Goal: Task Accomplishment & Management: Manage account settings

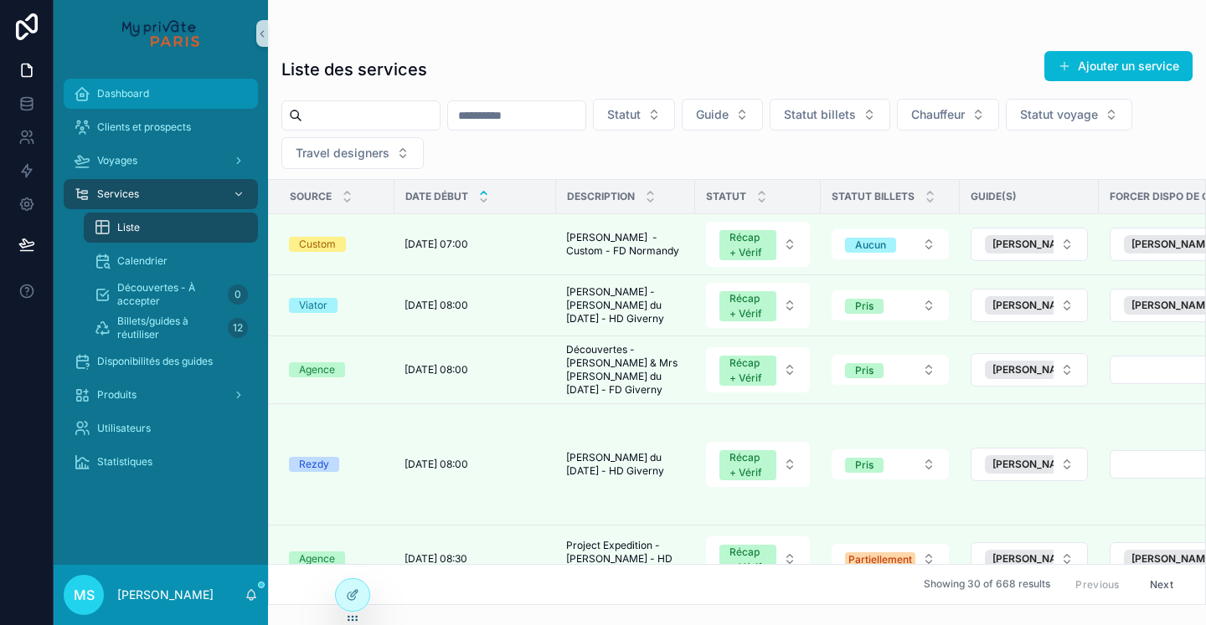
click at [111, 90] on span "Dashboard" at bounding box center [123, 93] width 52 height 13
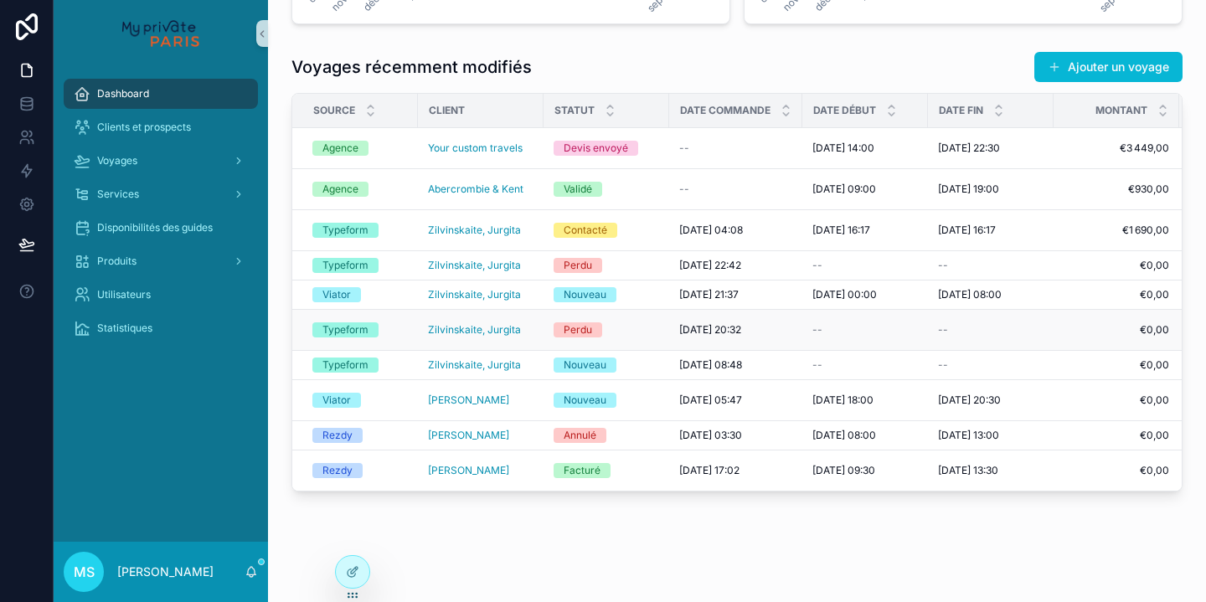
scroll to position [519, 0]
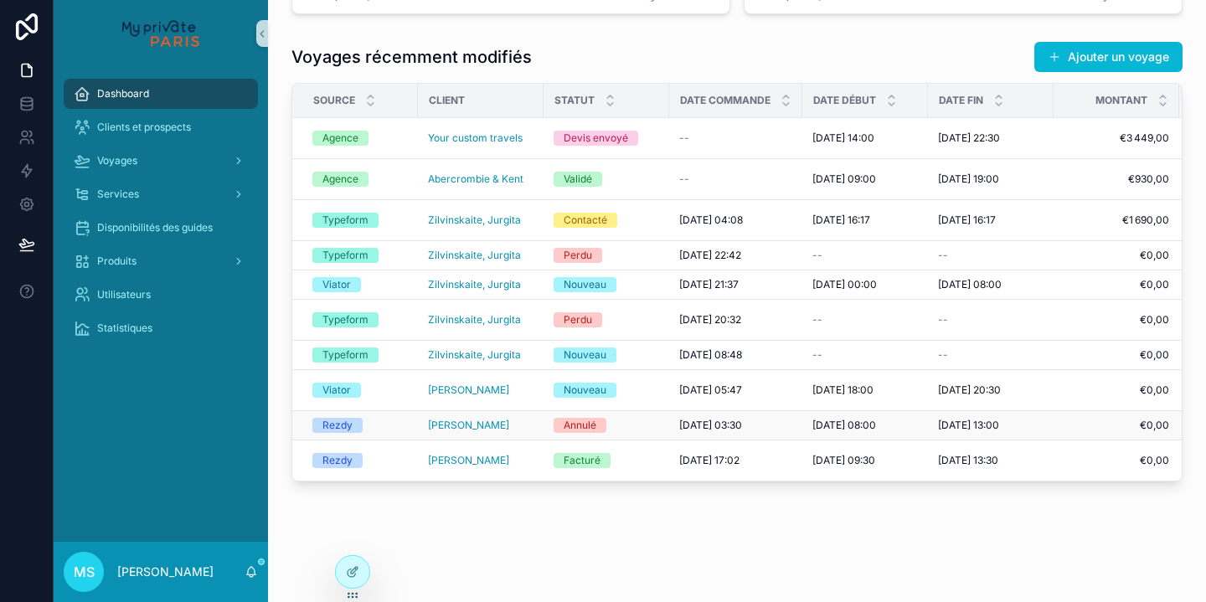
click at [530, 432] on div "[PERSON_NAME]" at bounding box center [480, 425] width 105 height 13
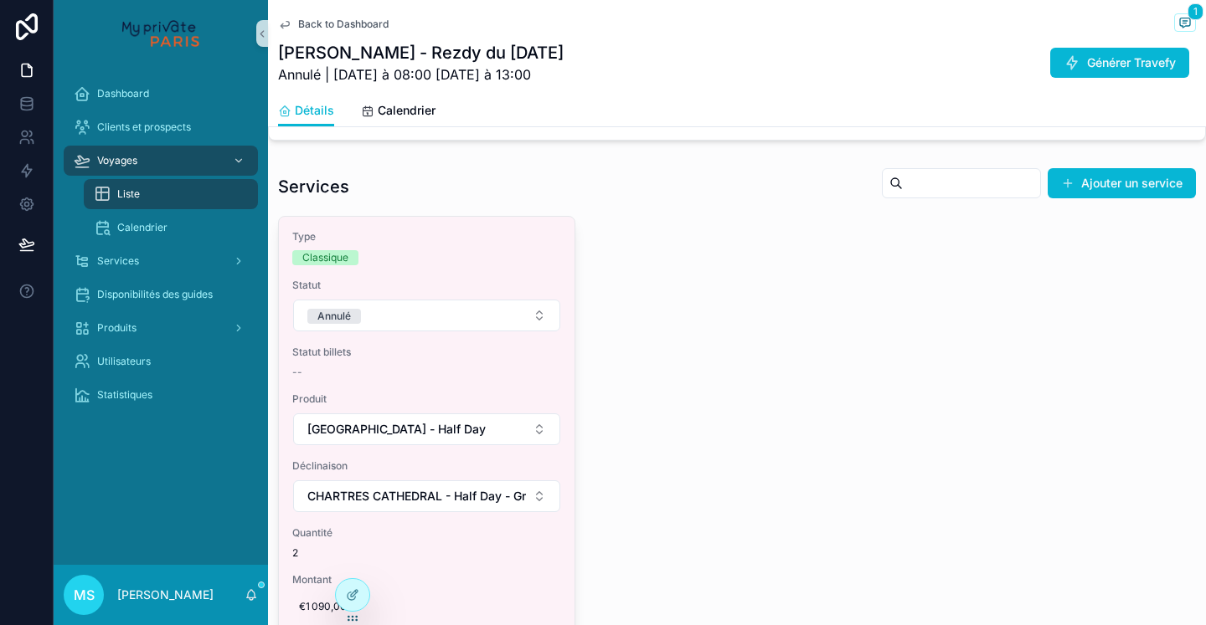
scroll to position [890, 0]
click at [120, 164] on span "Voyages" at bounding box center [117, 160] width 40 height 13
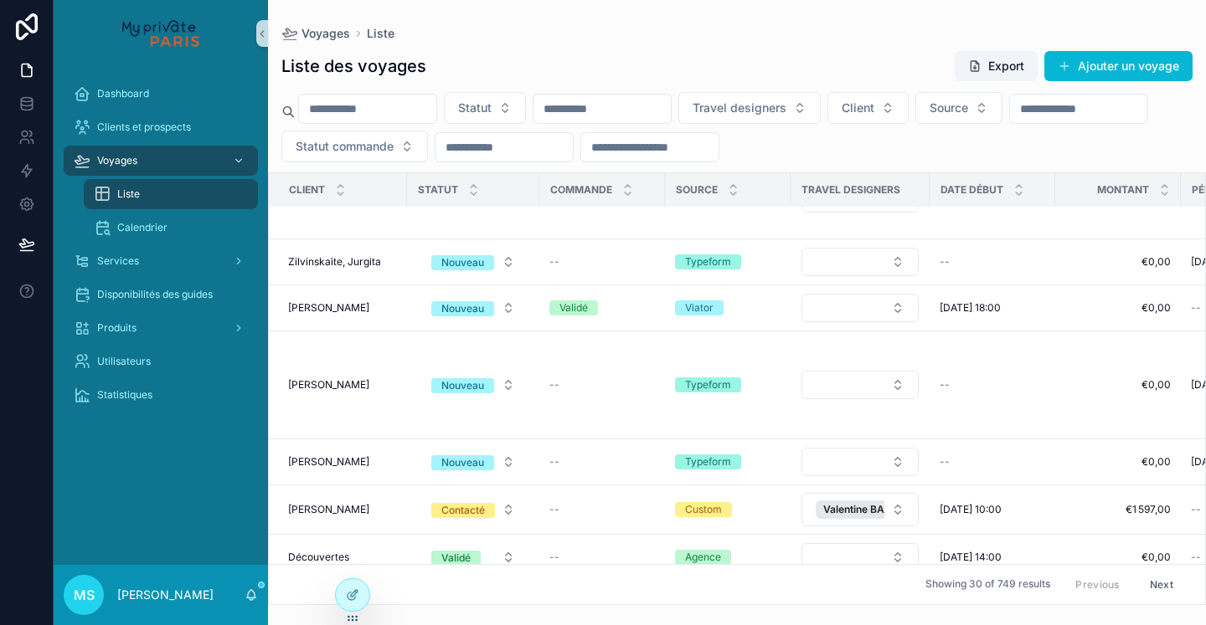
scroll to position [423, 3]
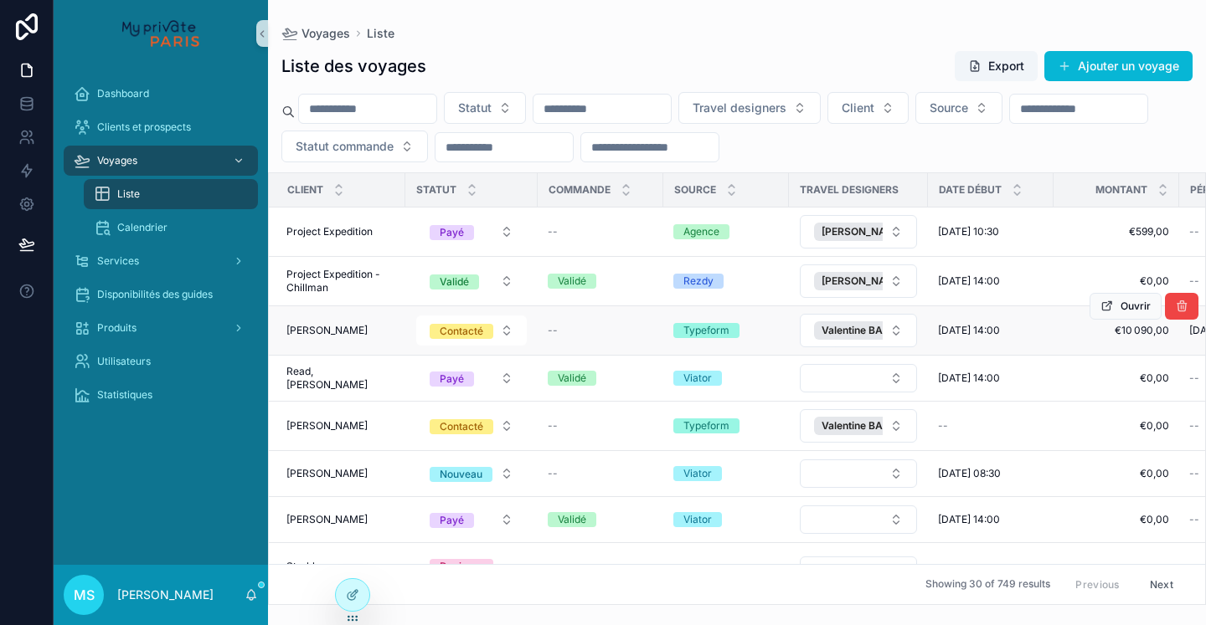
click at [339, 332] on span "[PERSON_NAME]" at bounding box center [326, 330] width 81 height 13
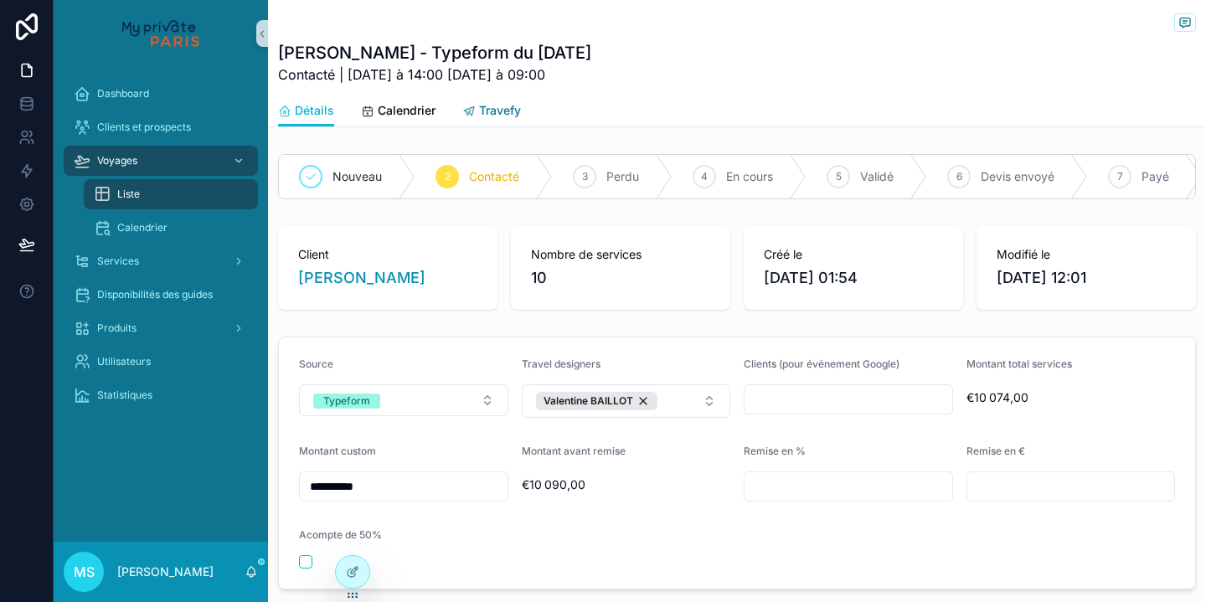
click at [487, 112] on span "Travefy" at bounding box center [500, 110] width 42 height 17
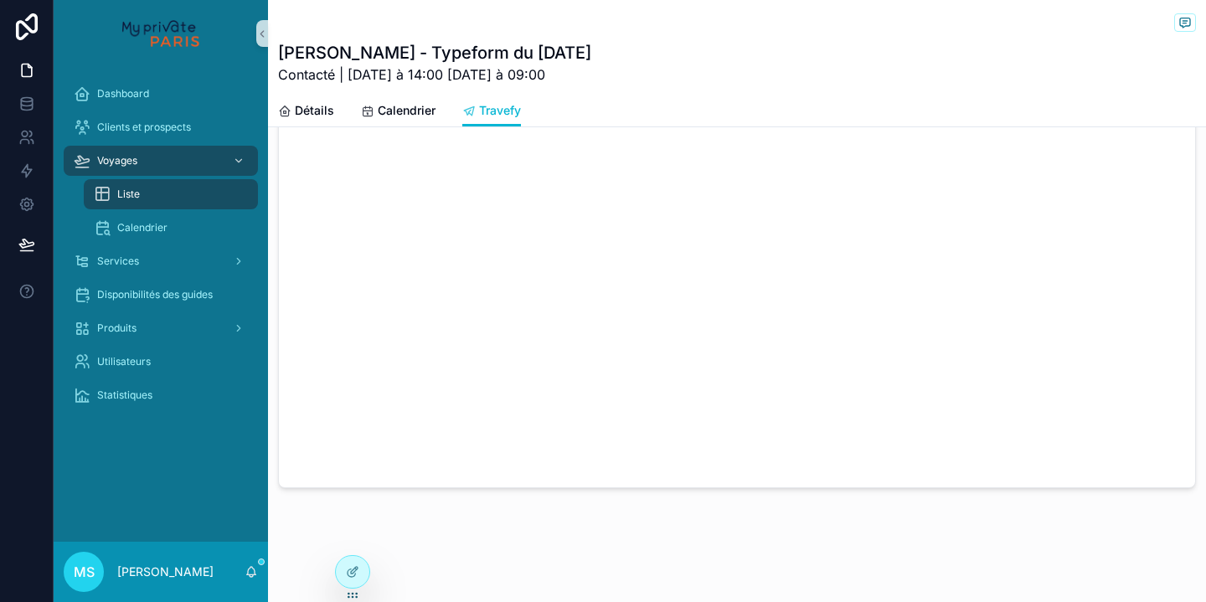
scroll to position [327, 0]
click at [115, 96] on span "Dashboard" at bounding box center [123, 93] width 52 height 13
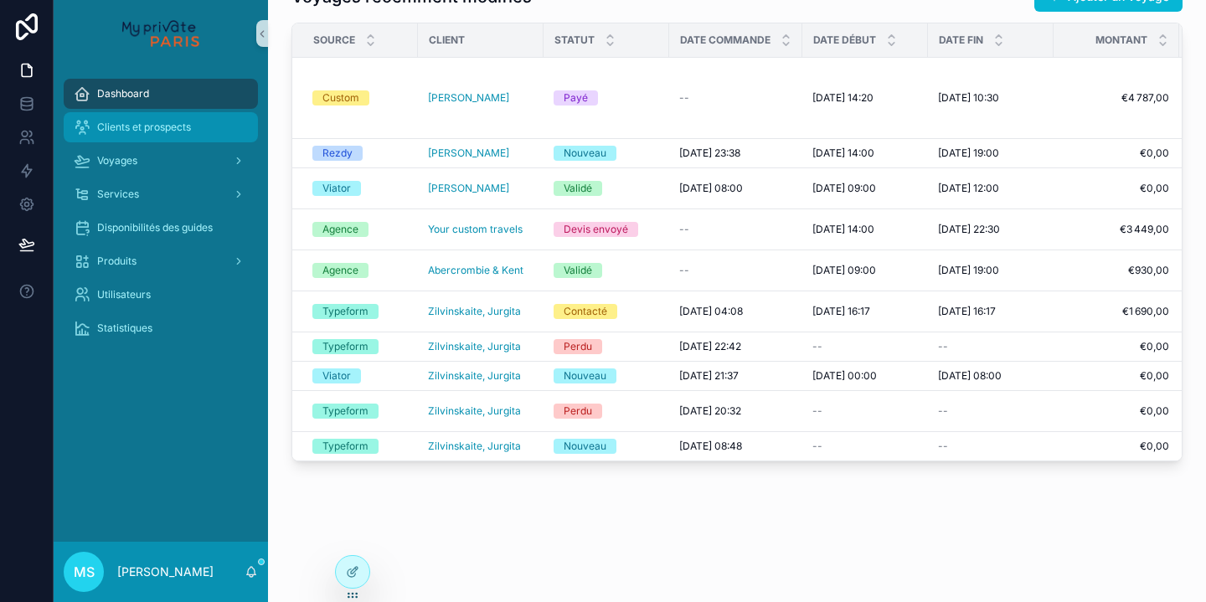
click at [117, 130] on span "Clients et prospects" at bounding box center [144, 127] width 94 height 13
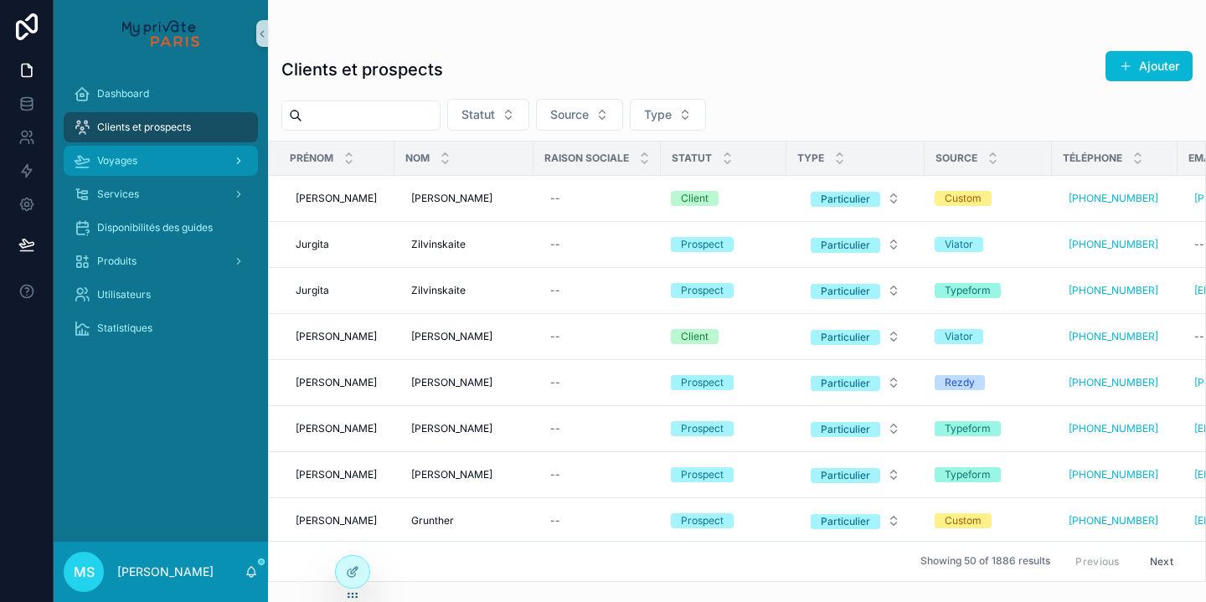
click at [172, 163] on div "Voyages" at bounding box center [161, 160] width 174 height 27
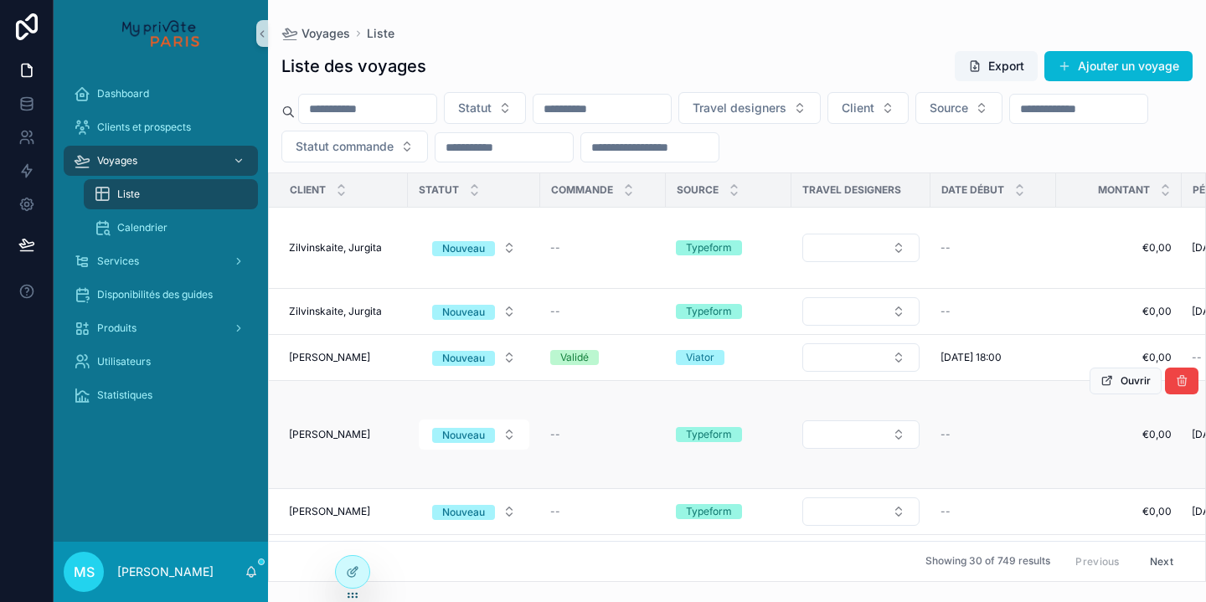
scroll to position [73, 0]
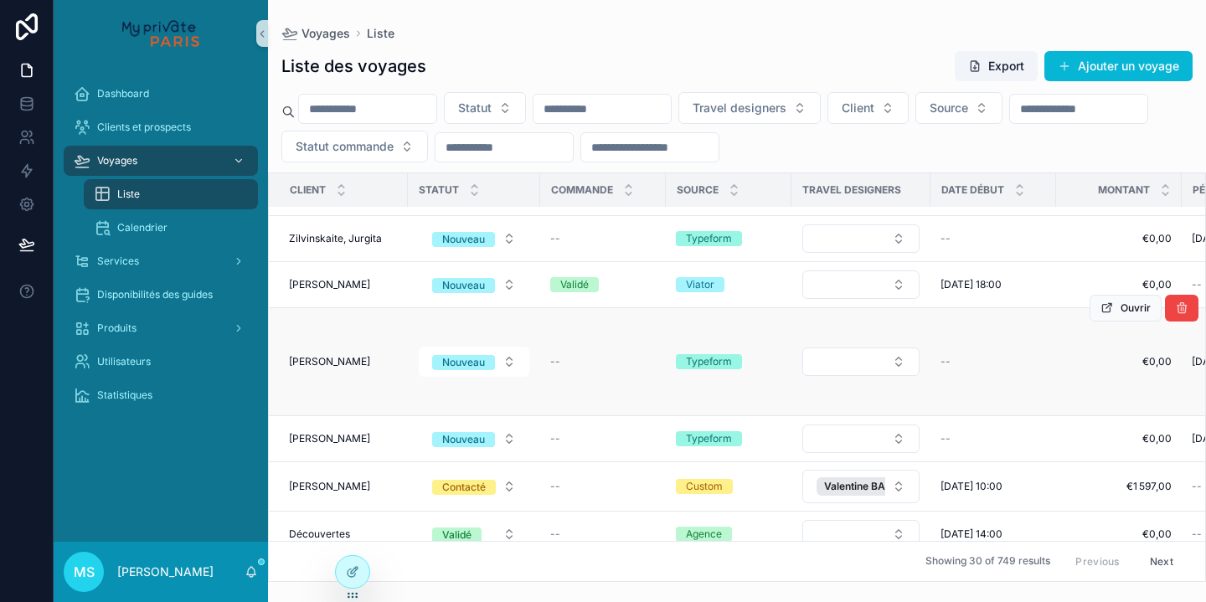
click at [363, 352] on td "[PERSON_NAME] [PERSON_NAME]" at bounding box center [338, 362] width 139 height 108
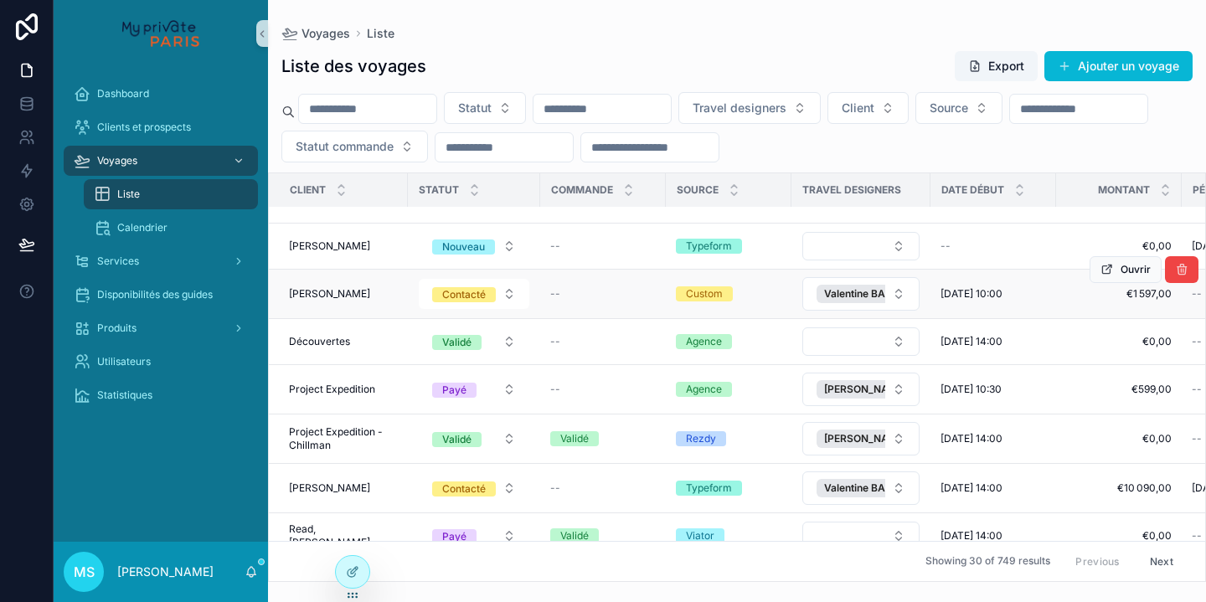
click at [332, 293] on span "[PERSON_NAME]" at bounding box center [329, 293] width 81 height 13
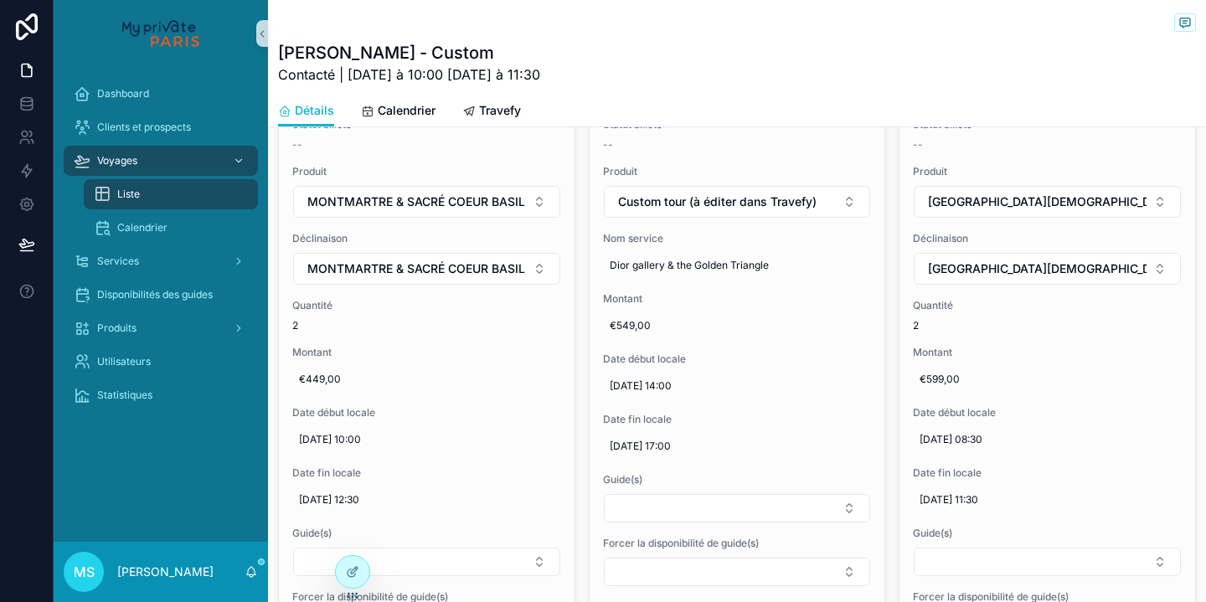
scroll to position [916, 0]
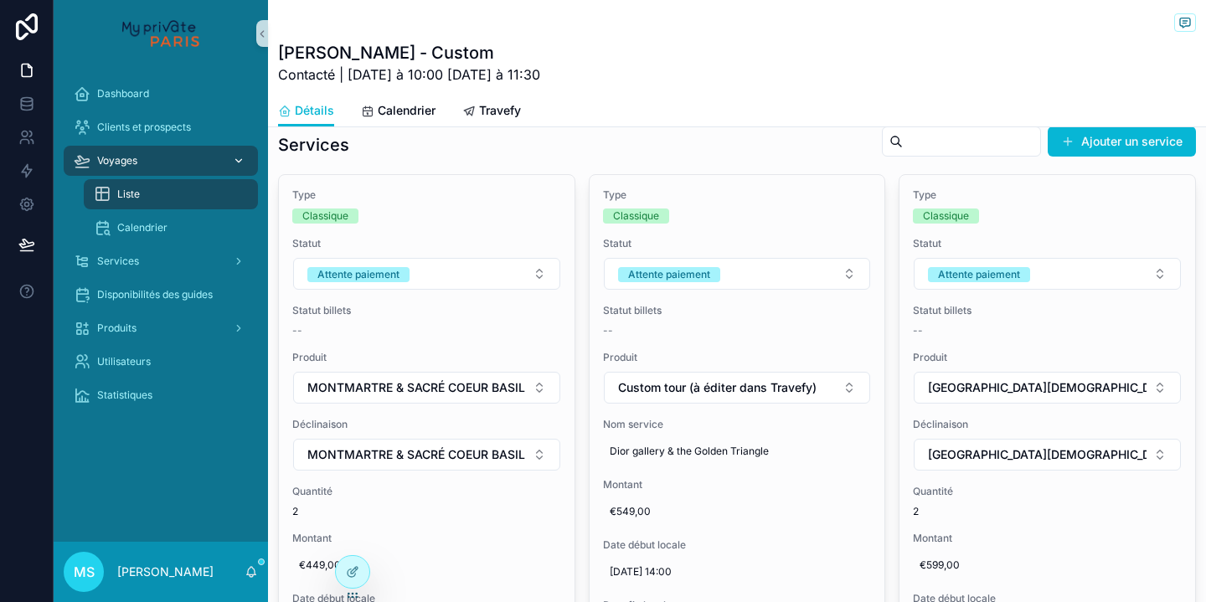
click at [242, 164] on icon "scrollable content" at bounding box center [239, 161] width 12 height 12
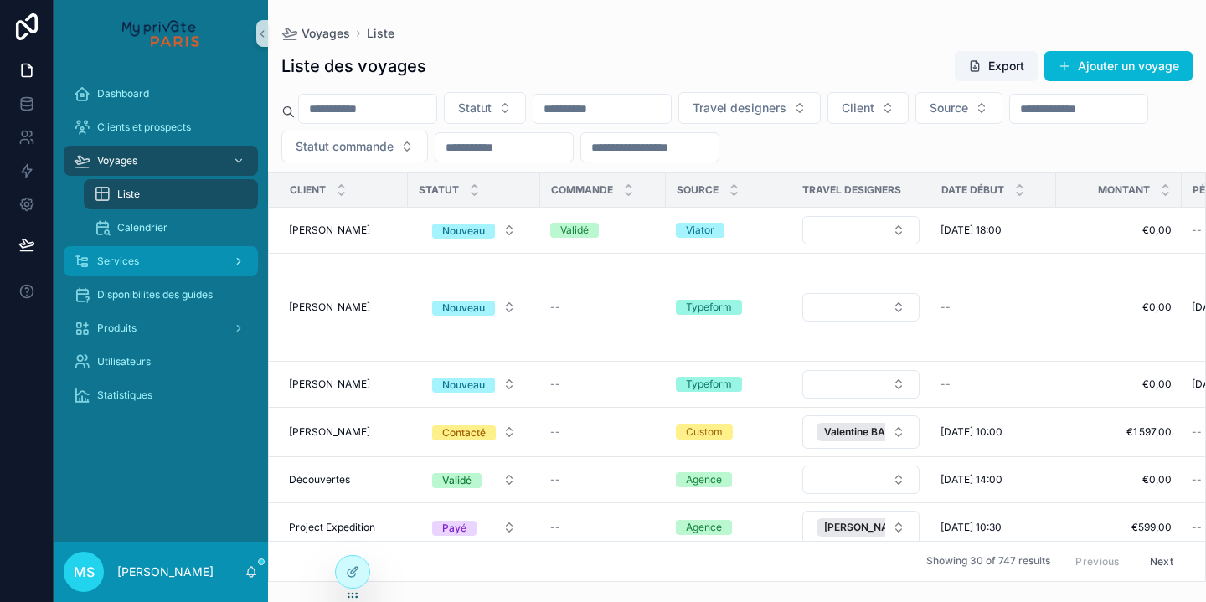
click at [192, 260] on div "Services" at bounding box center [161, 261] width 174 height 27
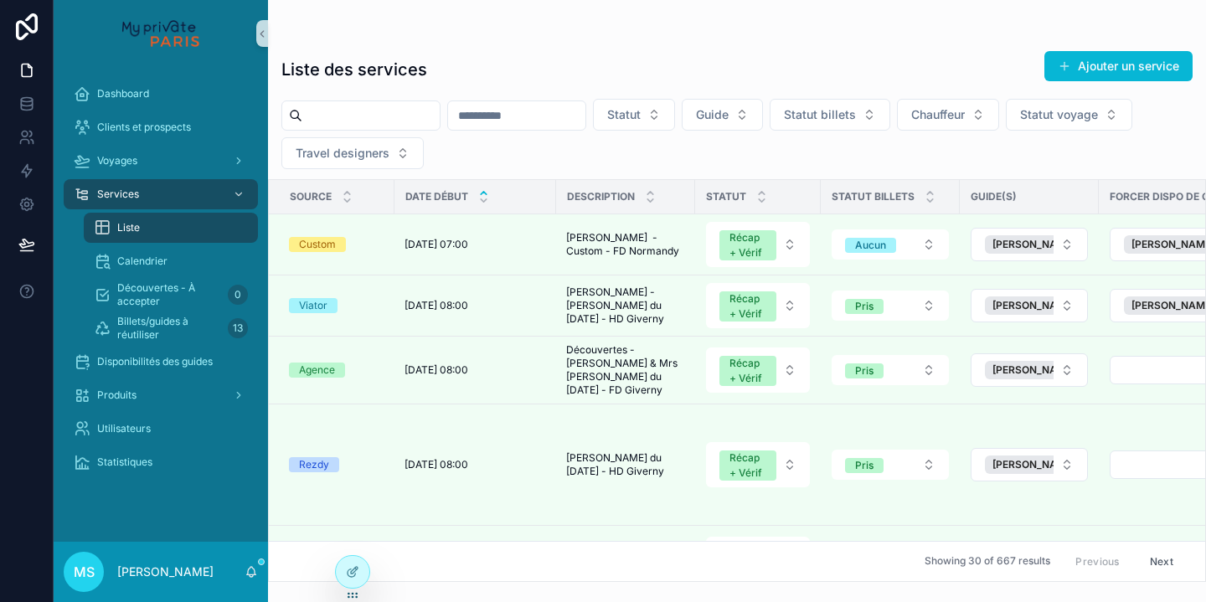
click at [148, 233] on div "Liste" at bounding box center [171, 227] width 154 height 27
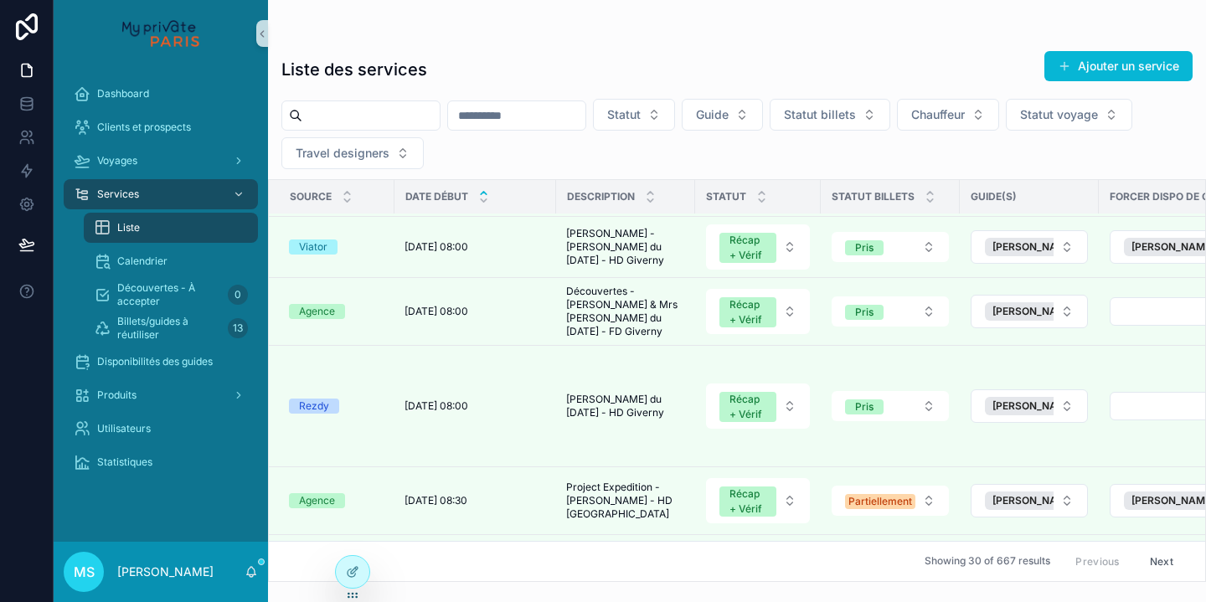
click at [665, 136] on div "Statut Guide Statut billets Chauffeur Statut voyage Travel designers" at bounding box center [737, 134] width 938 height 70
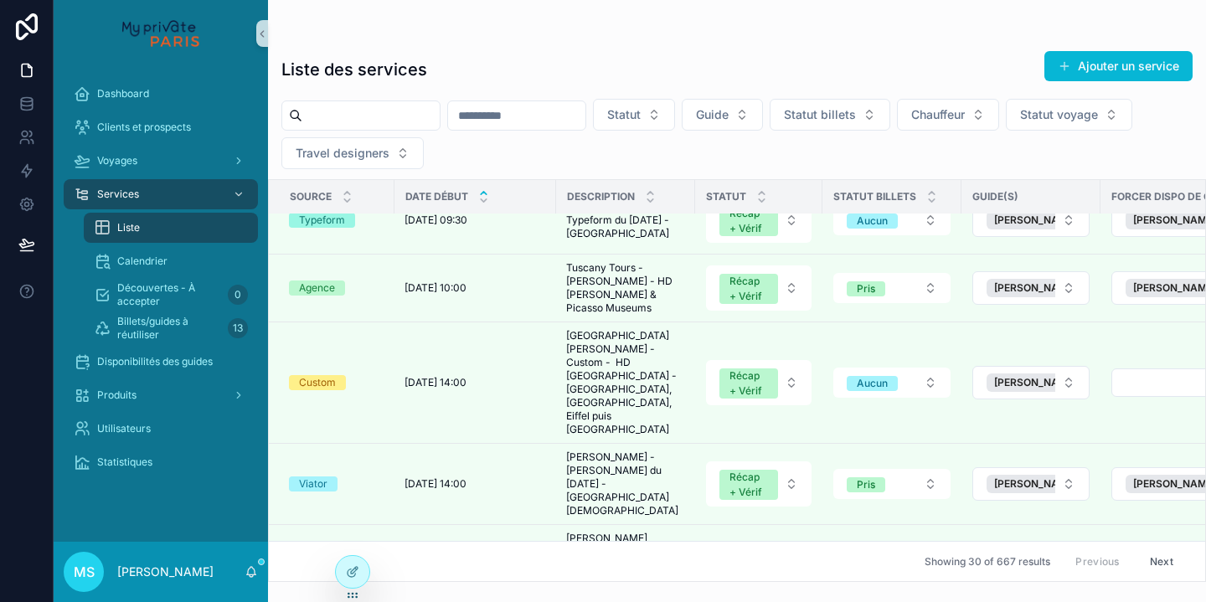
scroll to position [1714, 0]
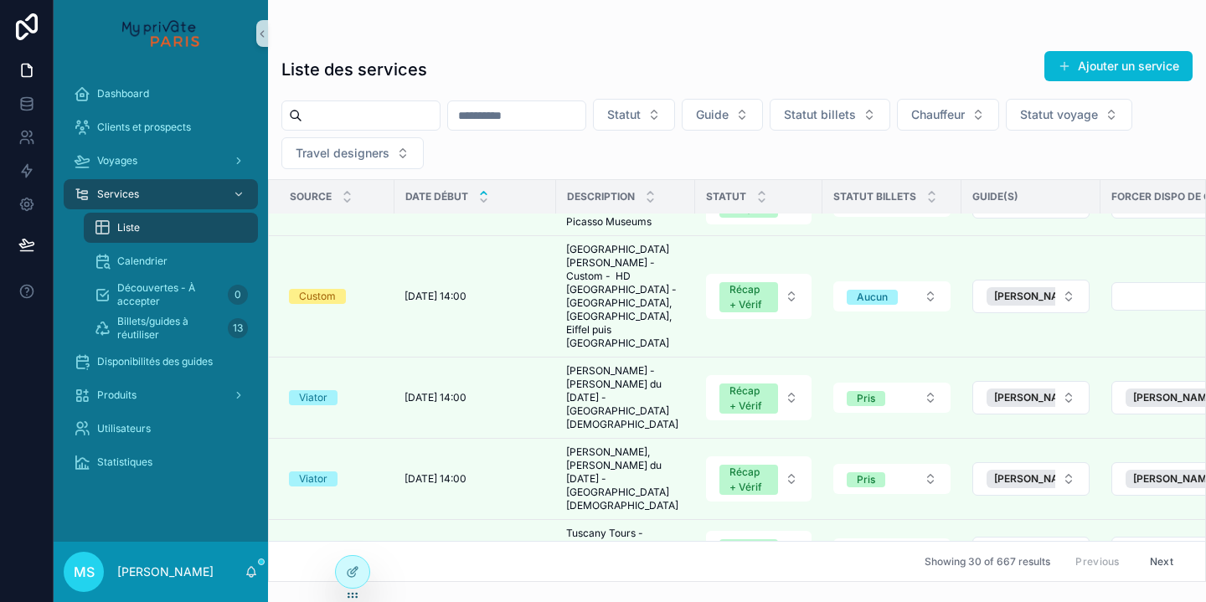
click at [1166, 560] on button "Next" at bounding box center [1161, 561] width 47 height 26
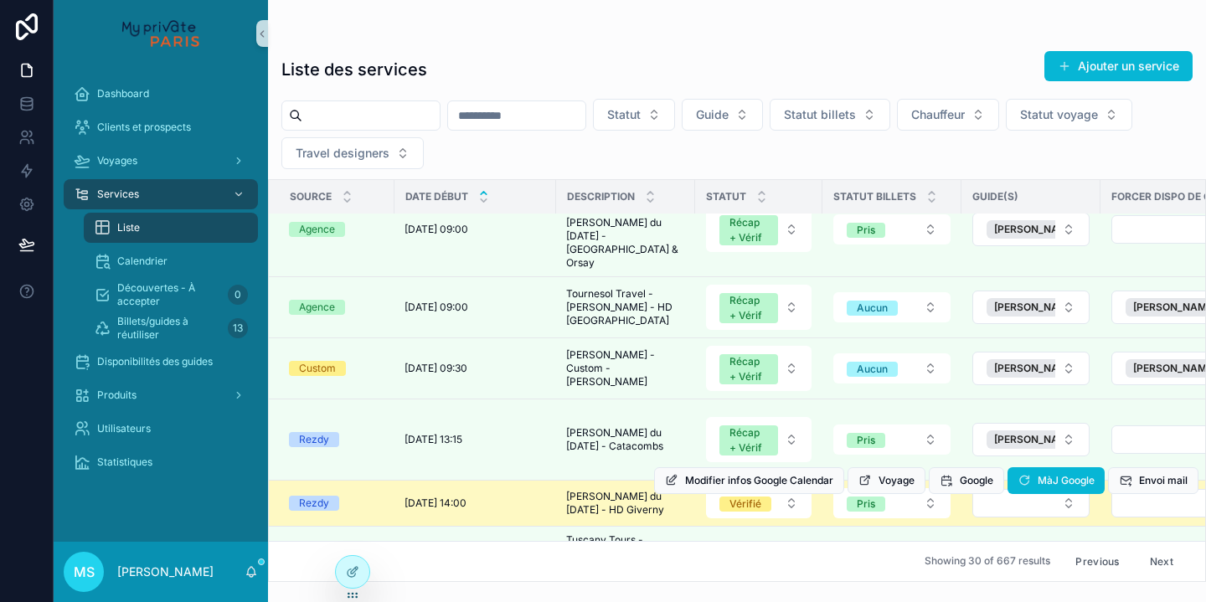
scroll to position [497, 0]
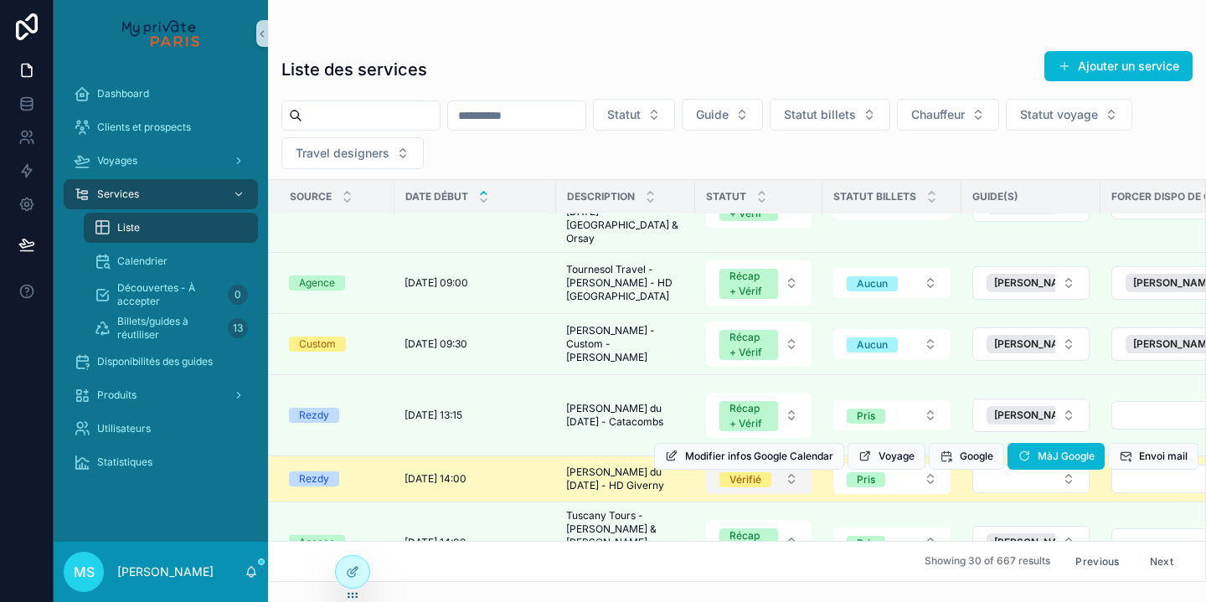
click at [792, 464] on button "Vérifié" at bounding box center [758, 479] width 105 height 30
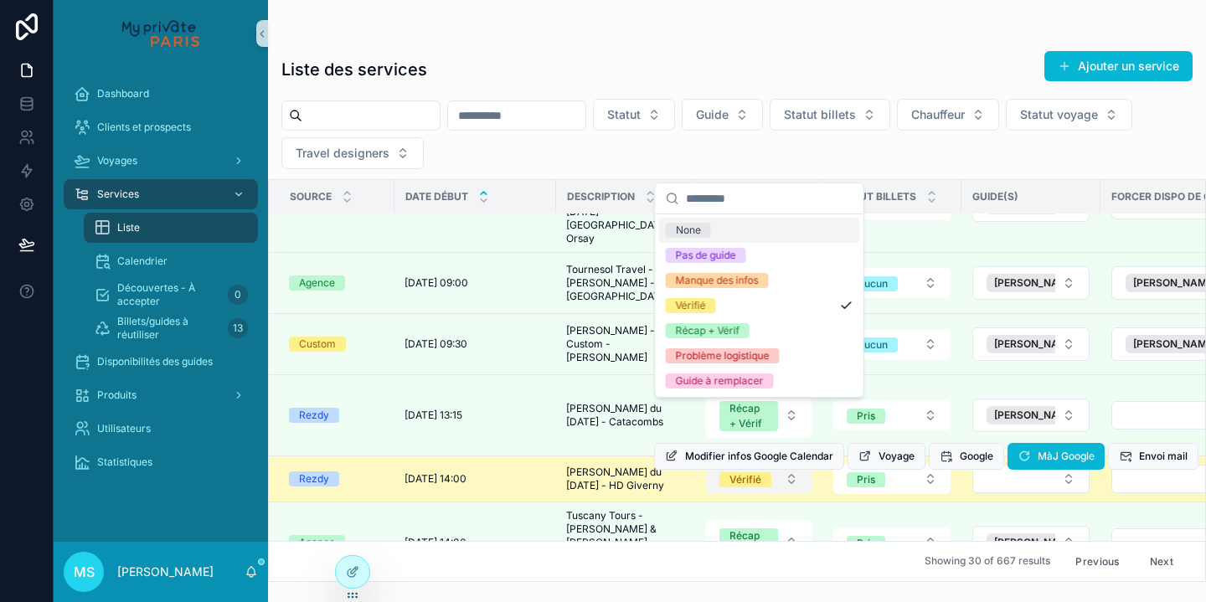
click at [790, 464] on button "Vérifié" at bounding box center [758, 479] width 105 height 30
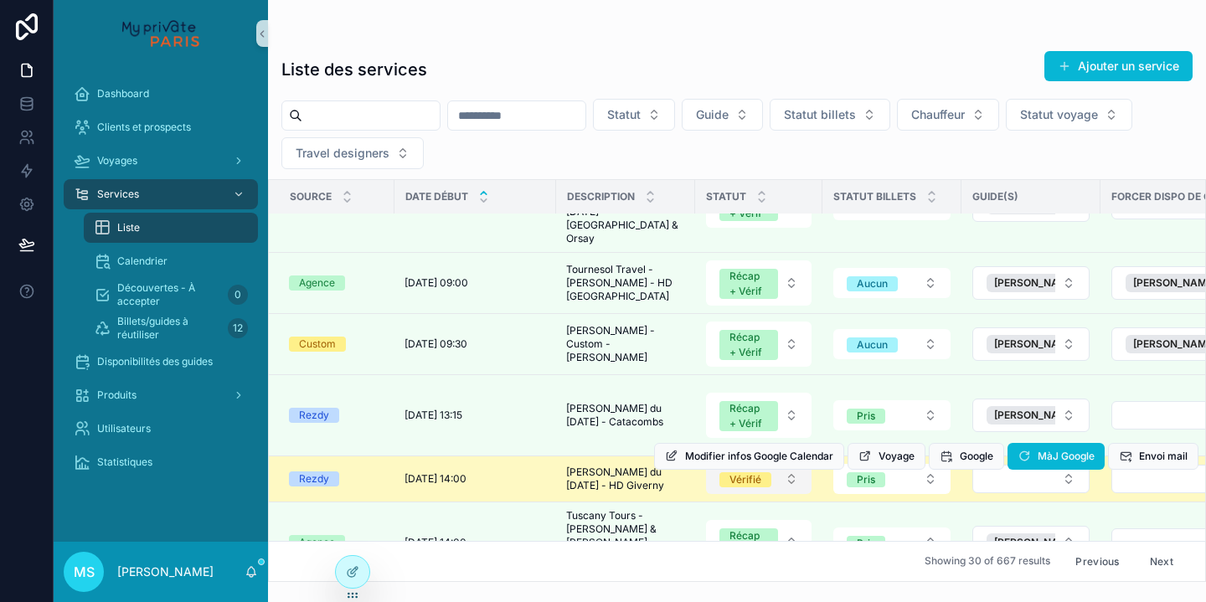
click at [791, 464] on button "Vérifié" at bounding box center [758, 479] width 105 height 30
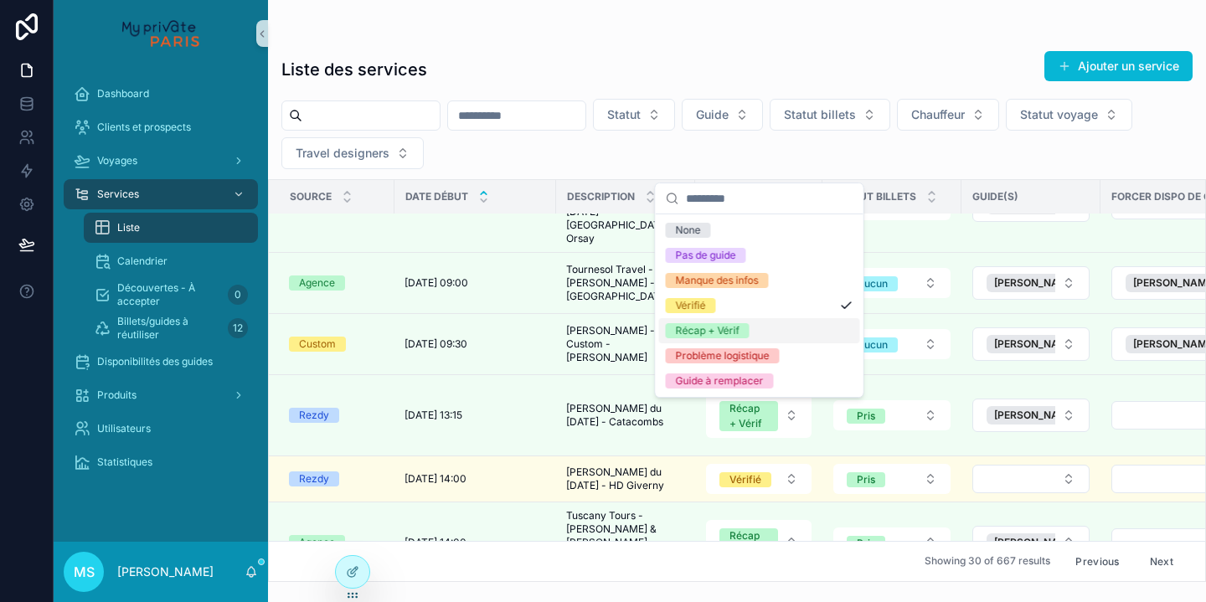
click at [769, 326] on div "Récap + Vérif" at bounding box center [759, 330] width 201 height 25
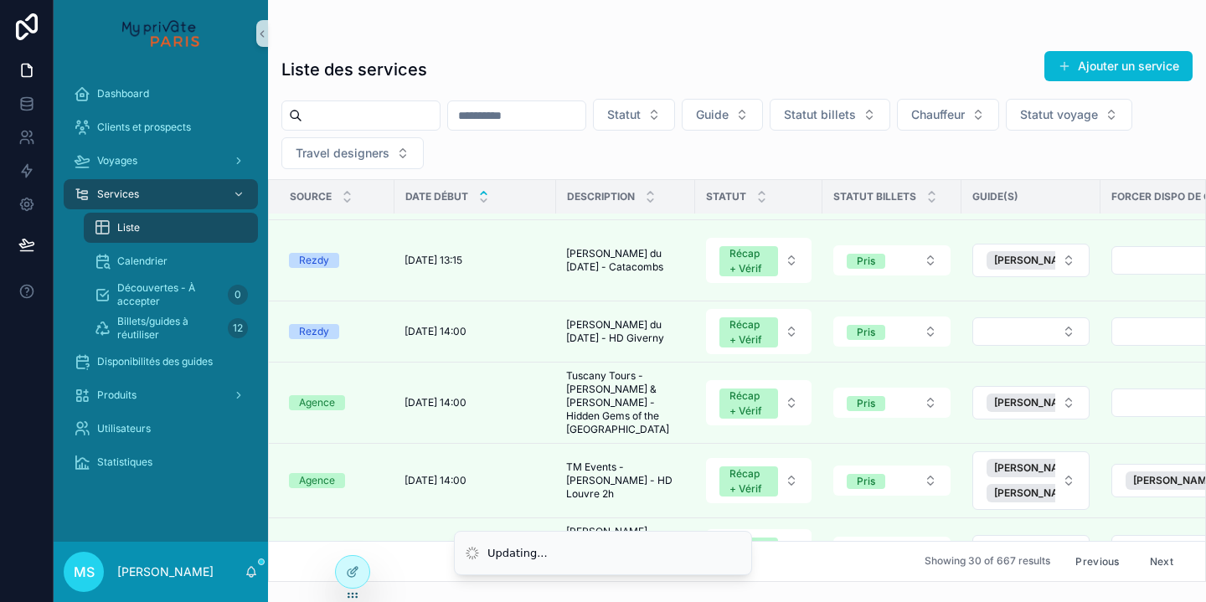
scroll to position [708, 0]
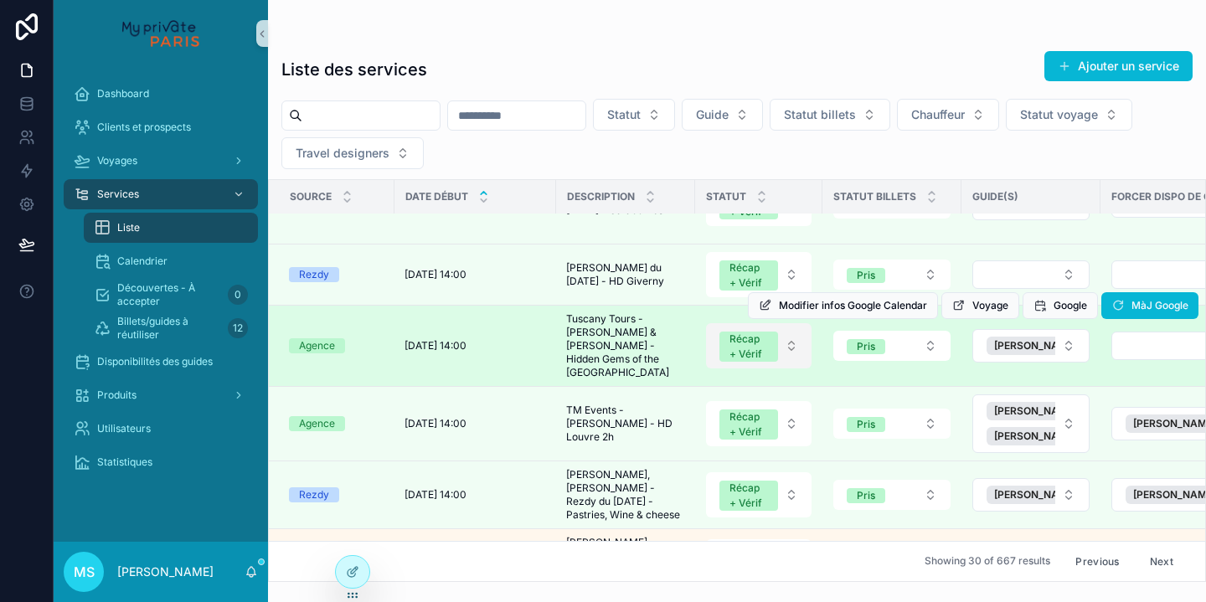
click at [791, 323] on button "Récap + Vérif" at bounding box center [758, 345] width 105 height 45
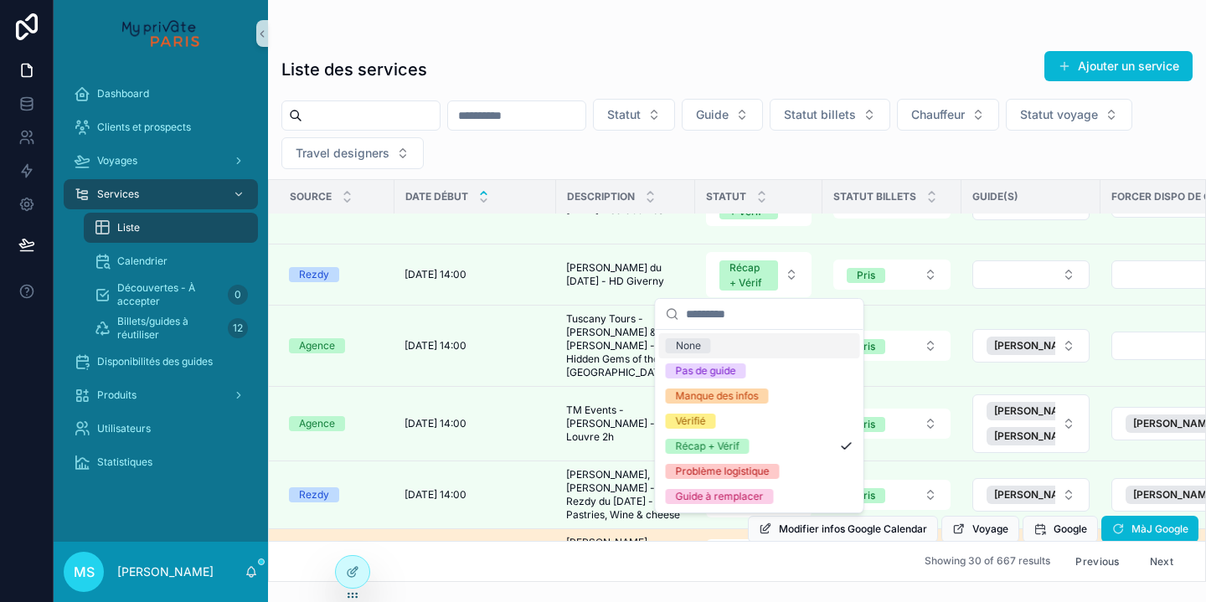
click at [511, 529] on td "[DATE] à 14:00 [DATE] à 14:00" at bounding box center [475, 569] width 162 height 81
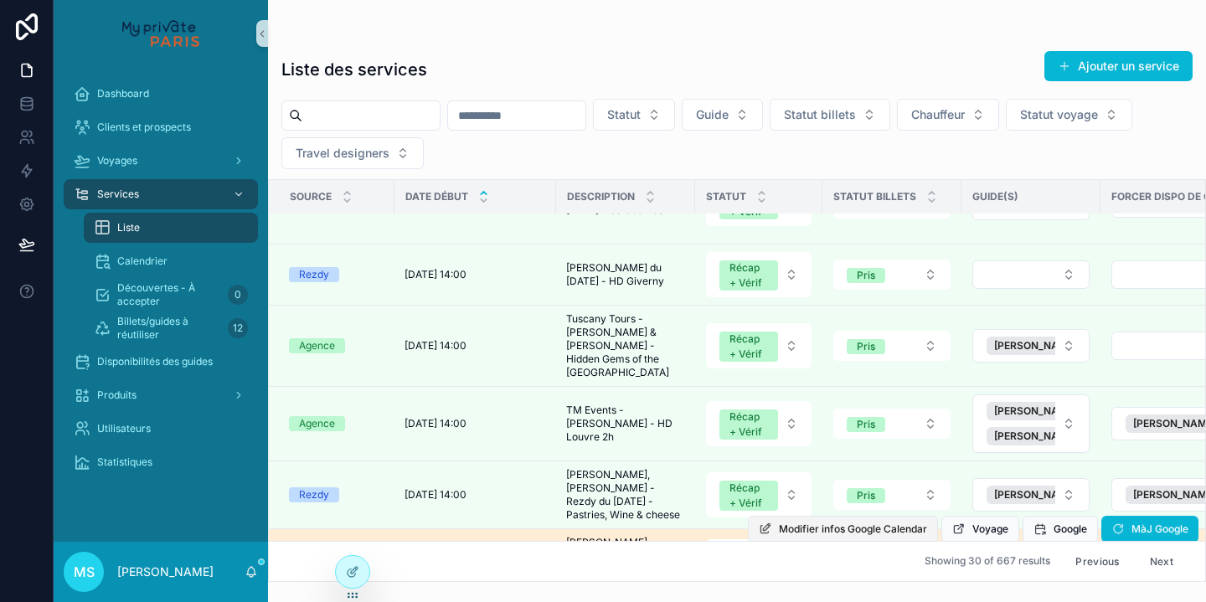
click at [877, 522] on span "Modifier infos Google Calendar" at bounding box center [853, 528] width 148 height 13
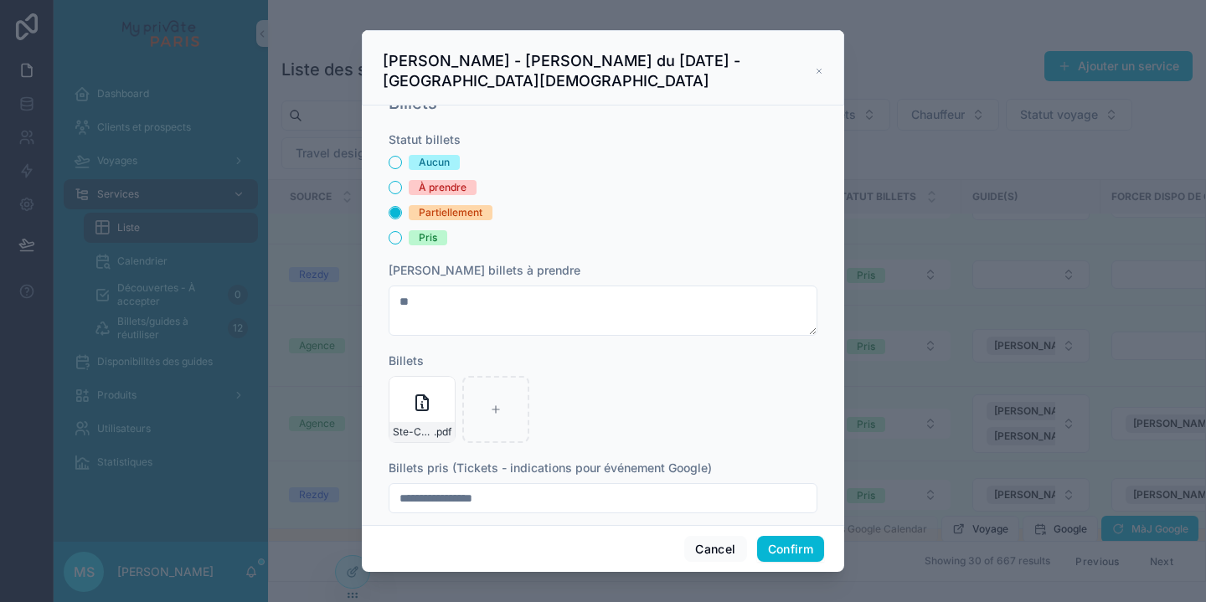
scroll to position [580, 0]
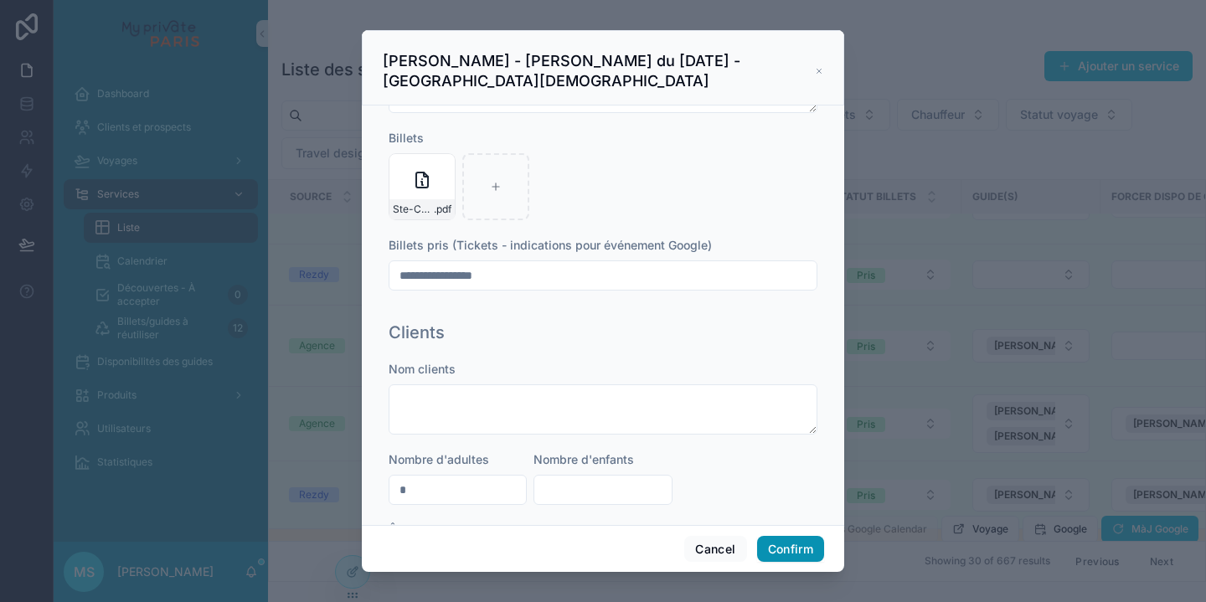
click at [812, 550] on button "Confirm" at bounding box center [790, 549] width 67 height 27
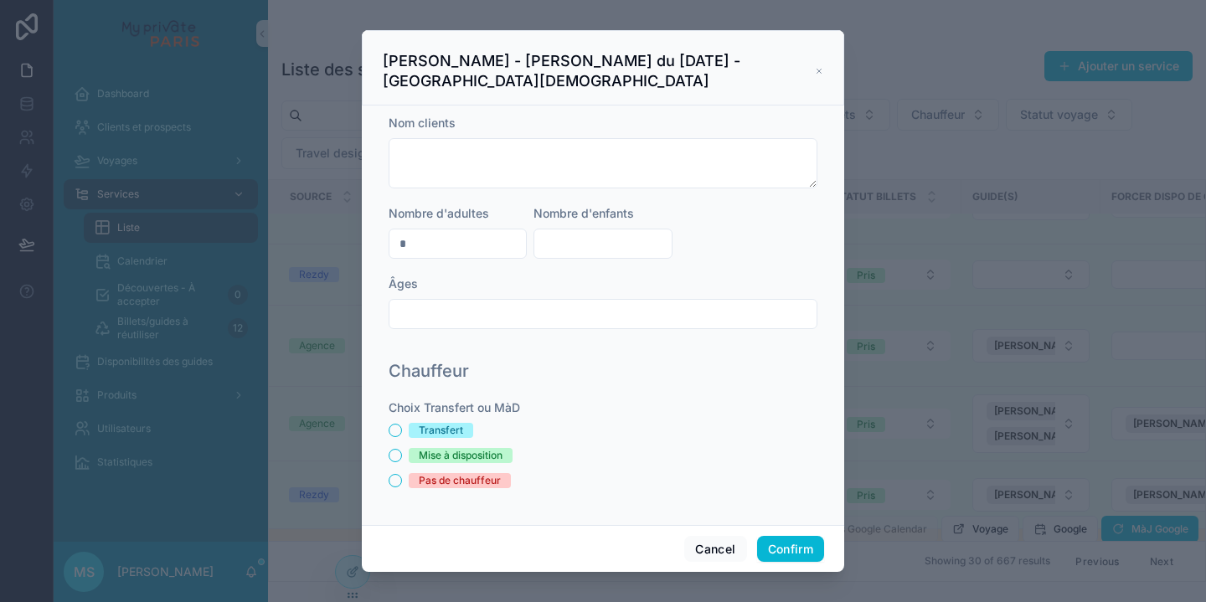
scroll to position [826, 0]
click at [807, 565] on div "Cancel Confirm" at bounding box center [603, 549] width 482 height 48
click at [806, 561] on button "Confirm" at bounding box center [790, 549] width 67 height 27
click at [805, 561] on button "Confirm" at bounding box center [790, 549] width 67 height 27
click at [800, 555] on button "Confirm" at bounding box center [790, 549] width 67 height 27
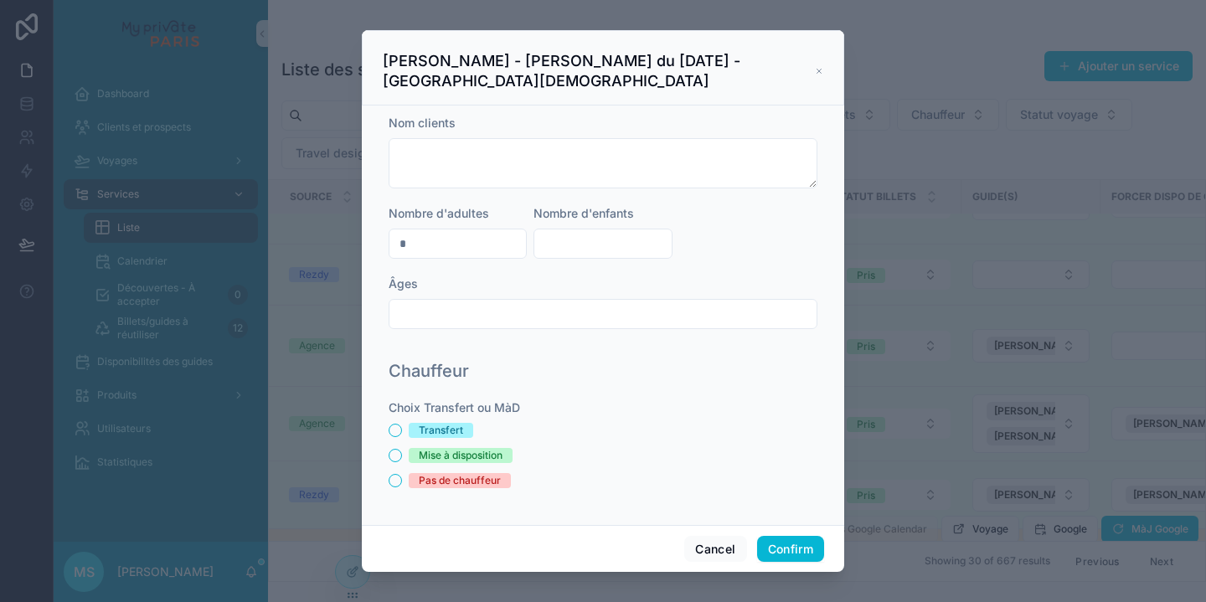
click at [816, 72] on icon at bounding box center [818, 71] width 4 height 4
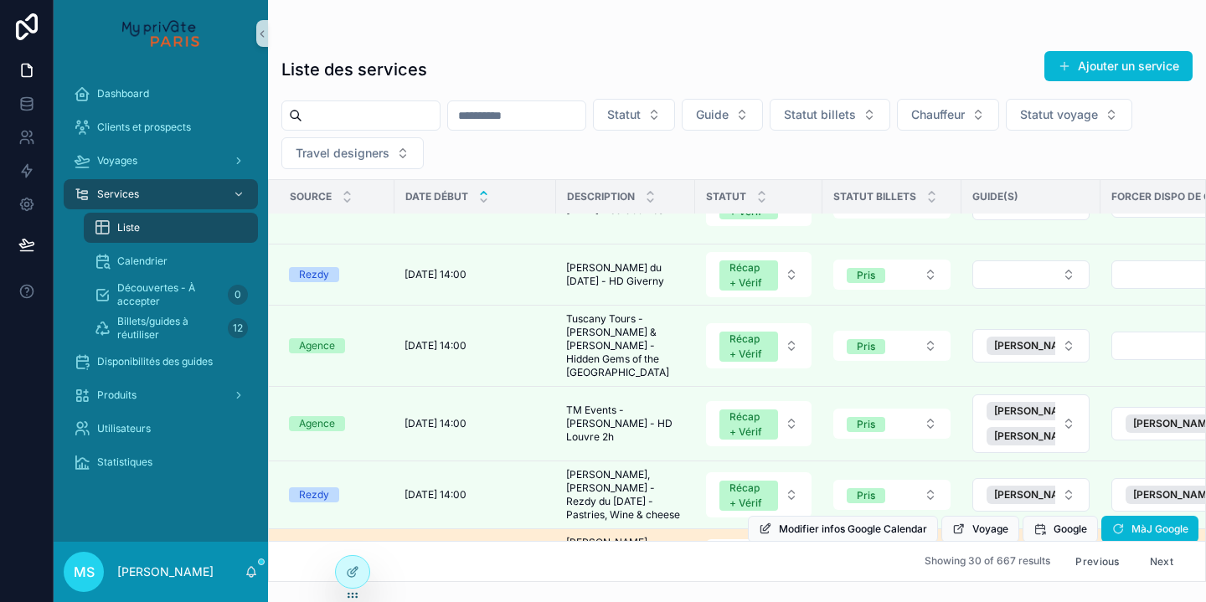
click at [820, 69] on div "Liste des services Ajouter un service" at bounding box center [736, 69] width 911 height 39
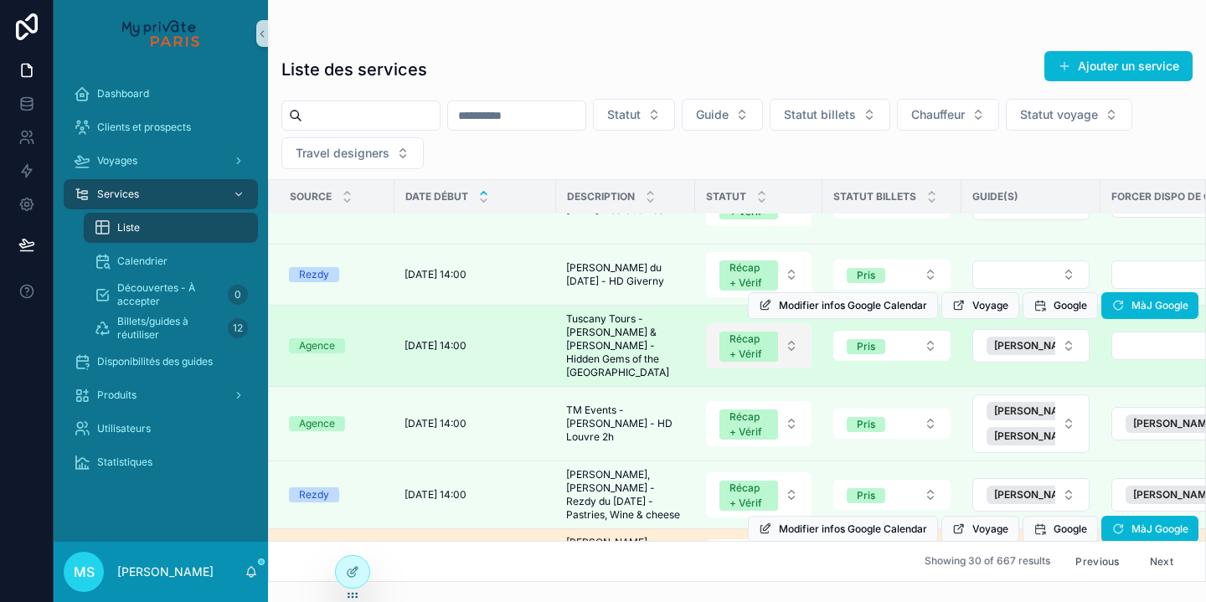
click at [796, 323] on button "Récap + Vérif" at bounding box center [758, 345] width 105 height 45
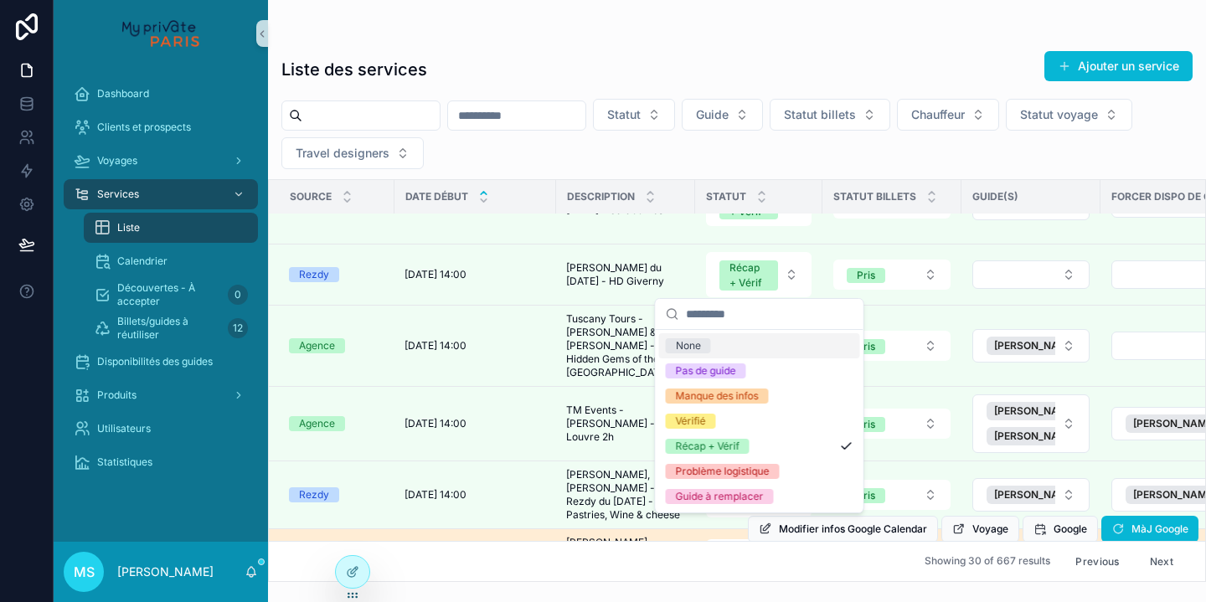
click at [440, 117] on input "scrollable content" at bounding box center [370, 115] width 137 height 23
click at [415, 111] on input "scrollable content" at bounding box center [370, 115] width 137 height 23
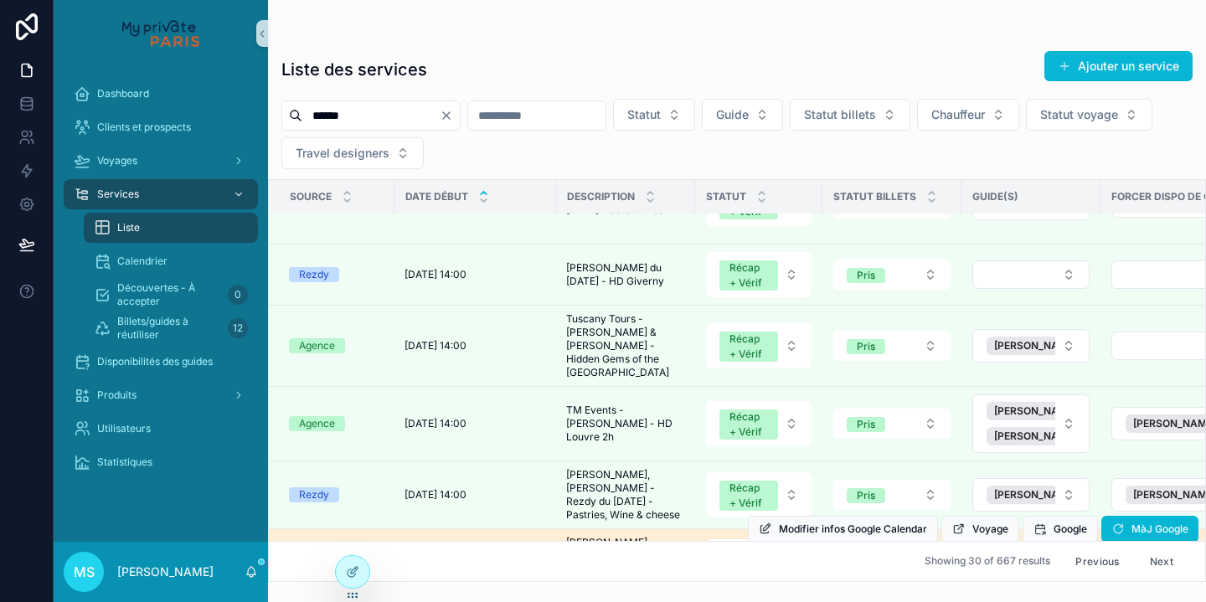
type input "******"
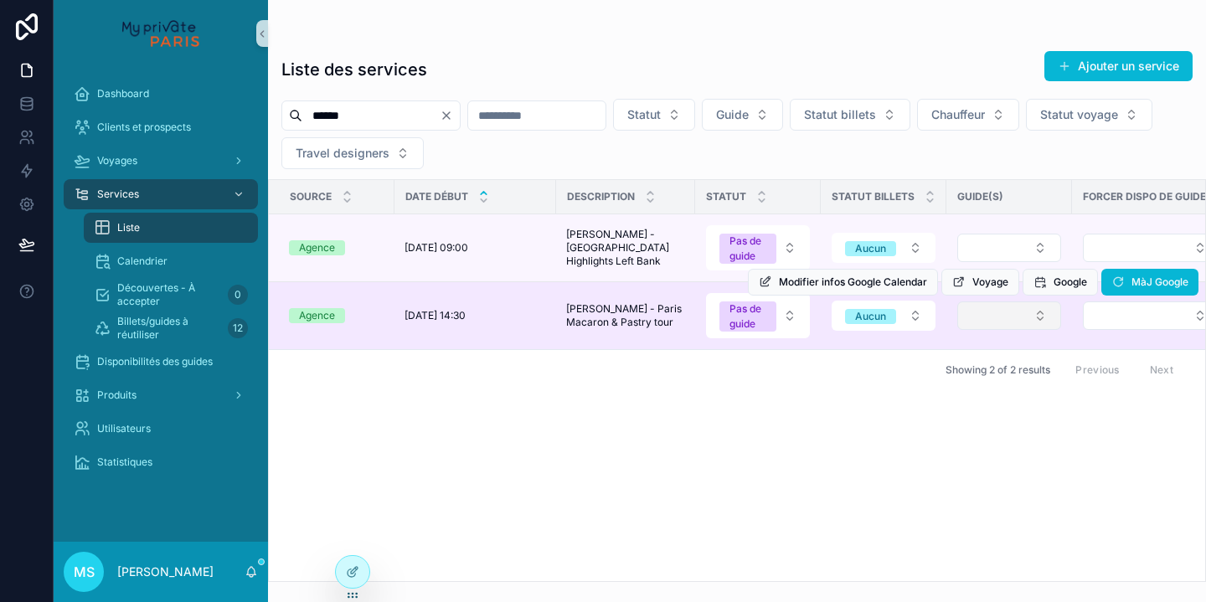
click at [993, 330] on button "Select Button" at bounding box center [1009, 315] width 104 height 28
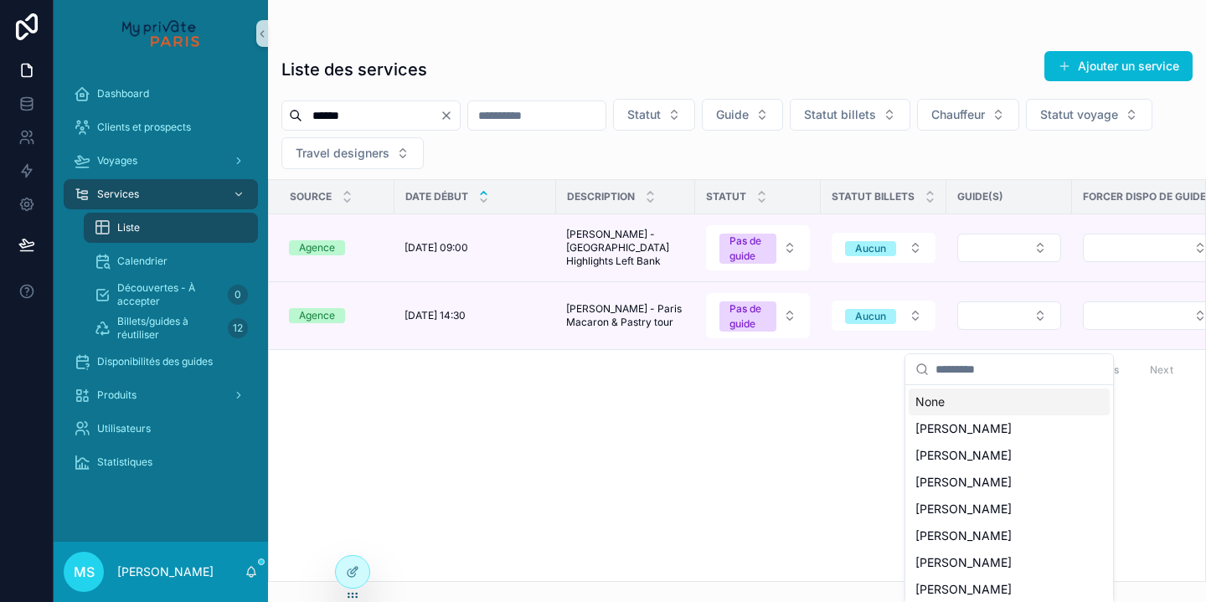
click at [805, 459] on div "Source Date début Description Statut Statut billets Guide(s) Forcer dispo de gu…" at bounding box center [737, 380] width 936 height 401
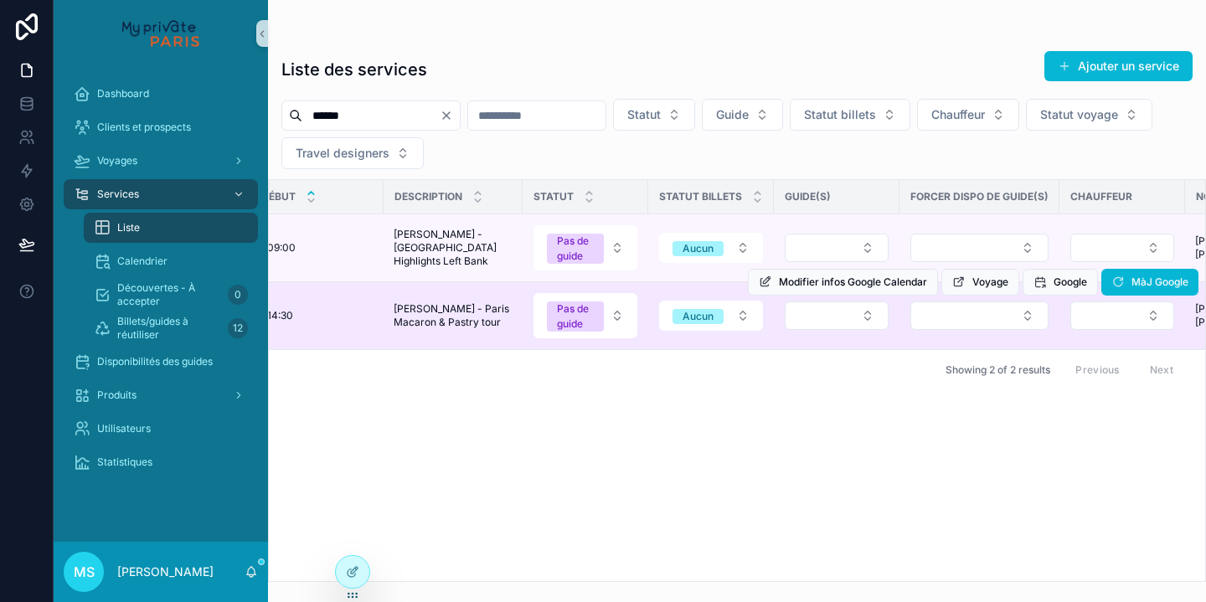
scroll to position [0, 187]
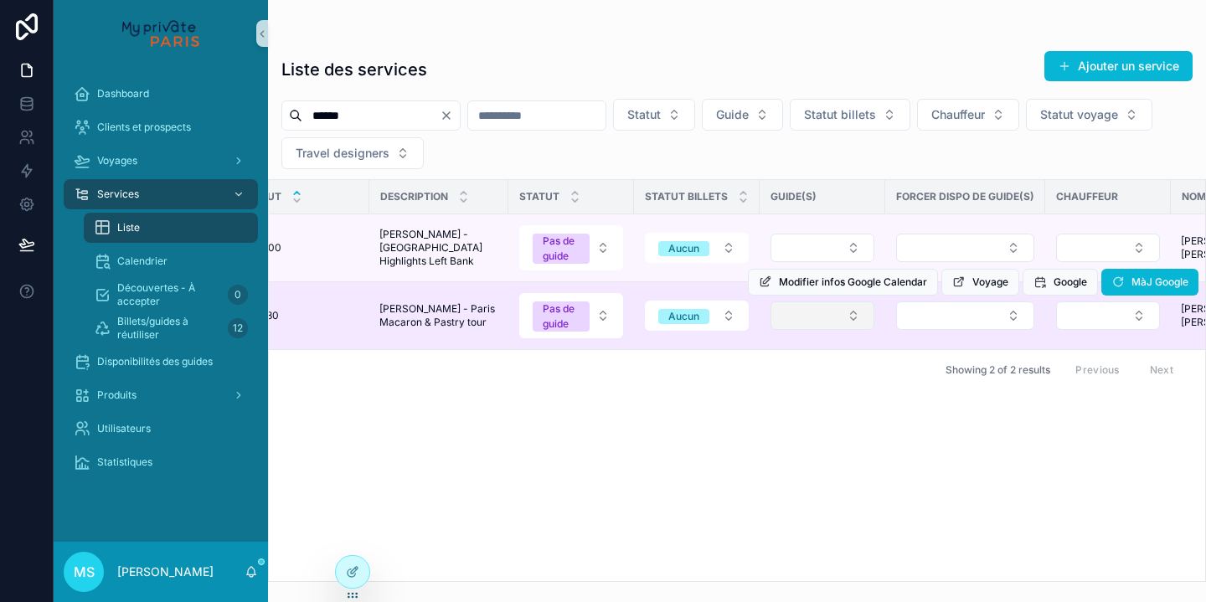
click at [849, 330] on button "Select Button" at bounding box center [822, 315] width 104 height 28
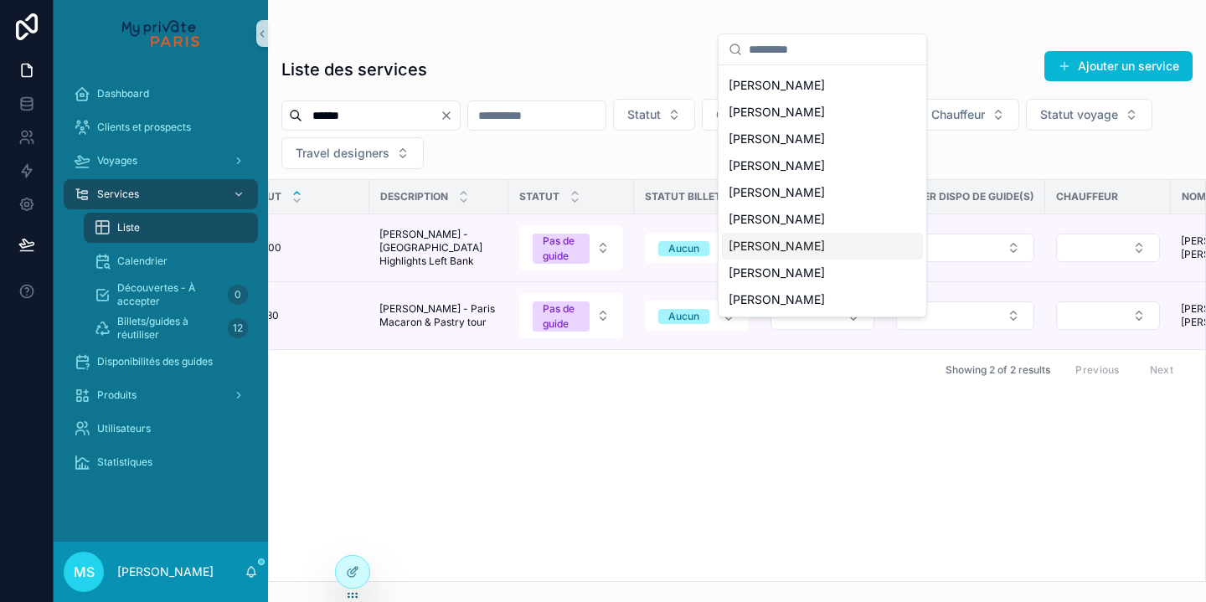
scroll to position [0, 0]
click at [847, 193] on div "[PERSON_NAME]" at bounding box center [822, 193] width 201 height 27
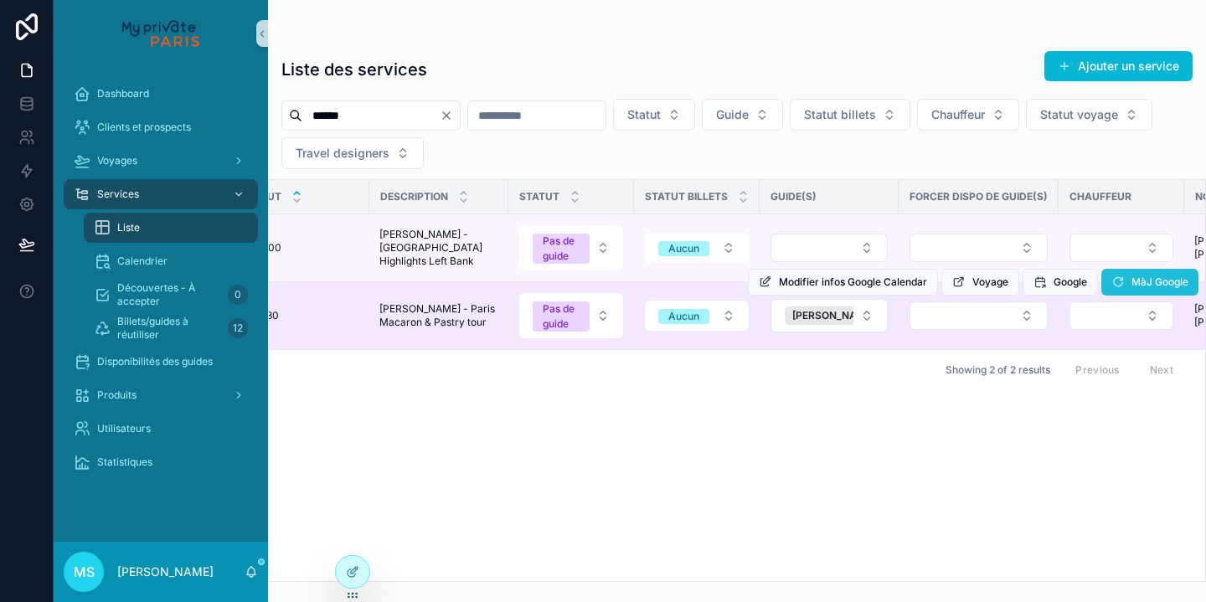
click at [1137, 289] on span "MàJ Google" at bounding box center [1159, 281] width 57 height 13
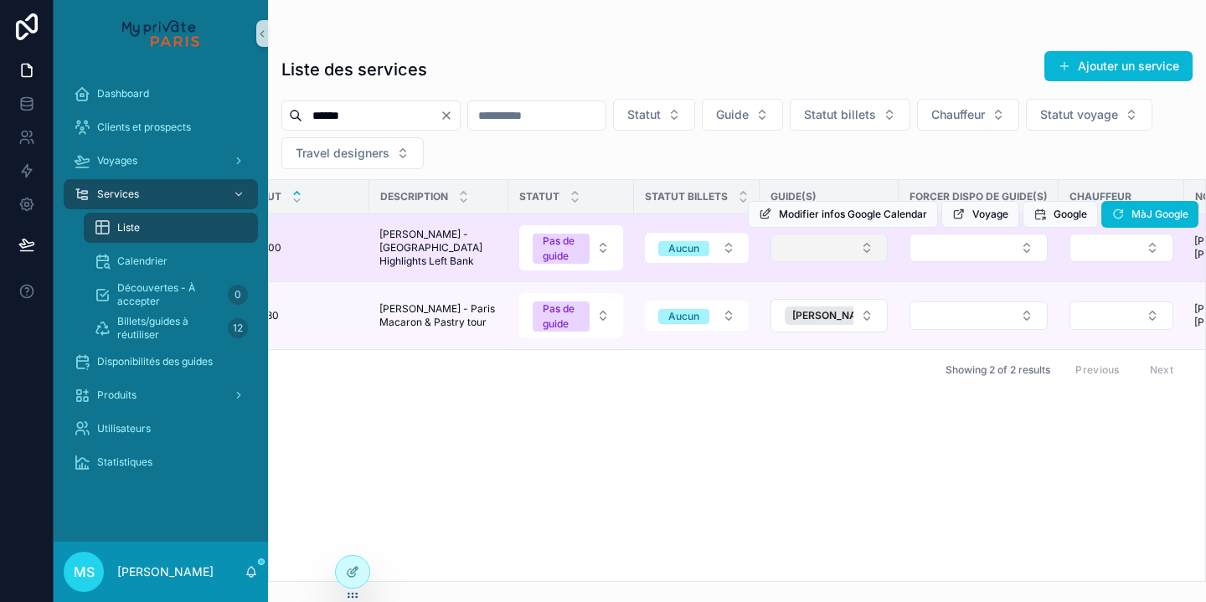
click at [872, 261] on button "Select Button" at bounding box center [828, 248] width 117 height 28
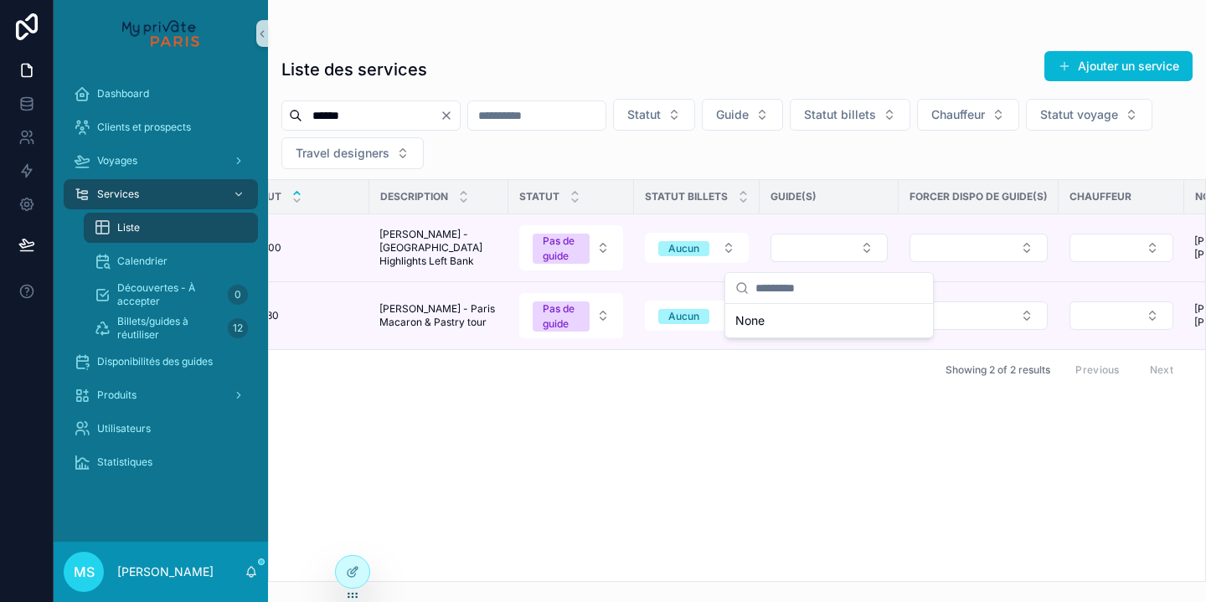
click at [1030, 502] on div "Source Date début Description Statut Statut billets Guide(s) Forcer dispo de gu…" at bounding box center [737, 380] width 936 height 401
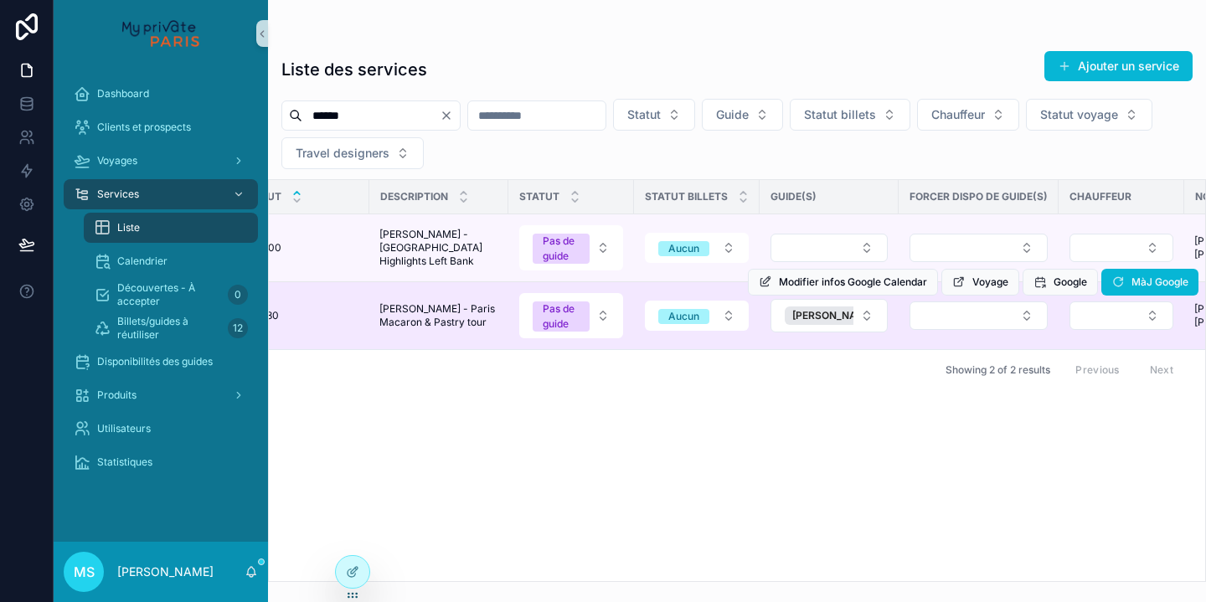
click at [862, 259] on div "Modifier infos Google Calendar Voyage Google MàJ Google" at bounding box center [973, 282] width 450 height 67
click at [867, 255] on div "Modifier infos Google Calendar Voyage Google MàJ Google" at bounding box center [973, 282] width 450 height 67
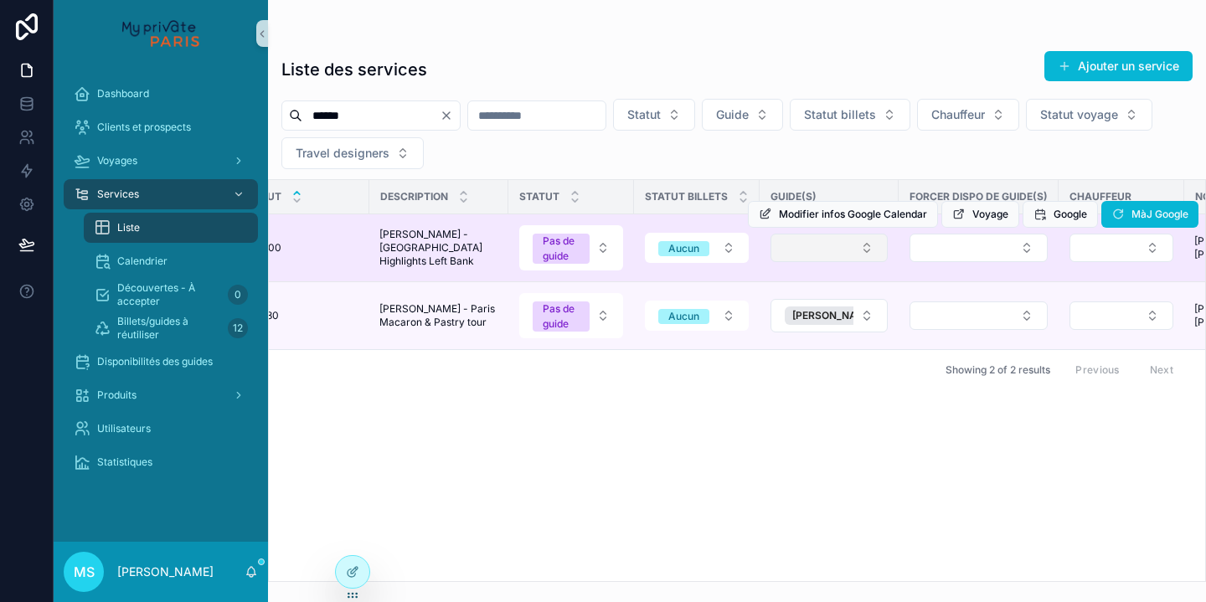
click at [865, 255] on button "Select Button" at bounding box center [828, 248] width 117 height 28
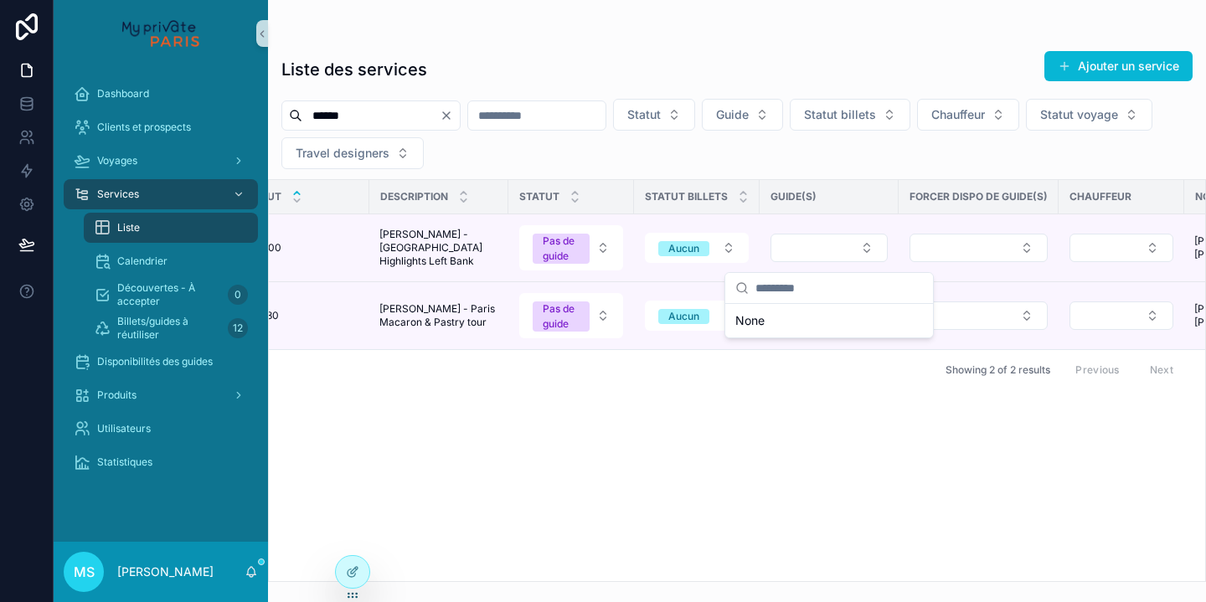
click at [637, 495] on div "Source Date début Description Statut Statut billets Guide(s) Forcer dispo de gu…" at bounding box center [737, 380] width 936 height 401
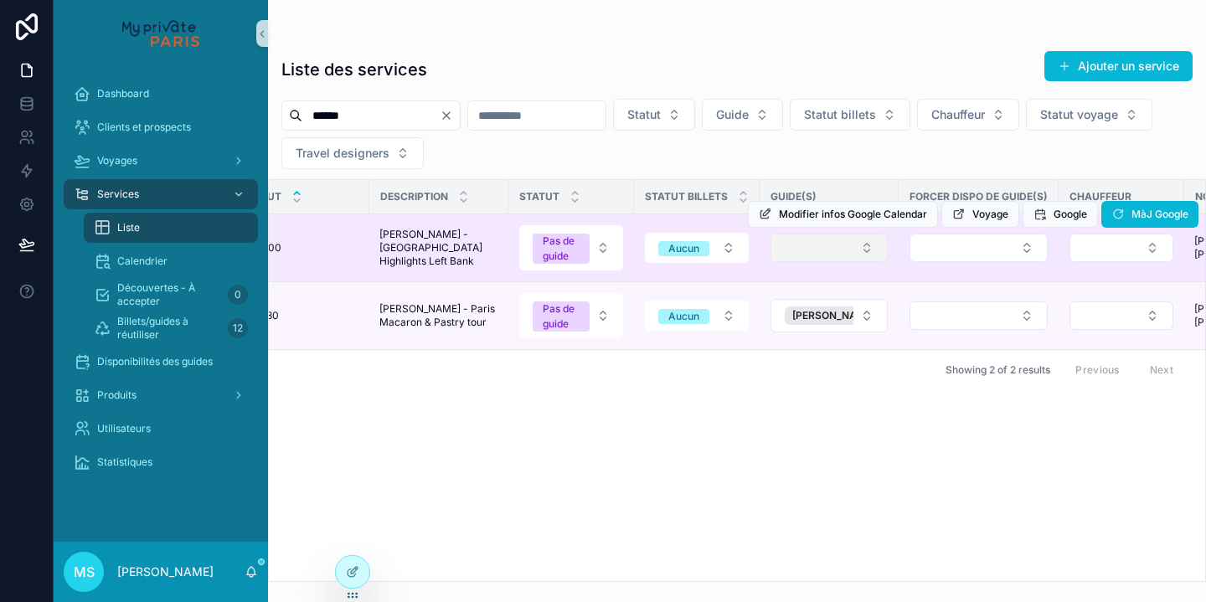
click at [856, 256] on button "Select Button" at bounding box center [828, 248] width 117 height 28
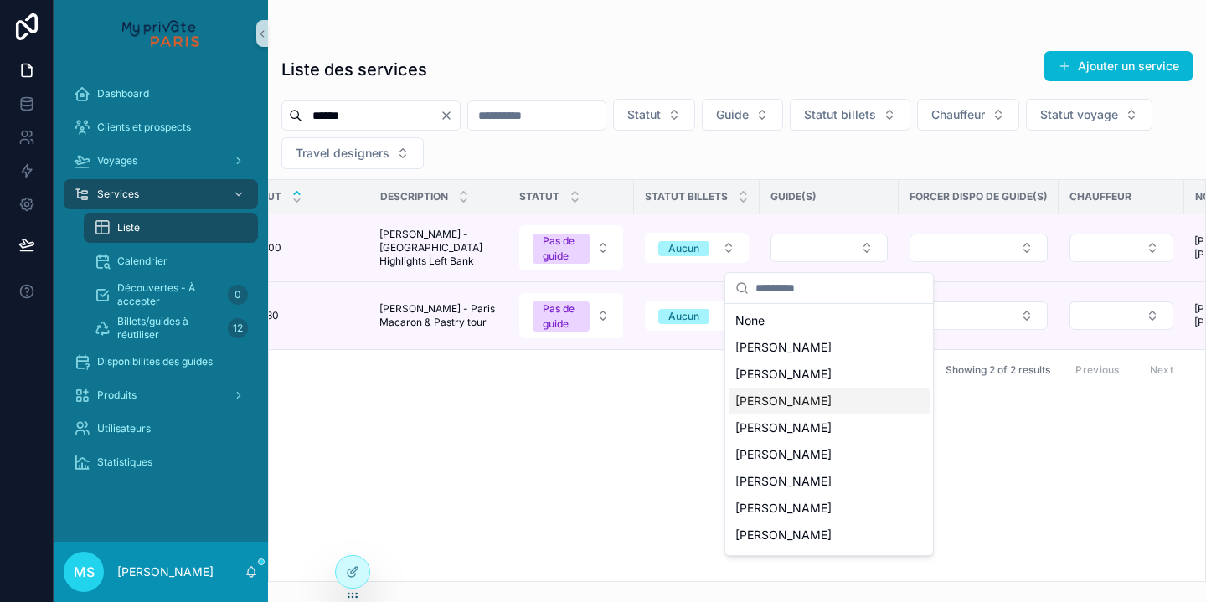
click at [1051, 437] on div "Source Date début Description Statut Statut billets Guide(s) Forcer dispo de gu…" at bounding box center [737, 380] width 936 height 401
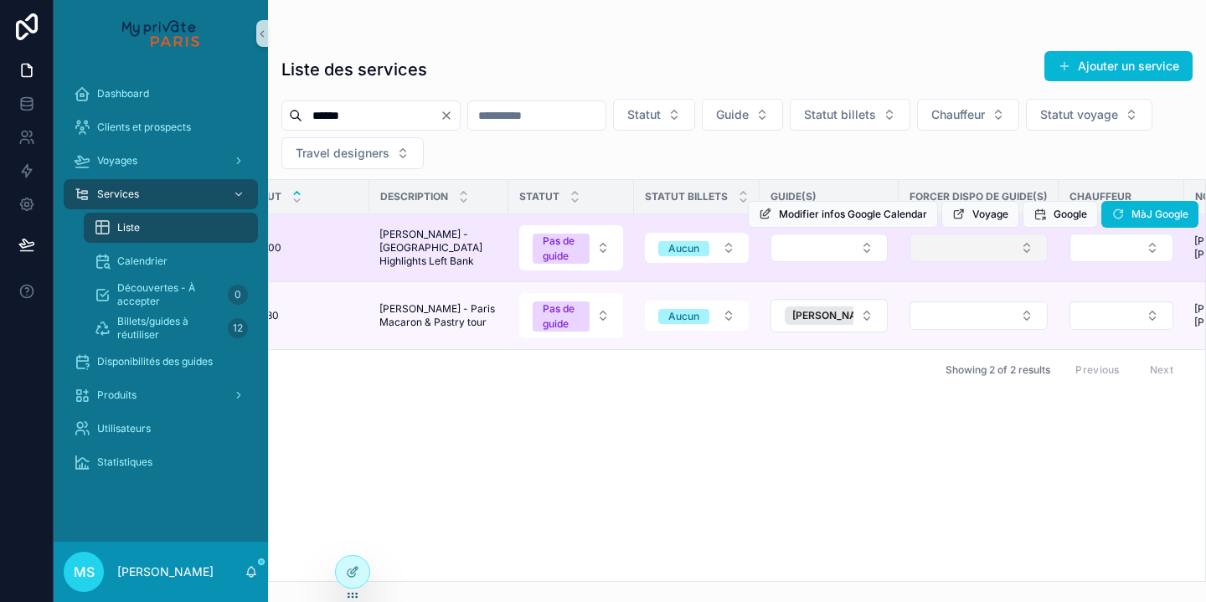
click at [949, 262] on button "Select Button" at bounding box center [978, 248] width 138 height 28
click at [946, 257] on button "Select Button" at bounding box center [978, 248] width 138 height 28
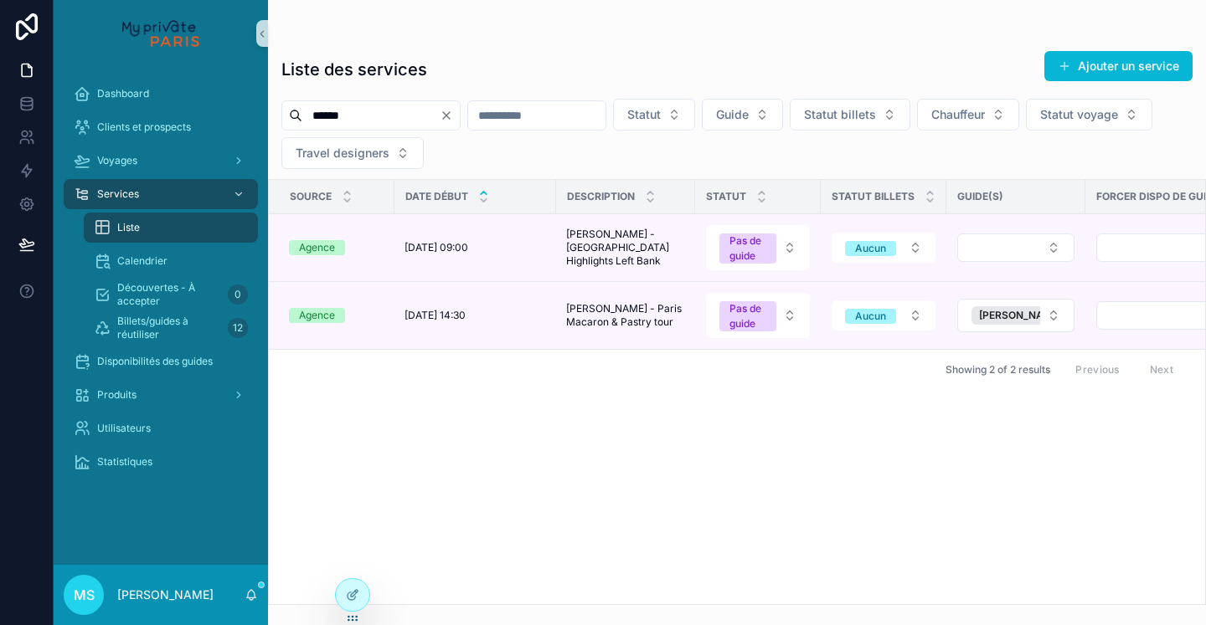
click at [112, 229] on div "Liste" at bounding box center [171, 227] width 154 height 27
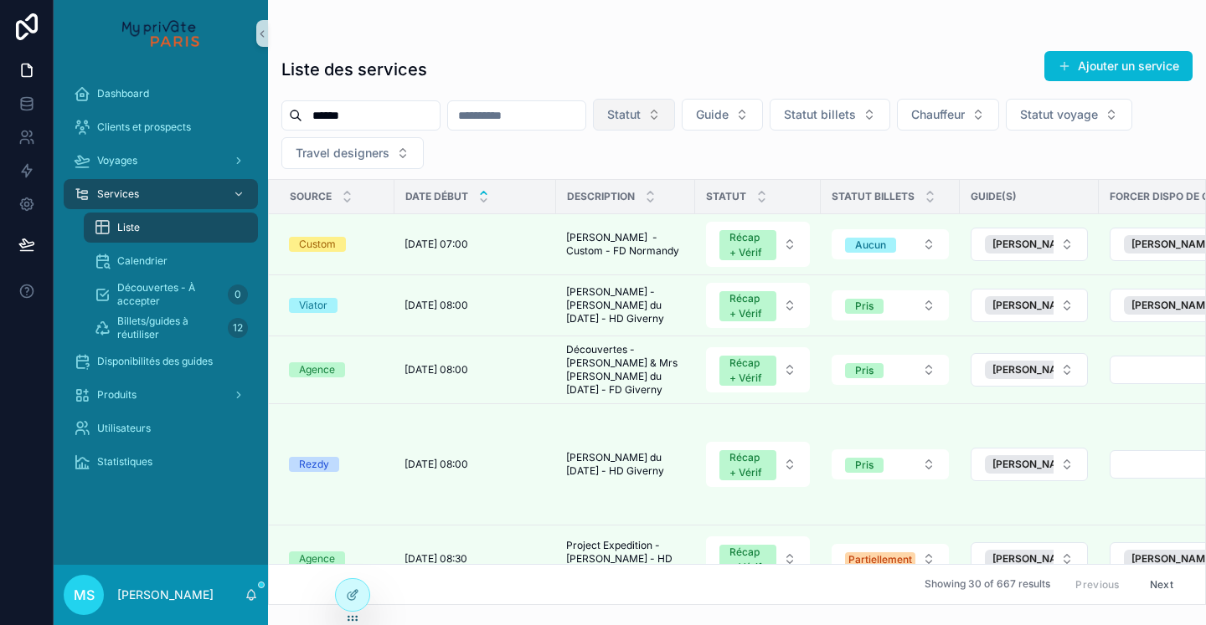
click at [675, 119] on button "Statut" at bounding box center [634, 115] width 82 height 32
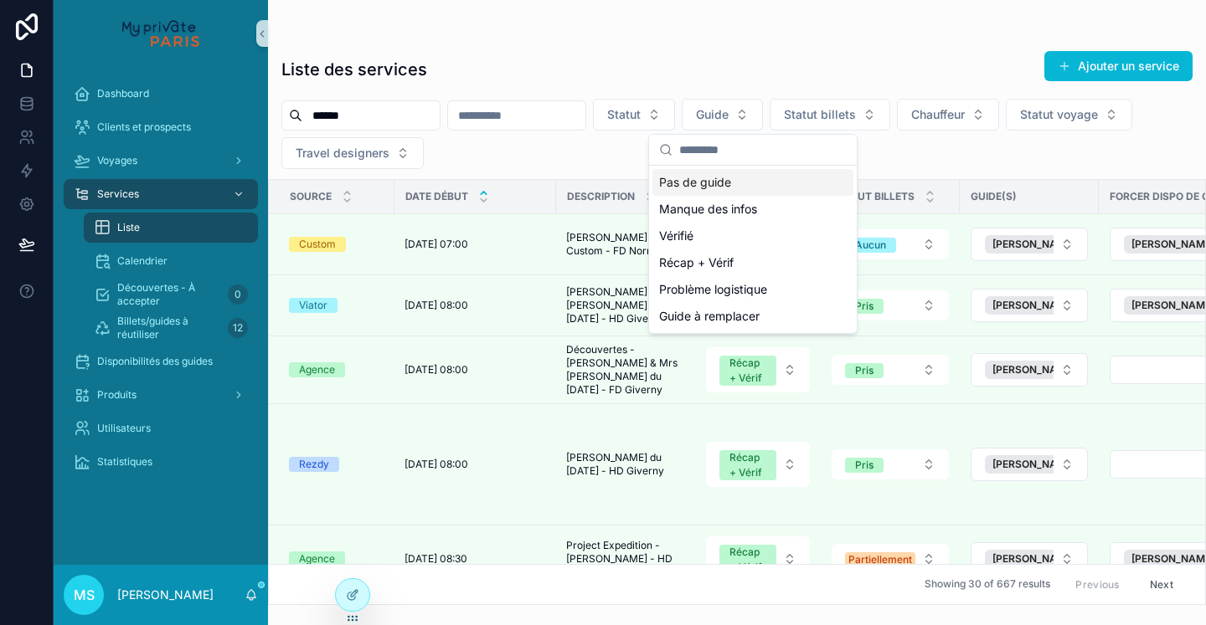
click at [742, 188] on div "Pas de guide" at bounding box center [752, 182] width 201 height 27
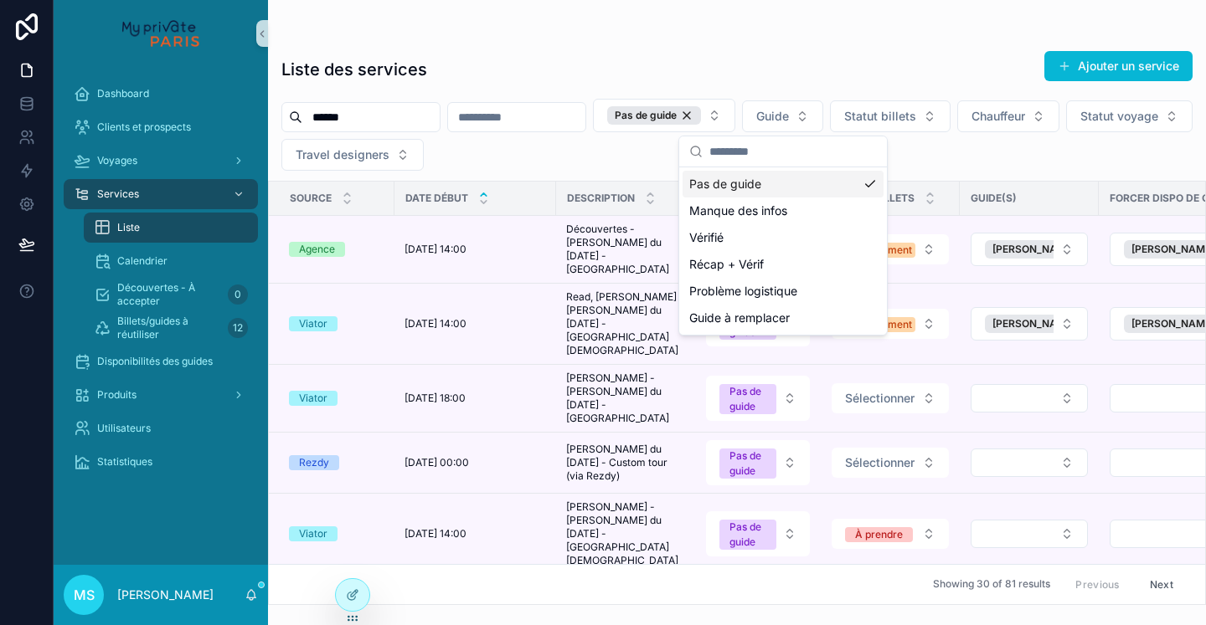
click at [763, 41] on div "Liste des services Ajouter un service ****** Pas de guide Guide Statut billets …" at bounding box center [737, 322] width 938 height 565
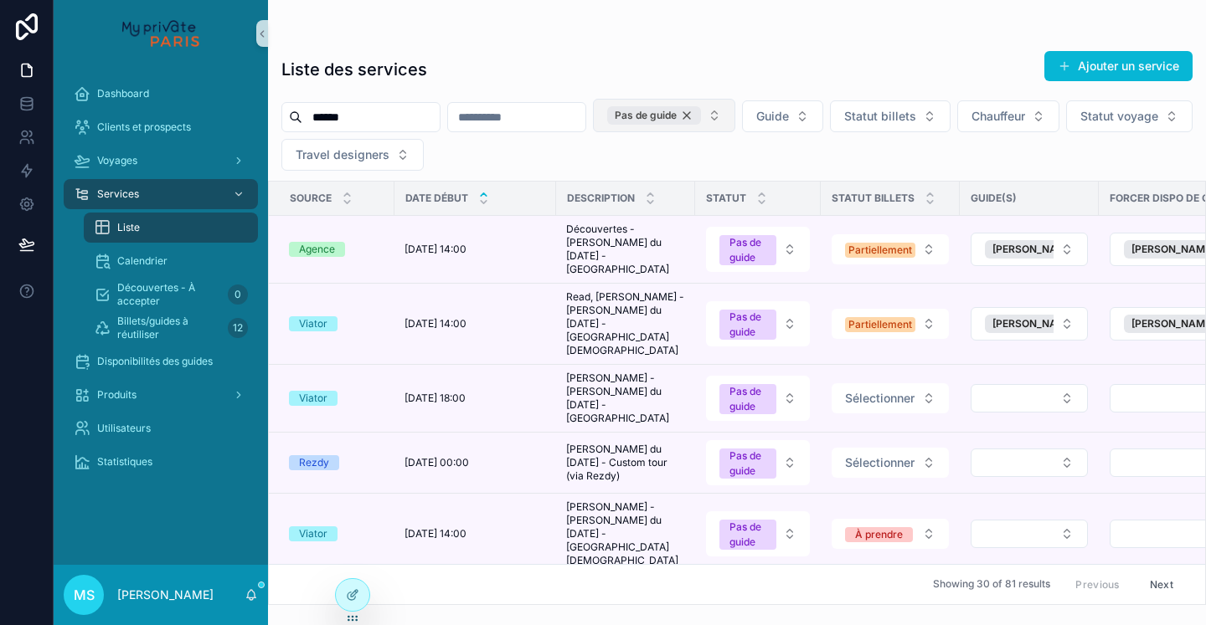
click at [701, 115] on div "Pas de guide" at bounding box center [654, 115] width 94 height 18
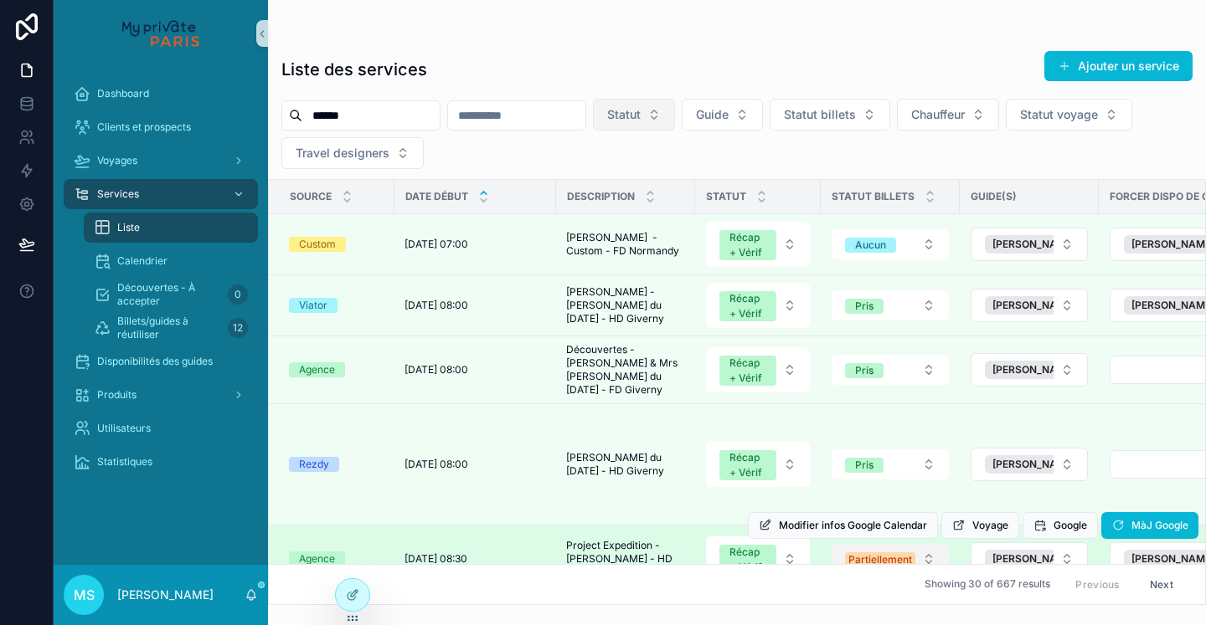
scroll to position [88, 0]
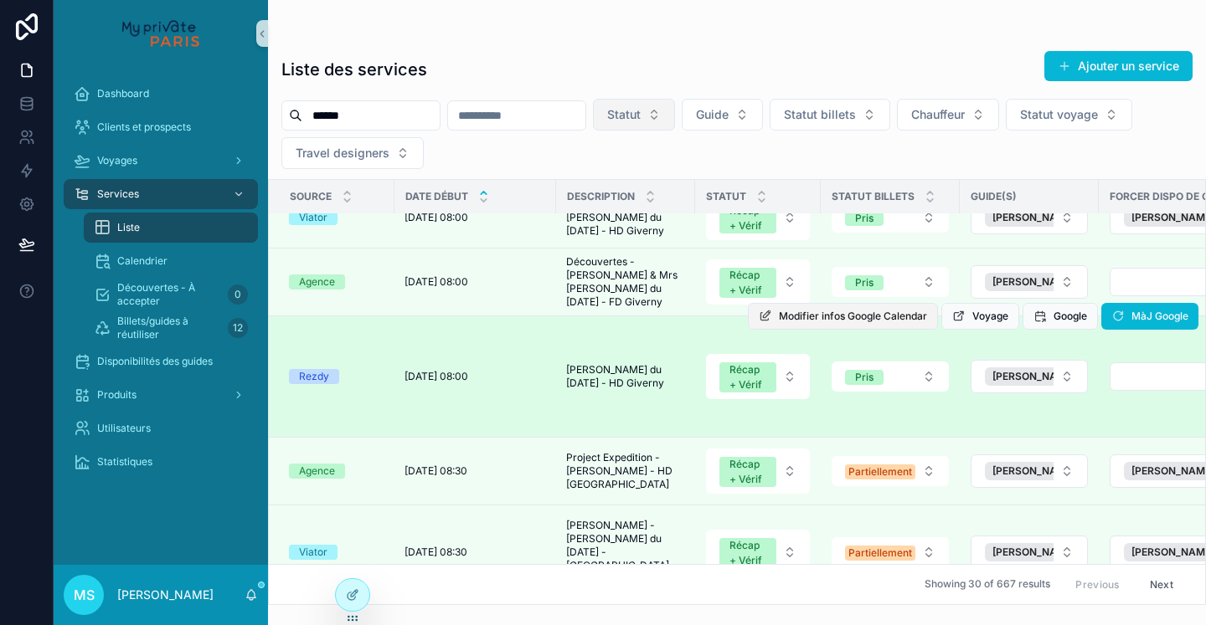
click at [796, 312] on span "Modifier infos Google Calendar" at bounding box center [853, 316] width 148 height 13
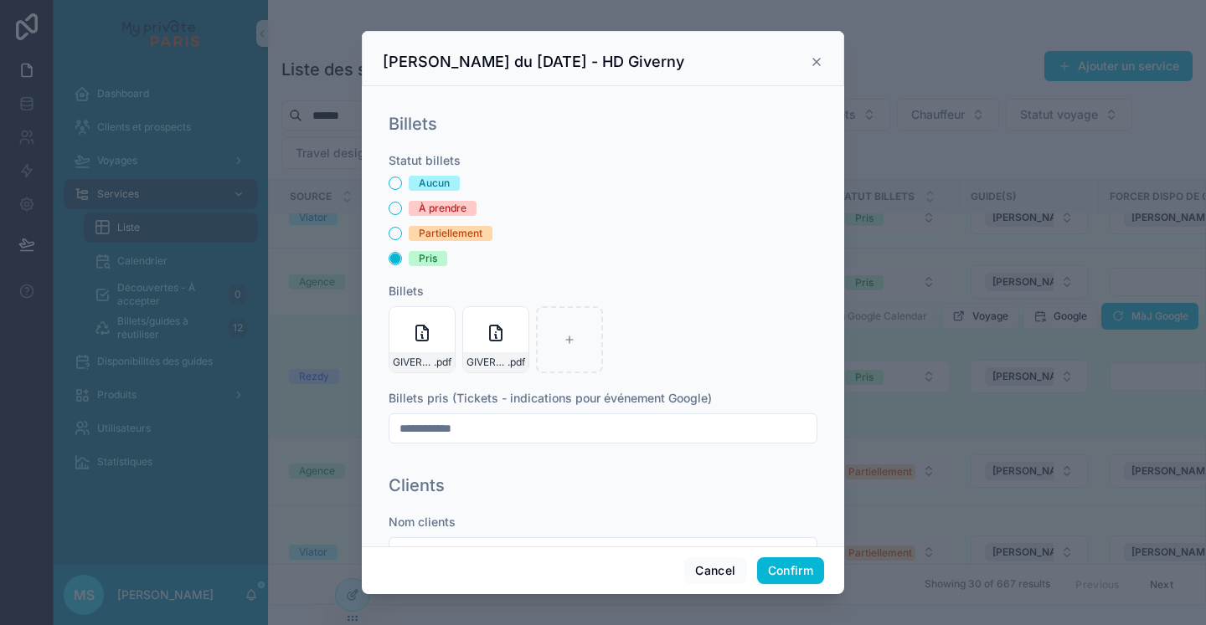
scroll to position [322, 0]
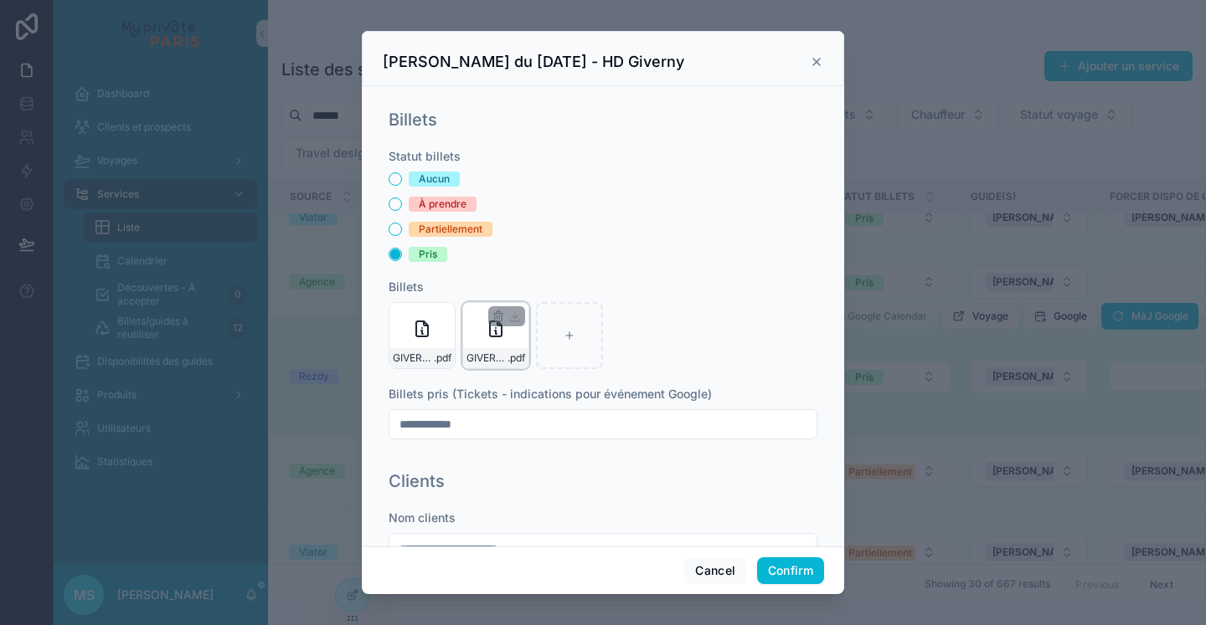
click at [493, 344] on div "GIVERNY-[PERSON_NAME] .pdf" at bounding box center [495, 335] width 67 height 67
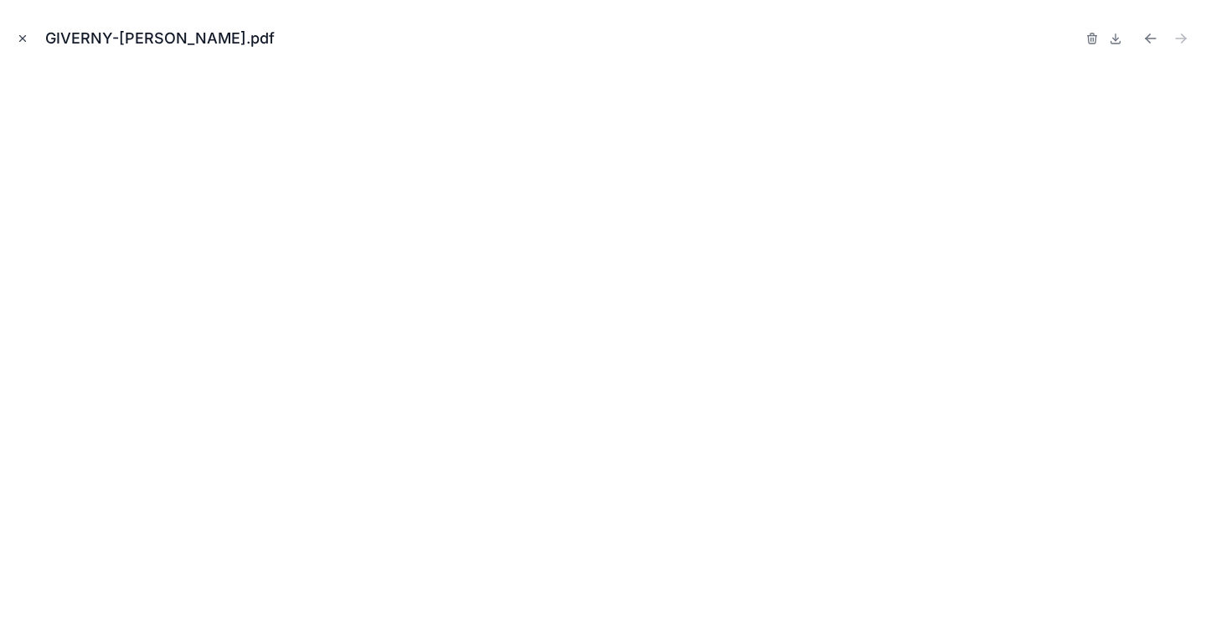
click at [20, 38] on icon "Close modal" at bounding box center [23, 39] width 12 height 12
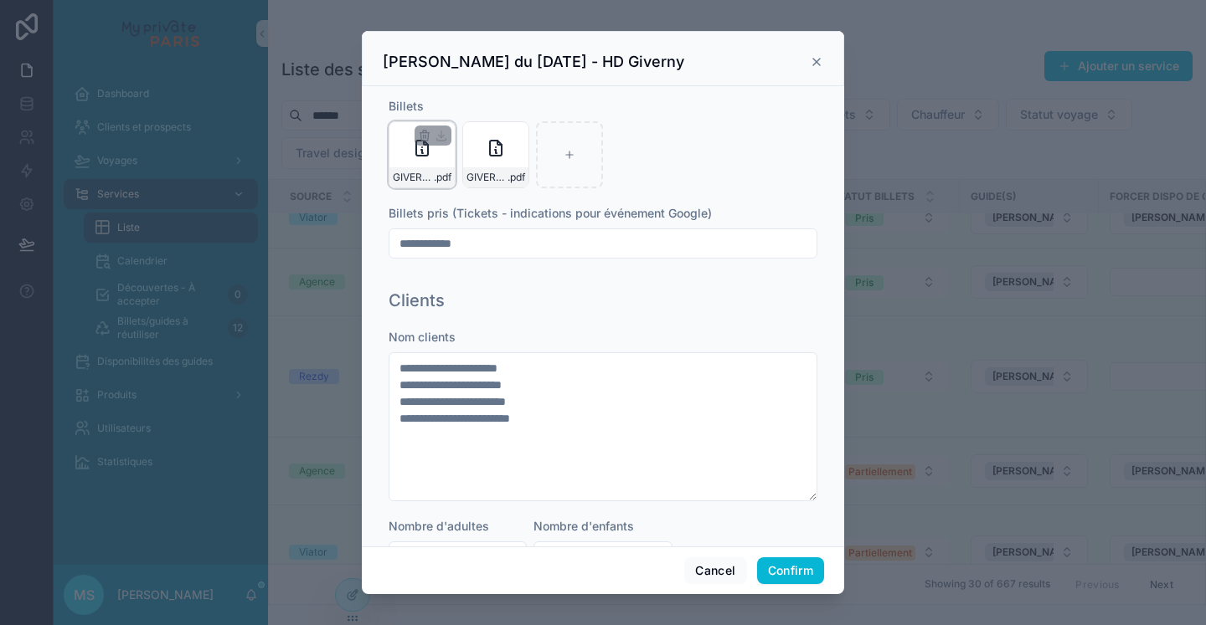
scroll to position [689, 0]
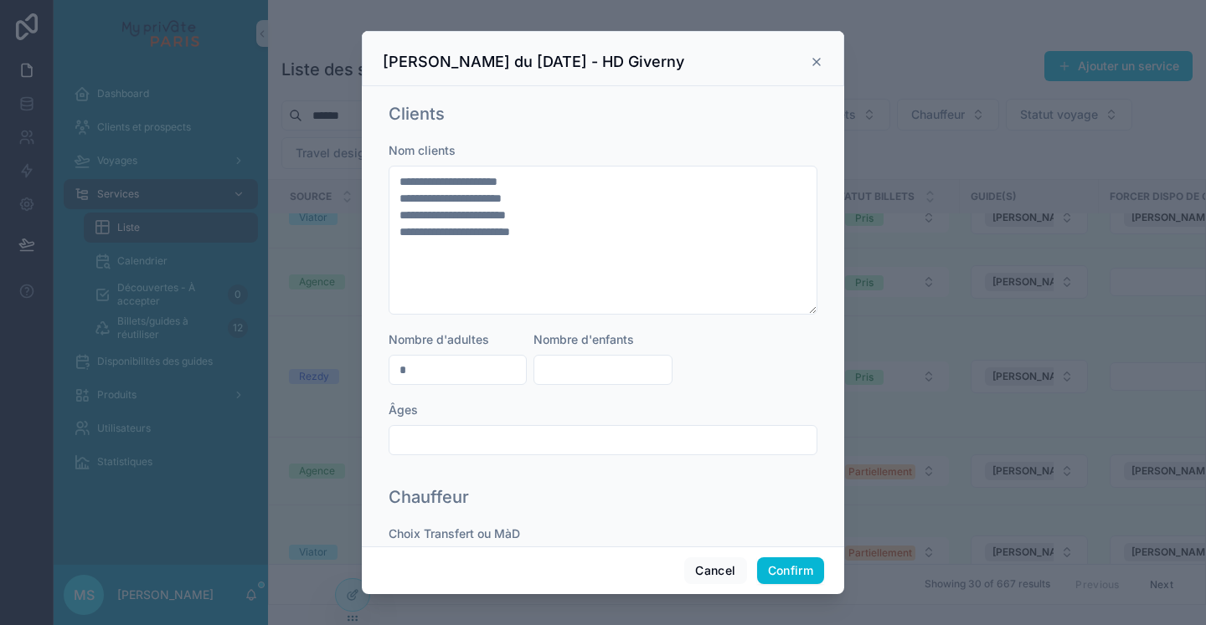
click at [814, 59] on icon at bounding box center [816, 62] width 7 height 7
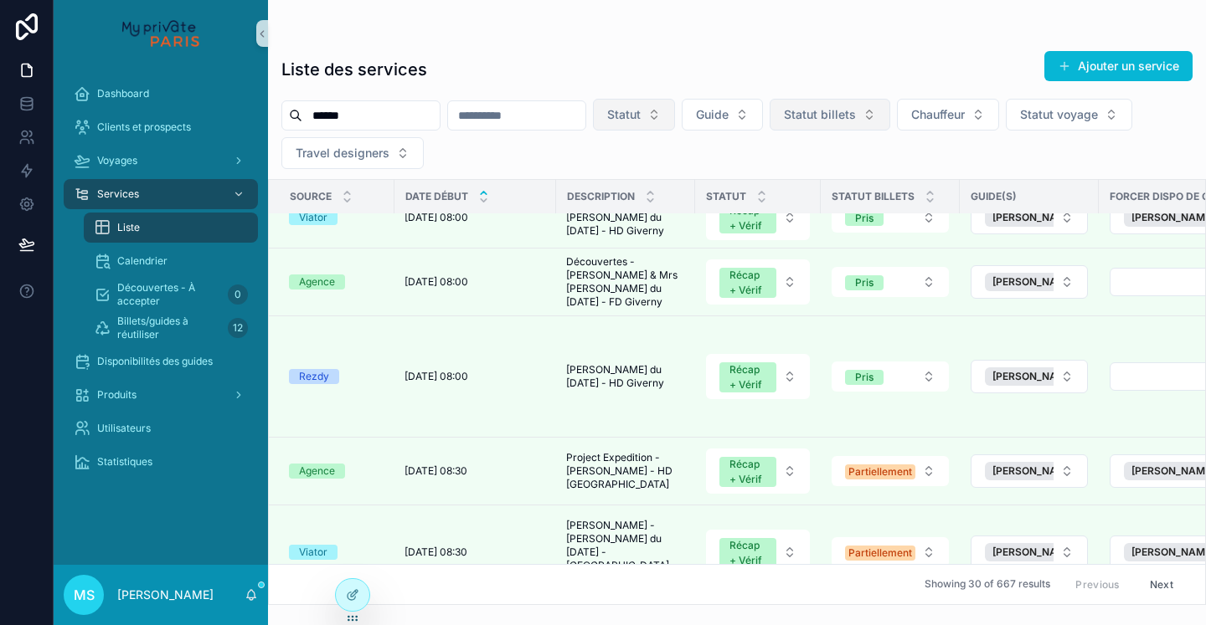
click at [856, 119] on span "Statut billets" at bounding box center [820, 114] width 72 height 17
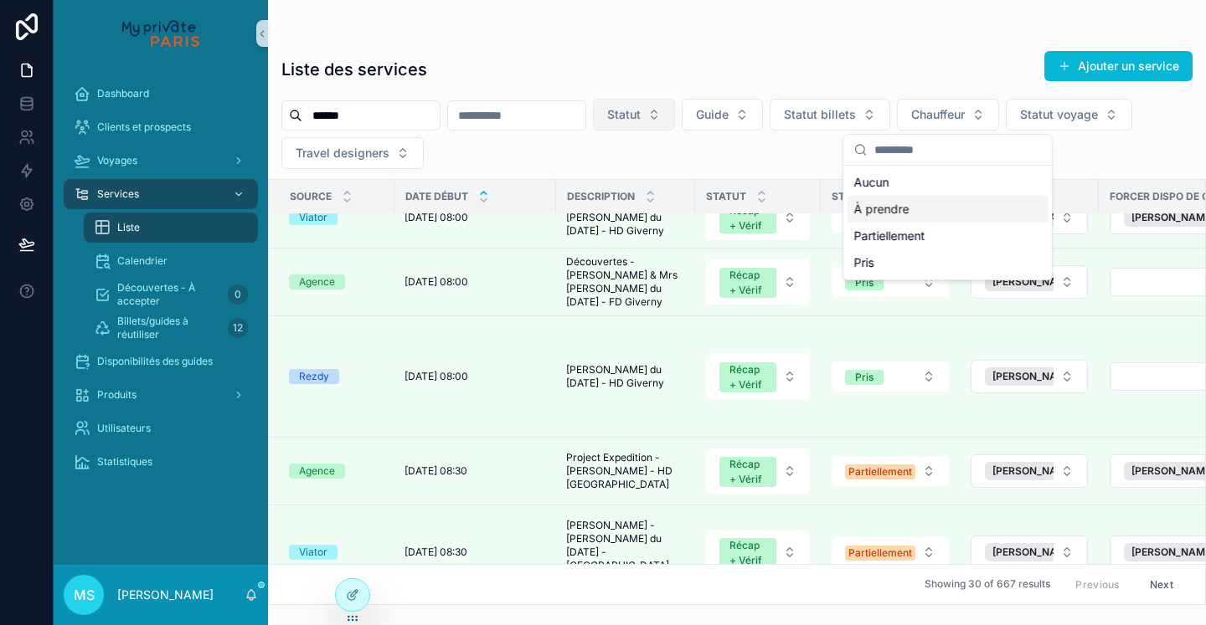
click at [893, 211] on div "À prendre" at bounding box center [947, 209] width 201 height 27
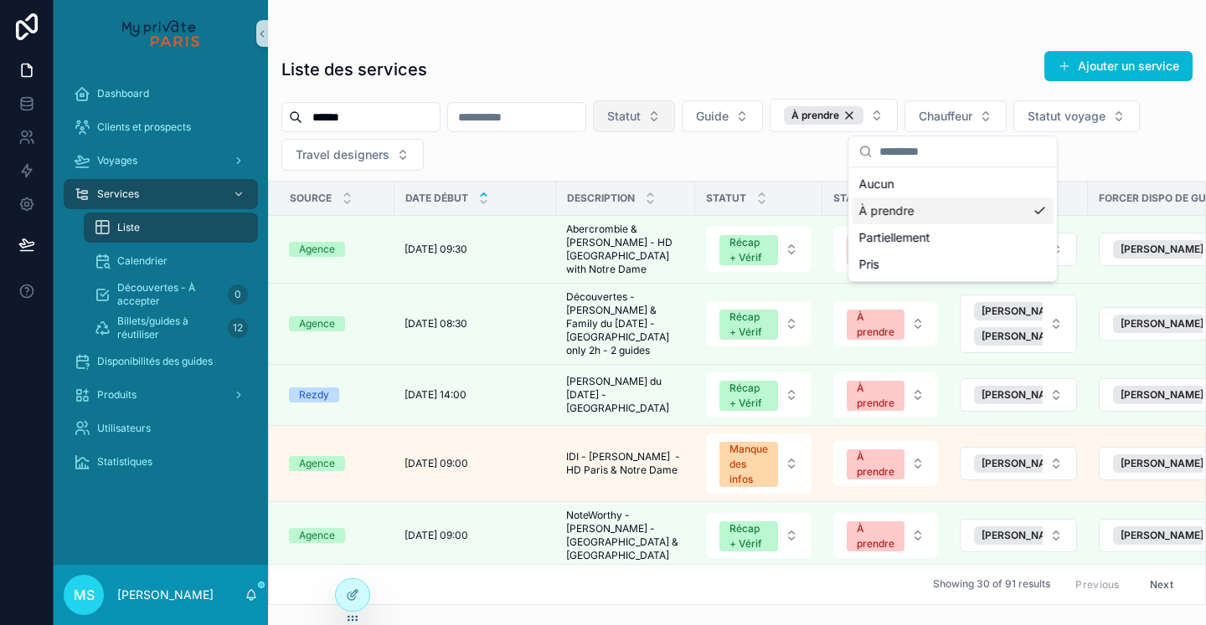
click at [822, 61] on div "Liste des services Ajouter un service" at bounding box center [736, 69] width 911 height 39
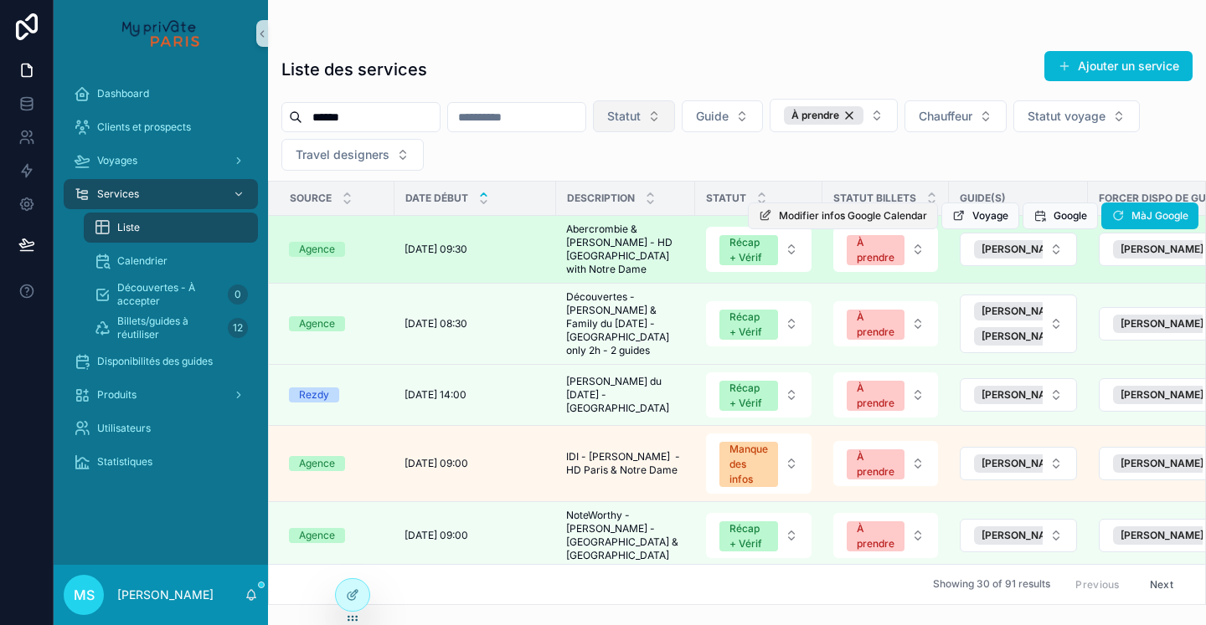
click at [828, 215] on span "Modifier infos Google Calendar" at bounding box center [853, 215] width 148 height 13
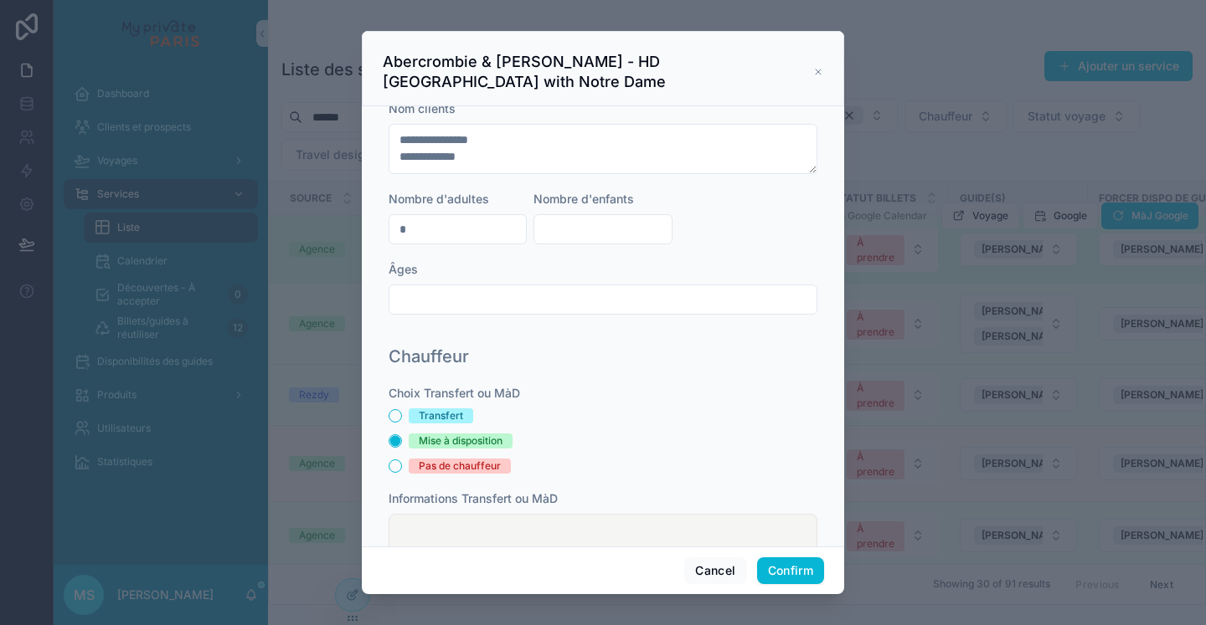
scroll to position [800, 0]
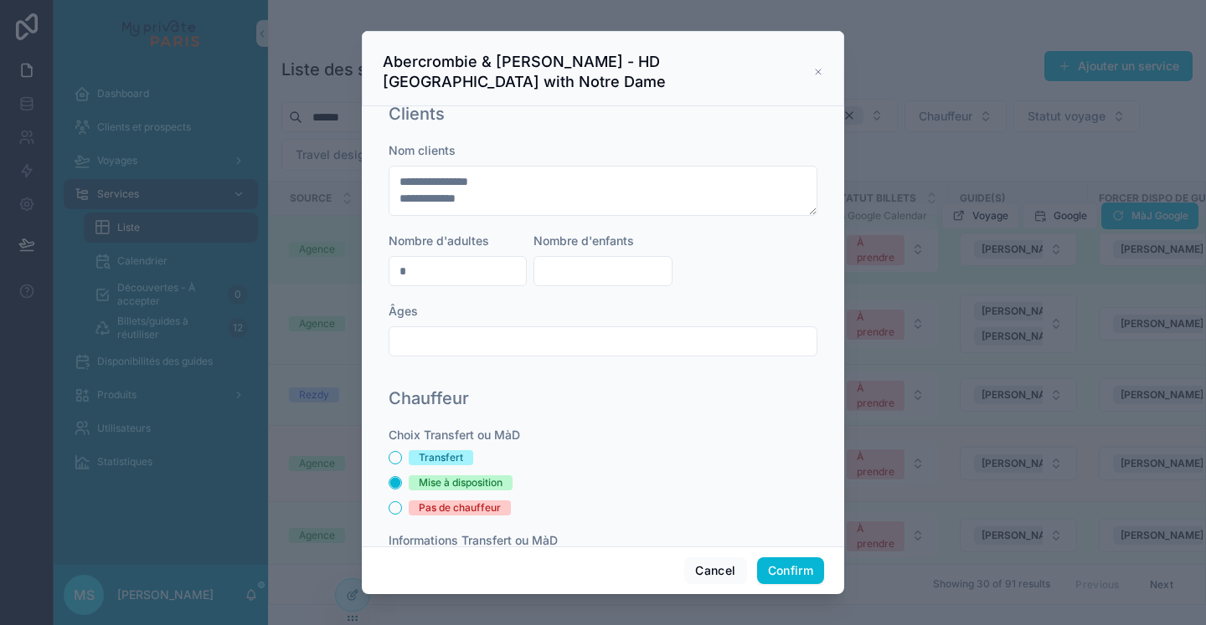
click at [819, 66] on icon at bounding box center [818, 71] width 10 height 13
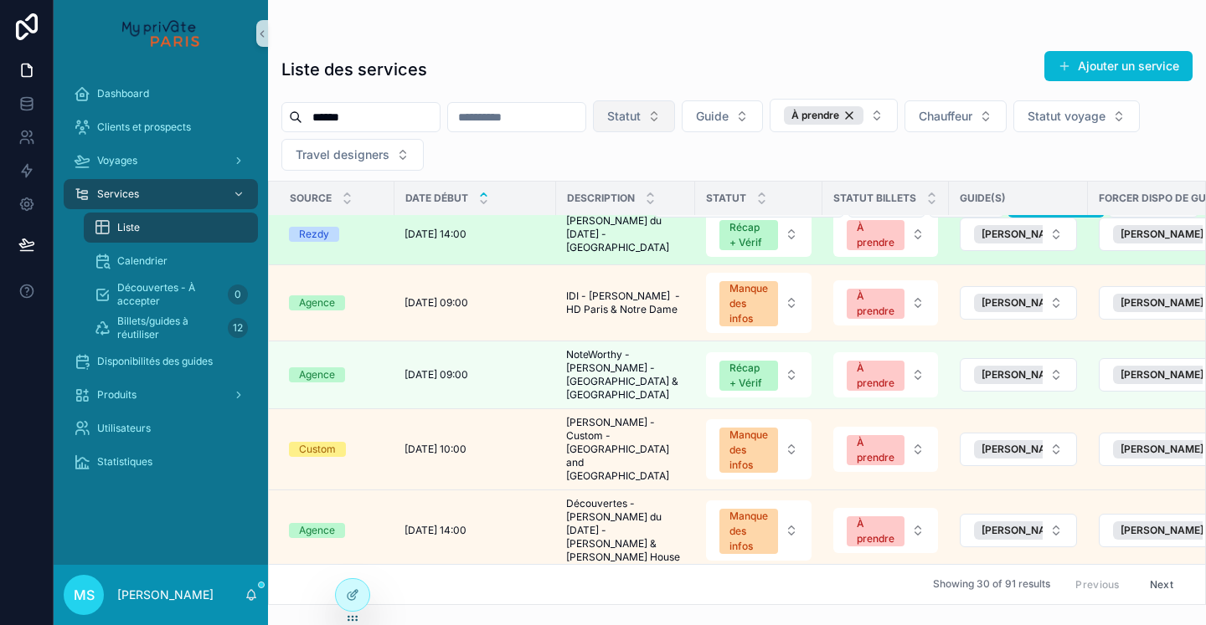
scroll to position [62, 0]
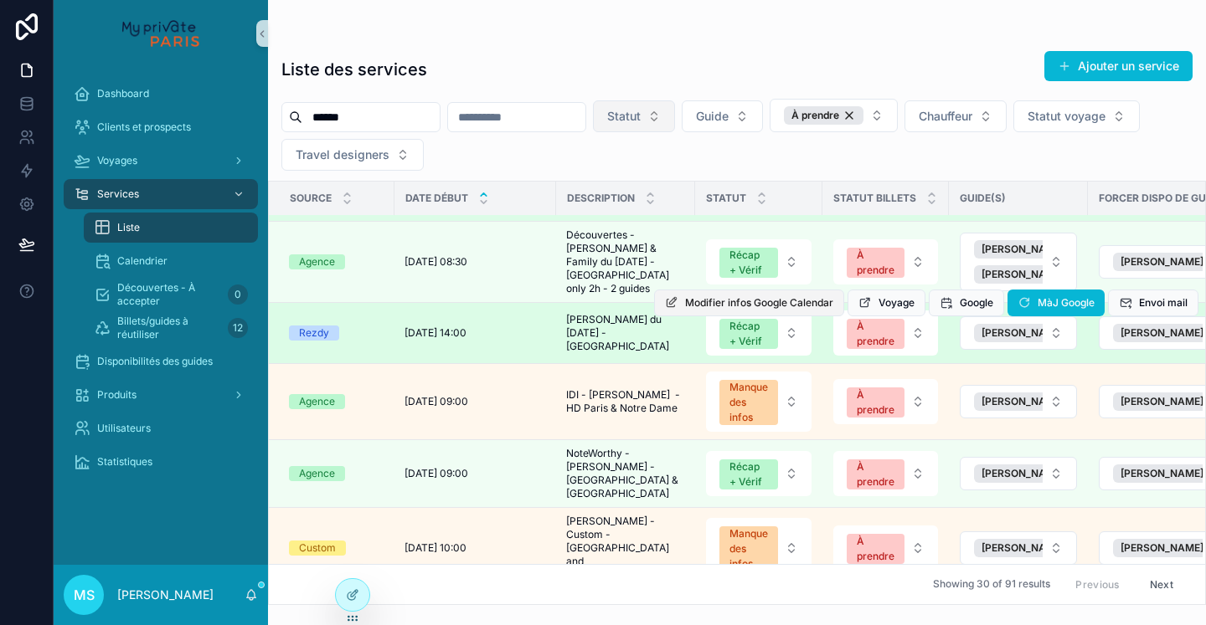
click at [754, 306] on span "Modifier infos Google Calendar" at bounding box center [759, 302] width 148 height 13
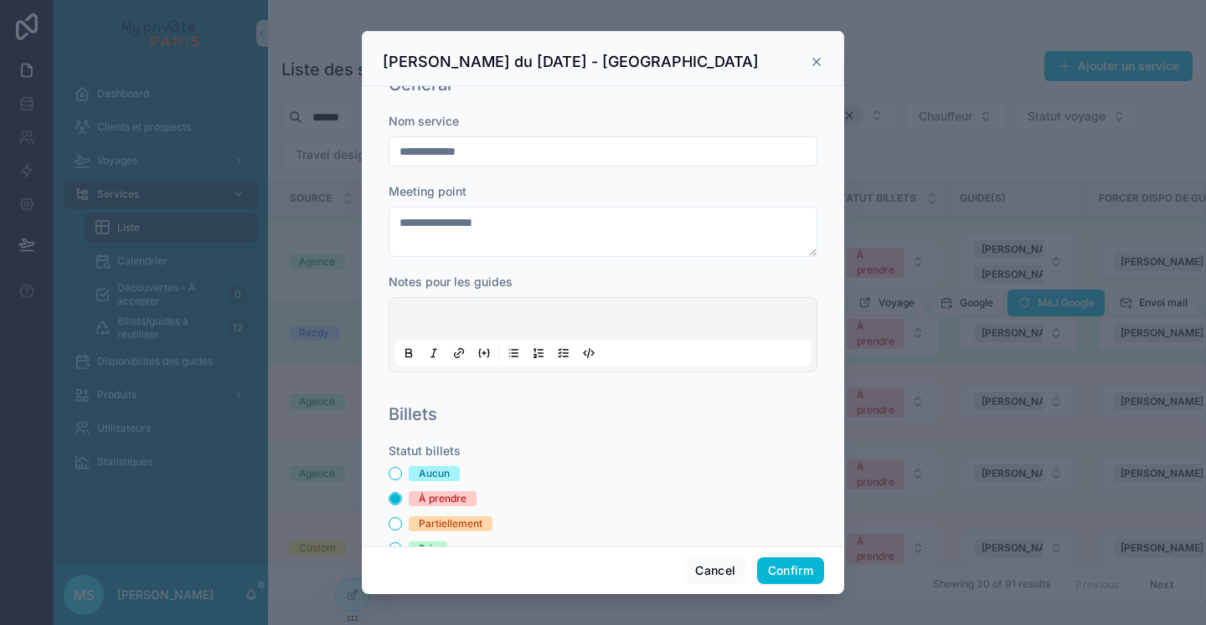
scroll to position [16, 0]
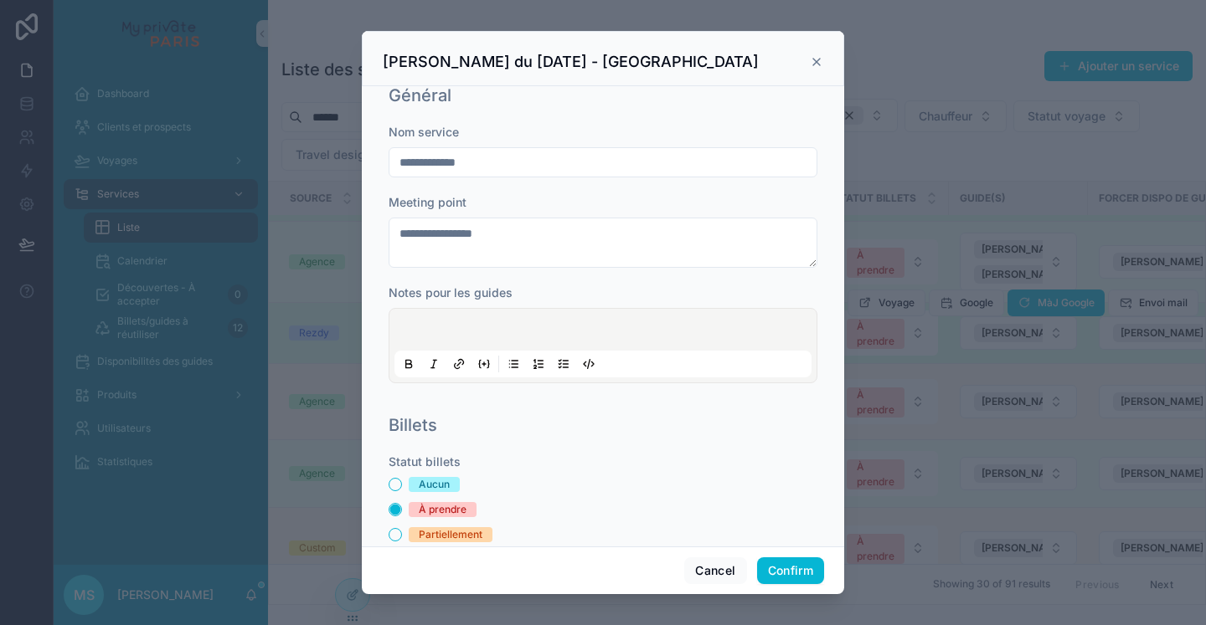
drag, startPoint x: 665, startPoint y: 55, endPoint x: 765, endPoint y: 64, distance: 100.8
click at [765, 64] on div "[PERSON_NAME] du [DATE] - [GEOGRAPHIC_DATA]" at bounding box center [603, 62] width 440 height 20
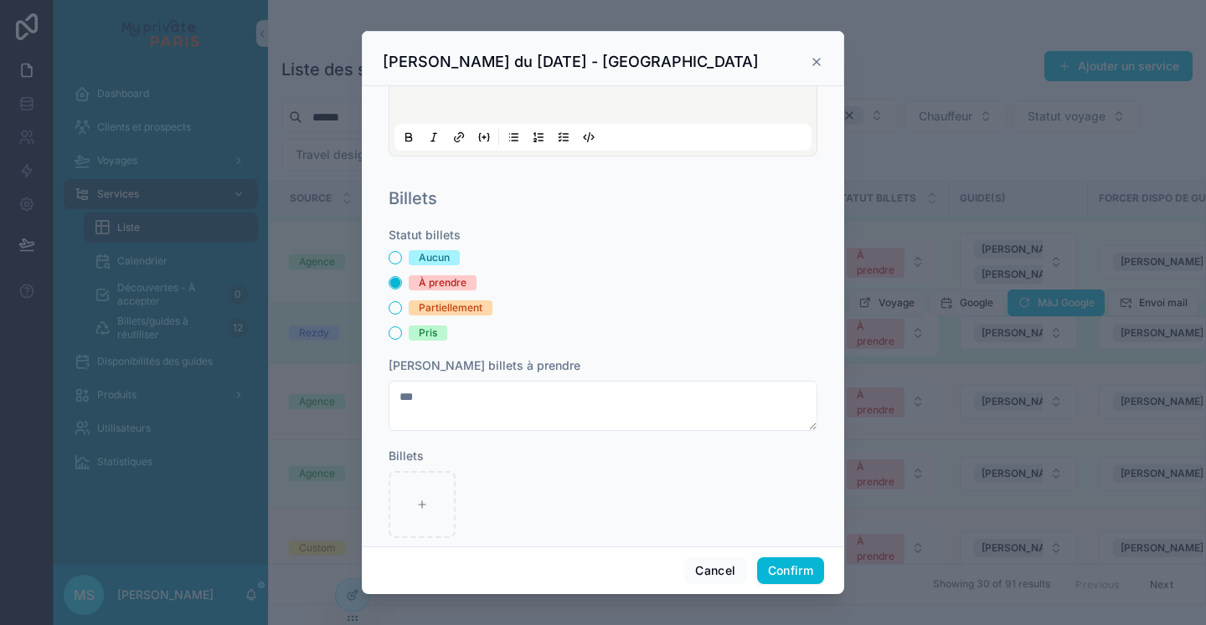
scroll to position [284, 0]
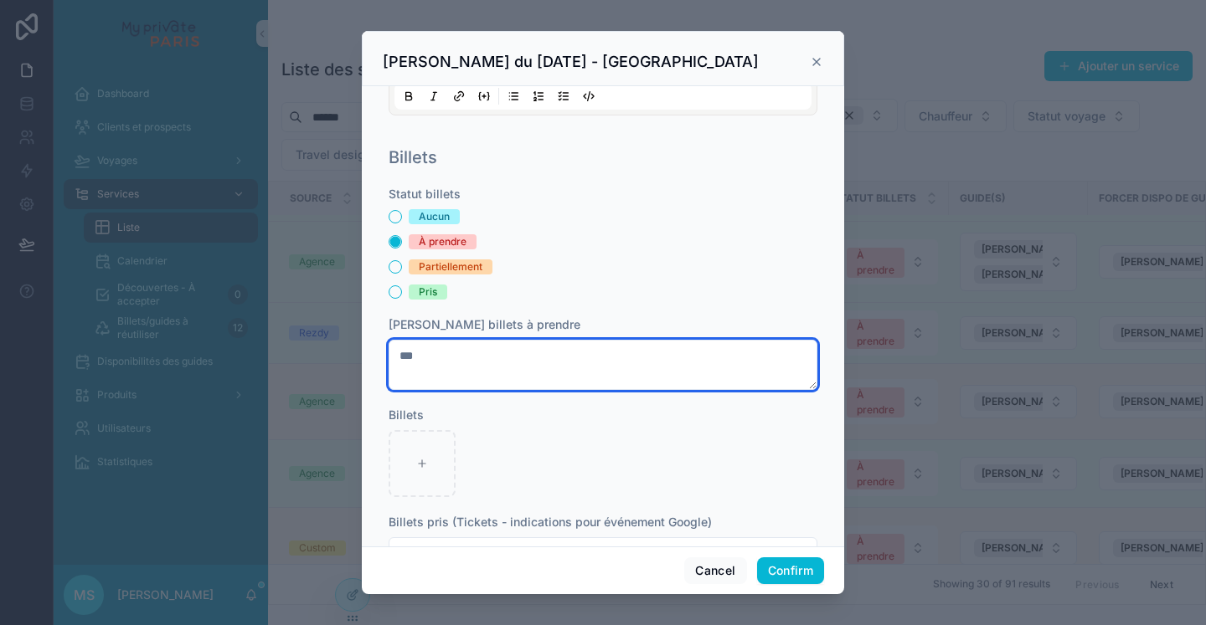
click at [399, 358] on textarea "**" at bounding box center [602, 365] width 429 height 50
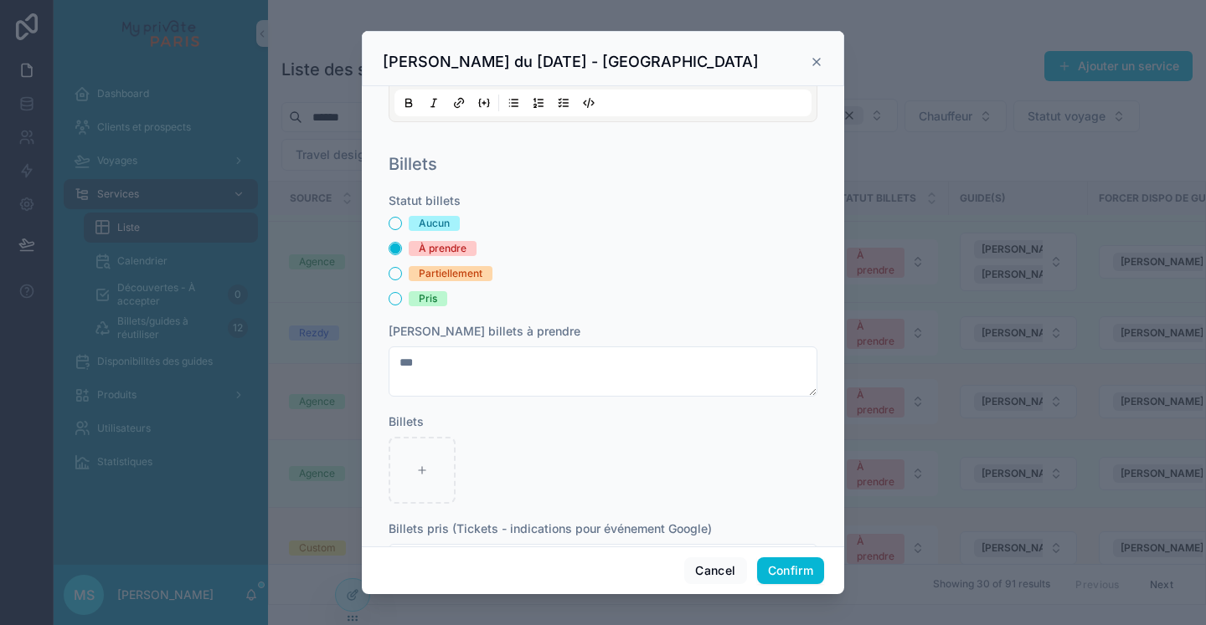
click at [688, 292] on div "Pris" at bounding box center [602, 298] width 429 height 15
click at [824, 65] on div "[PERSON_NAME] du [DATE] - [GEOGRAPHIC_DATA]" at bounding box center [603, 58] width 482 height 55
click at [816, 63] on icon at bounding box center [816, 62] width 7 height 7
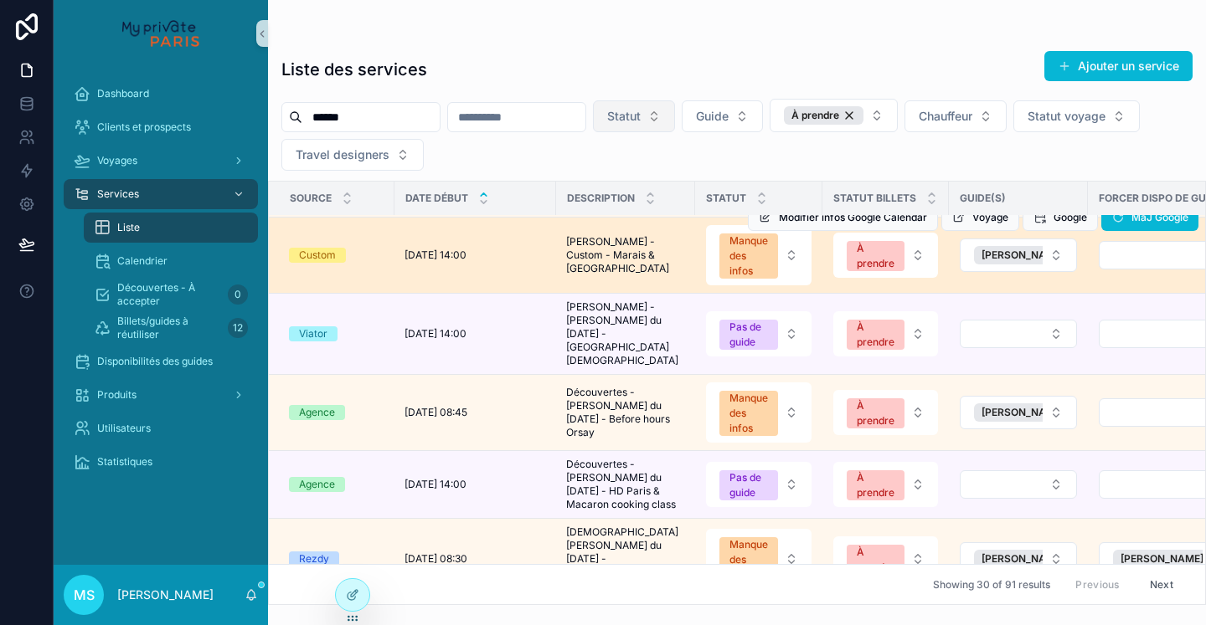
scroll to position [1818, 0]
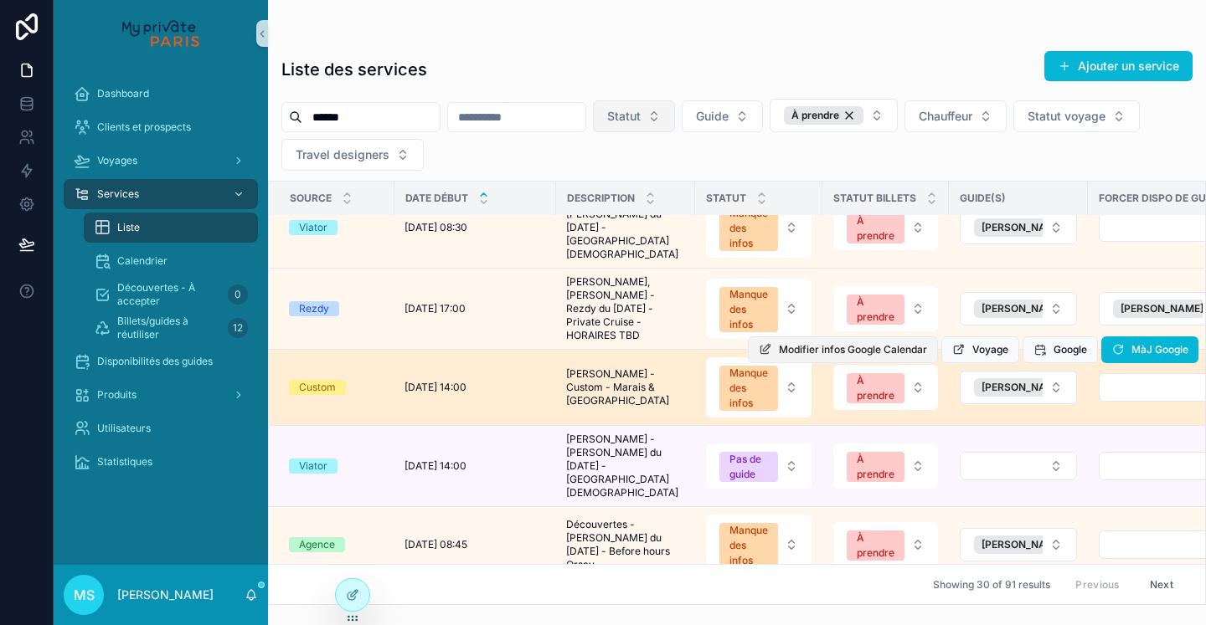
click at [823, 337] on button "Modifier infos Google Calendar" at bounding box center [843, 350] width 190 height 27
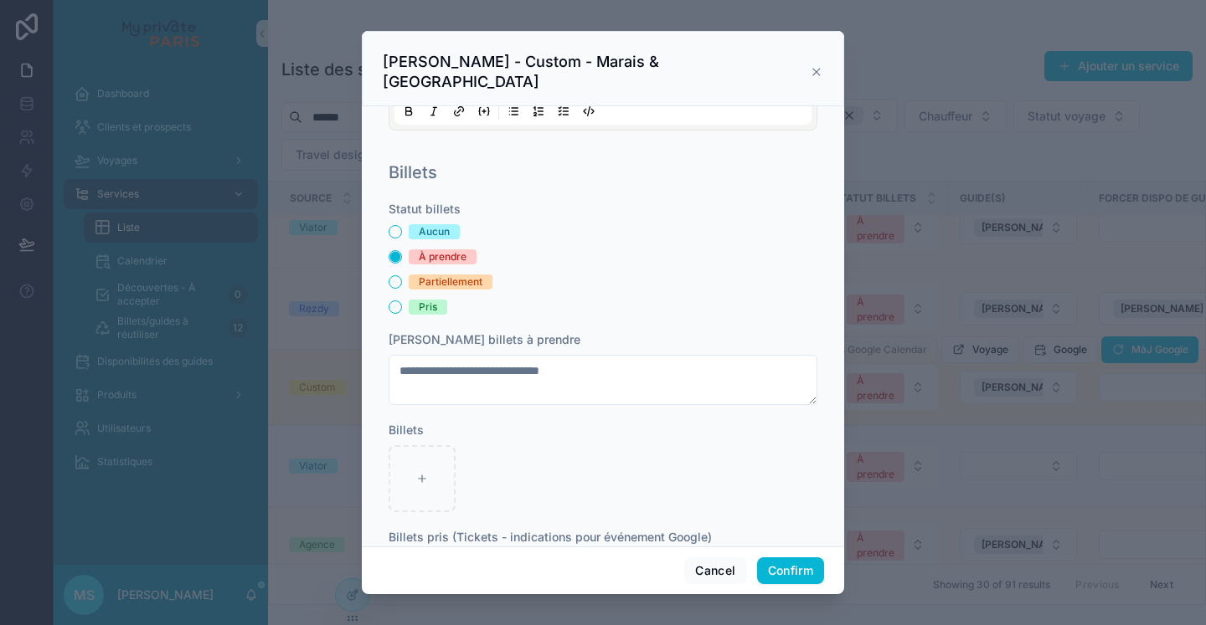
scroll to position [373, 0]
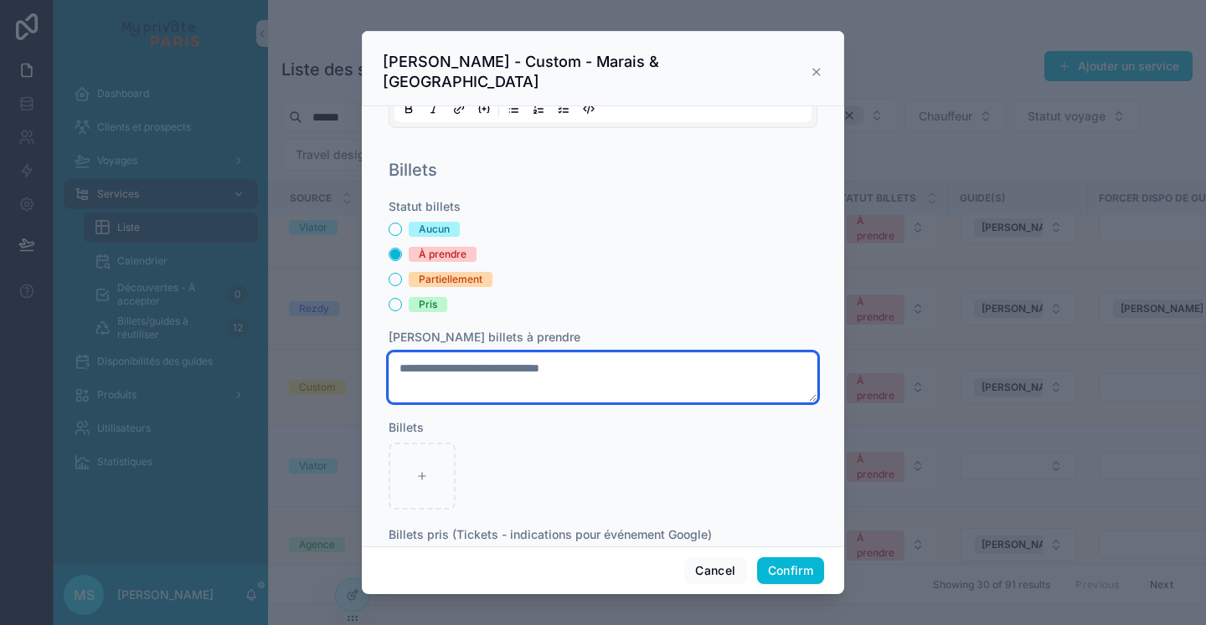
click at [625, 372] on div "**********" at bounding box center [602, 397] width 429 height 399
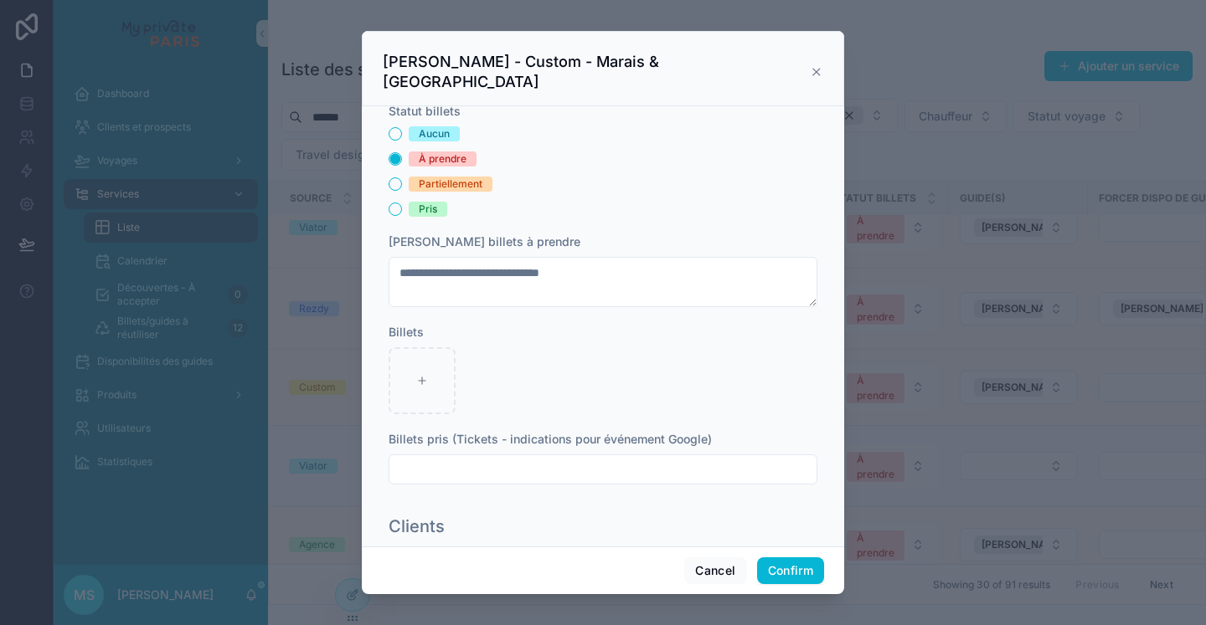
click at [415, 458] on input "text" at bounding box center [602, 469] width 427 height 23
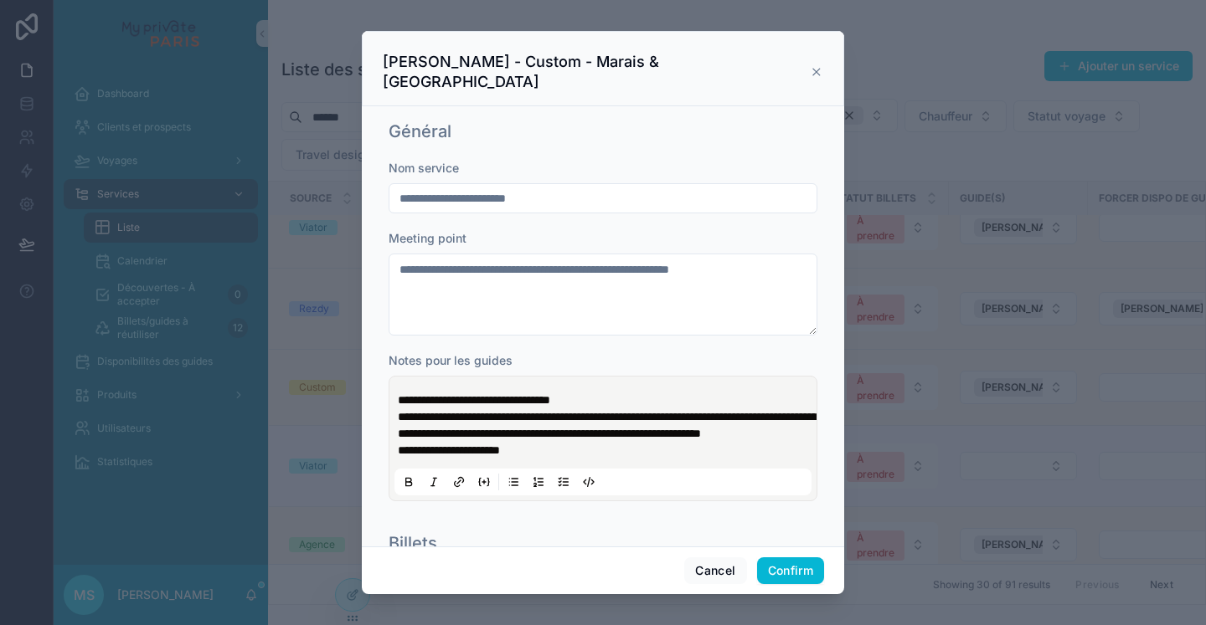
scroll to position [0, 0]
click at [813, 69] on icon at bounding box center [816, 72] width 7 height 7
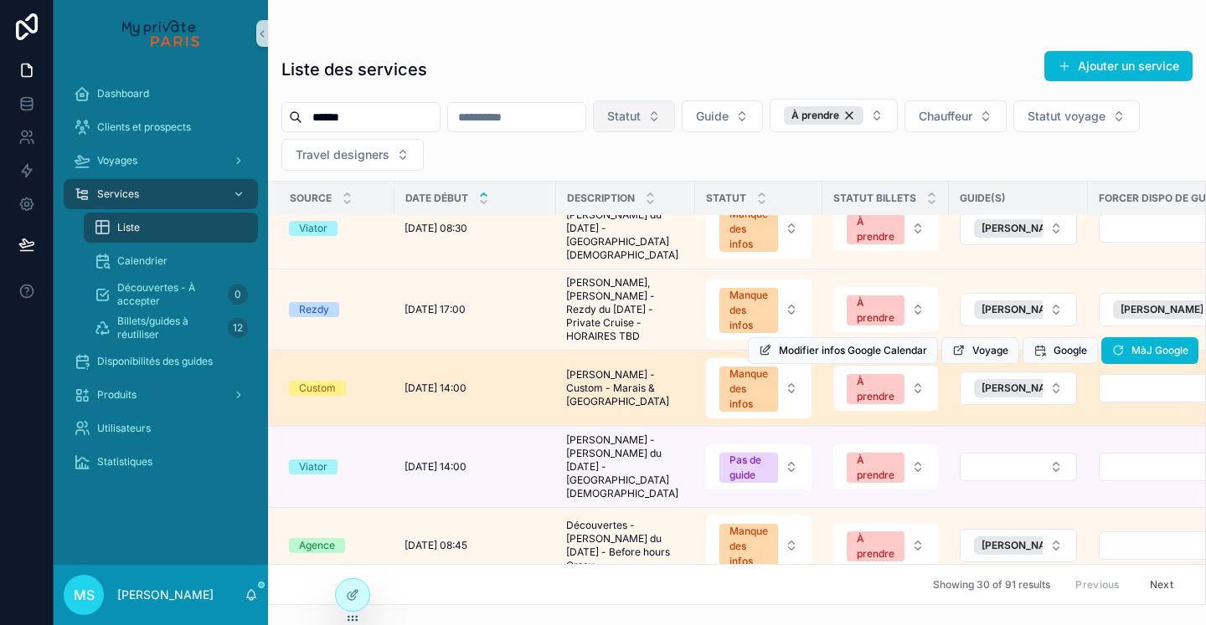
scroll to position [1505, 1]
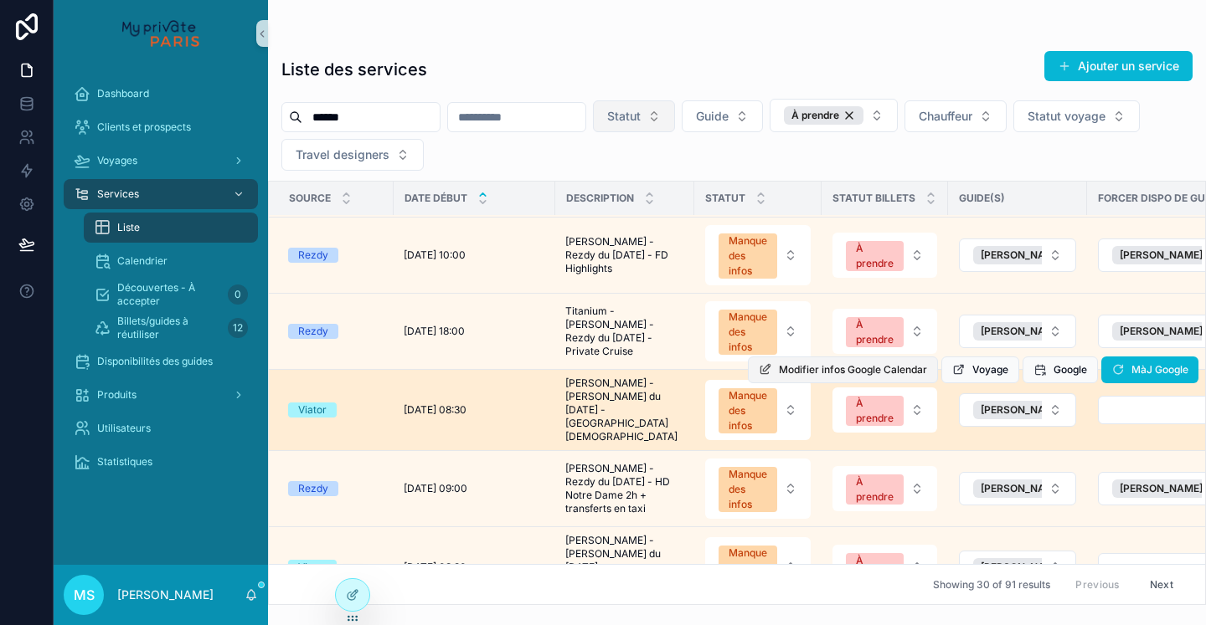
click at [891, 363] on span "Modifier infos Google Calendar" at bounding box center [853, 369] width 148 height 13
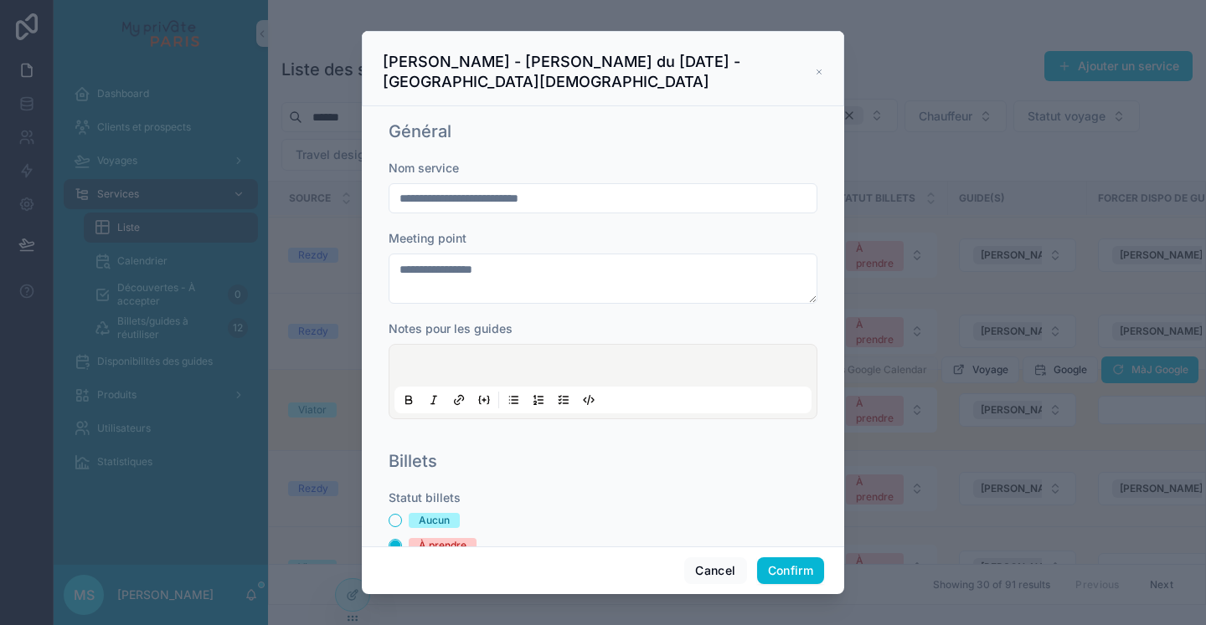
scroll to position [0, 0]
click at [820, 74] on icon at bounding box center [819, 71] width 8 height 13
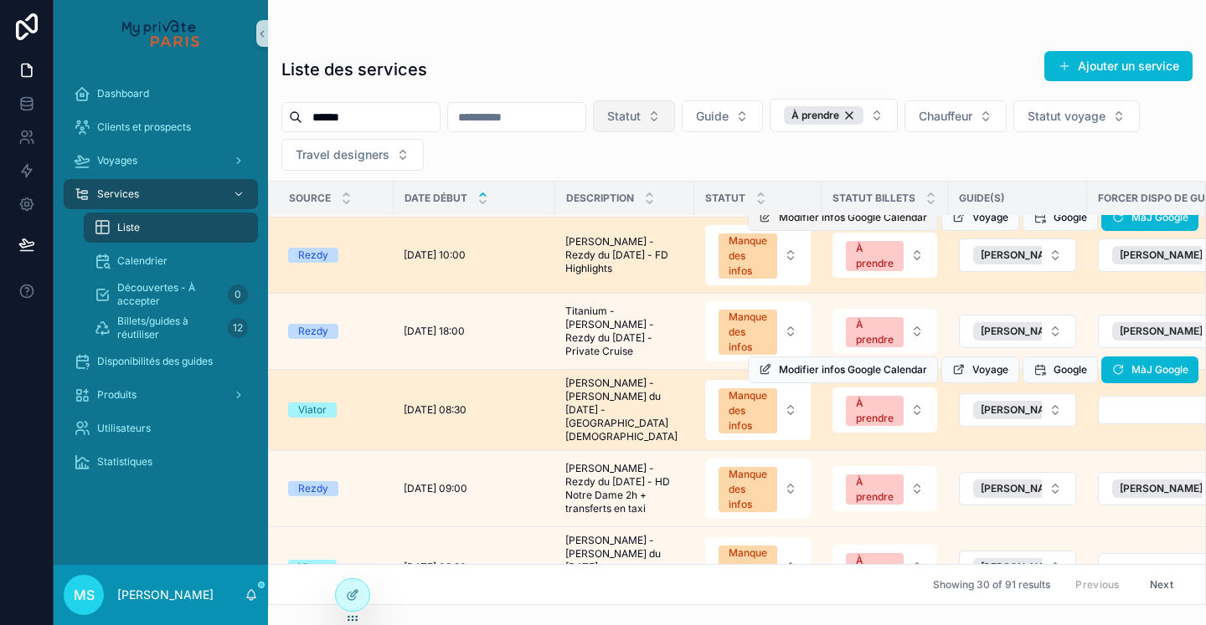
scroll to position [1346, 0]
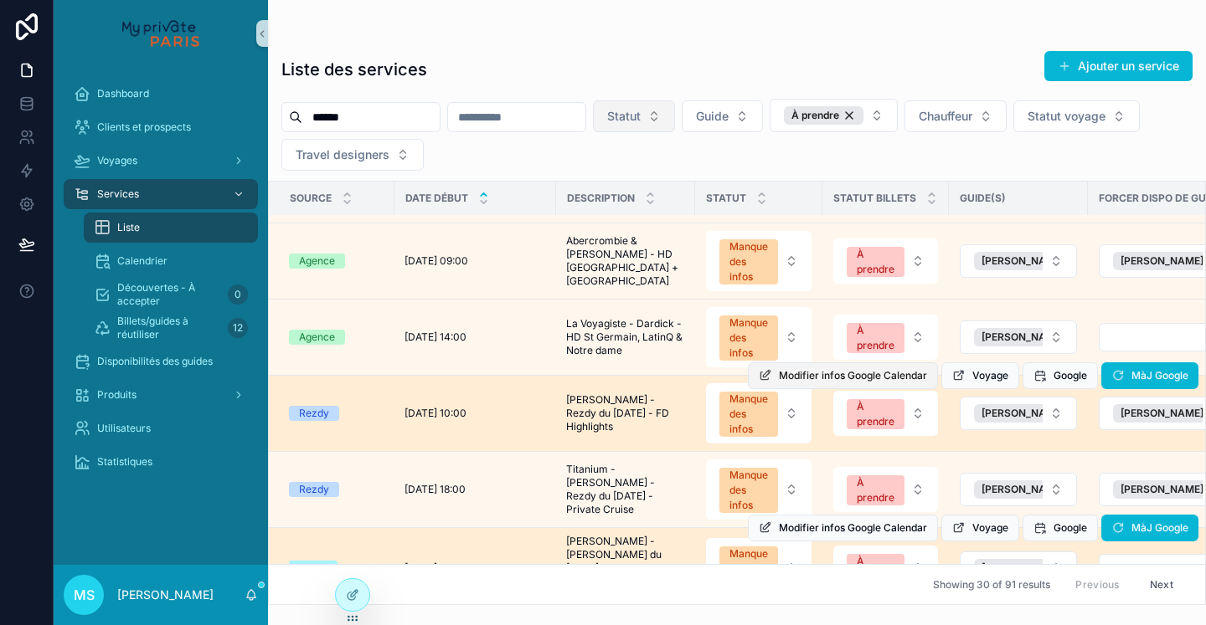
click at [882, 369] on span "Modifier infos Google Calendar" at bounding box center [853, 375] width 148 height 13
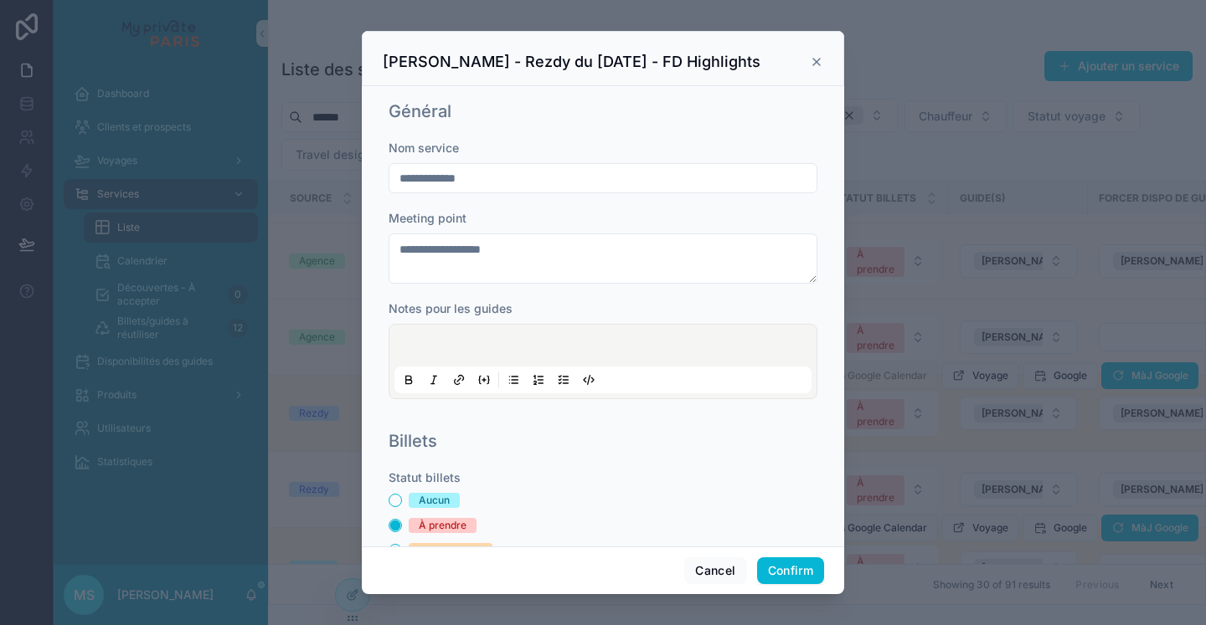
scroll to position [0, 0]
click at [816, 62] on icon at bounding box center [816, 62] width 7 height 7
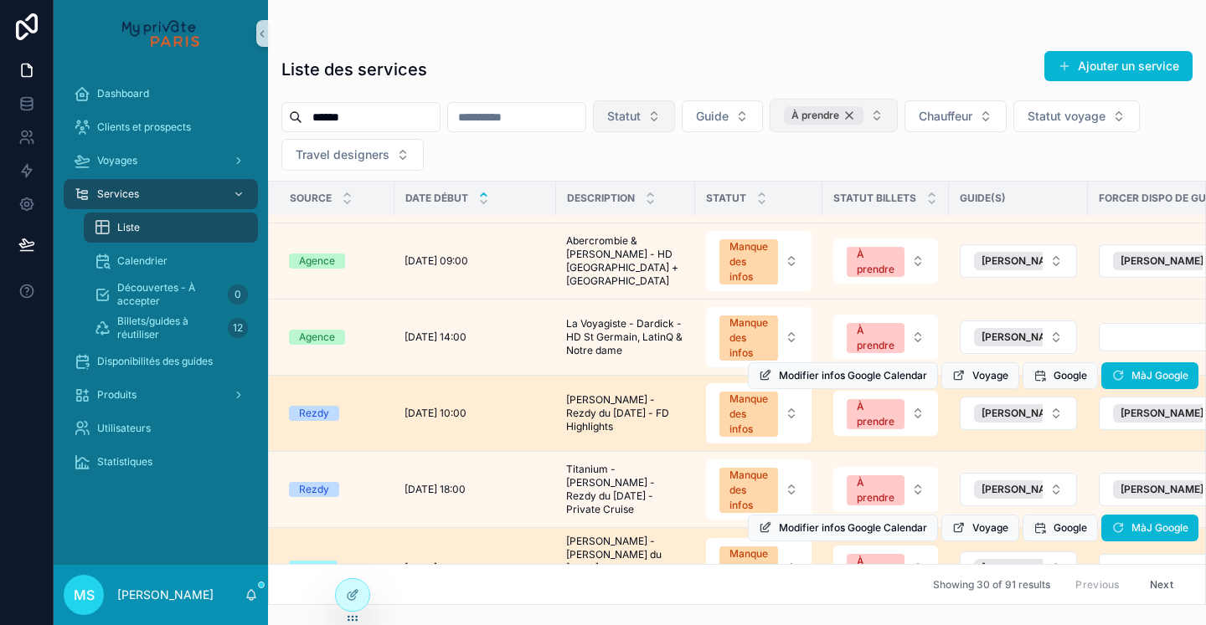
click at [863, 112] on div "À prendre" at bounding box center [824, 115] width 80 height 18
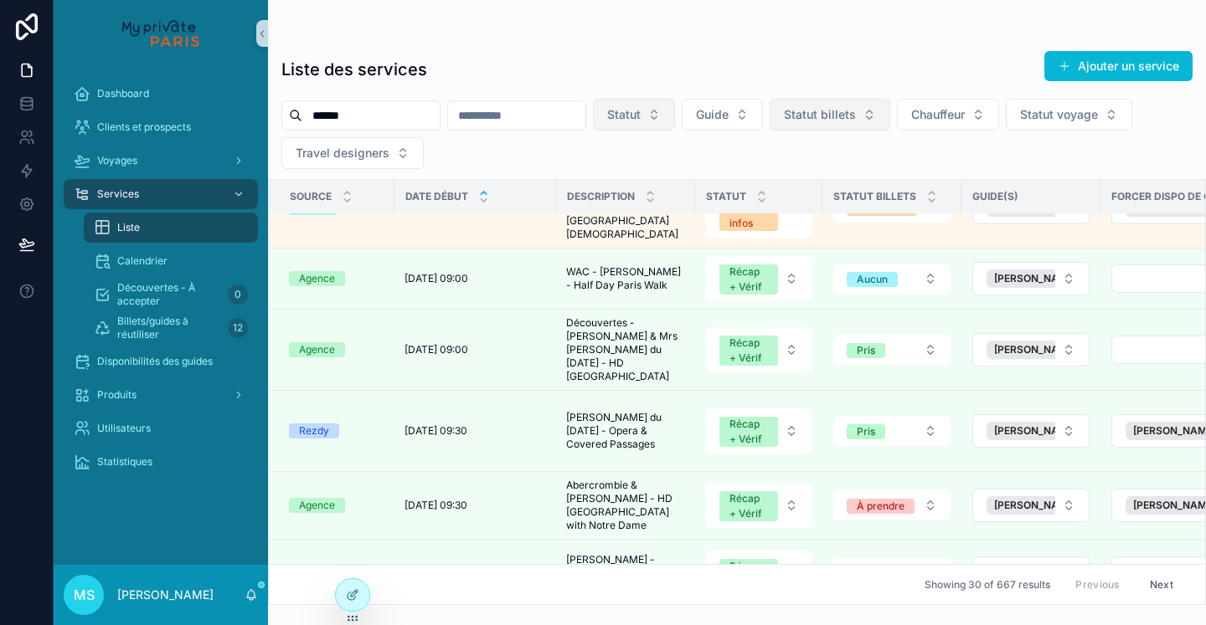
click at [856, 115] on span "Statut billets" at bounding box center [820, 114] width 72 height 17
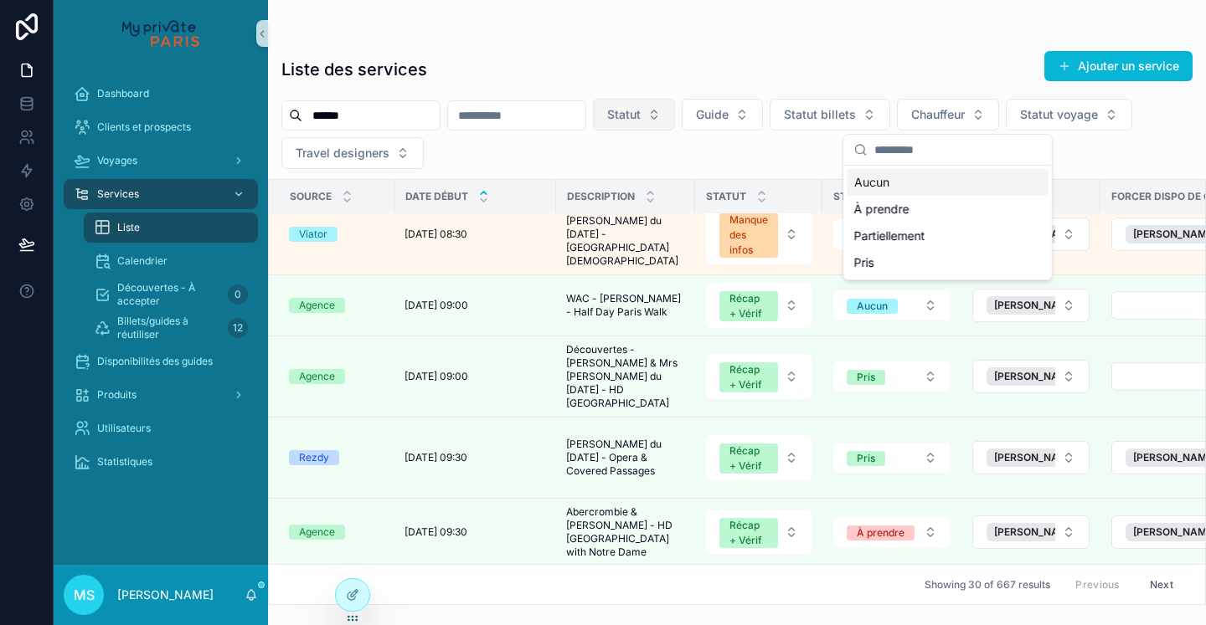
drag, startPoint x: 982, startPoint y: 111, endPoint x: 924, endPoint y: 237, distance: 139.0
click at [890, 111] on button "Statut billets" at bounding box center [829, 115] width 121 height 32
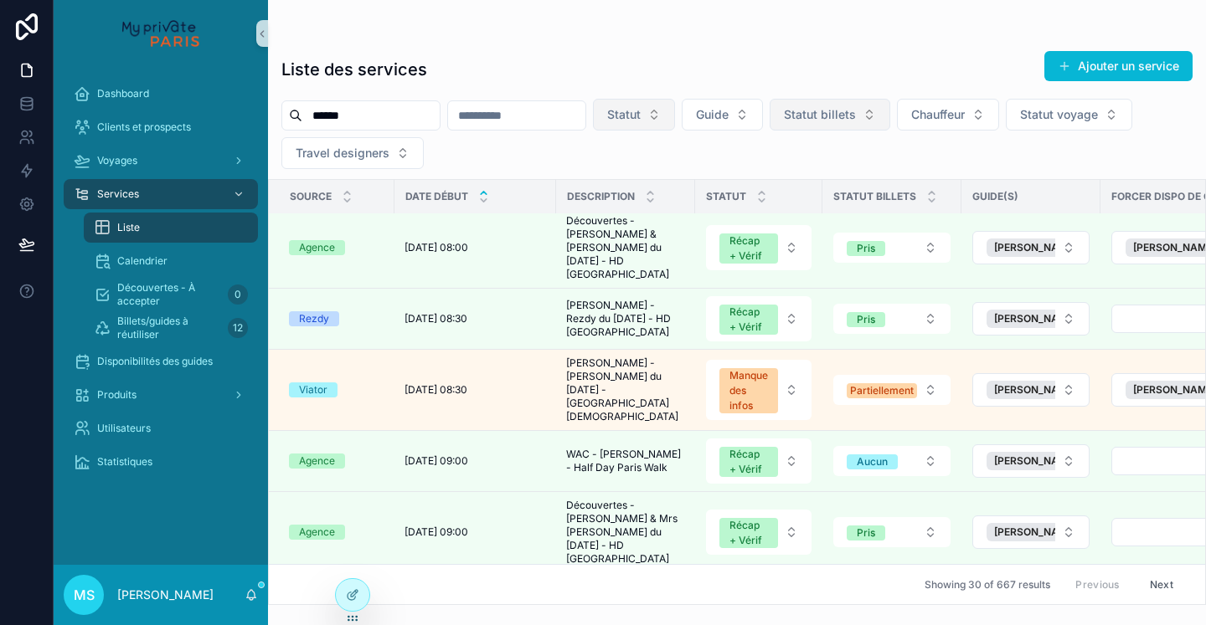
click at [856, 111] on span "Statut billets" at bounding box center [820, 114] width 72 height 17
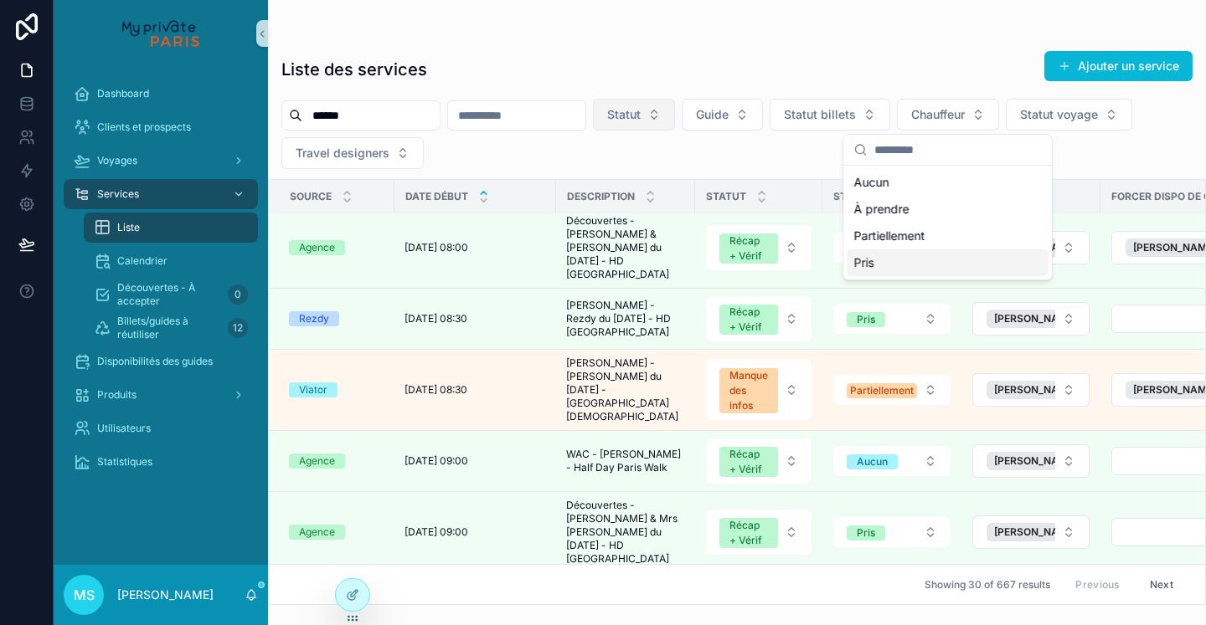
click at [789, 59] on div "Liste des services Ajouter un service" at bounding box center [736, 69] width 911 height 39
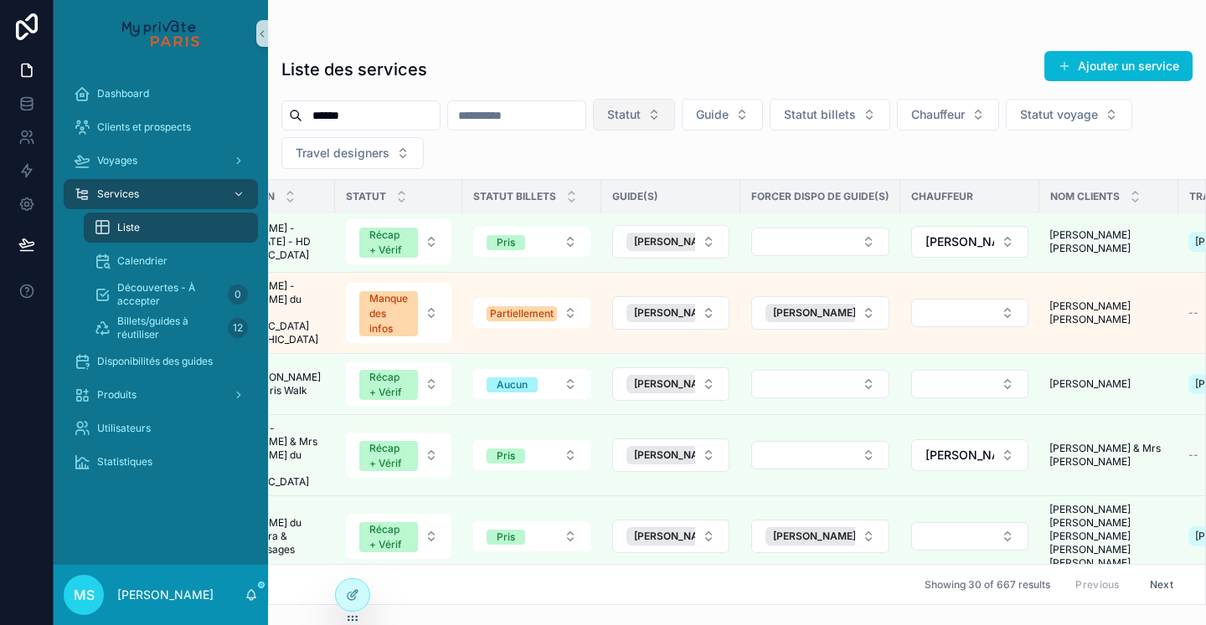
scroll to position [1717, 360]
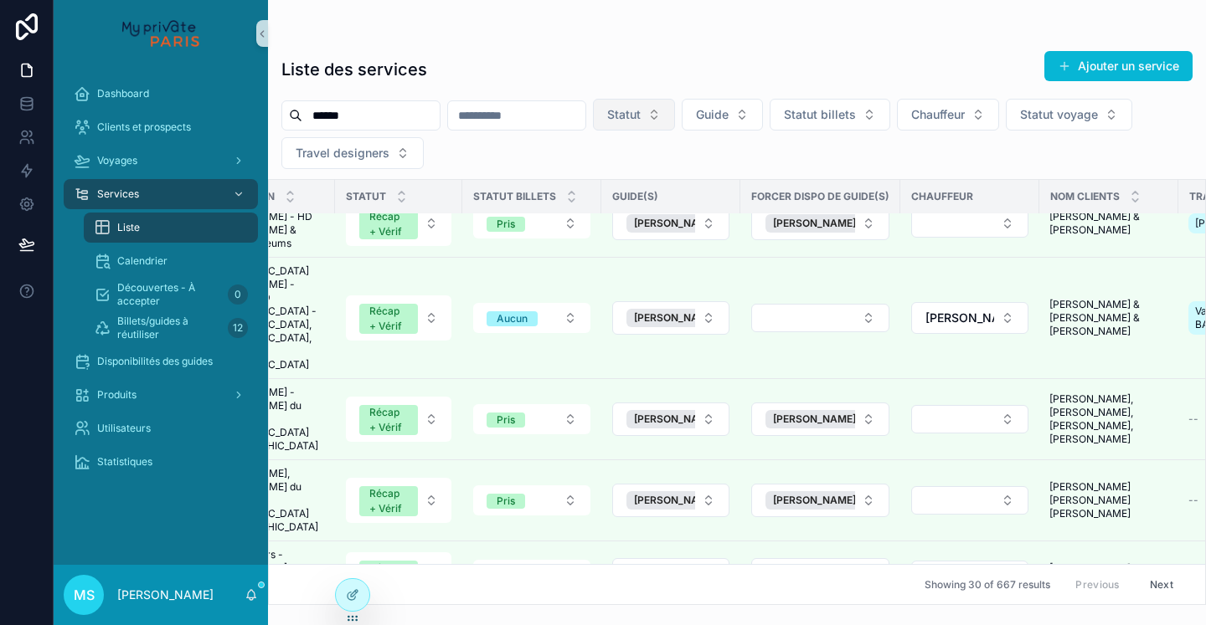
drag, startPoint x: 368, startPoint y: 111, endPoint x: 268, endPoint y: 105, distance: 99.8
click at [268, 105] on div "****** Statut Guide Statut billets Chauffeur Statut voyage Travel designers" at bounding box center [737, 134] width 938 height 70
drag, startPoint x: 1040, startPoint y: 120, endPoint x: 908, endPoint y: 100, distance: 133.7
click at [965, 120] on span "Chauffeur" at bounding box center [938, 114] width 54 height 17
click at [440, 111] on input "scrollable content" at bounding box center [370, 115] width 137 height 23
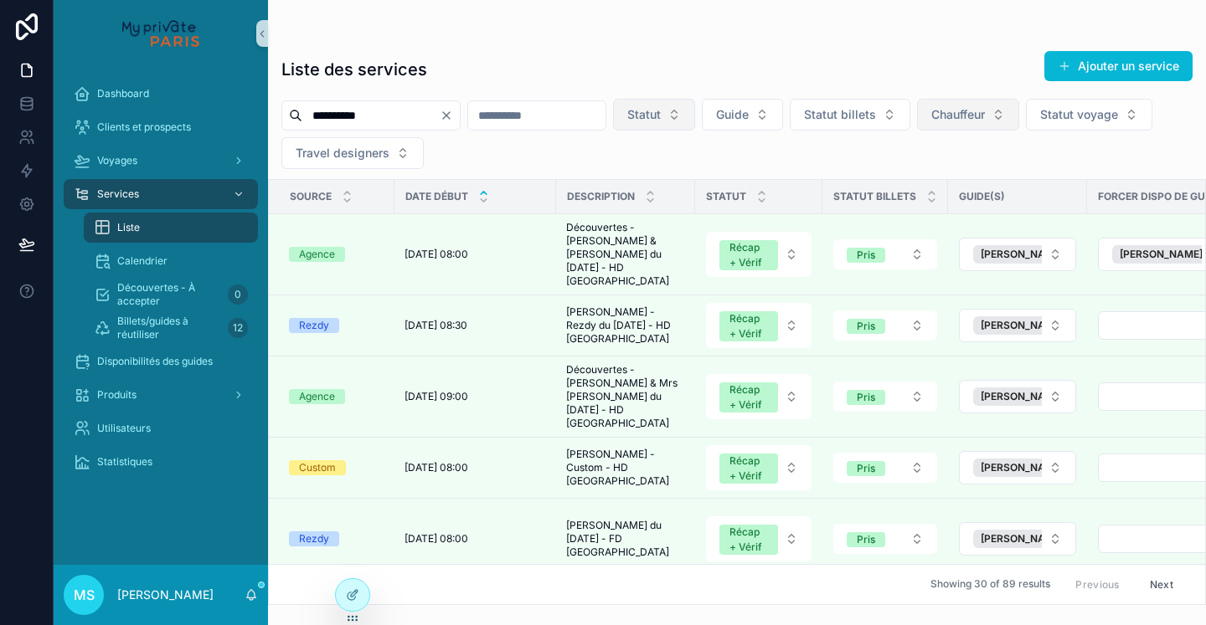
type input "**********"
click at [985, 122] on span "Chauffeur" at bounding box center [958, 114] width 54 height 17
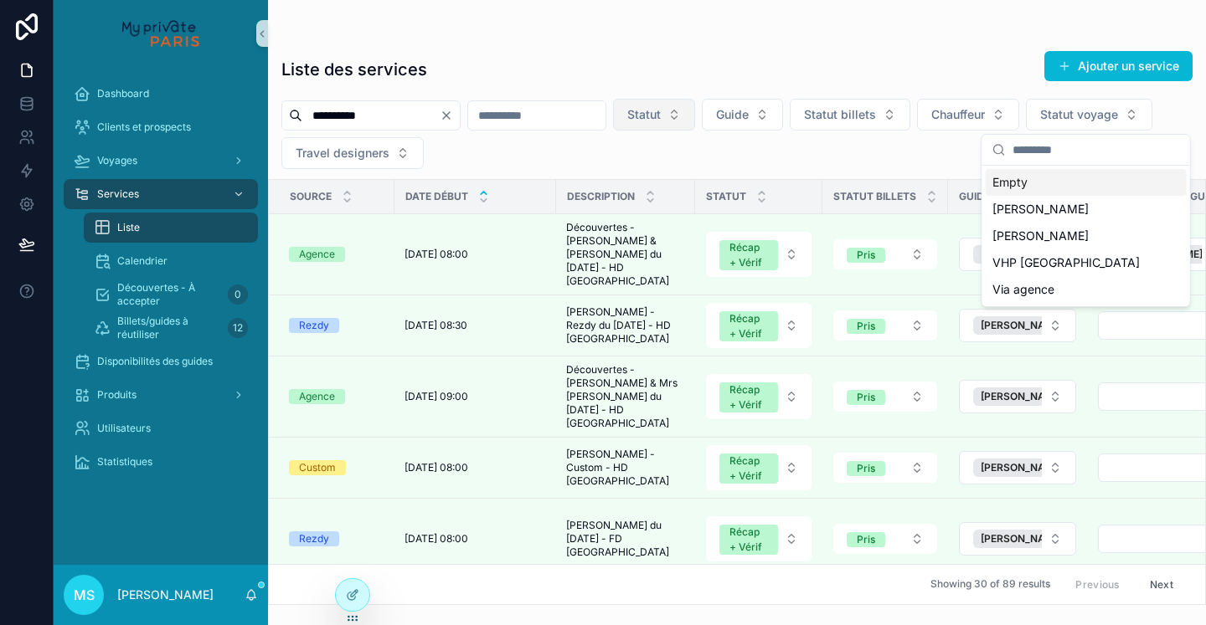
click at [1038, 183] on div "Empty" at bounding box center [1085, 182] width 201 height 27
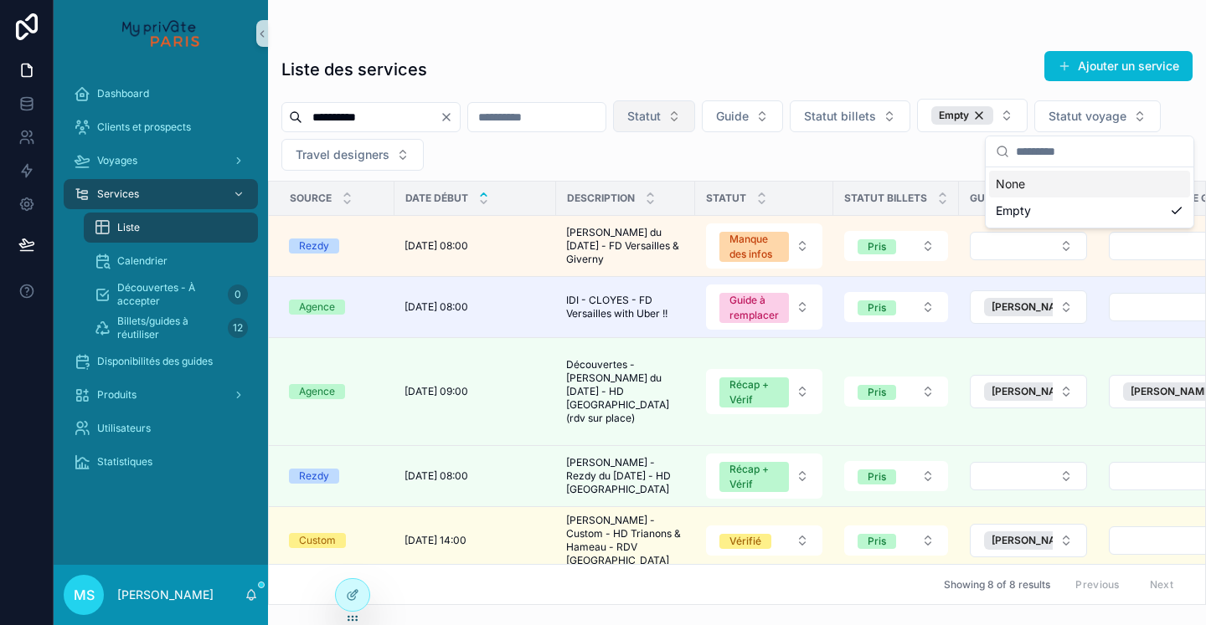
click at [831, 49] on div "**********" at bounding box center [737, 322] width 938 height 565
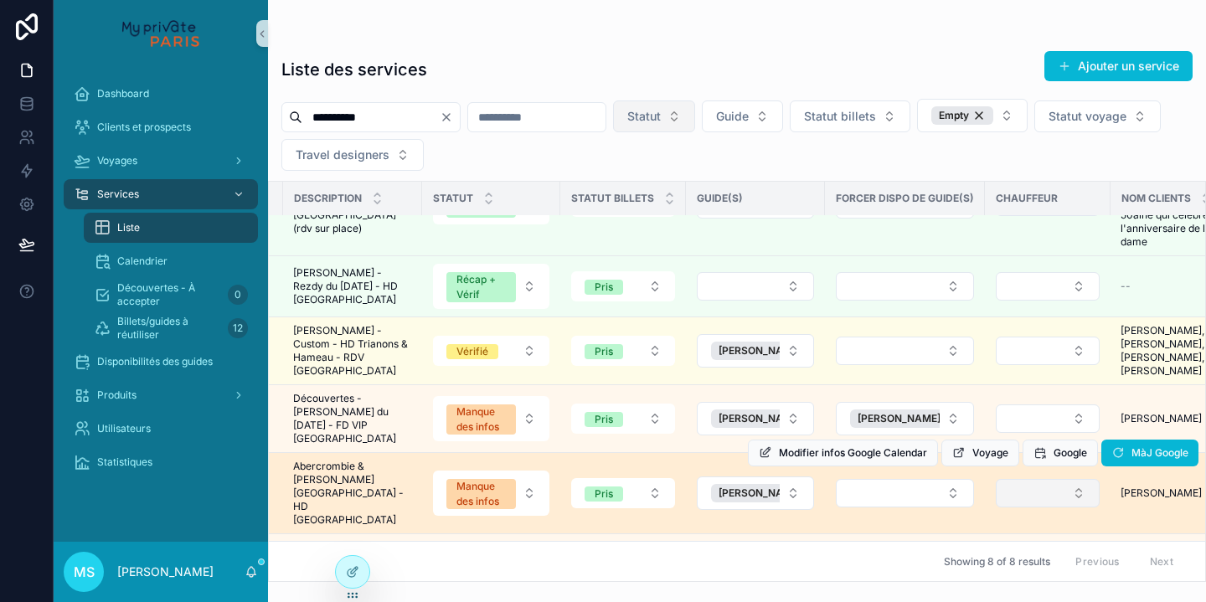
scroll to position [188, 291]
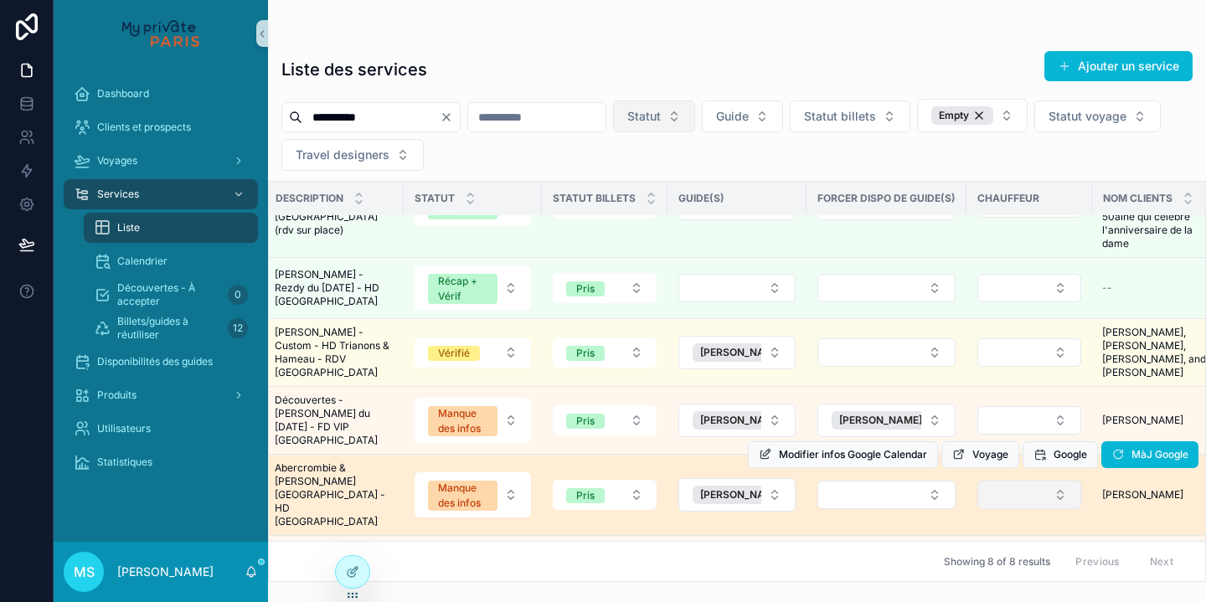
click at [1060, 481] on button "Select Button" at bounding box center [1029, 495] width 104 height 28
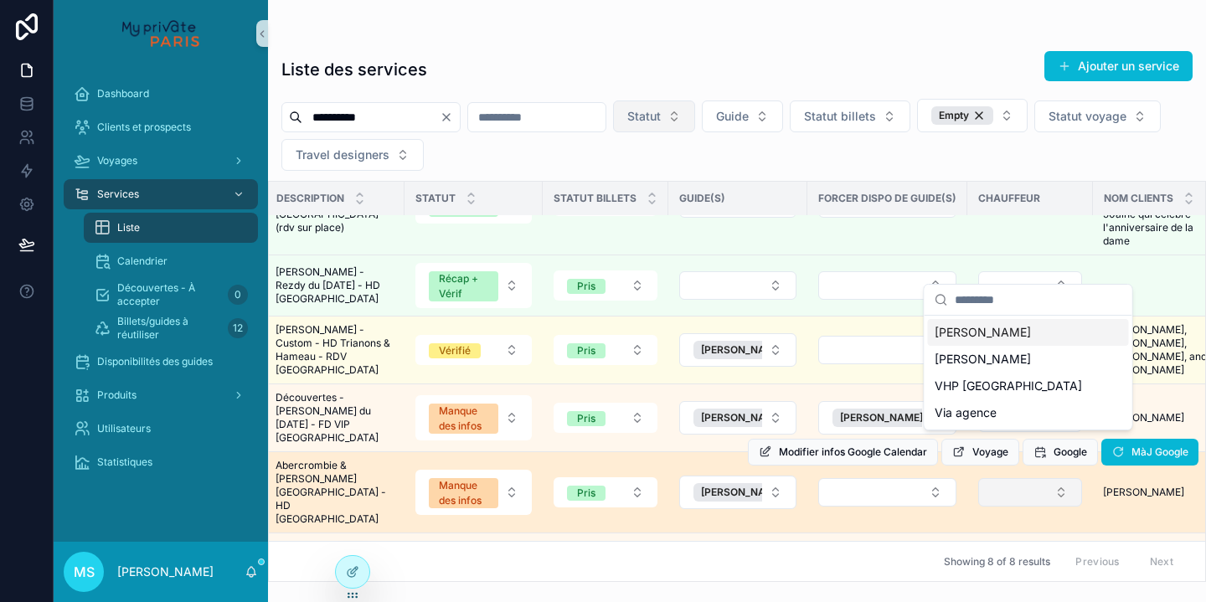
scroll to position [190, 291]
click at [1060, 479] on button "Select Button" at bounding box center [1030, 493] width 104 height 28
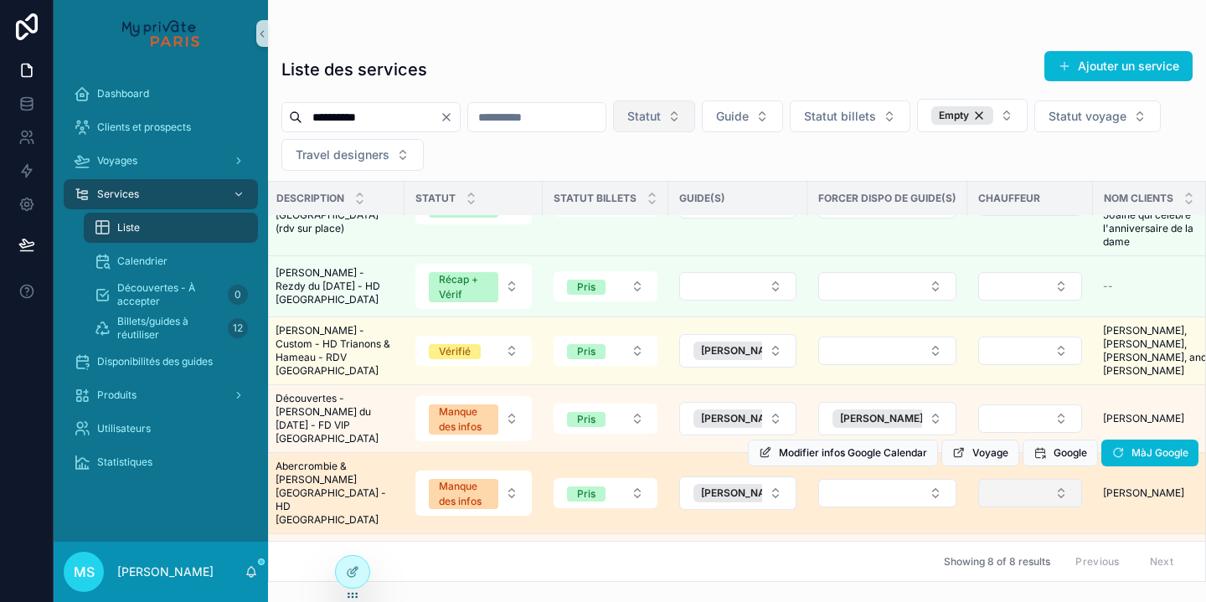
click at [1060, 479] on button "Select Button" at bounding box center [1030, 493] width 104 height 28
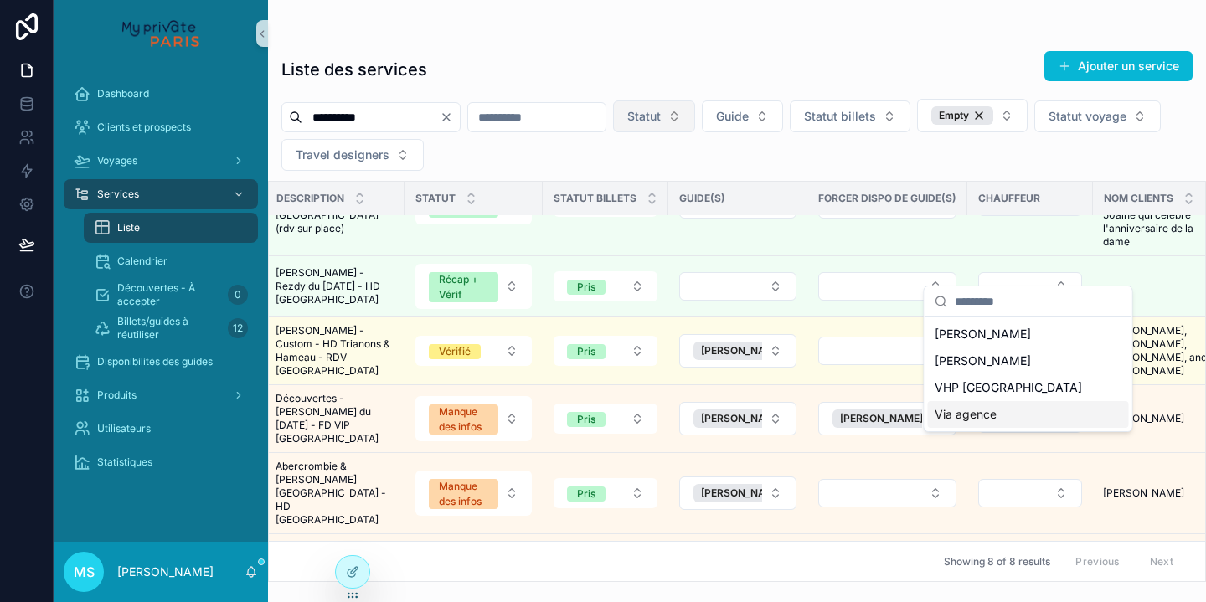
click at [1020, 420] on div "Via agence" at bounding box center [1028, 414] width 201 height 27
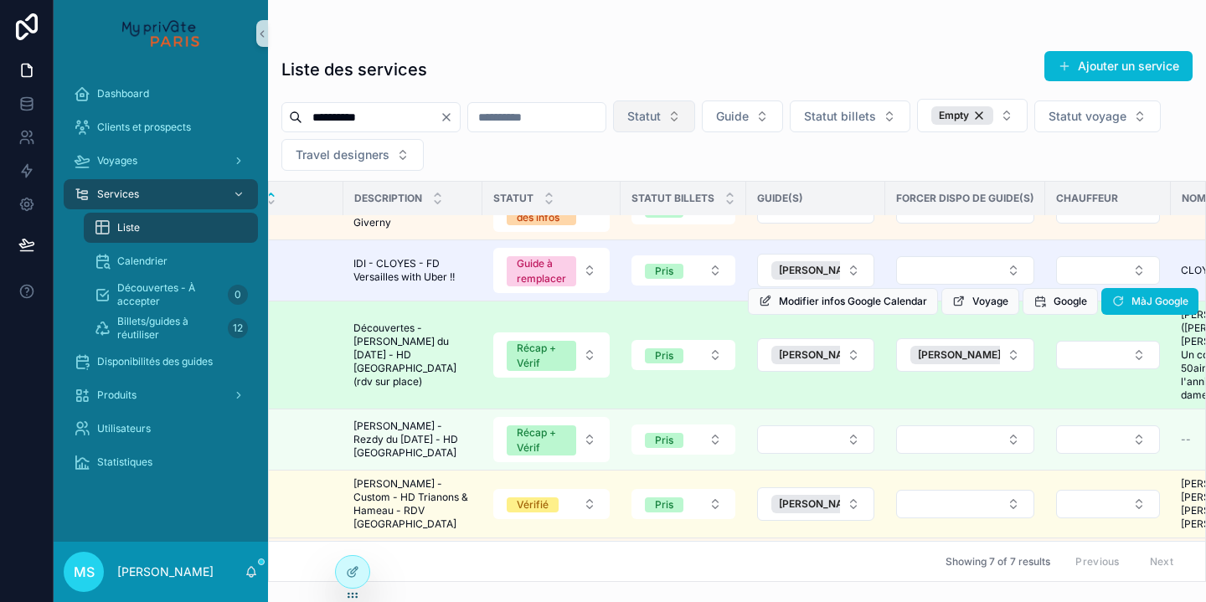
scroll to position [37, 211]
click at [1112, 347] on button "Select Button" at bounding box center [1109, 355] width 104 height 28
click at [1104, 341] on div "Modifier infos Google Calendar Voyage Google MàJ Google" at bounding box center [973, 301] width 450 height 107
click at [795, 306] on span "Modifier infos Google Calendar" at bounding box center [853, 301] width 148 height 13
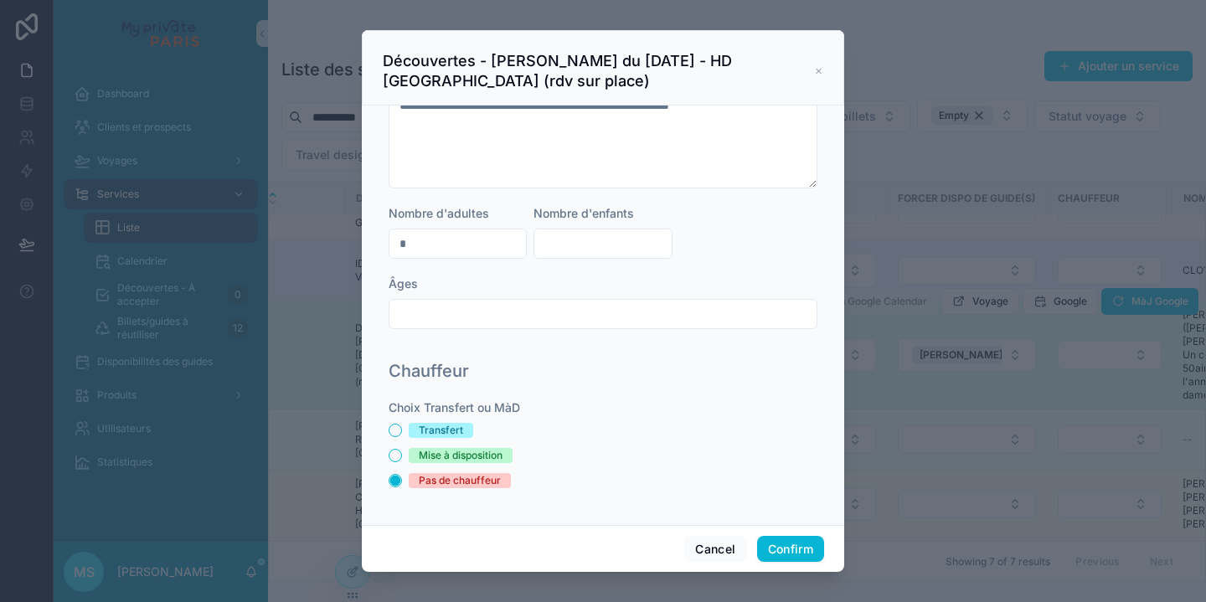
scroll to position [801, 0]
click at [804, 551] on button "Confirm" at bounding box center [790, 549] width 67 height 27
click at [817, 69] on icon at bounding box center [818, 70] width 9 height 13
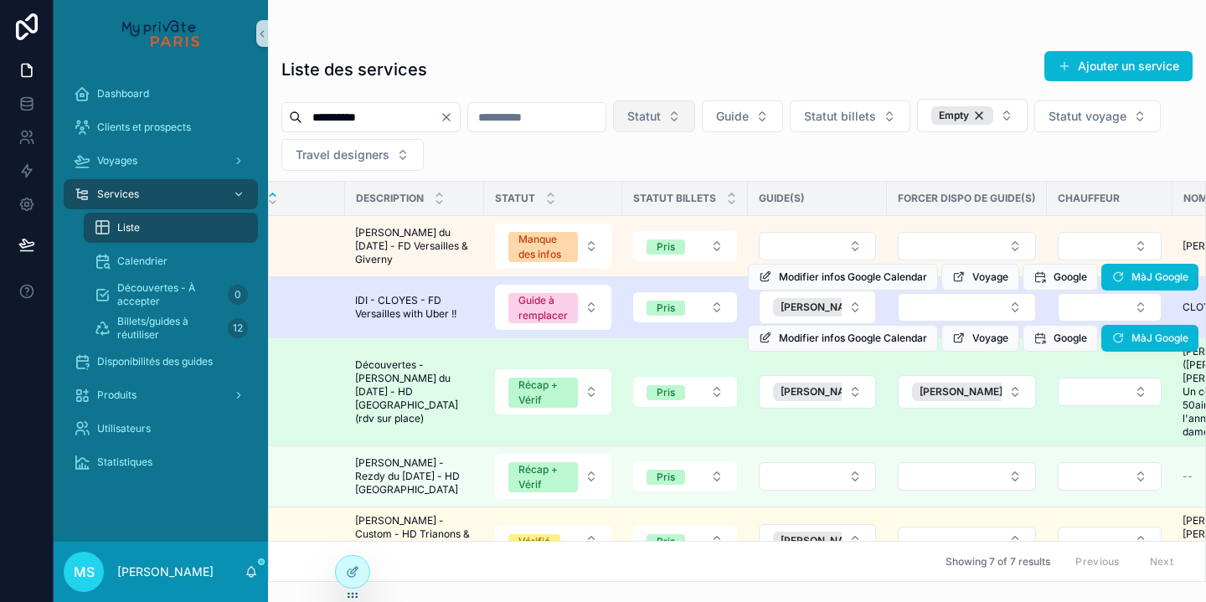
scroll to position [0, 0]
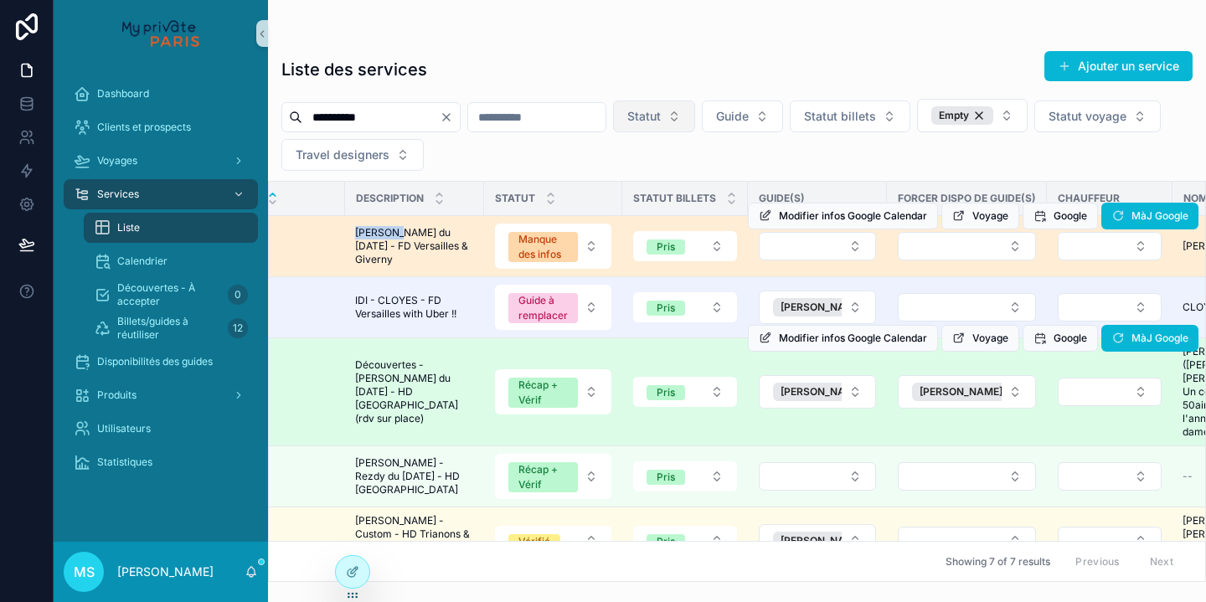
drag, startPoint x: 401, startPoint y: 230, endPoint x: 353, endPoint y: 231, distance: 47.7
click at [353, 231] on td "[PERSON_NAME] du [DATE] - FD Versailles & Giverny [PERSON_NAME] du [DATE] - FD …" at bounding box center [414, 246] width 139 height 61
copy span "[PERSON_NAME]"
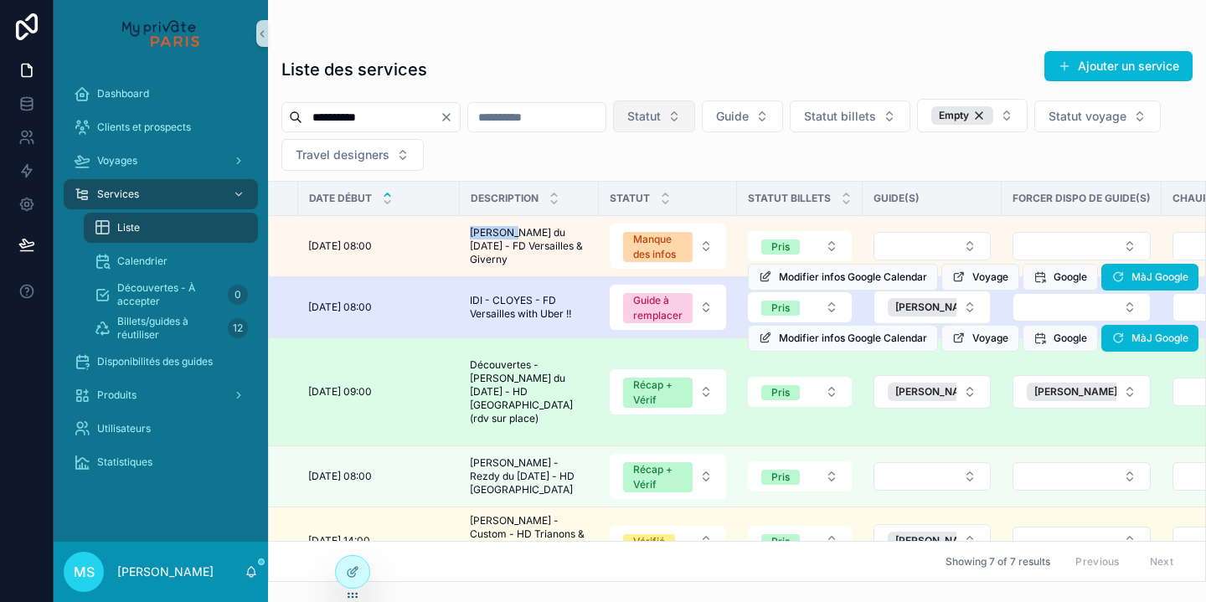
scroll to position [4, 67]
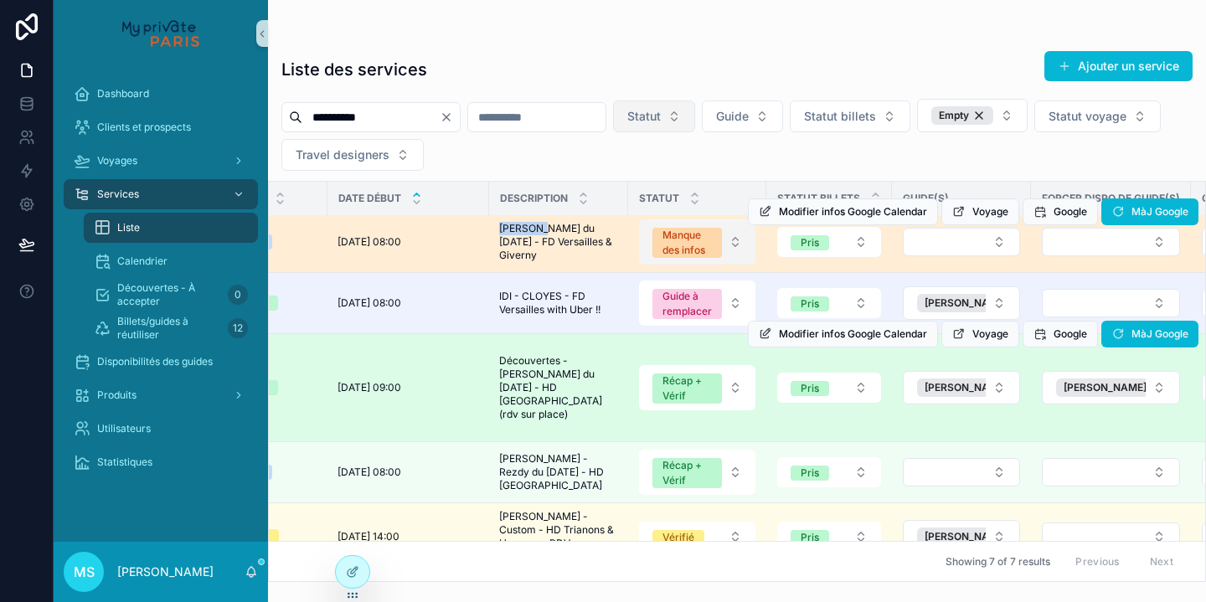
click at [733, 241] on button "Manque des infos" at bounding box center [697, 241] width 116 height 45
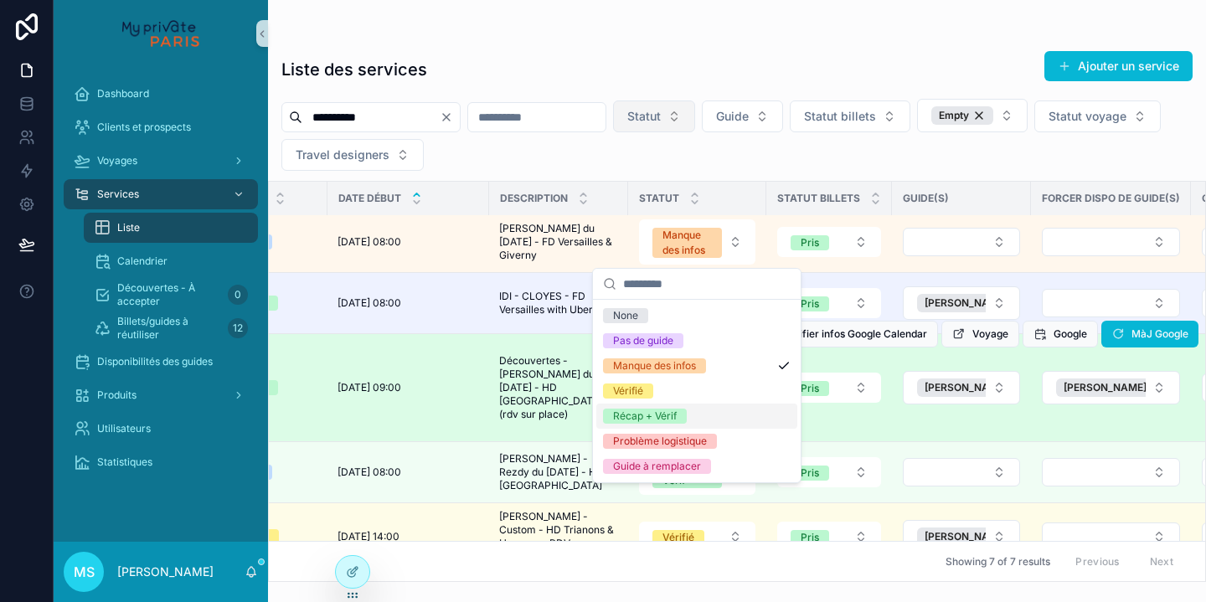
click at [697, 415] on div "Récap + Vérif" at bounding box center [696, 416] width 201 height 25
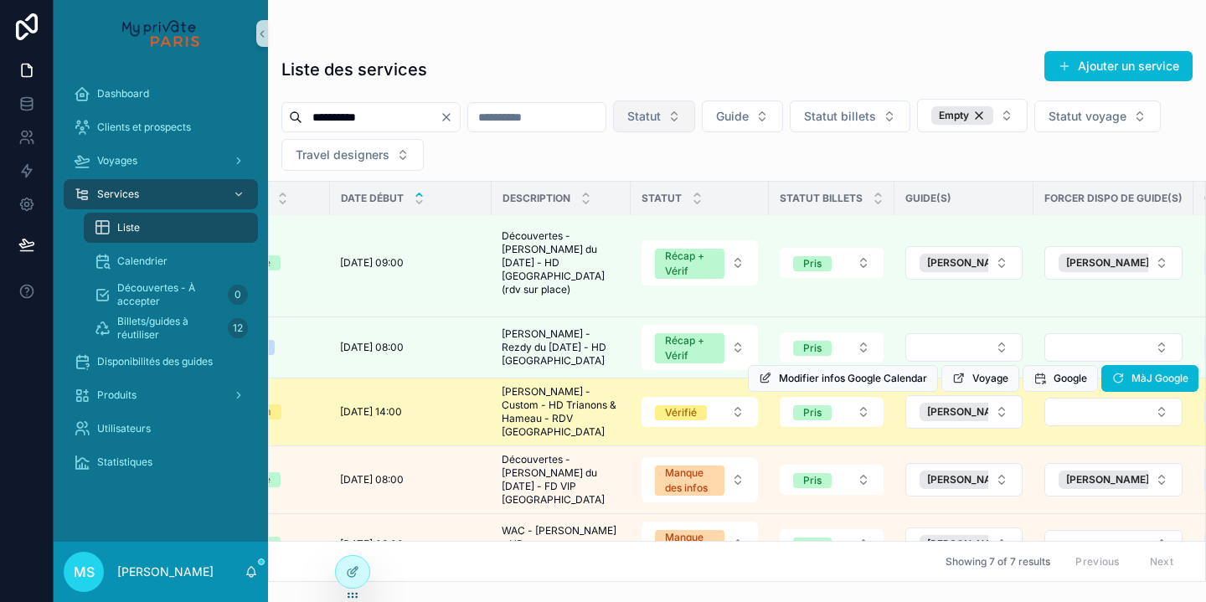
scroll to position [0, 0]
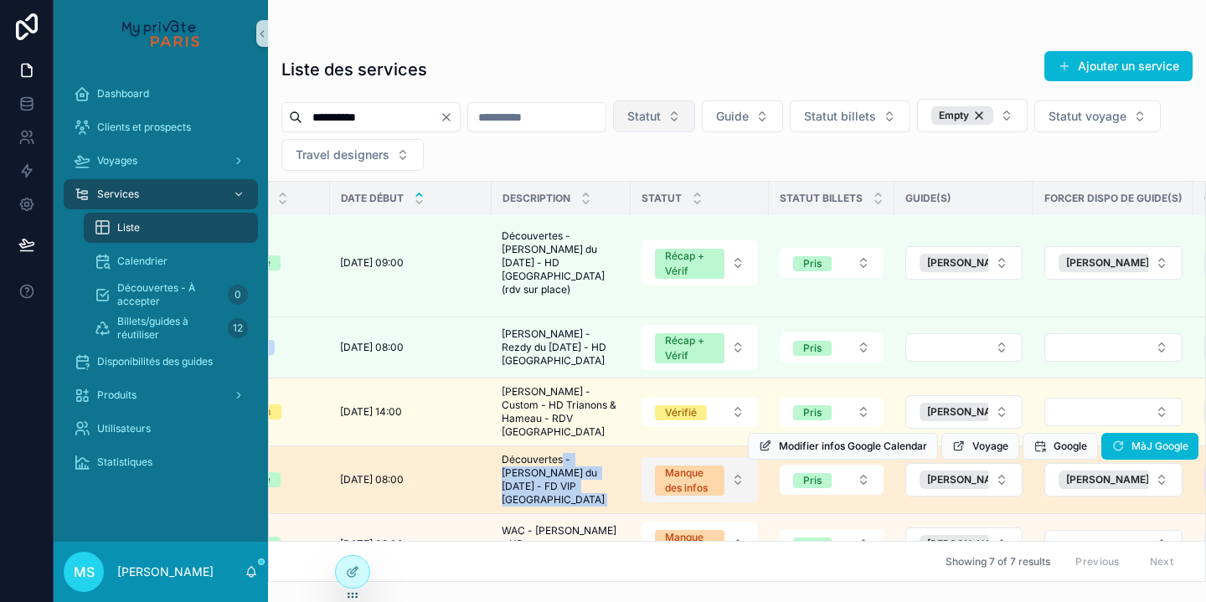
drag, startPoint x: 561, startPoint y: 438, endPoint x: 646, endPoint y: 432, distance: 85.6
click at [650, 446] on tr "Agence [DATE] à 08:00 [DATE] à 08:00 Découvertes - [PERSON_NAME] du [DATE] - FD…" at bounding box center [1163, 480] width 1919 height 68
click at [630, 446] on td "Manque des infos" at bounding box center [699, 480] width 138 height 68
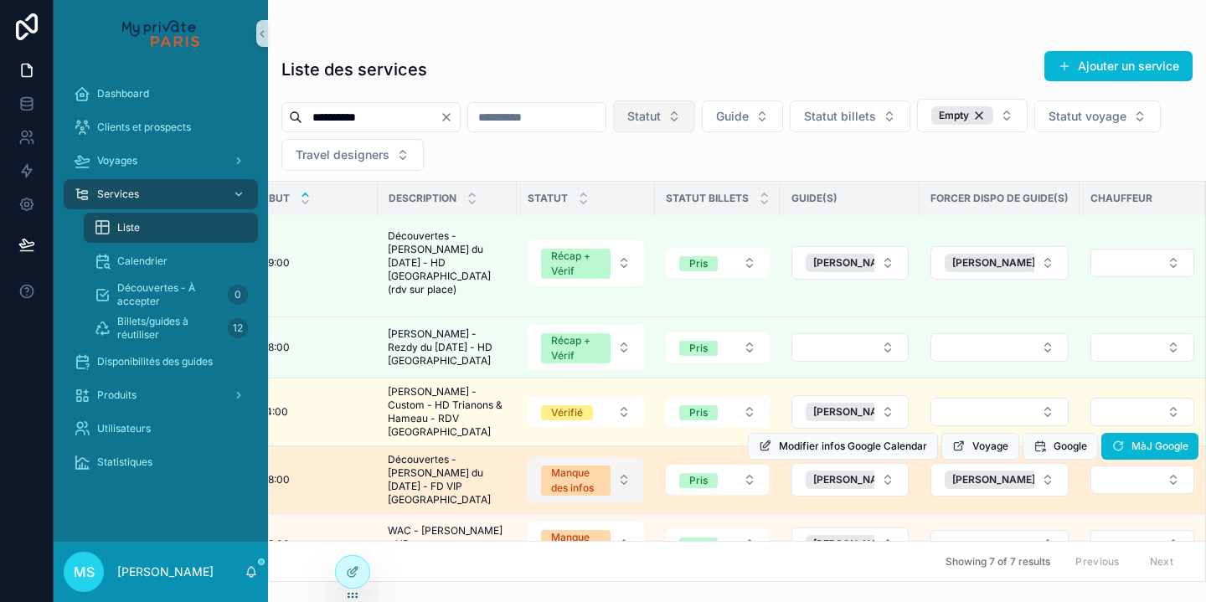
scroll to position [129, 205]
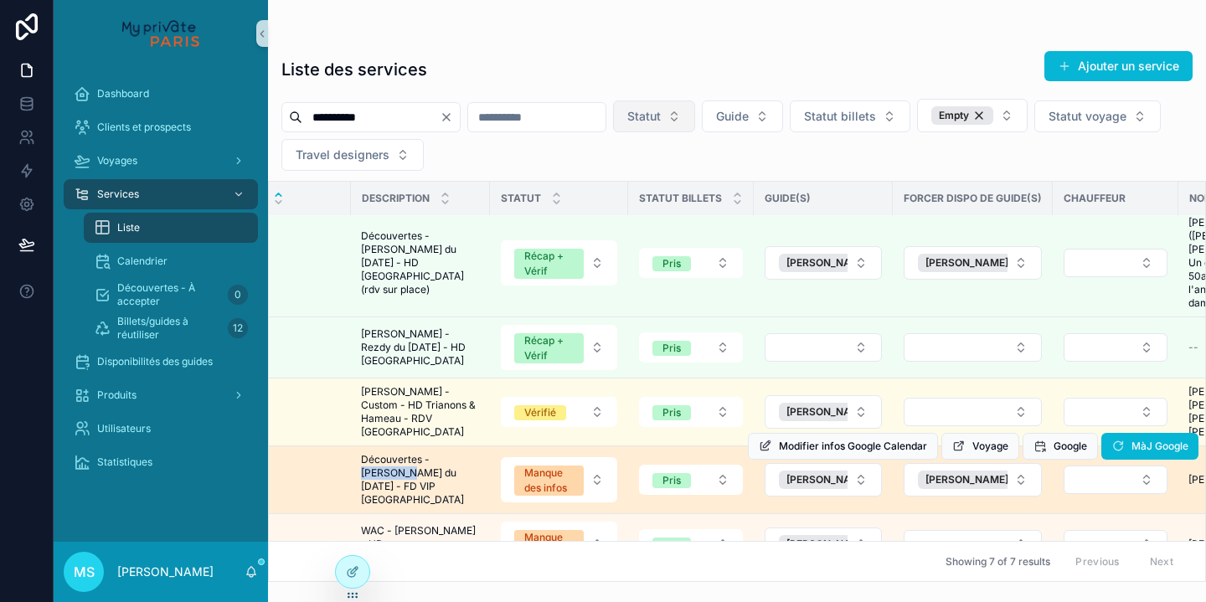
drag, startPoint x: 431, startPoint y: 435, endPoint x: 479, endPoint y: 431, distance: 47.8
click at [479, 453] on span "Découvertes - [PERSON_NAME] du [DATE] - FD VIP [GEOGRAPHIC_DATA]" at bounding box center [420, 480] width 119 height 54
copy span "[PERSON_NAME]"
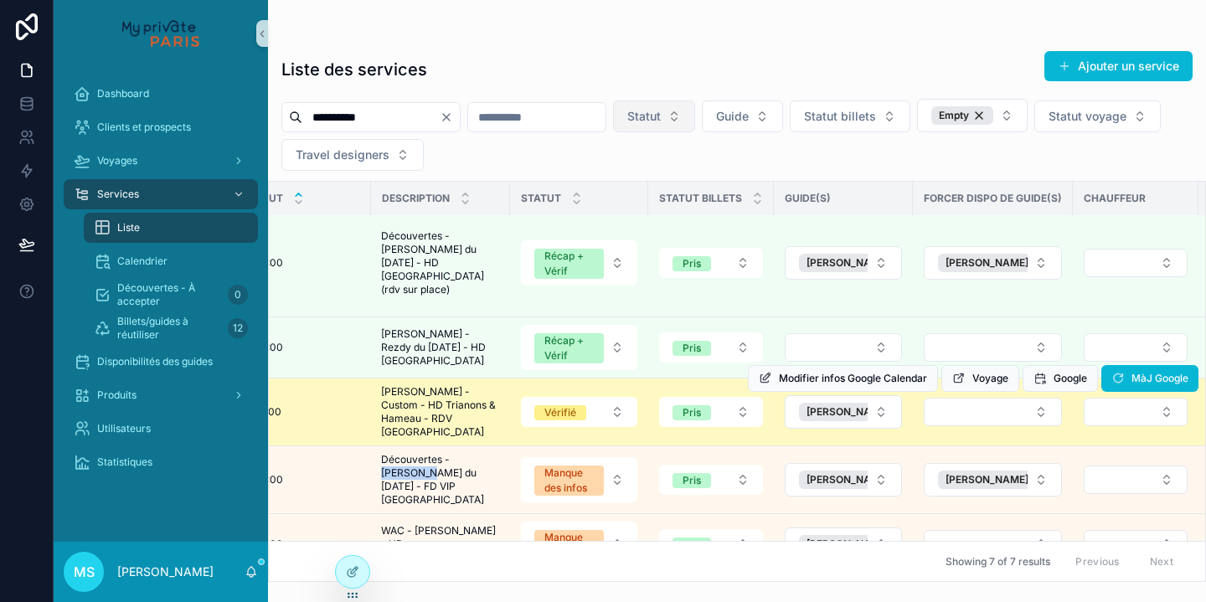
scroll to position [0, 0]
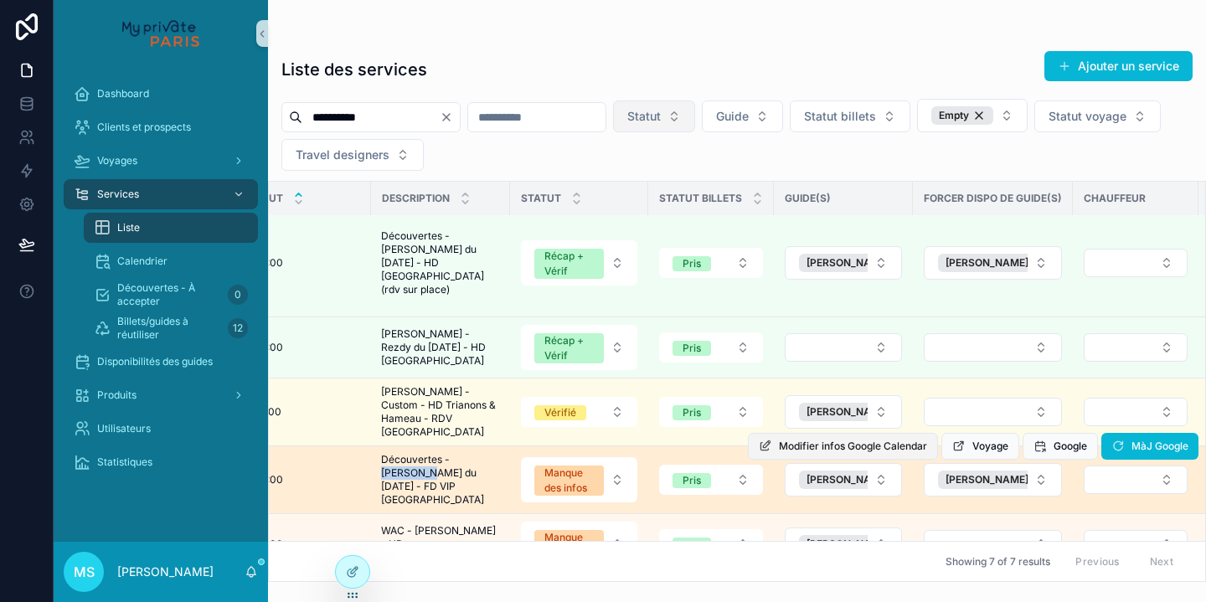
click at [795, 440] on span "Modifier infos Google Calendar" at bounding box center [853, 446] width 148 height 13
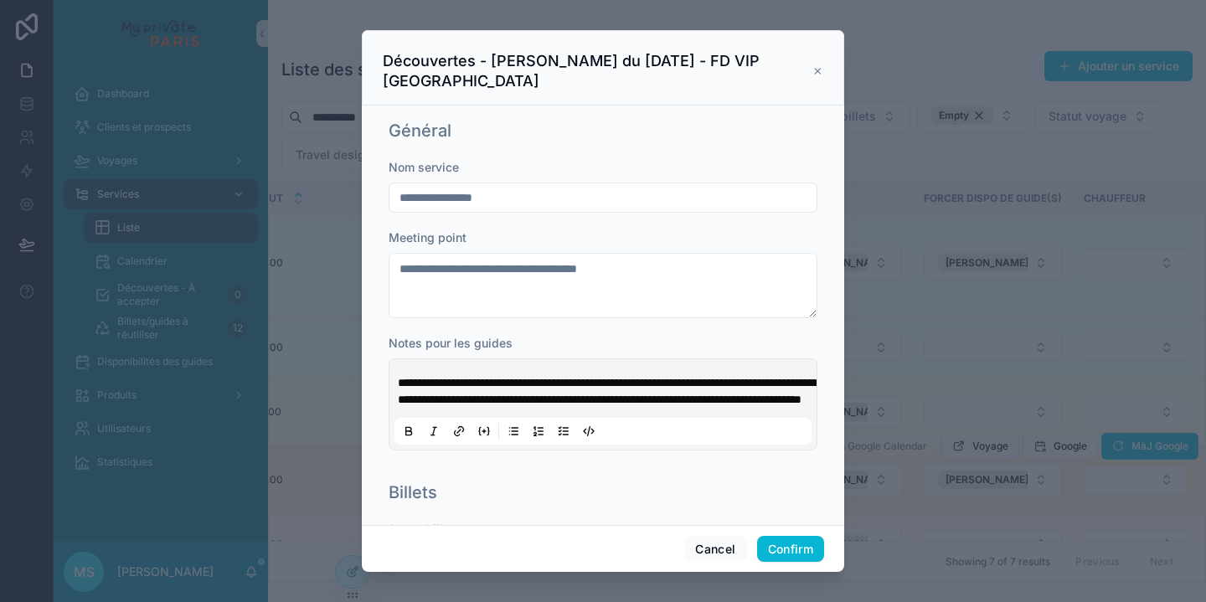
click at [401, 186] on input "**********" at bounding box center [602, 197] width 427 height 23
click at [533, 186] on input "**********" at bounding box center [602, 197] width 427 height 23
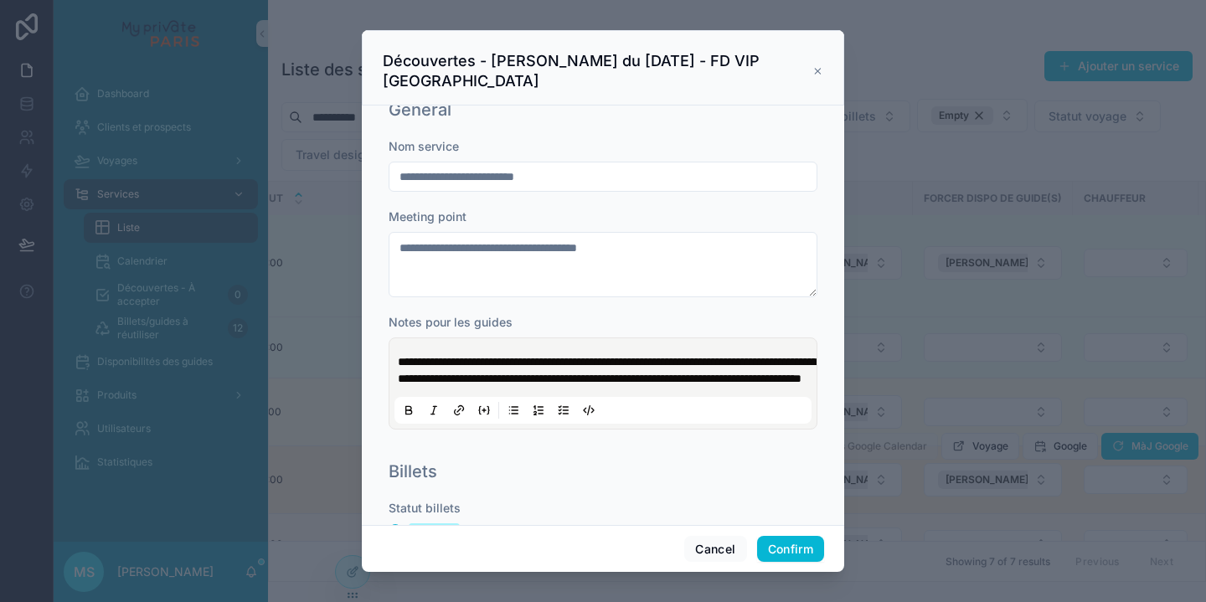
scroll to position [29, 0]
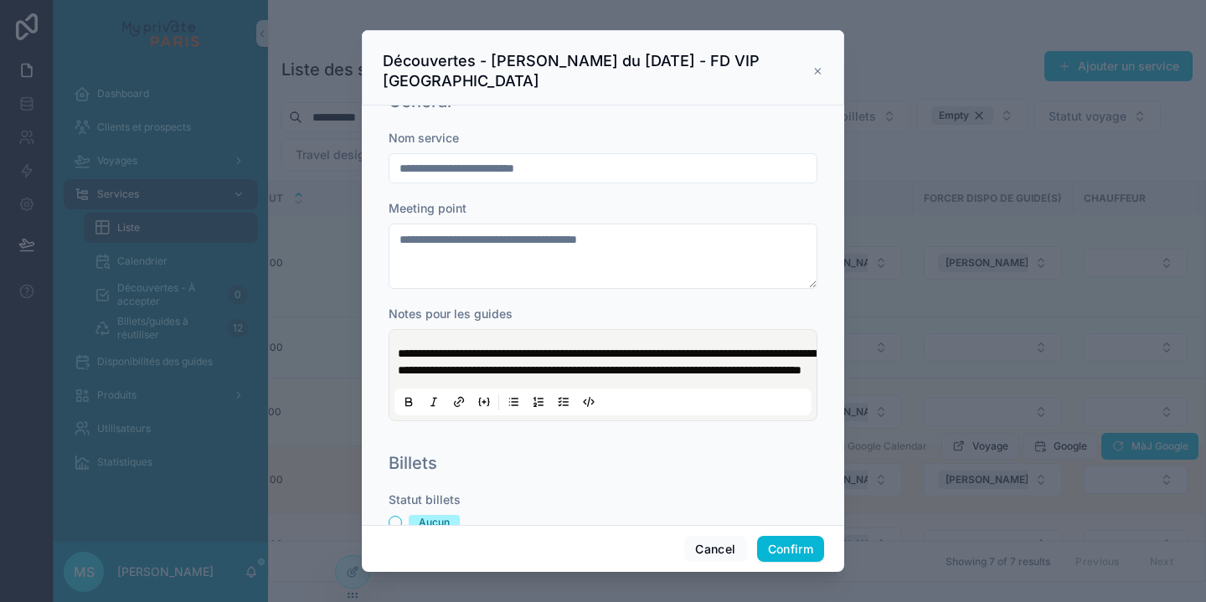
type input "**********"
click at [402, 347] on strong "**********" at bounding box center [607, 361] width 419 height 28
click at [396, 335] on div "**********" at bounding box center [602, 375] width 417 height 80
click at [399, 347] on strong "**********" at bounding box center [607, 361] width 419 height 28
drag, startPoint x: 686, startPoint y: 368, endPoint x: 727, endPoint y: 368, distance: 41.0
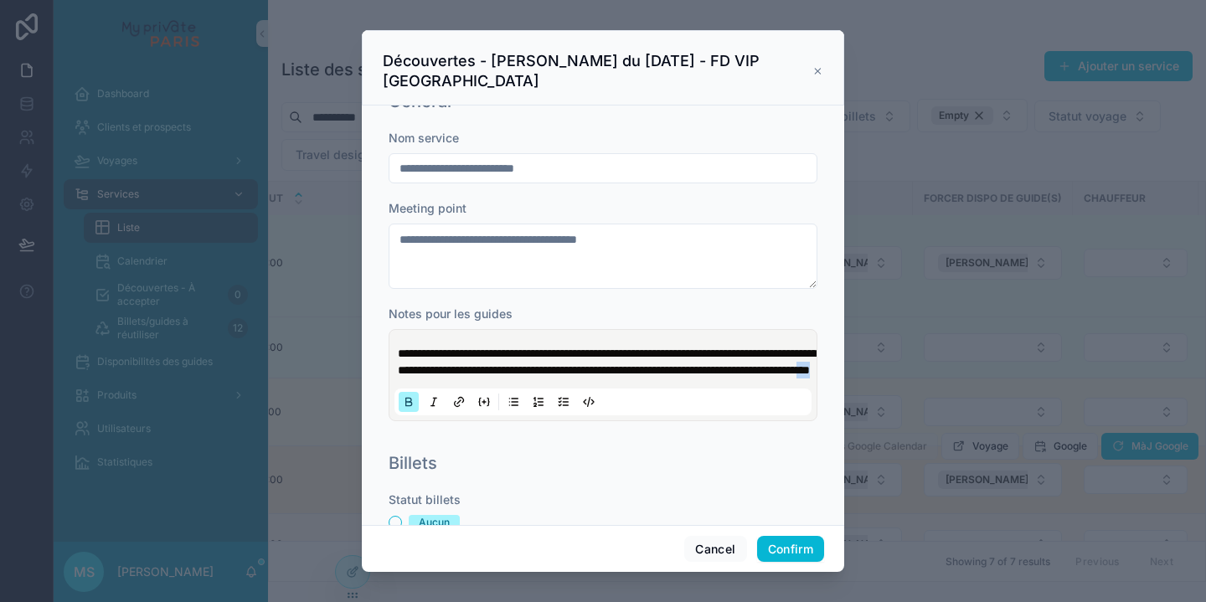
click at [727, 368] on p "**********" at bounding box center [606, 361] width 417 height 33
click at [406, 347] on strong "**********" at bounding box center [608, 369] width 420 height 45
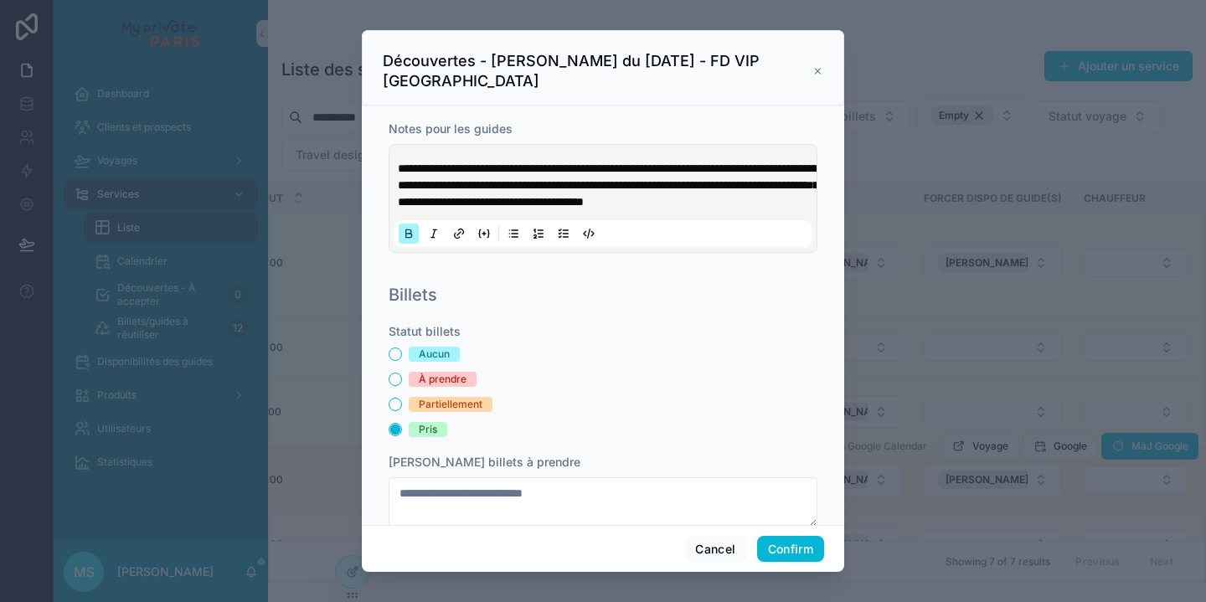
scroll to position [216, 0]
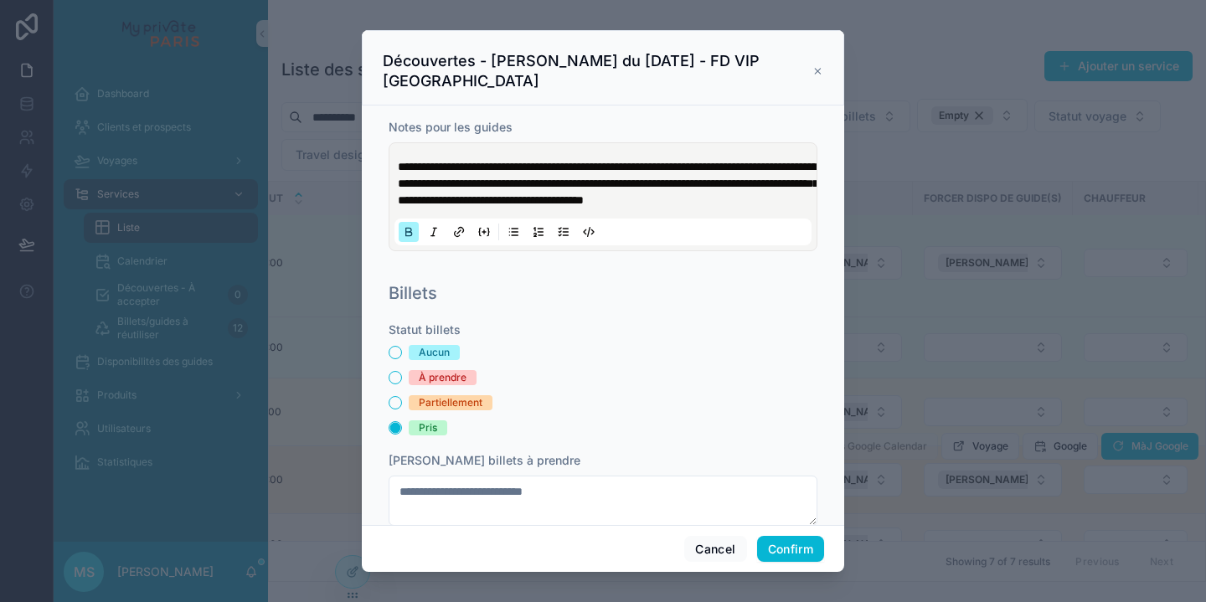
click at [550, 208] on div "**********" at bounding box center [602, 196] width 417 height 97
click at [547, 196] on p "**********" at bounding box center [606, 183] width 417 height 50
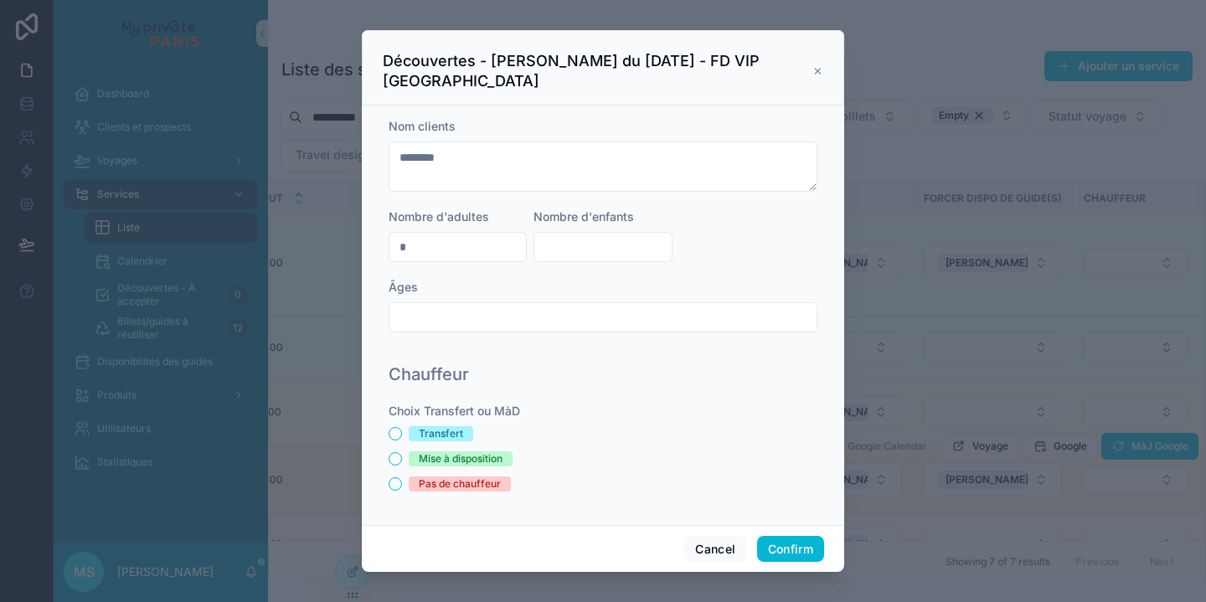
scroll to position [0, 0]
click at [397, 482] on button "Pas de chauffeur" at bounding box center [394, 483] width 13 height 13
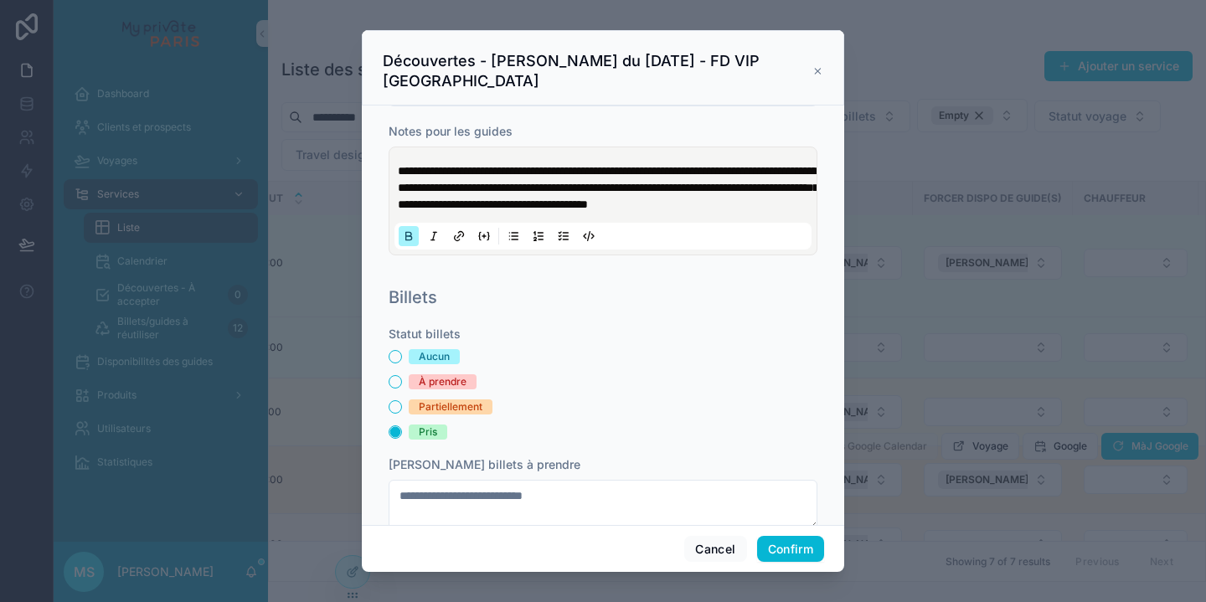
scroll to position [693, 0]
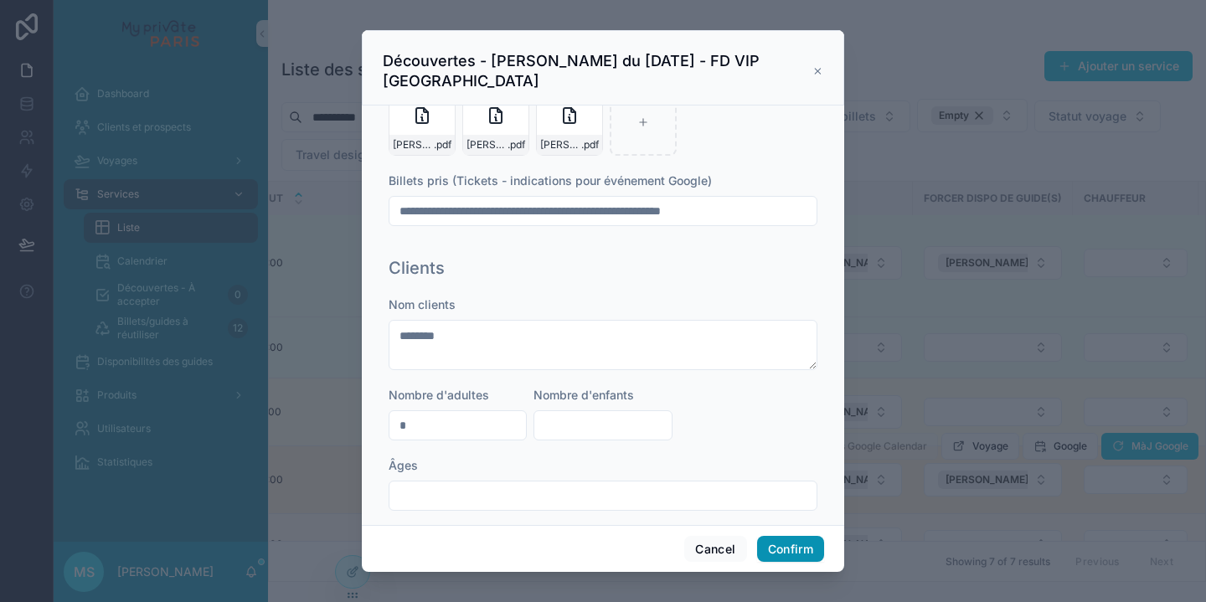
click at [791, 541] on button "Confirm" at bounding box center [790, 549] width 67 height 27
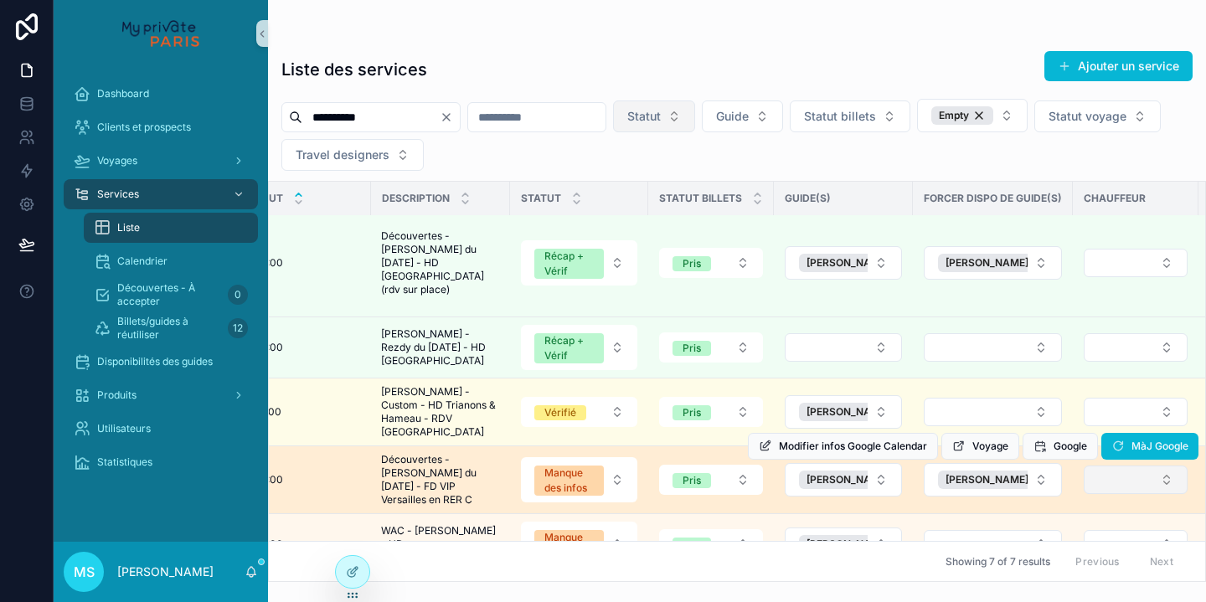
click at [1134, 466] on button "Select Button" at bounding box center [1135, 480] width 104 height 28
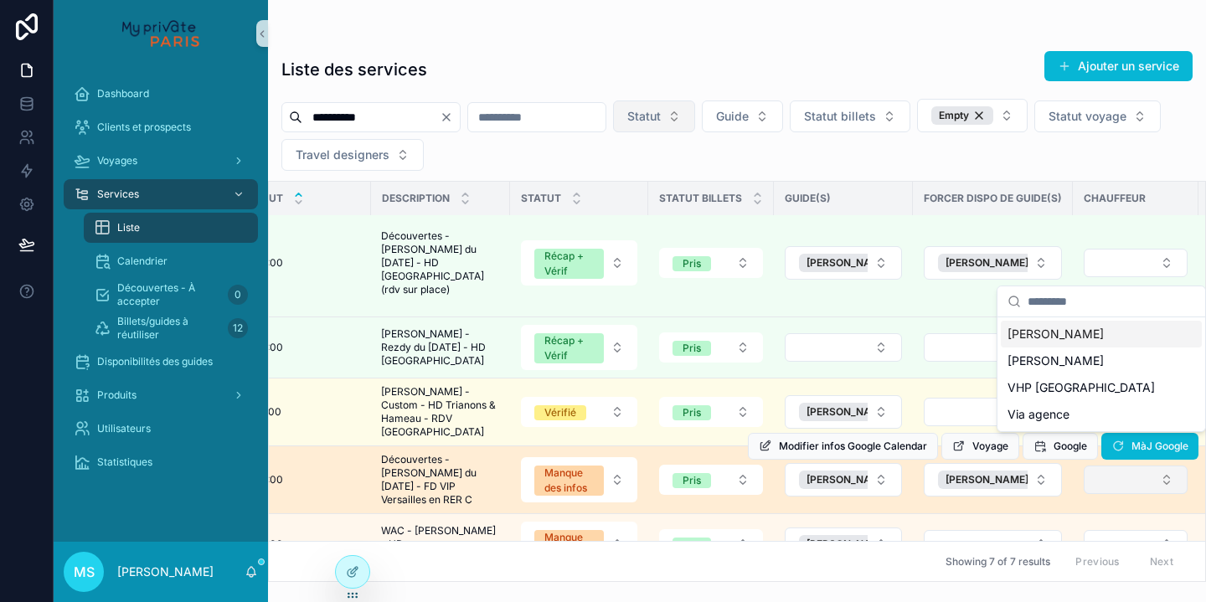
click at [1134, 466] on button "Select Button" at bounding box center [1135, 480] width 104 height 28
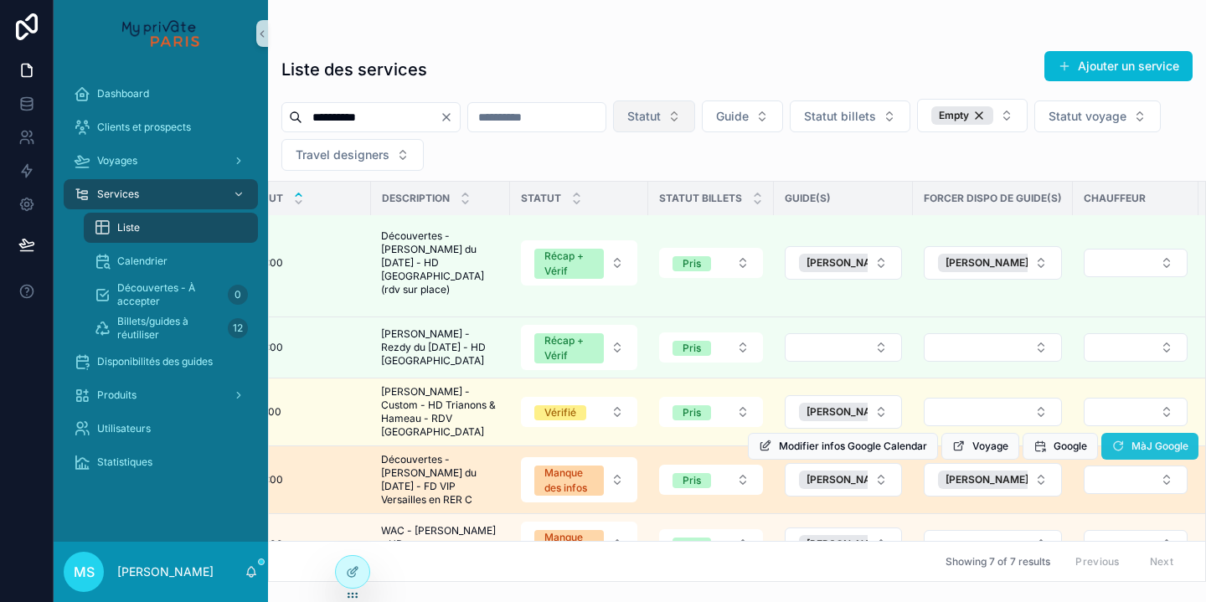
click at [1160, 440] on span "MàJ Google" at bounding box center [1159, 446] width 57 height 13
click at [1143, 440] on span "MàJ Google" at bounding box center [1159, 446] width 57 height 13
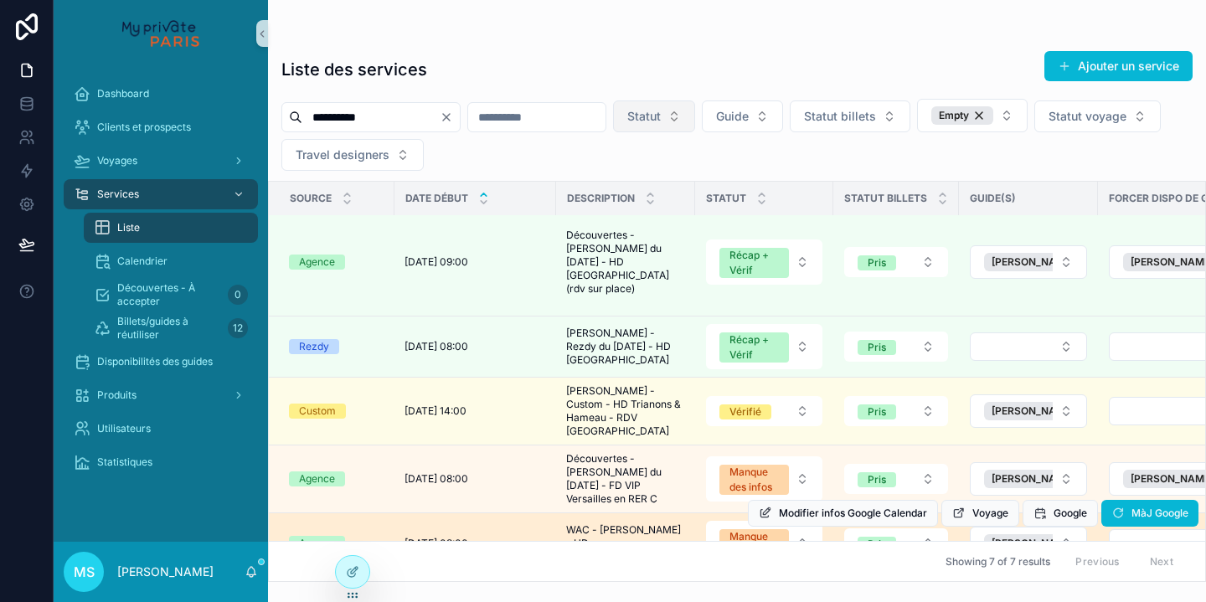
scroll to position [129, 0]
drag, startPoint x: 600, startPoint y: 506, endPoint x: 633, endPoint y: 506, distance: 32.7
click at [633, 524] on span "WAC - [PERSON_NAME] - HD [GEOGRAPHIC_DATA]" at bounding box center [625, 544] width 119 height 40
copy span "[PERSON_NAME]"
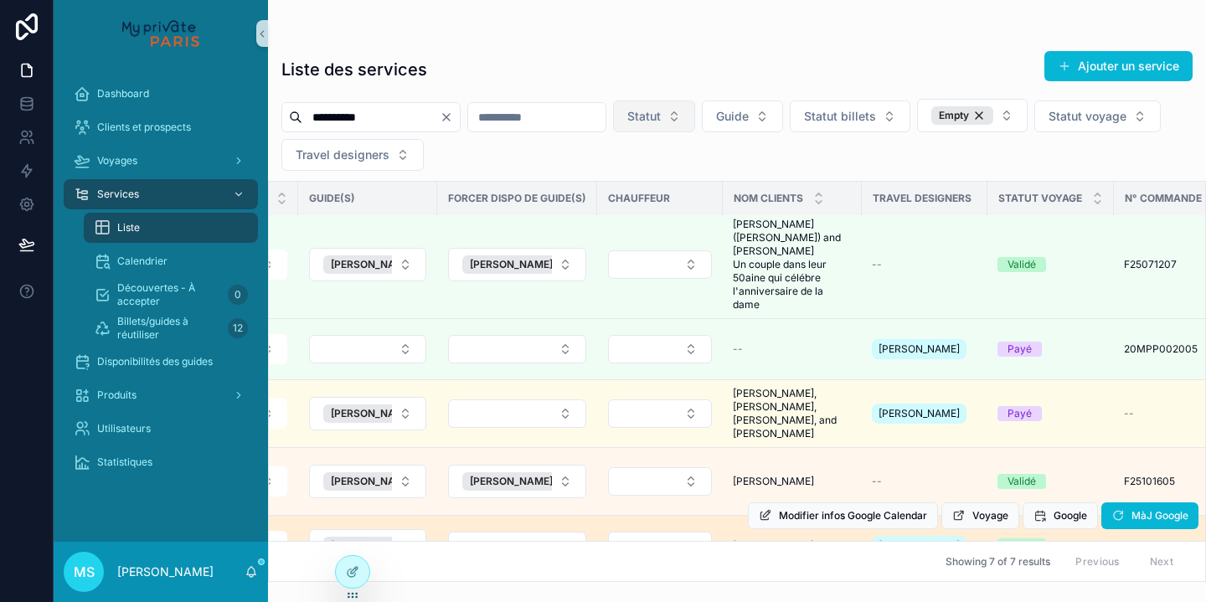
scroll to position [127, 658]
click at [839, 509] on span "Modifier infos Google Calendar" at bounding box center [853, 515] width 148 height 13
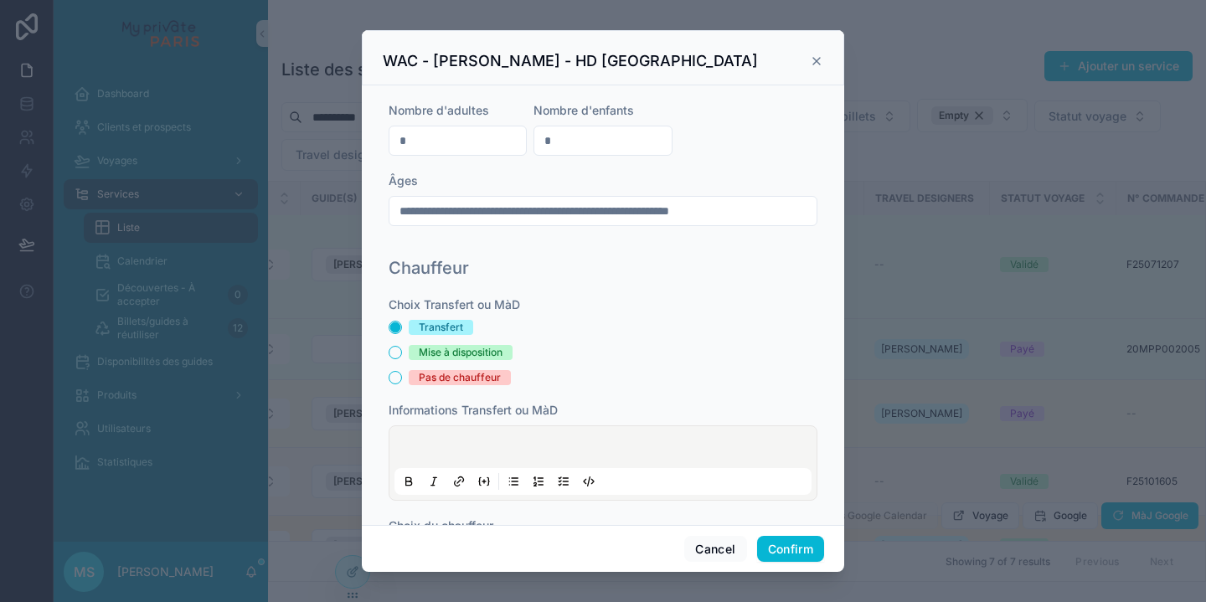
scroll to position [883, 0]
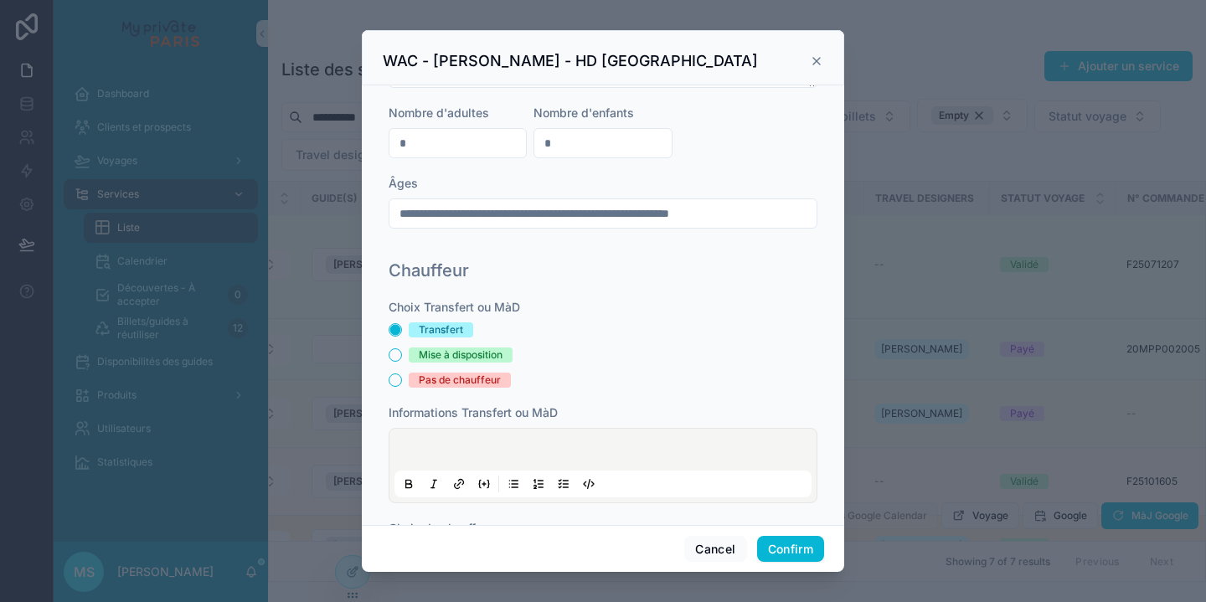
drag, startPoint x: 618, startPoint y: 228, endPoint x: 388, endPoint y: 214, distance: 230.6
click at [388, 214] on div "**********" at bounding box center [603, 109] width 442 height 285
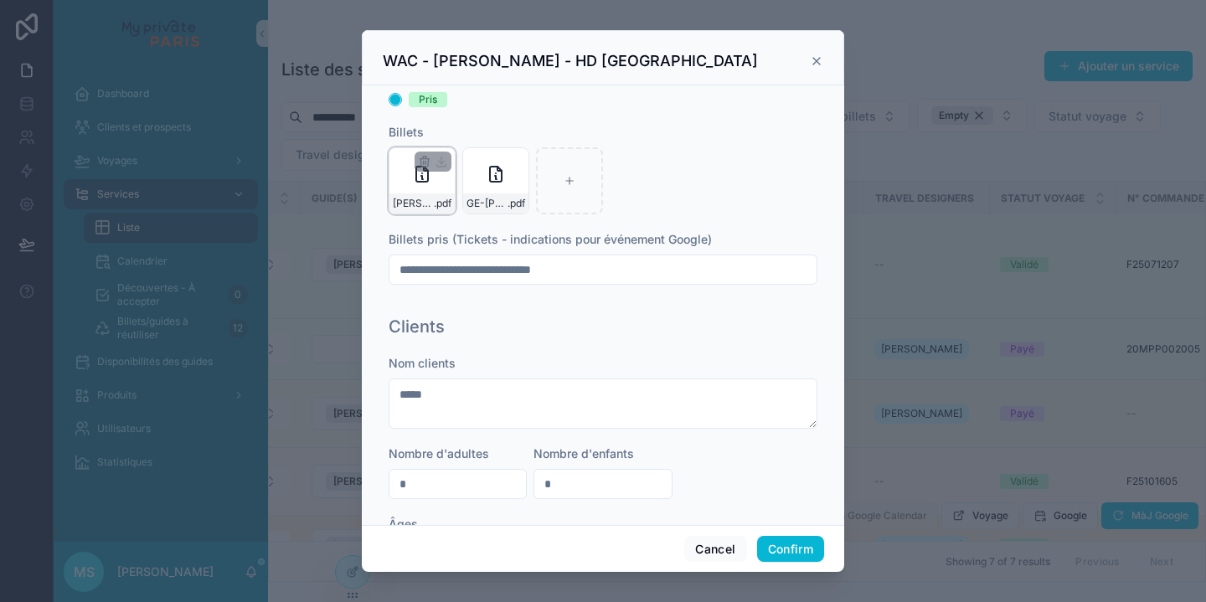
scroll to position [551, 0]
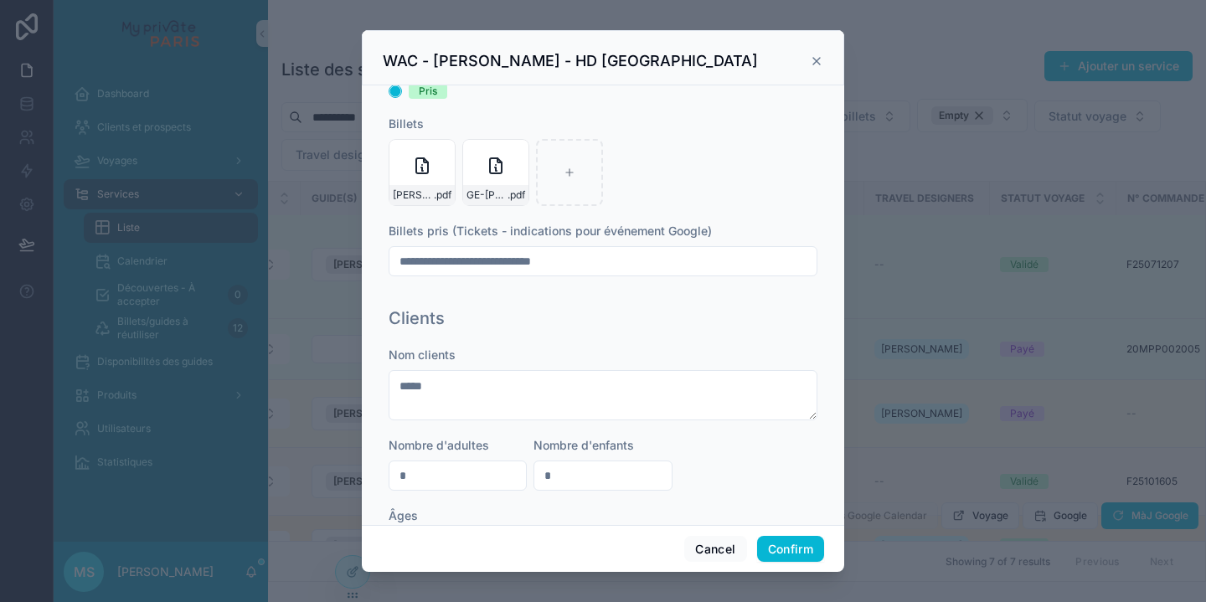
type input "**********"
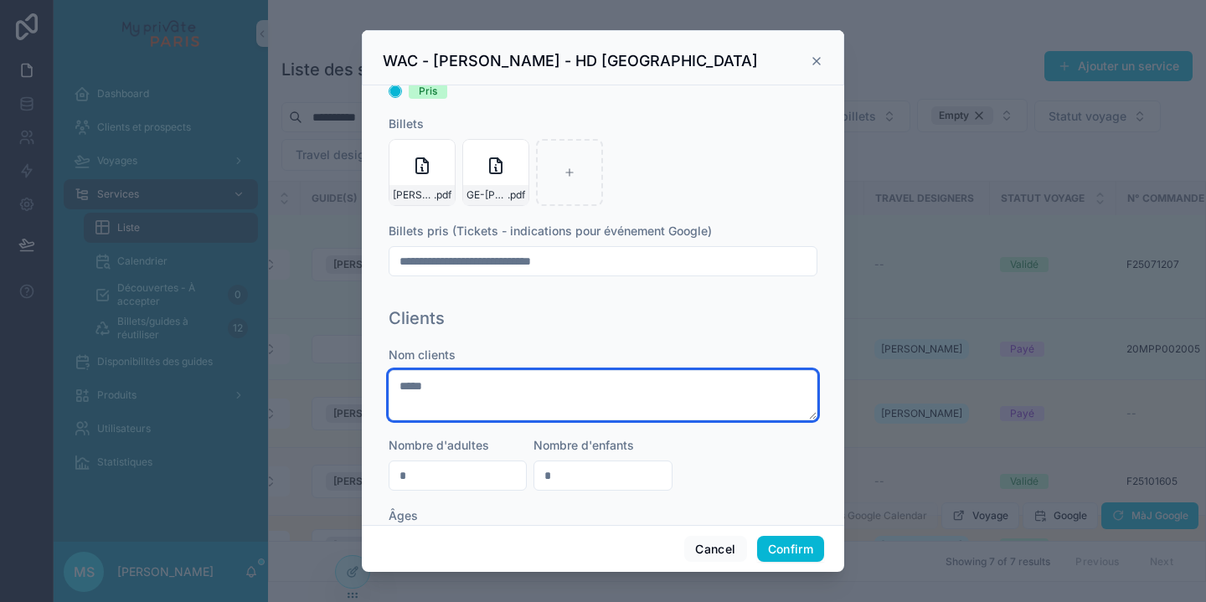
drag, startPoint x: 423, startPoint y: 397, endPoint x: 381, endPoint y: 397, distance: 41.9
click at [381, 397] on div "**********" at bounding box center [603, 305] width 482 height 440
paste textarea "**********"
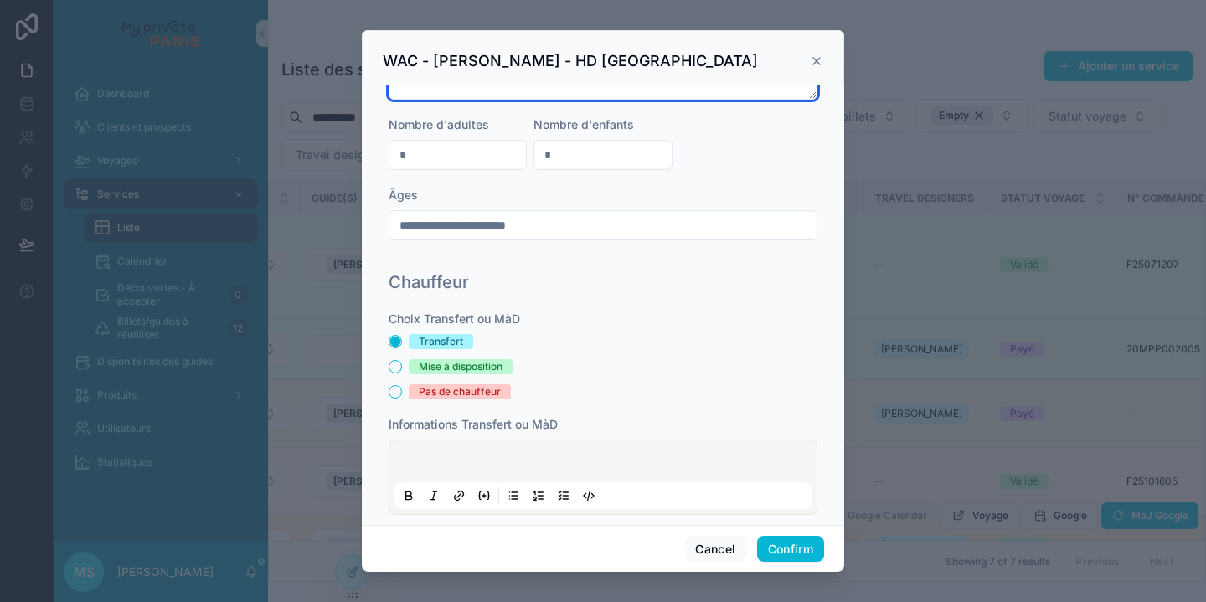
scroll to position [890, 0]
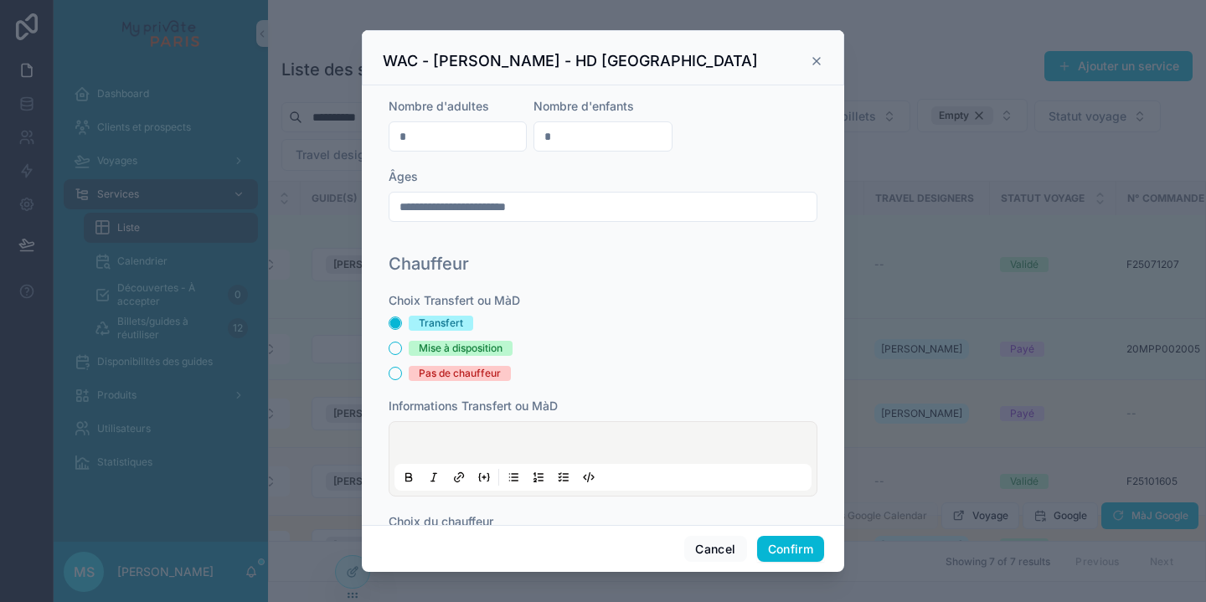
type textarea "**********"
drag, startPoint x: 547, startPoint y: 229, endPoint x: 374, endPoint y: 217, distance: 172.9
click at [374, 217] on div "**********" at bounding box center [603, 305] width 482 height 440
type input "**********"
click at [611, 298] on div "Chauffeur Choix Transfert ou MàD Transfert Mise à disposition Pas de chauffeur …" at bounding box center [603, 416] width 442 height 343
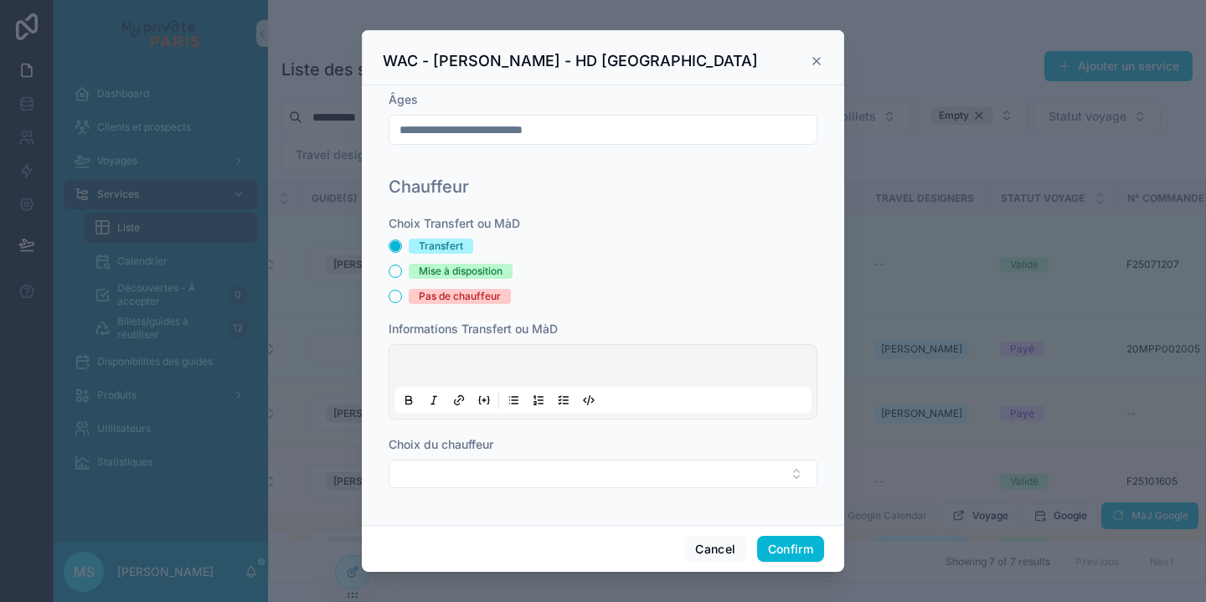
scroll to position [0, 0]
click at [399, 271] on button "Mise à disposition" at bounding box center [394, 271] width 13 height 13
click at [393, 246] on button "Transfert" at bounding box center [394, 245] width 13 height 13
click at [445, 363] on p at bounding box center [606, 368] width 417 height 17
click at [427, 358] on div at bounding box center [602, 382] width 417 height 64
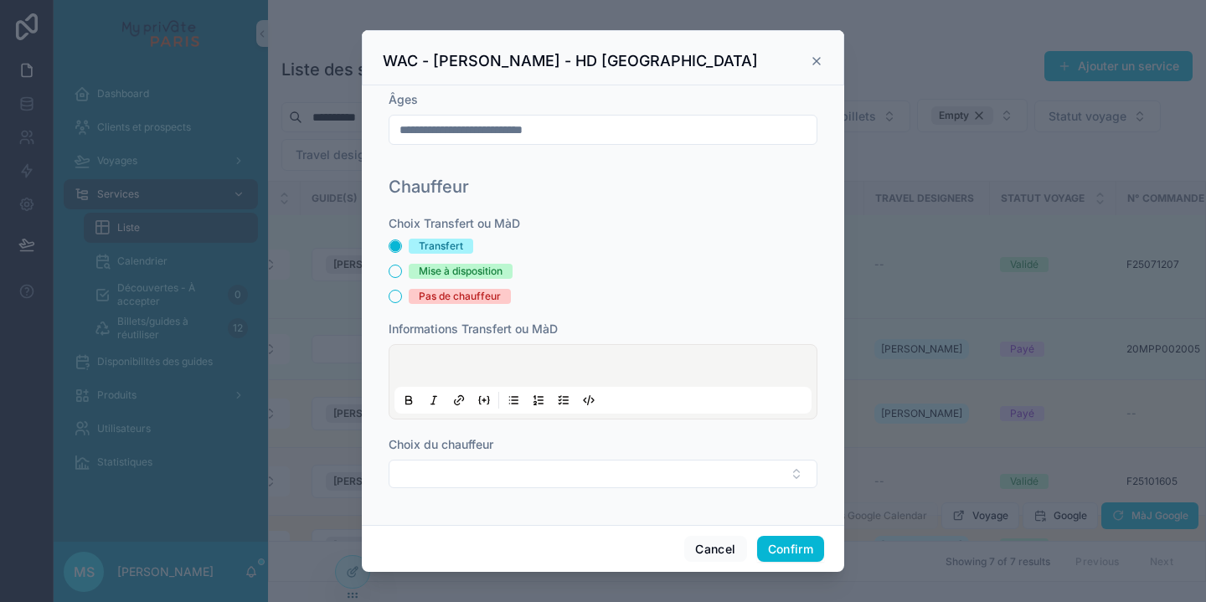
click at [399, 363] on p at bounding box center [606, 368] width 417 height 17
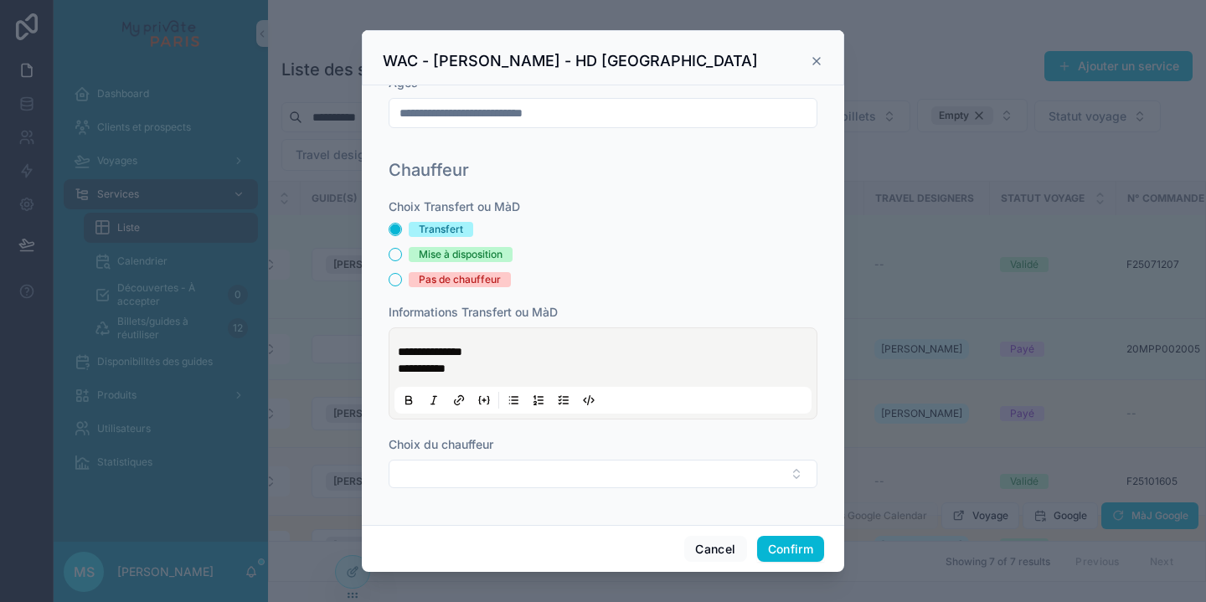
click at [401, 374] on span "**********" at bounding box center [422, 369] width 48 height 12
click at [476, 377] on p "**********" at bounding box center [606, 368] width 417 height 17
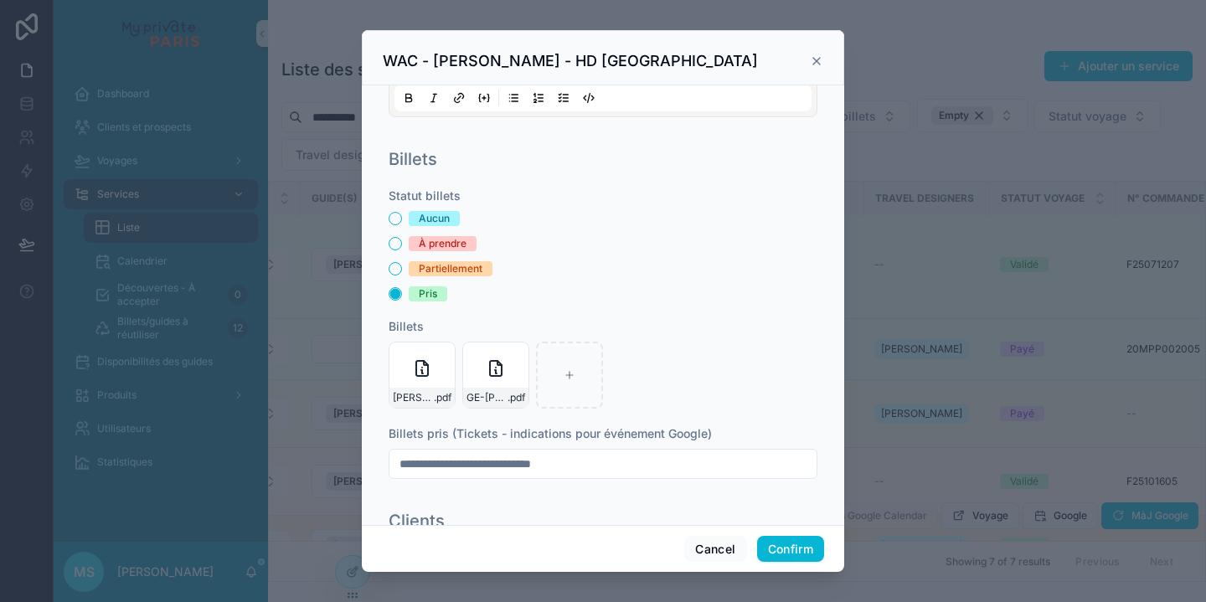
scroll to position [980, 0]
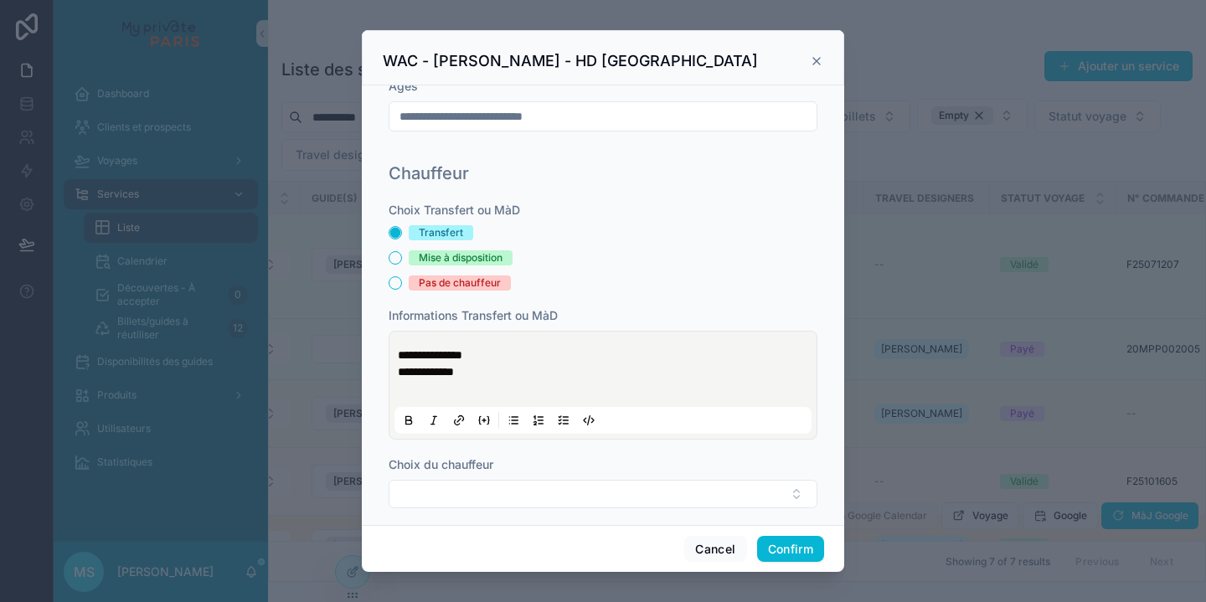
click at [397, 373] on div "**********" at bounding box center [602, 385] width 417 height 97
click at [396, 372] on div "**********" at bounding box center [602, 385] width 417 height 97
click at [399, 361] on span "**********" at bounding box center [430, 355] width 64 height 12
drag, startPoint x: 474, startPoint y: 394, endPoint x: 378, endPoint y: 372, distance: 98.1
click at [378, 372] on div "**********" at bounding box center [603, 305] width 482 height 440
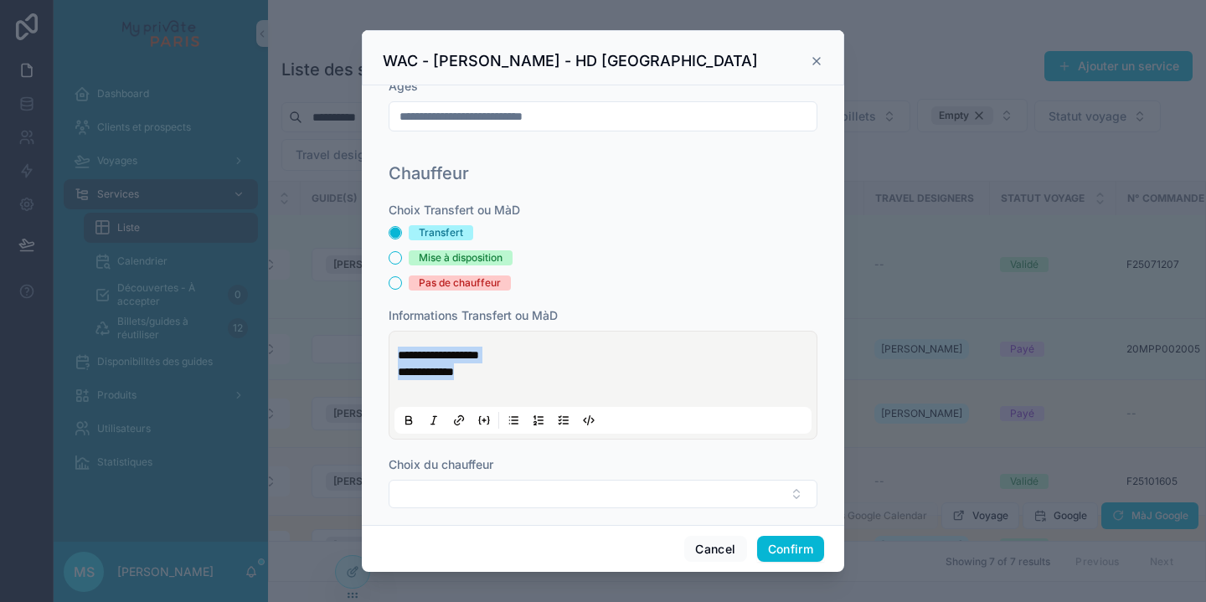
click at [479, 380] on p "**********" at bounding box center [606, 371] width 417 height 17
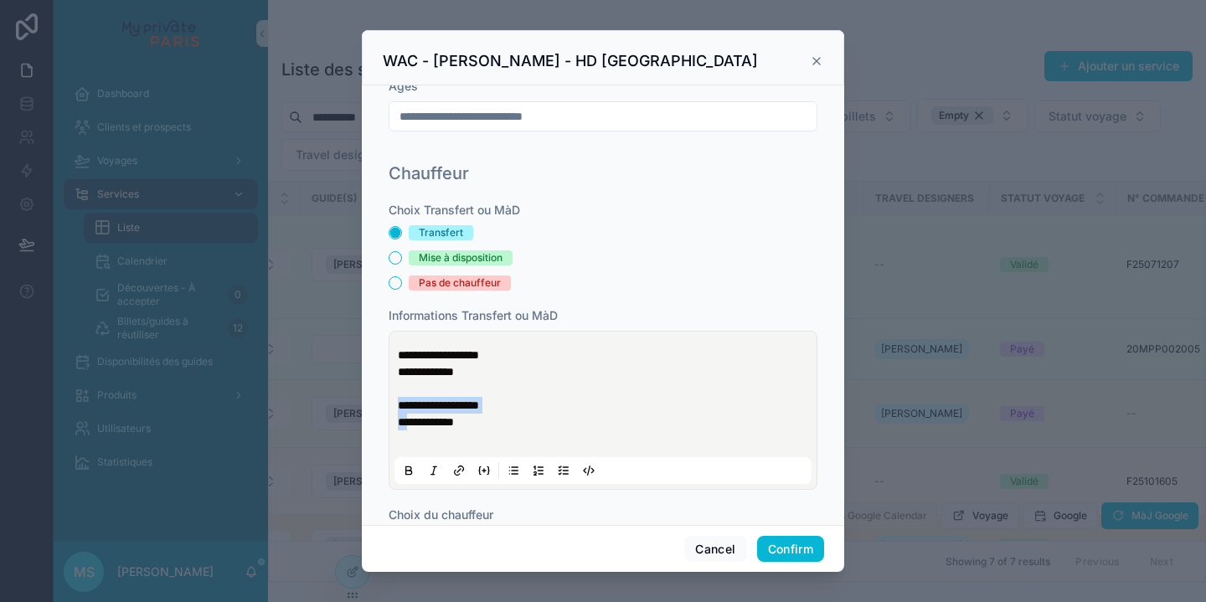
drag, startPoint x: 409, startPoint y: 440, endPoint x: 397, endPoint y: 422, distance: 21.1
click at [397, 422] on div "**********" at bounding box center [602, 410] width 417 height 147
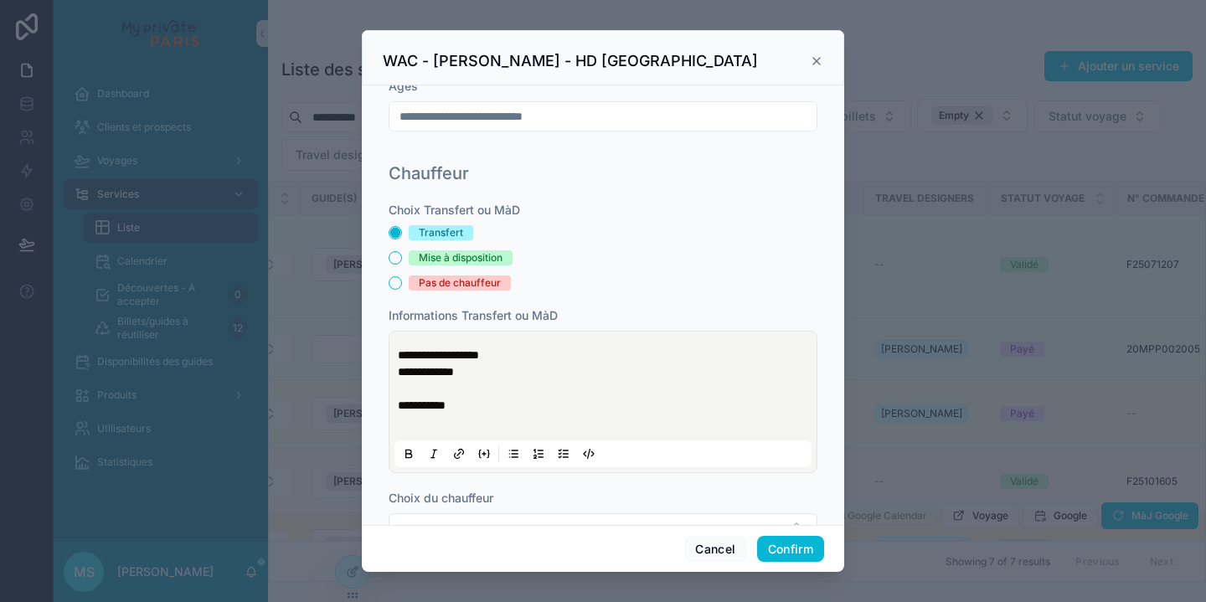
click at [461, 414] on p "**********" at bounding box center [606, 405] width 417 height 17
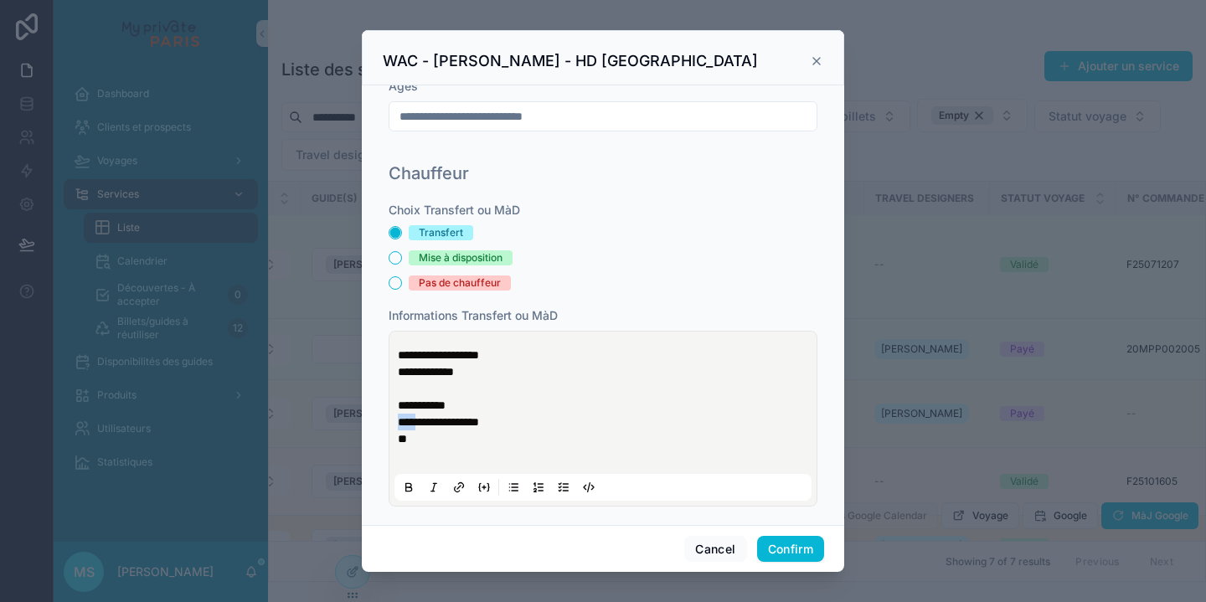
drag, startPoint x: 410, startPoint y: 440, endPoint x: 383, endPoint y: 440, distance: 27.6
click at [383, 440] on div "**********" at bounding box center [603, 377] width 442 height 444
drag, startPoint x: 399, startPoint y: 454, endPoint x: 375, endPoint y: 454, distance: 24.3
click at [375, 454] on div "**********" at bounding box center [603, 305] width 482 height 440
click at [399, 428] on span "**********" at bounding box center [430, 422] width 64 height 12
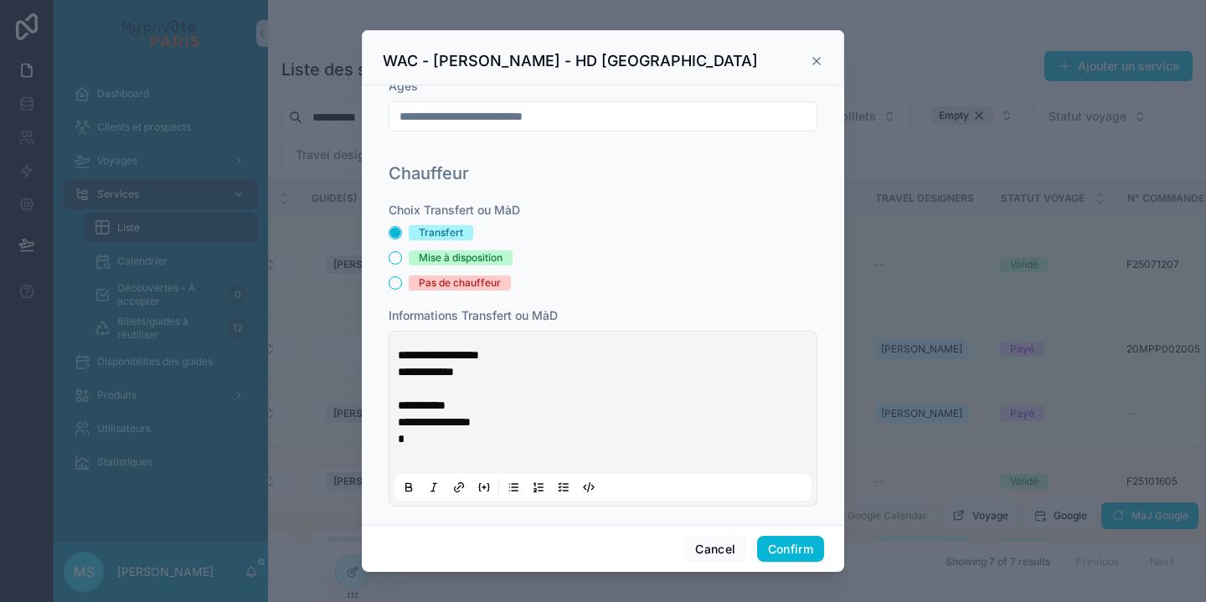
click at [397, 423] on div "**********" at bounding box center [602, 419] width 417 height 164
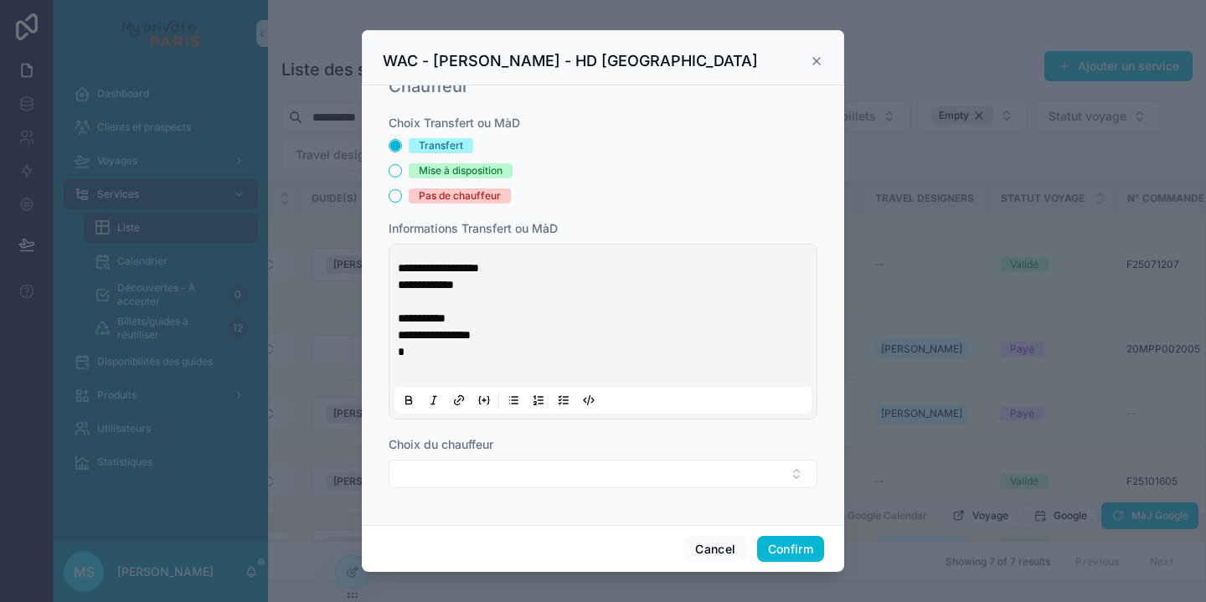
scroll to position [0, 0]
click at [398, 316] on span "**********" at bounding box center [422, 318] width 48 height 12
click at [420, 264] on span "**********" at bounding box center [438, 268] width 81 height 12
click at [417, 321] on span "**********" at bounding box center [430, 318] width 64 height 12
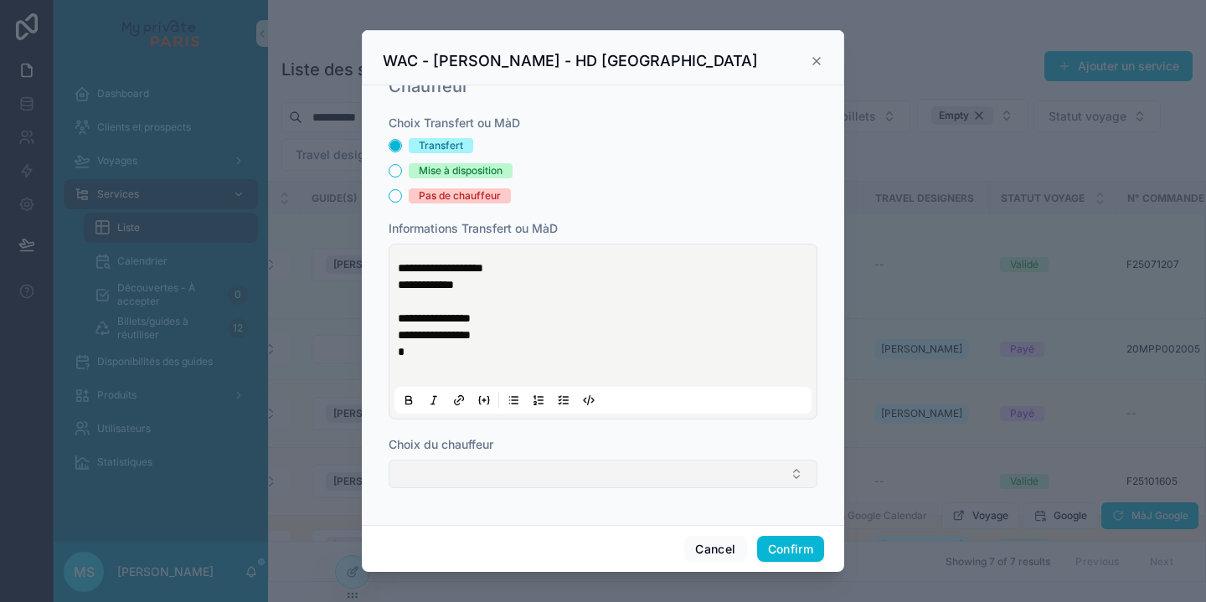
click at [642, 479] on button "Select Button" at bounding box center [602, 474] width 429 height 28
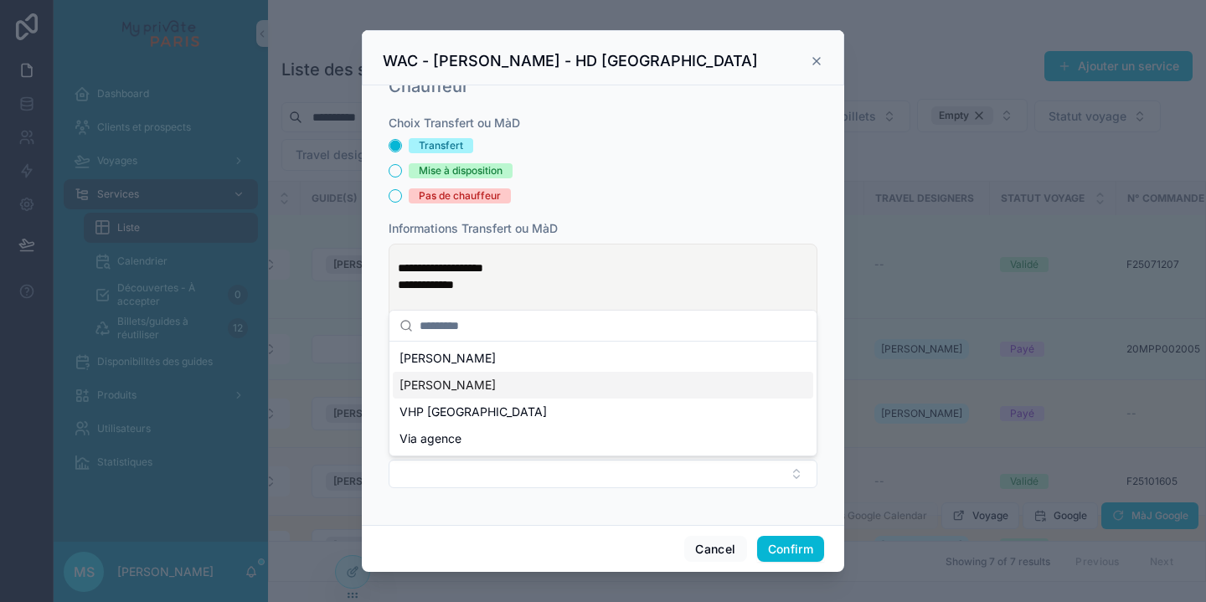
click at [517, 382] on div "[PERSON_NAME]" at bounding box center [603, 385] width 420 height 27
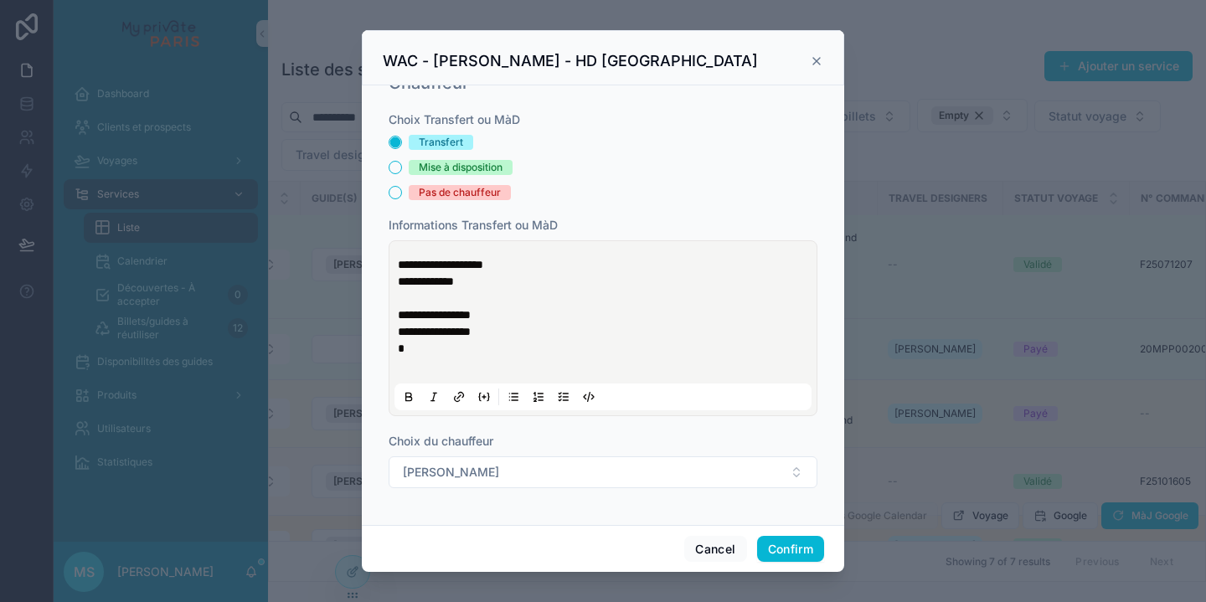
click at [798, 535] on div "Cancel Confirm" at bounding box center [603, 549] width 482 height 48
click at [798, 539] on button "Confirm" at bounding box center [790, 549] width 67 height 27
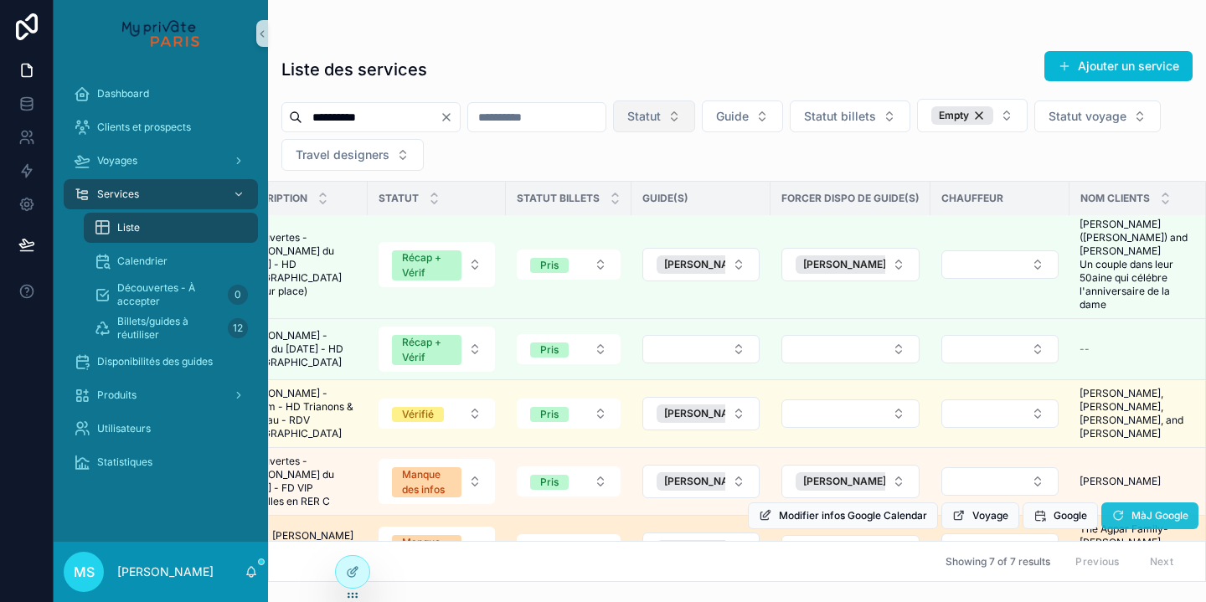
scroll to position [127, 287]
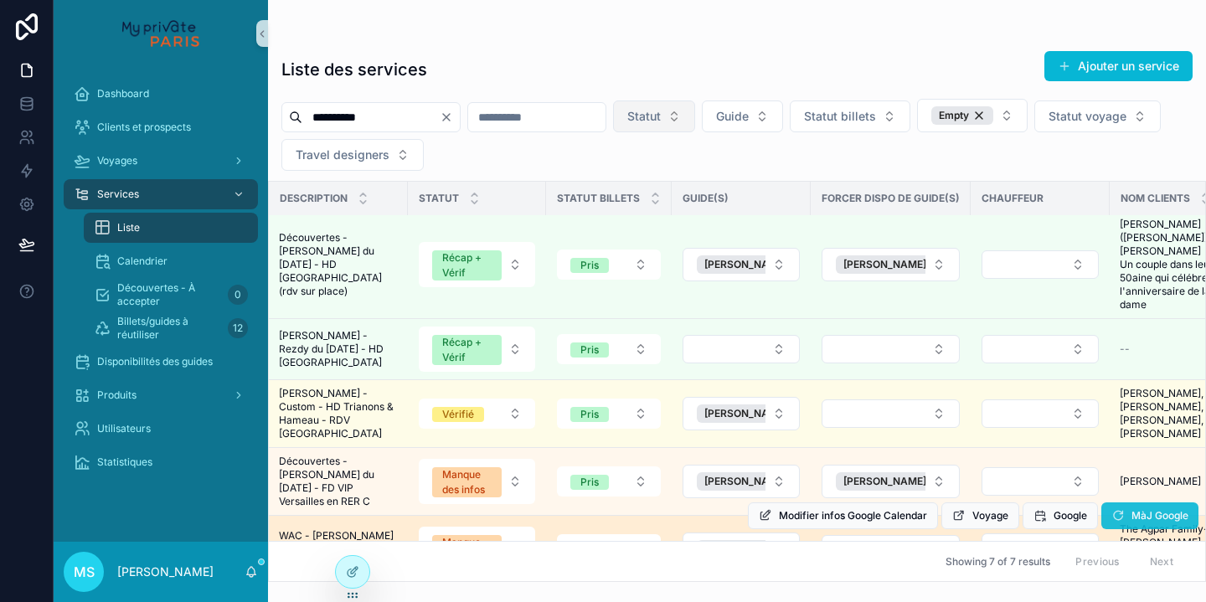
click at [1139, 509] on span "MàJ Google" at bounding box center [1159, 515] width 57 height 13
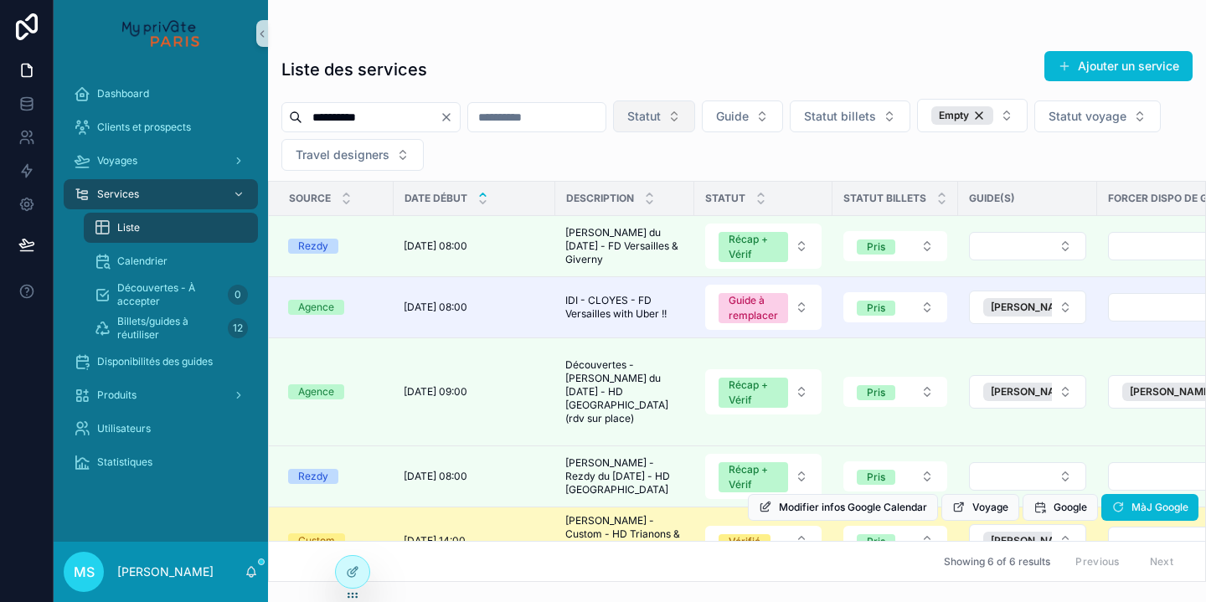
scroll to position [0, 0]
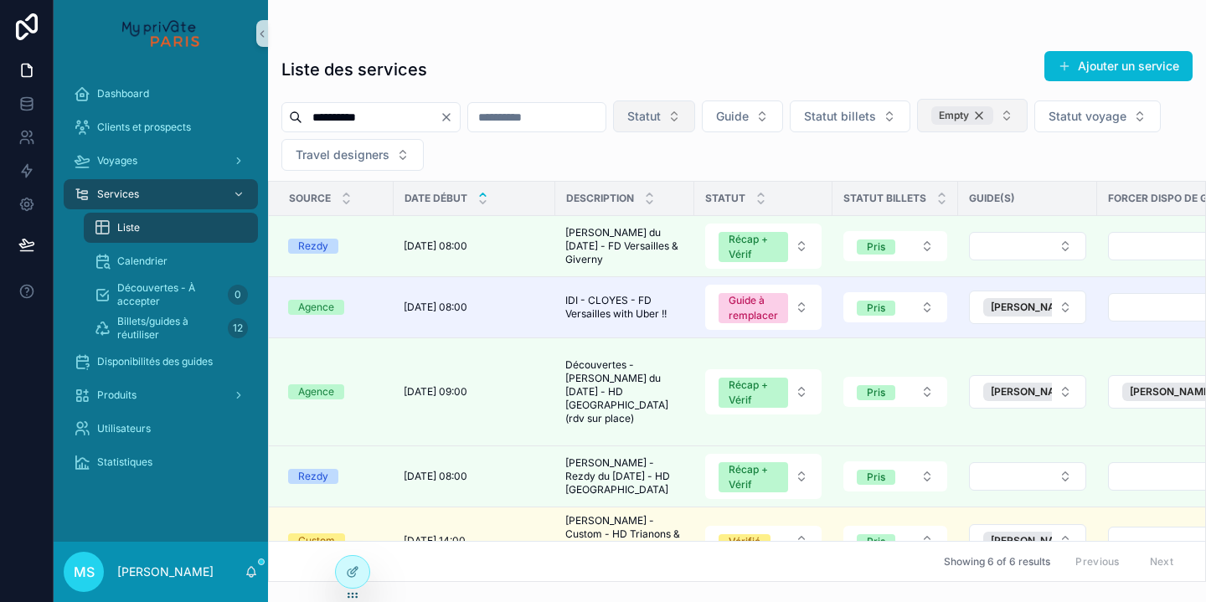
click at [993, 115] on div "Empty" at bounding box center [962, 115] width 62 height 18
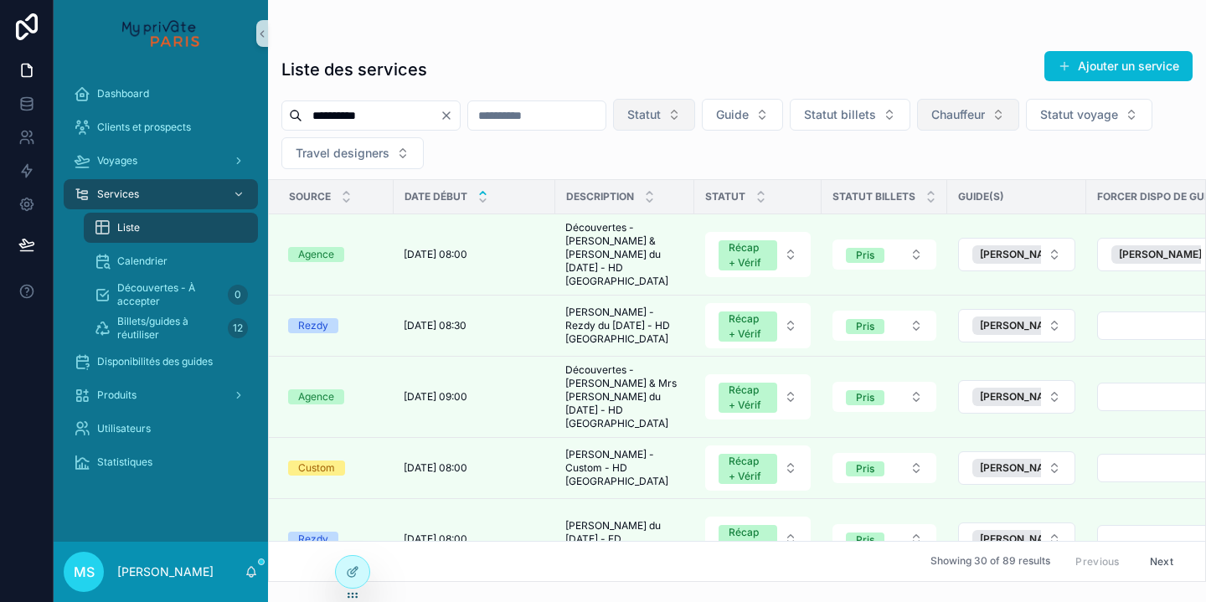
click at [985, 116] on span "Chauffeur" at bounding box center [958, 114] width 54 height 17
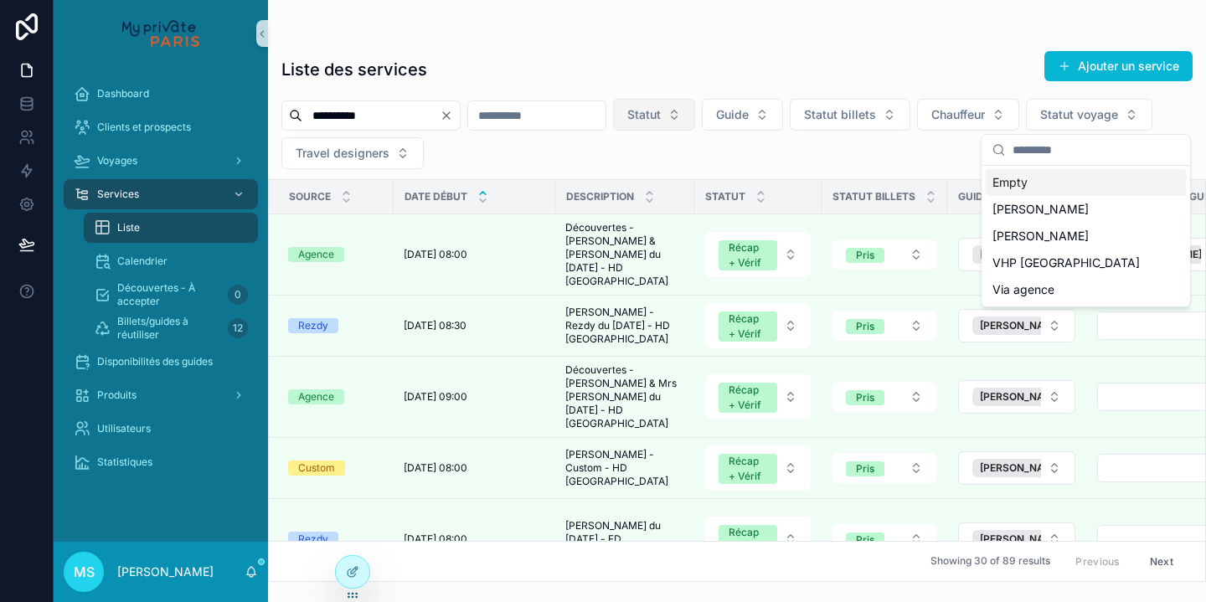
click at [1150, 121] on div "**********" at bounding box center [737, 134] width 938 height 70
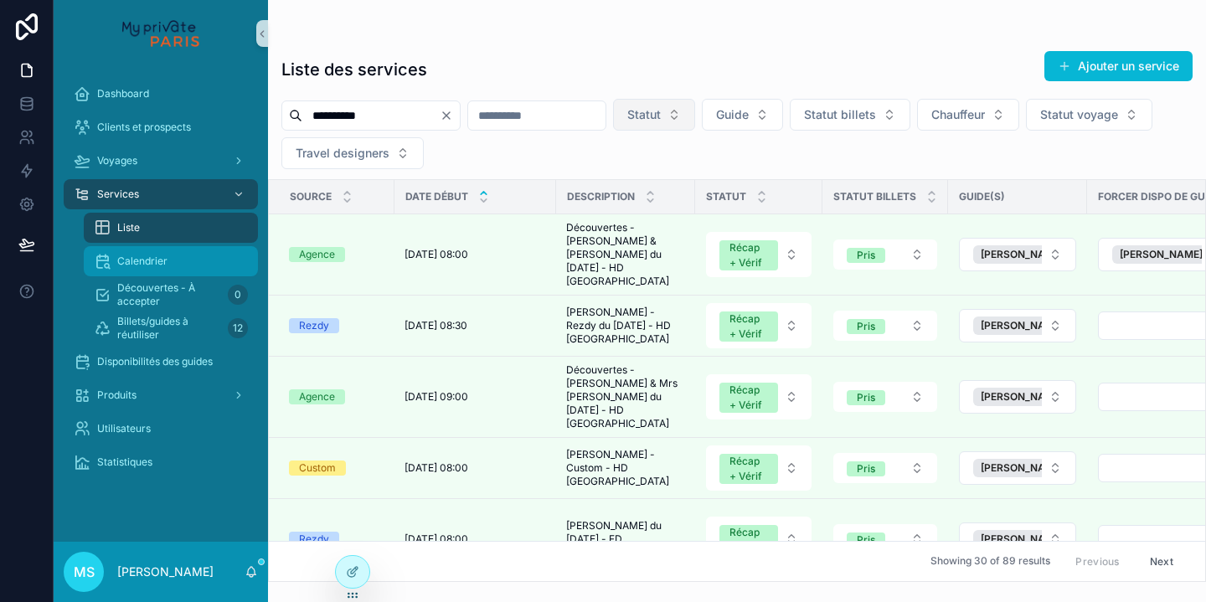
click at [170, 255] on div "Calendrier" at bounding box center [171, 261] width 154 height 27
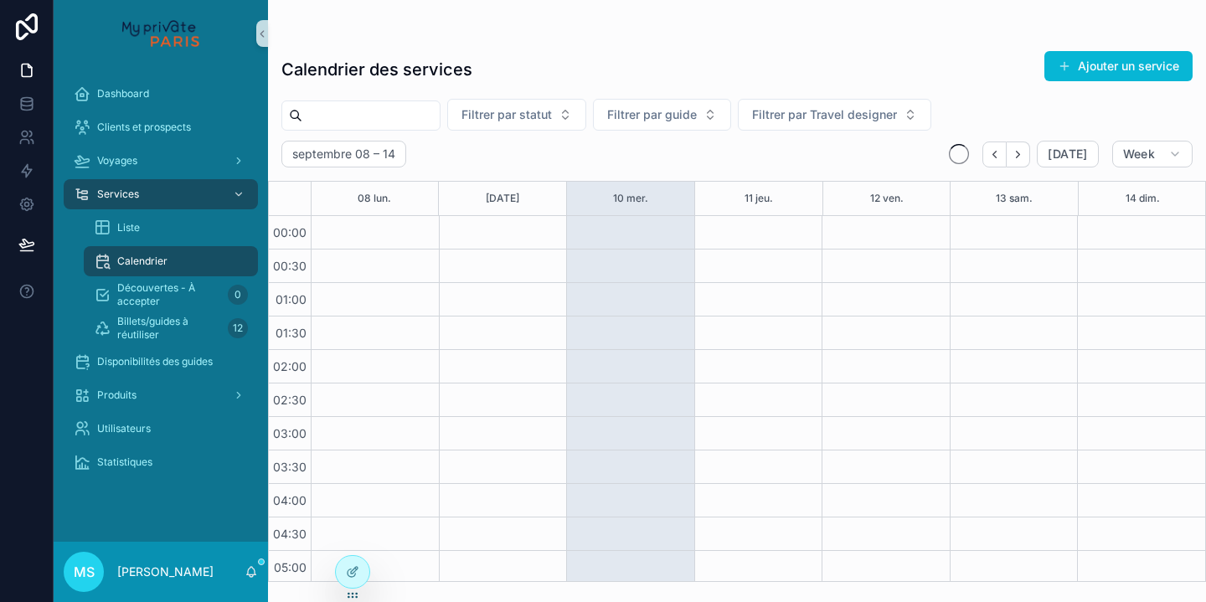
click at [645, 1] on div "Calendrier des services Ajouter un service Filtrer par statut Filtrer par guide…" at bounding box center [737, 291] width 938 height 582
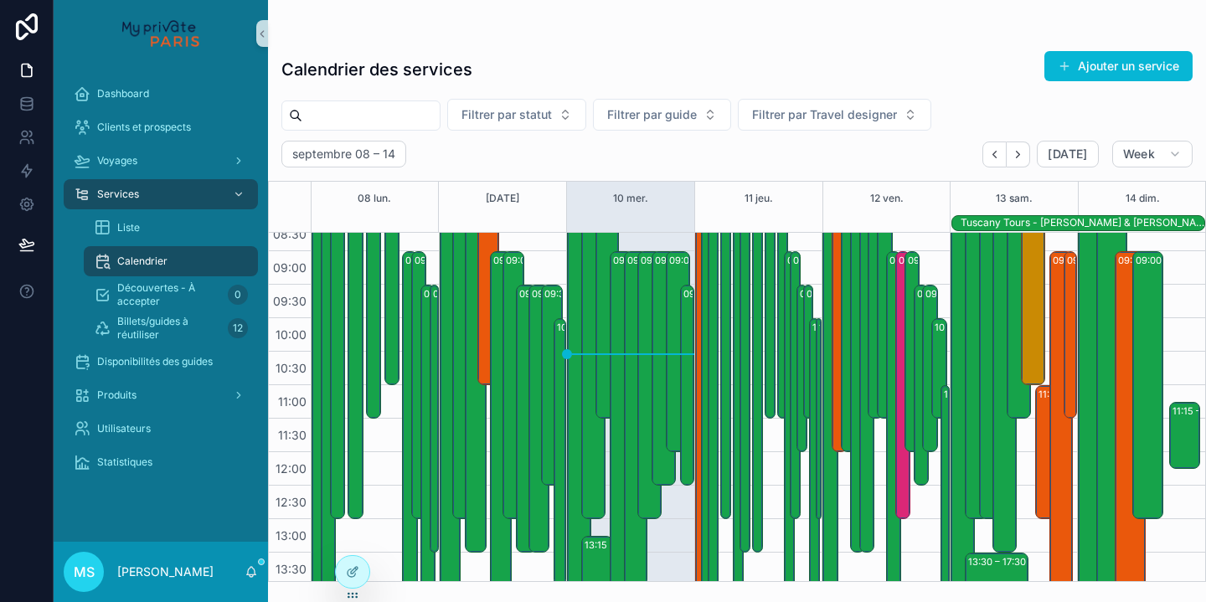
scroll to position [582, 0]
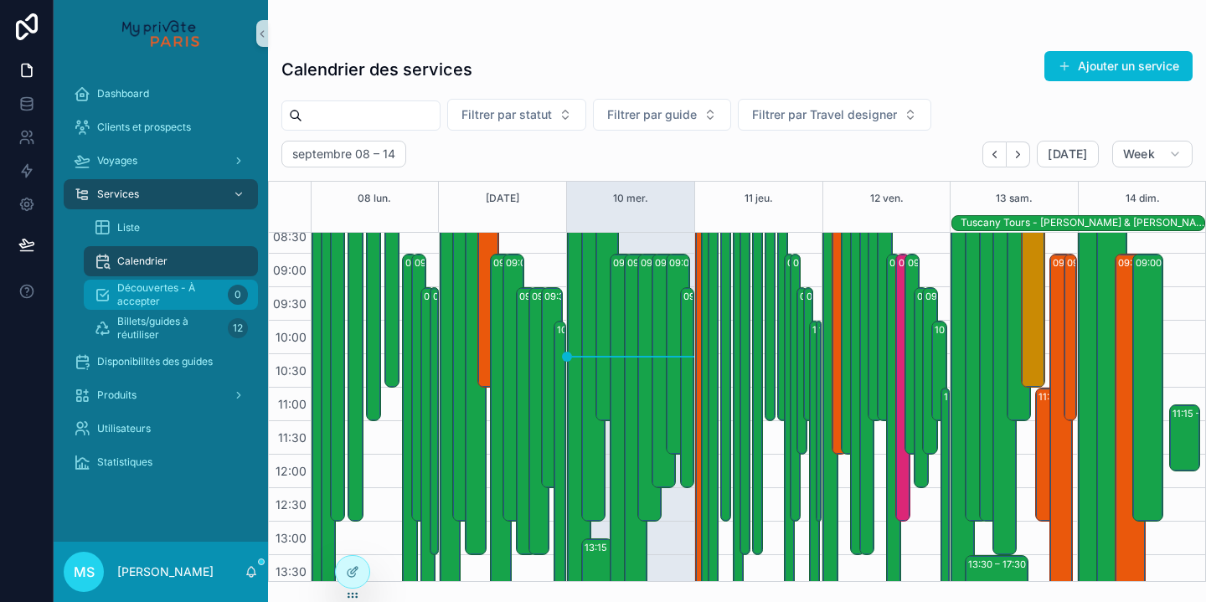
click at [152, 286] on span "Découvertes - À accepter" at bounding box center [169, 294] width 104 height 27
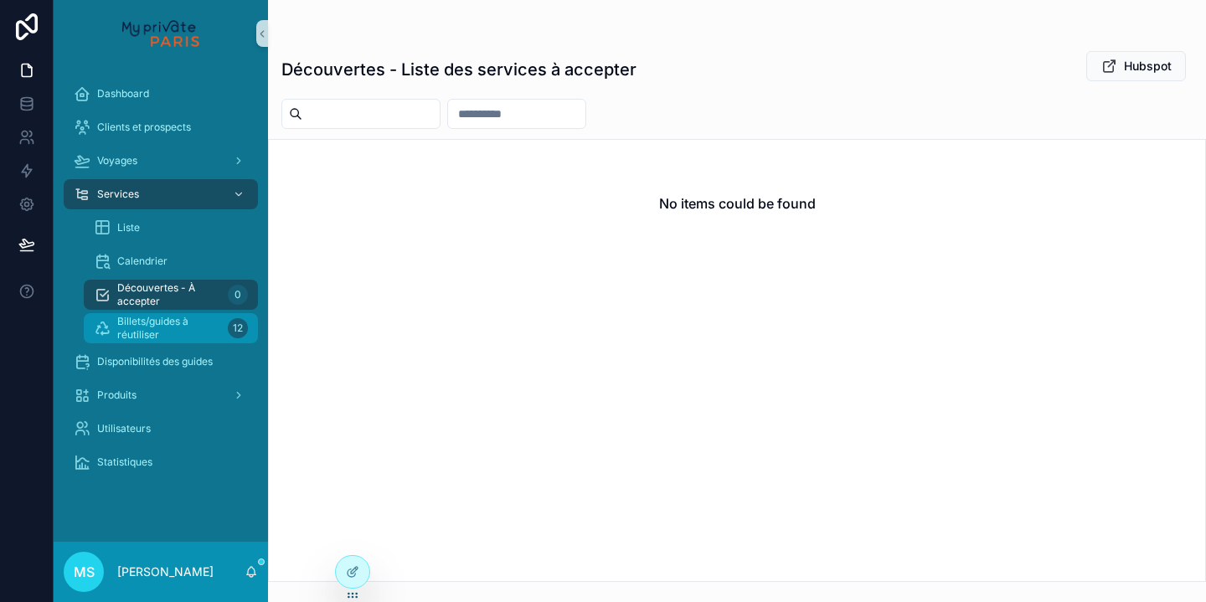
click at [171, 340] on span "Billets/guides à réutiliser" at bounding box center [169, 328] width 104 height 27
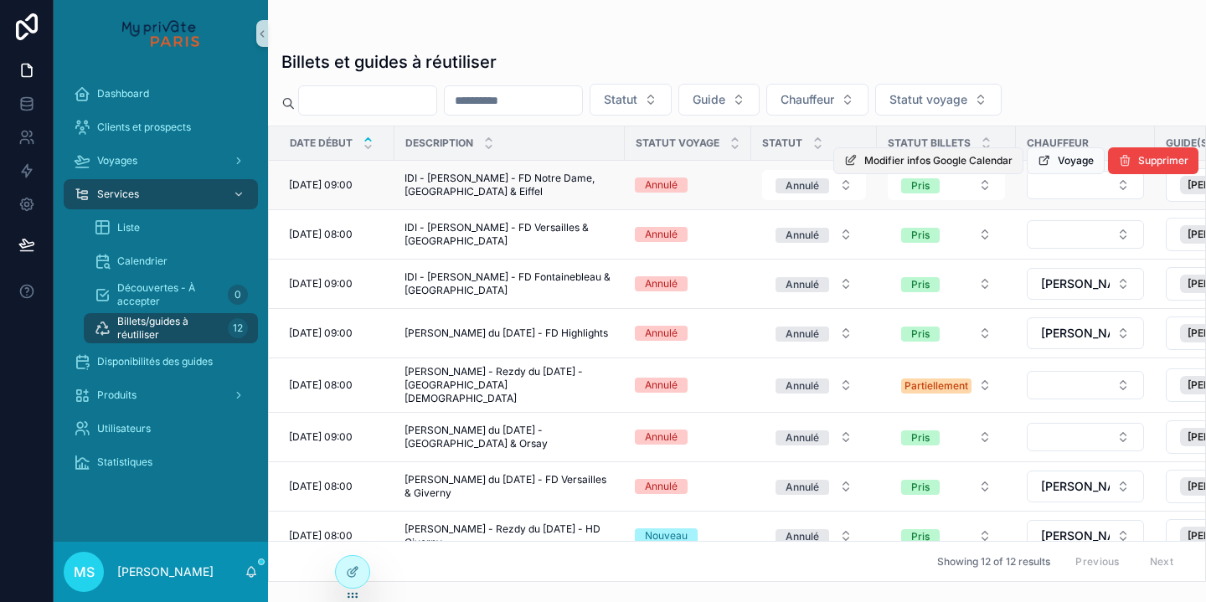
click at [883, 171] on button "Modifier infos Google Calendar" at bounding box center [928, 160] width 190 height 27
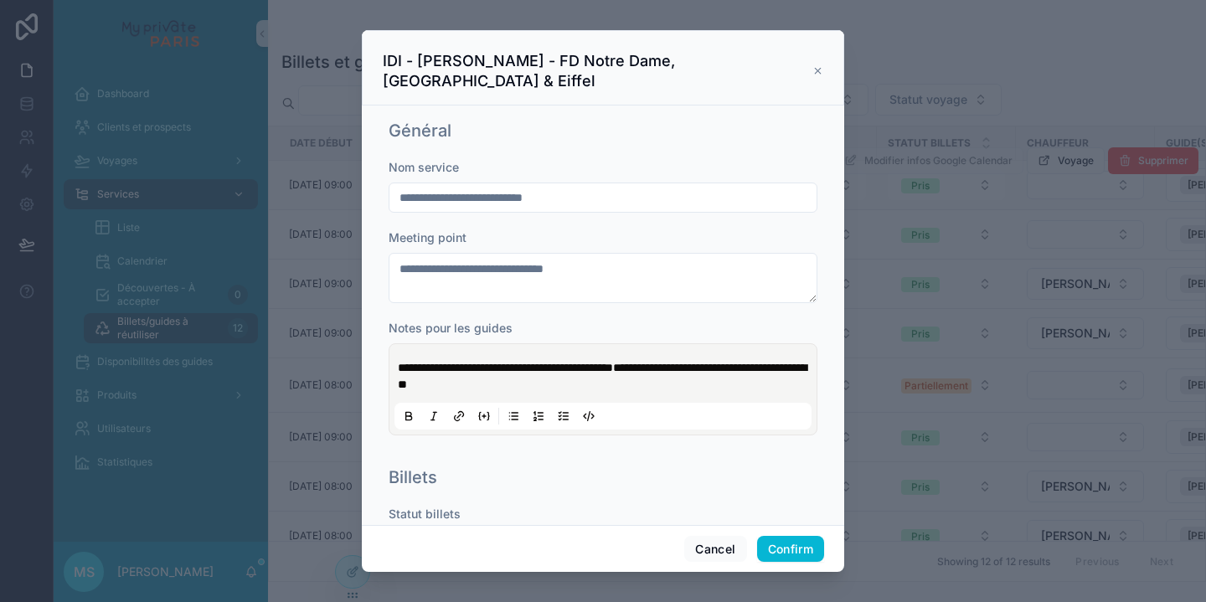
click at [812, 66] on icon at bounding box center [817, 70] width 11 height 13
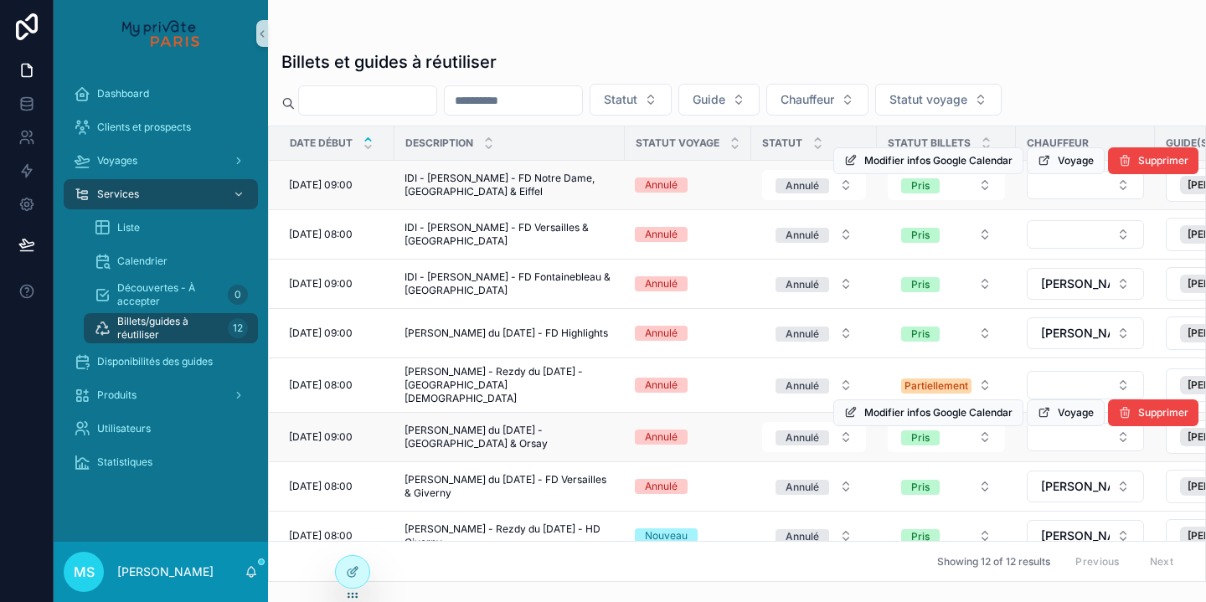
scroll to position [72, 0]
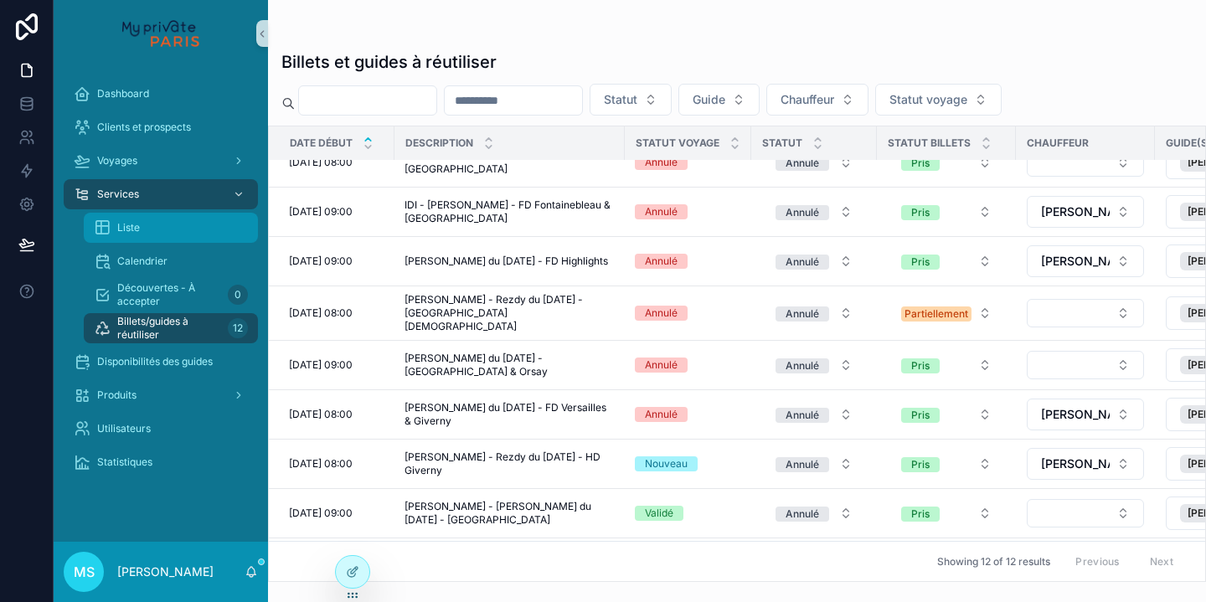
click at [123, 224] on span "Liste" at bounding box center [128, 227] width 23 height 13
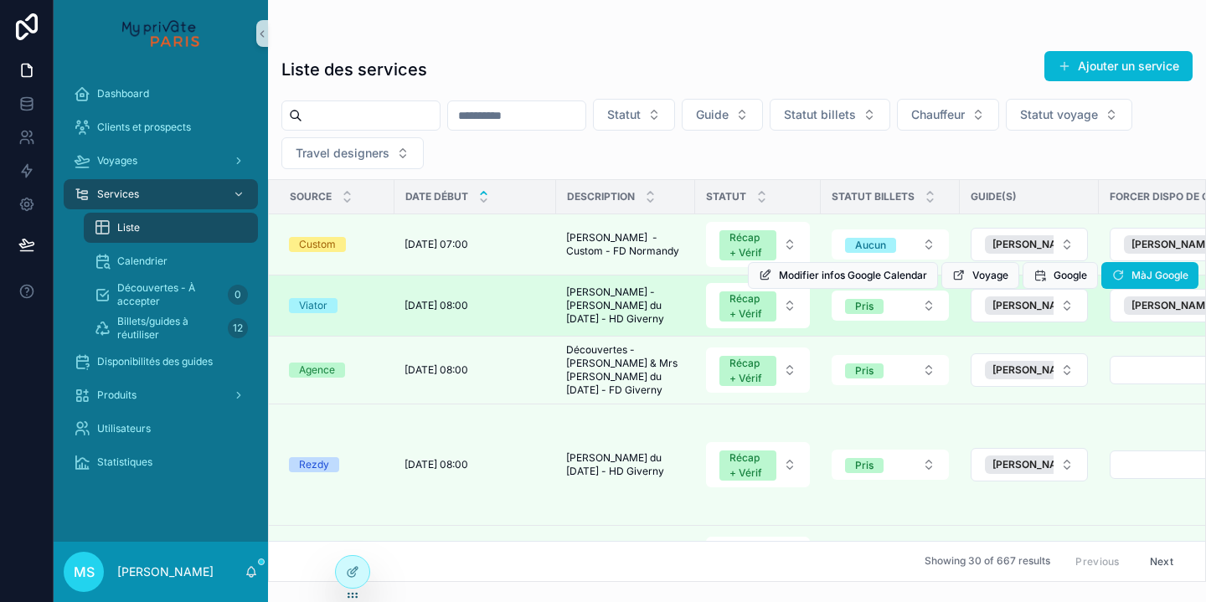
scroll to position [183, 2]
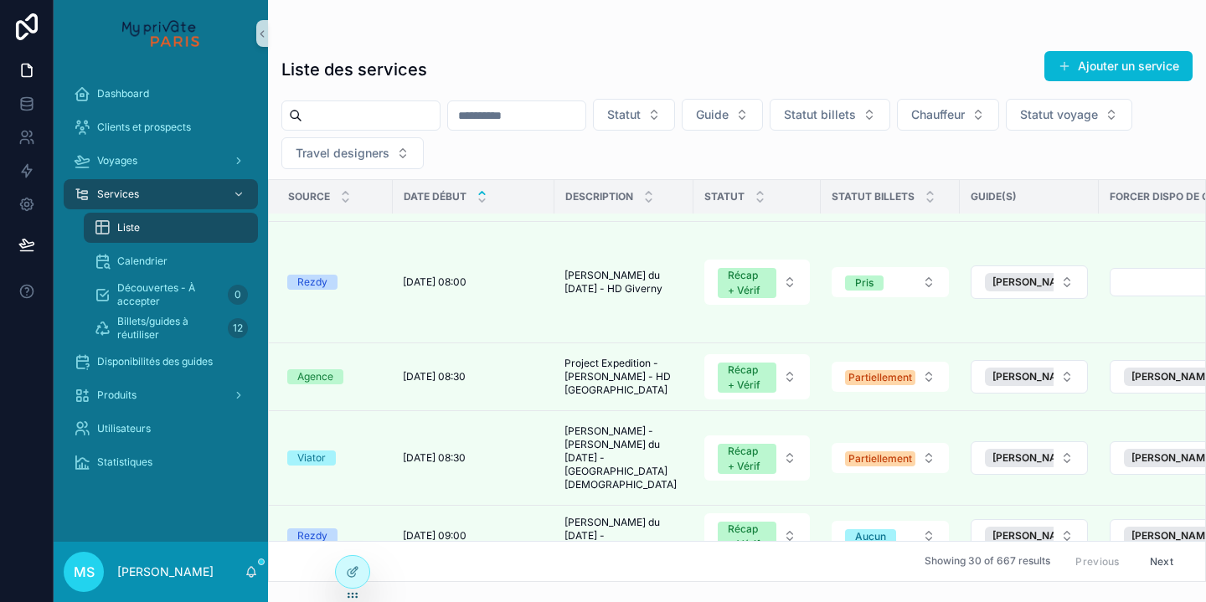
click at [839, 3] on div "Liste des services Ajouter un service Statut Guide Statut billets Chauffeur Sta…" at bounding box center [737, 291] width 938 height 582
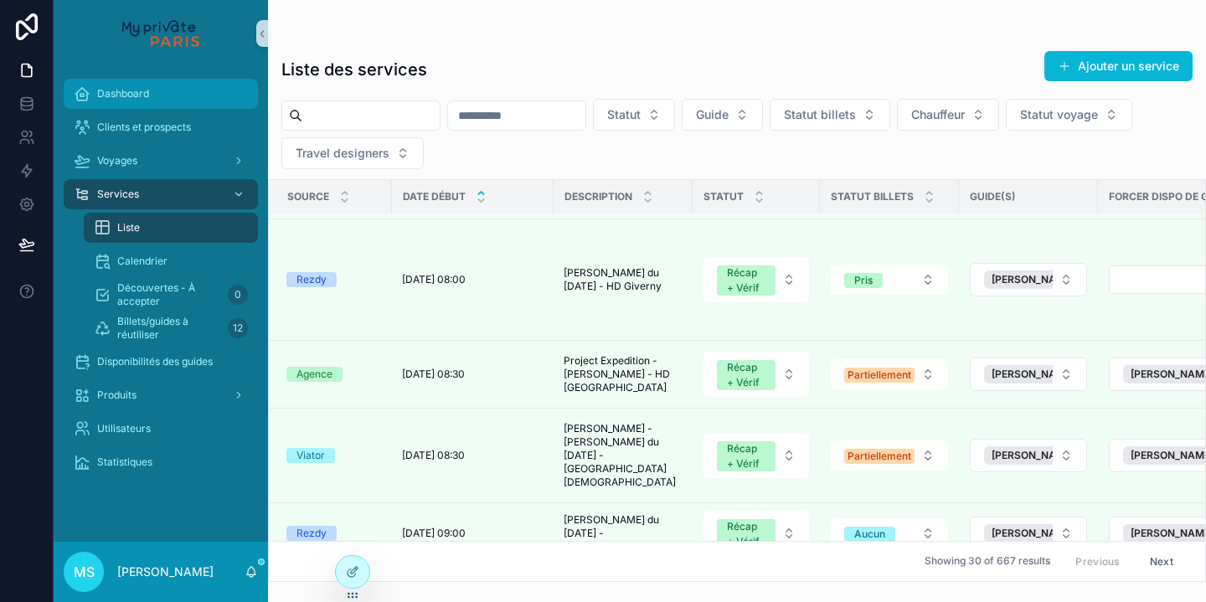
click at [144, 92] on span "Dashboard" at bounding box center [123, 93] width 52 height 13
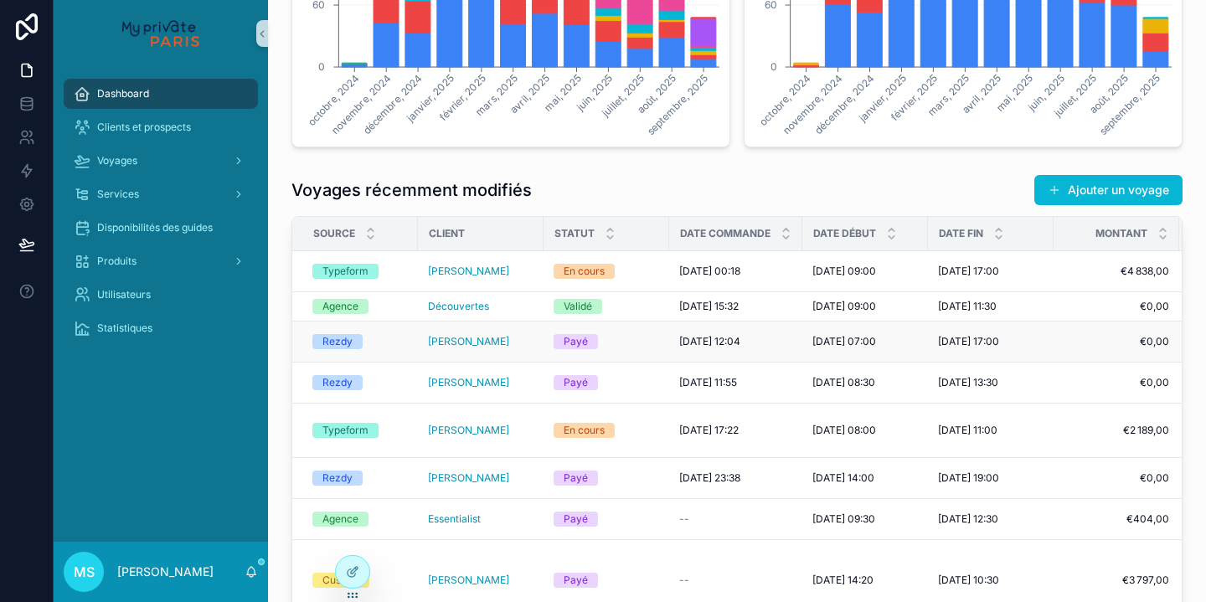
scroll to position [8, 0]
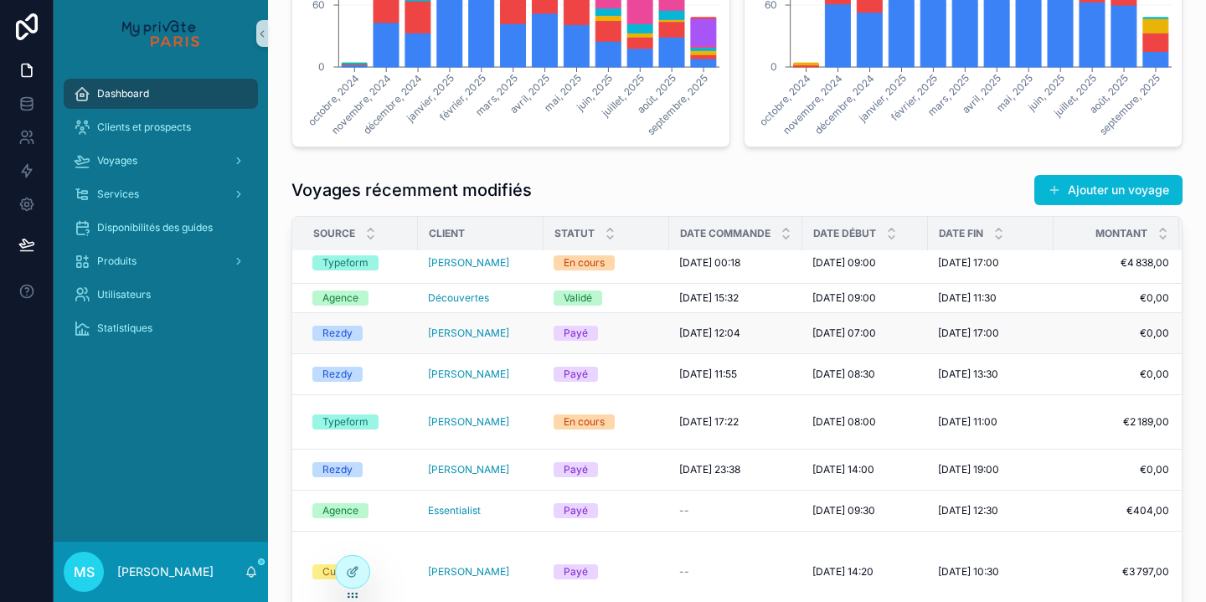
click at [637, 336] on div "Payé" at bounding box center [605, 333] width 105 height 15
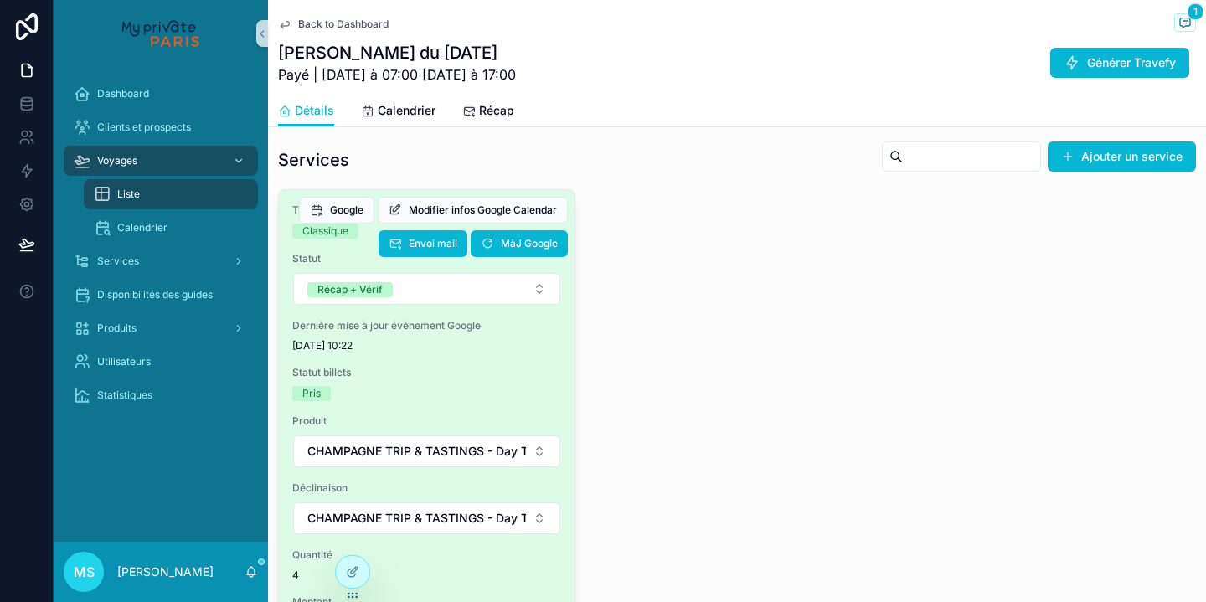
scroll to position [1084, 0]
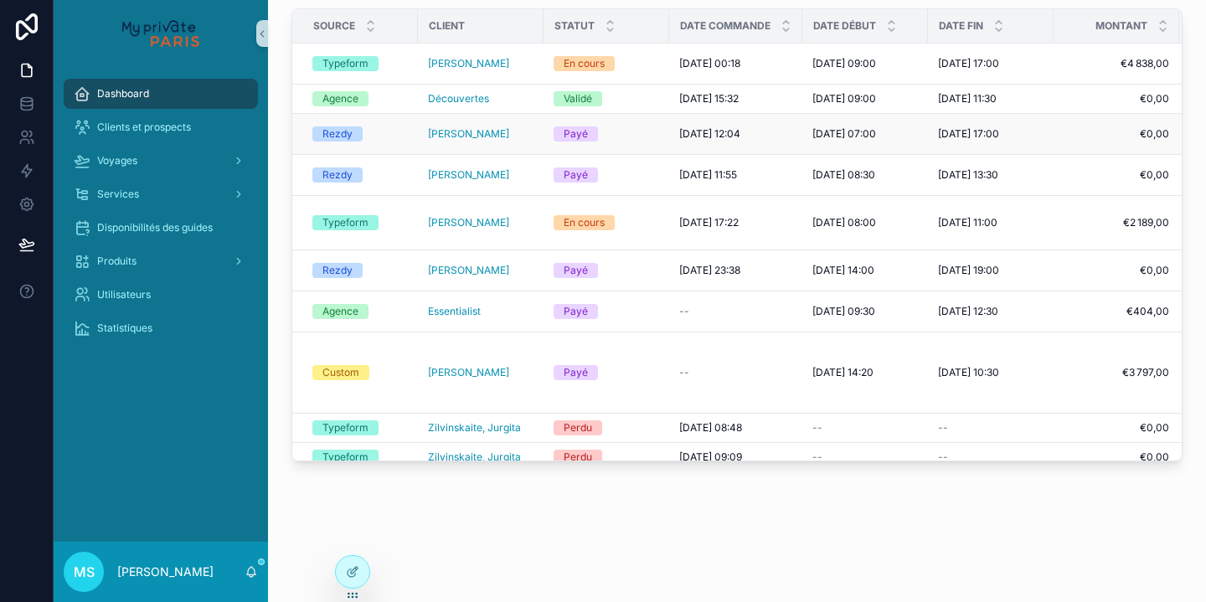
scroll to position [521, 0]
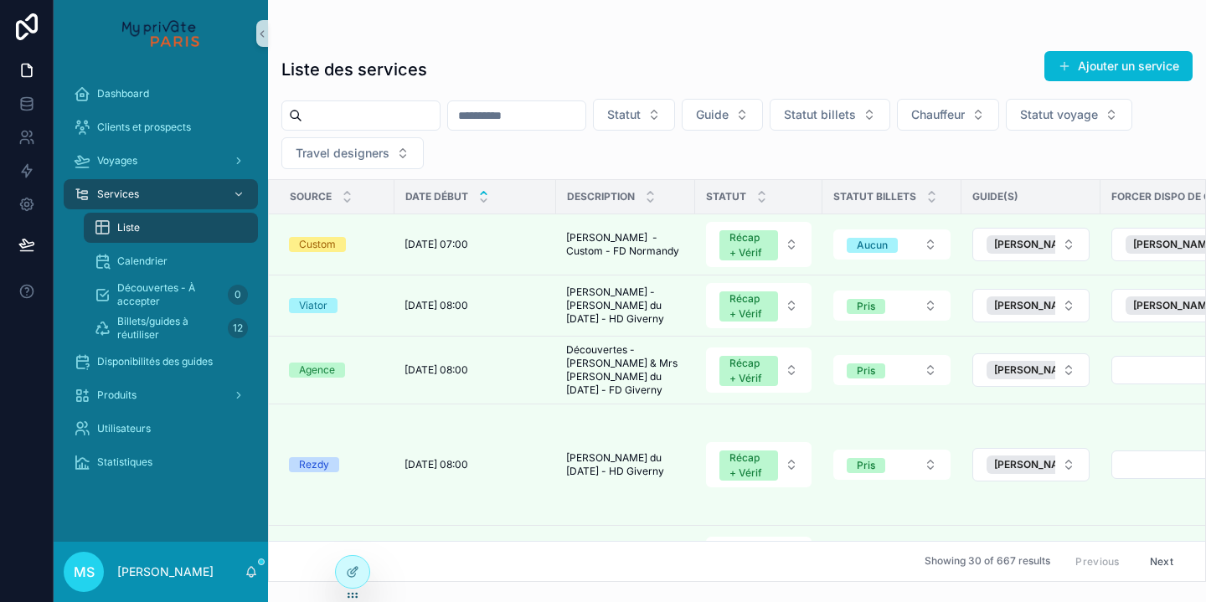
scroll to position [1060, 0]
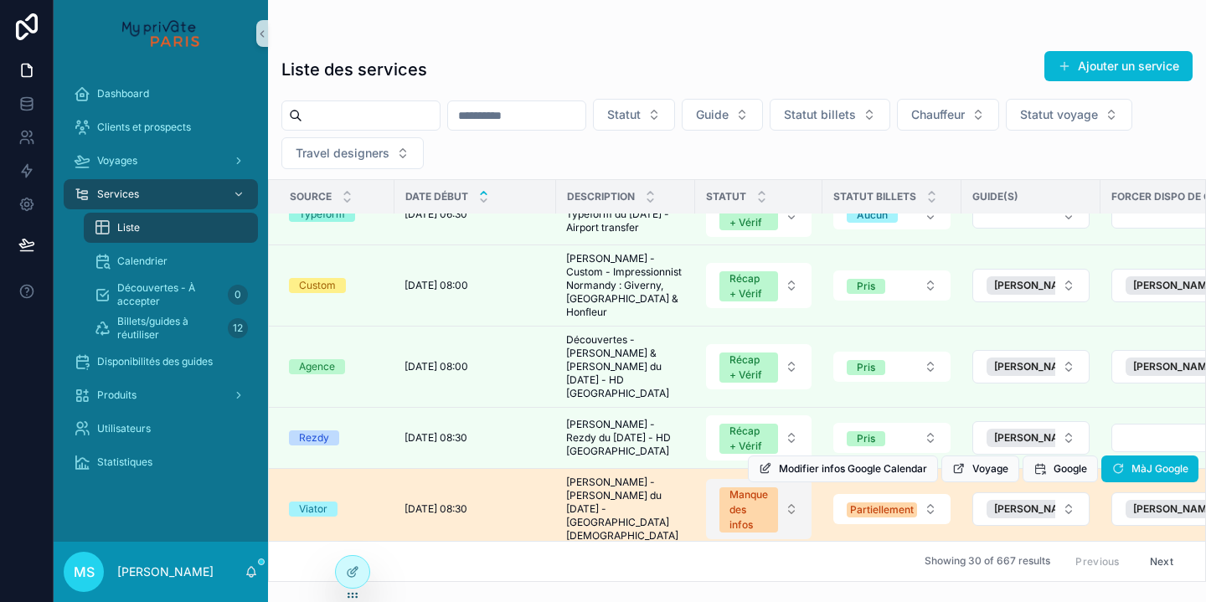
click at [791, 479] on button "Manque des infos" at bounding box center [758, 509] width 105 height 60
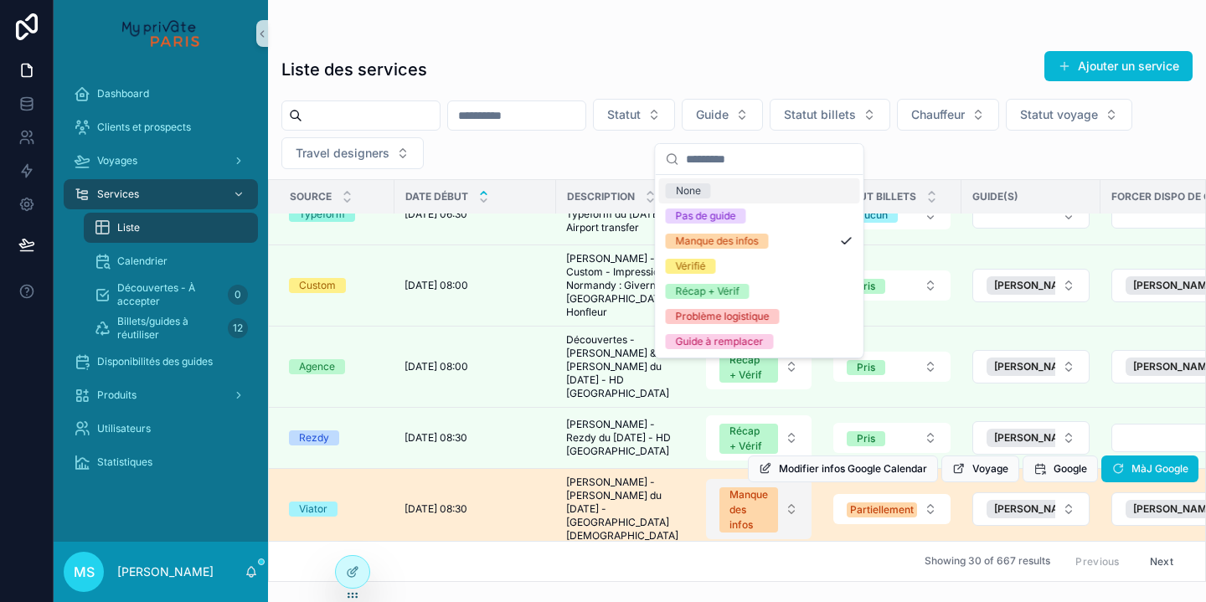
click at [791, 479] on button "Manque des infos" at bounding box center [758, 509] width 105 height 60
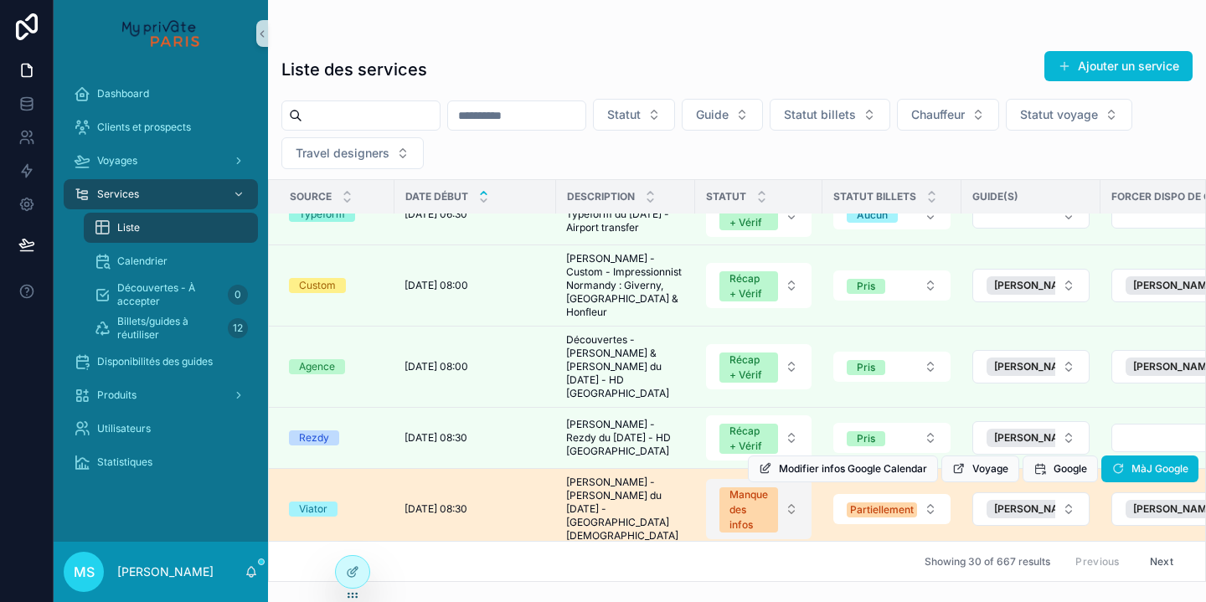
click at [791, 479] on button "Manque des infos" at bounding box center [758, 509] width 105 height 60
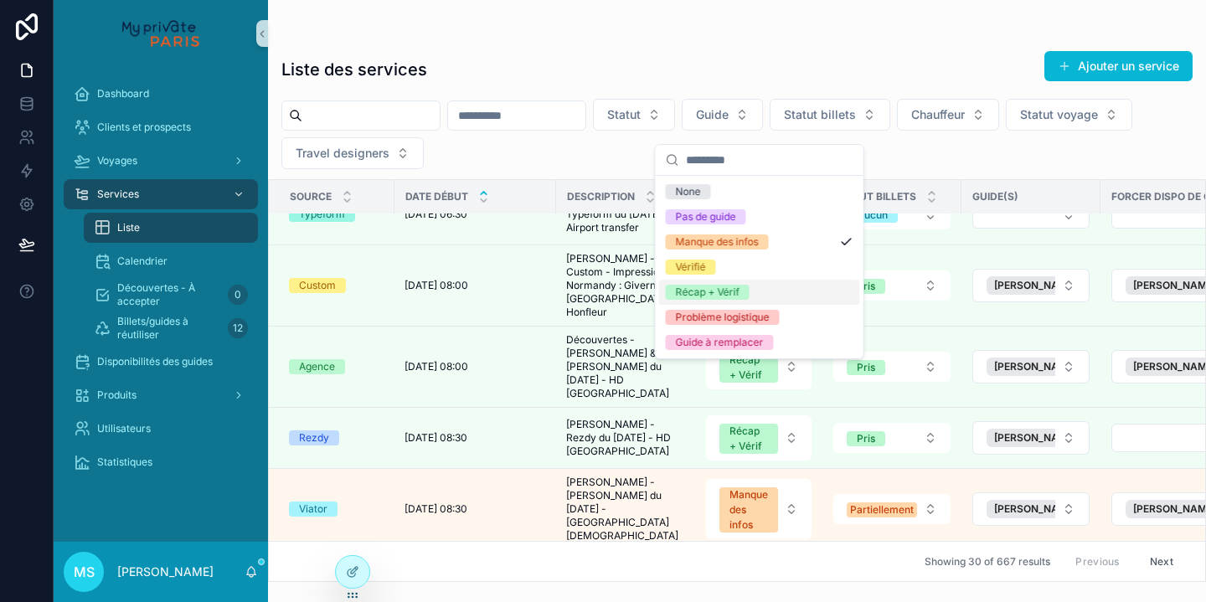
click at [761, 291] on div "Récap + Vérif" at bounding box center [759, 292] width 201 height 25
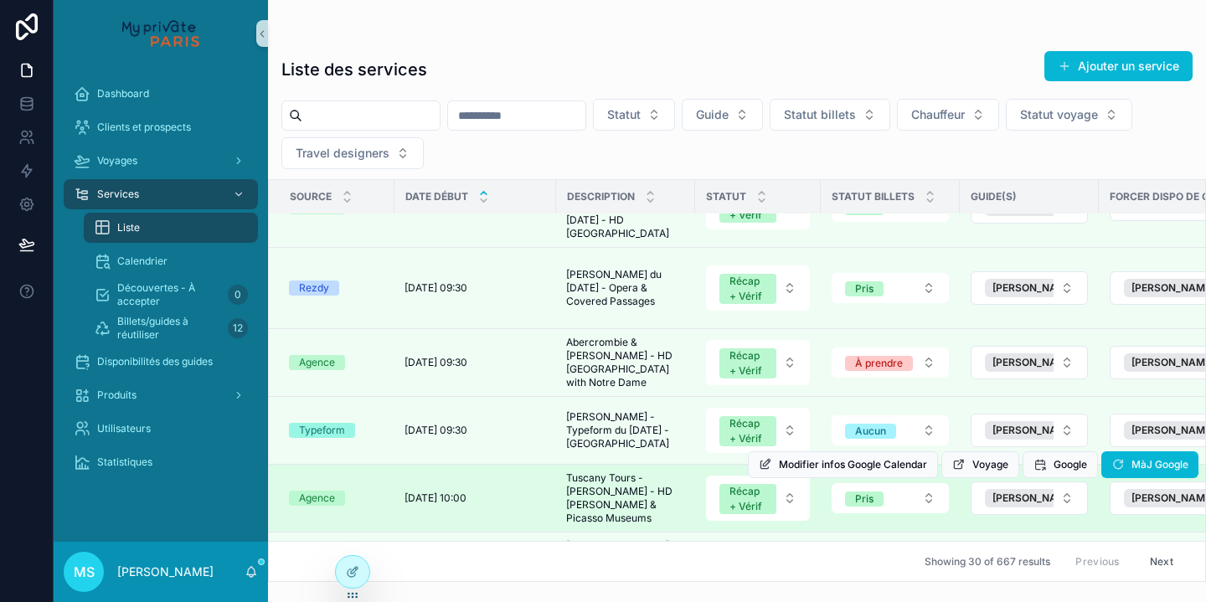
scroll to position [1449, 0]
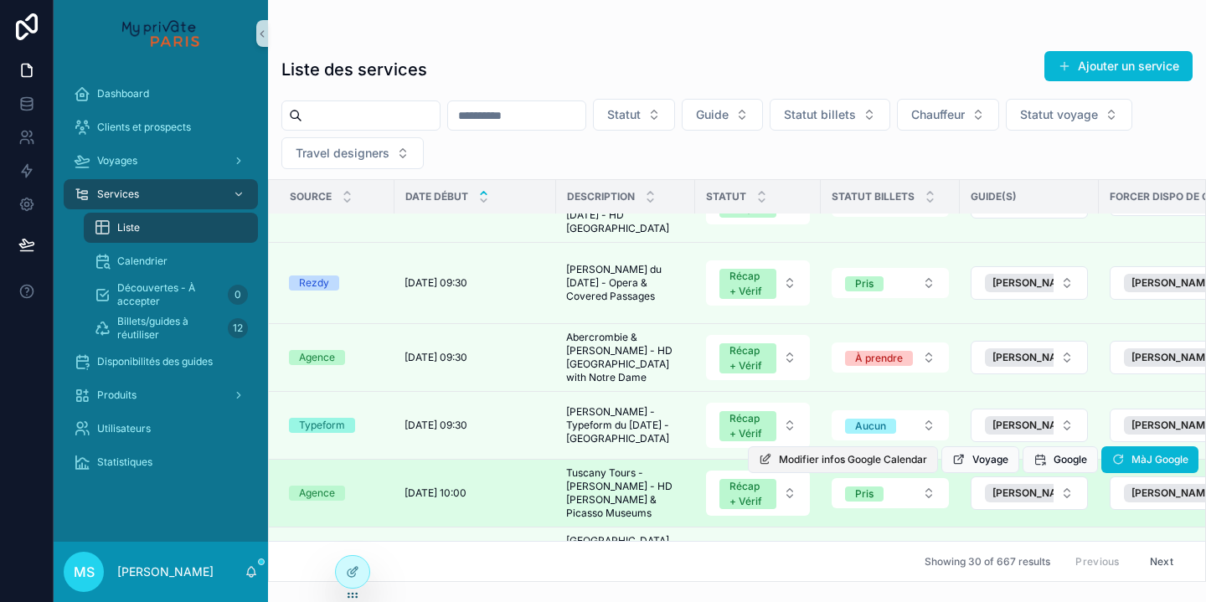
click at [863, 453] on span "Modifier infos Google Calendar" at bounding box center [853, 459] width 148 height 13
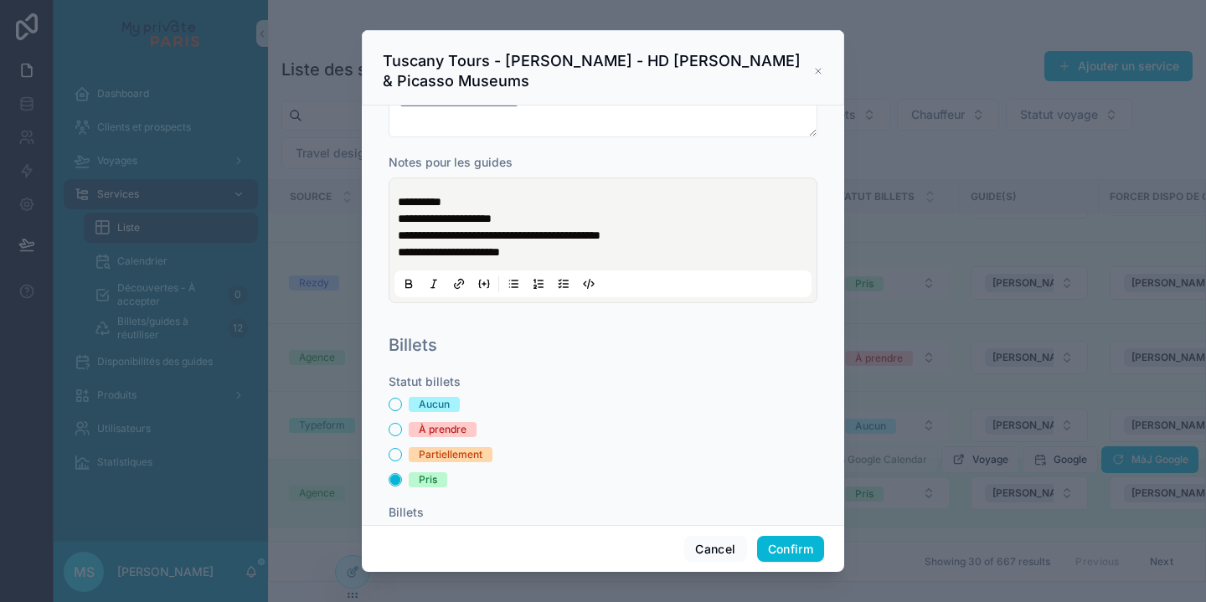
scroll to position [244, 0]
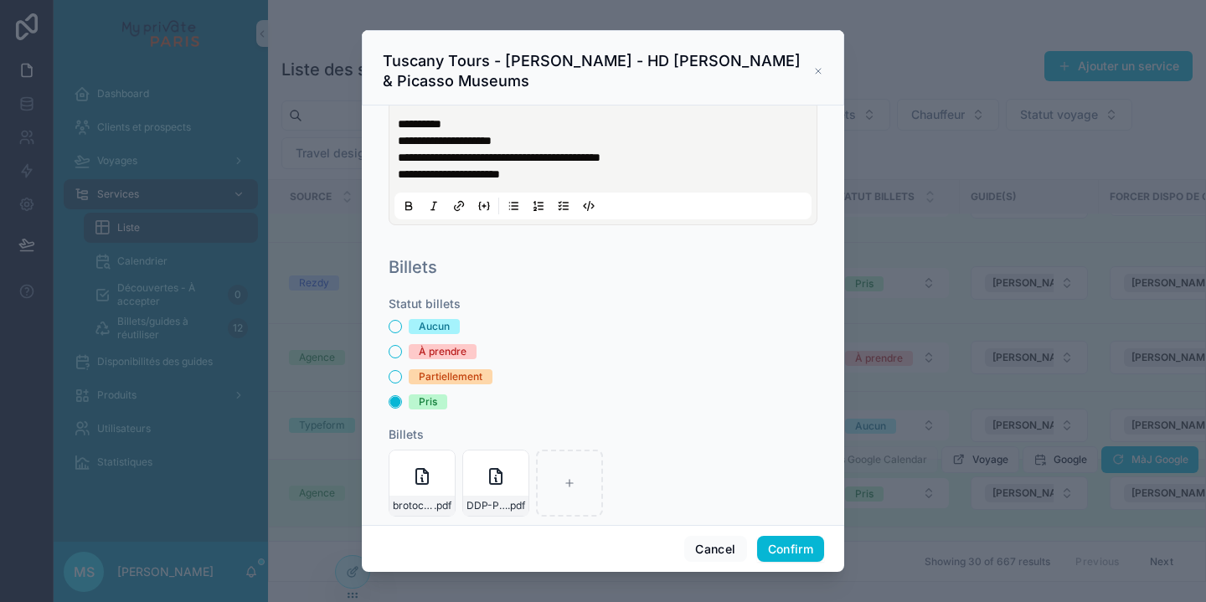
click at [815, 64] on icon at bounding box center [818, 70] width 10 height 13
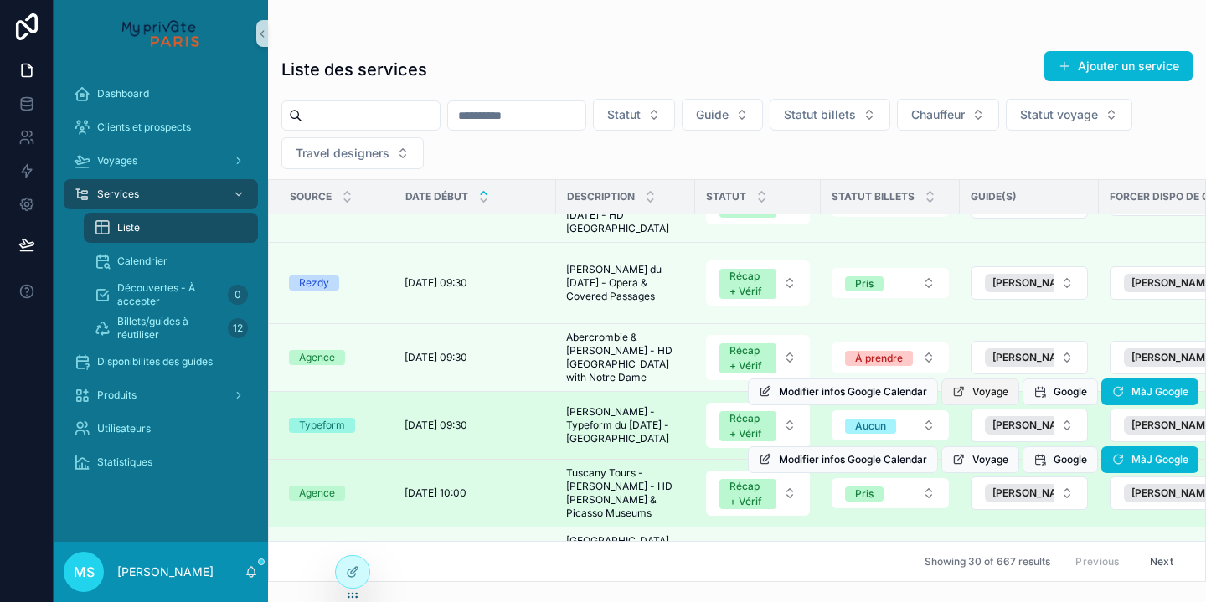
click at [960, 385] on icon "scrollable content" at bounding box center [958, 391] width 13 height 13
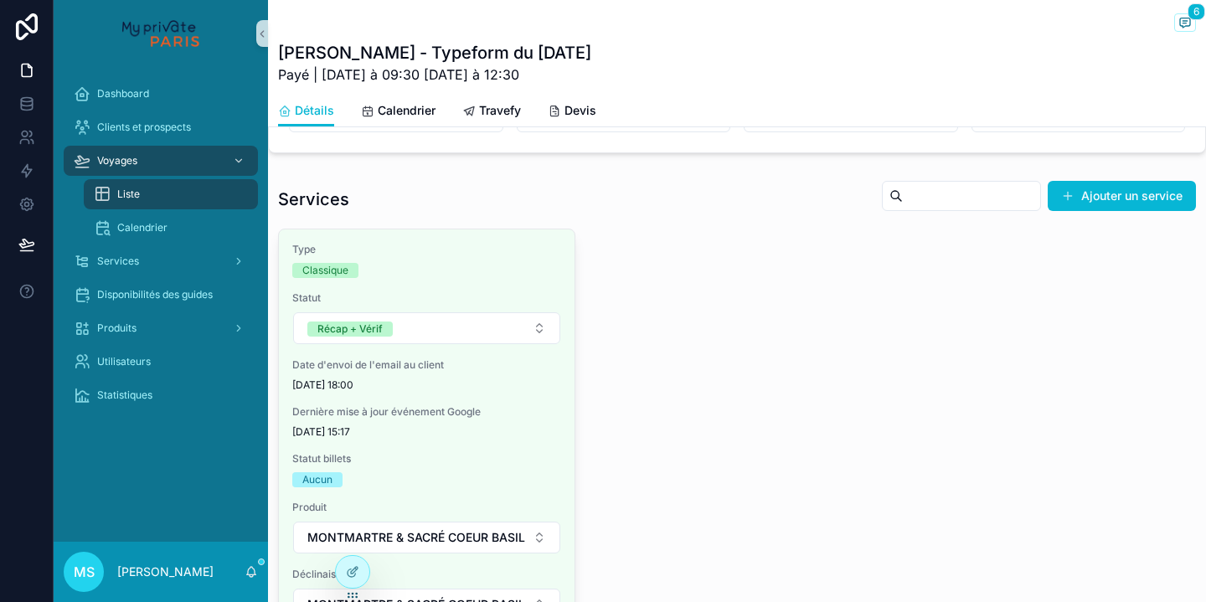
scroll to position [1147, 0]
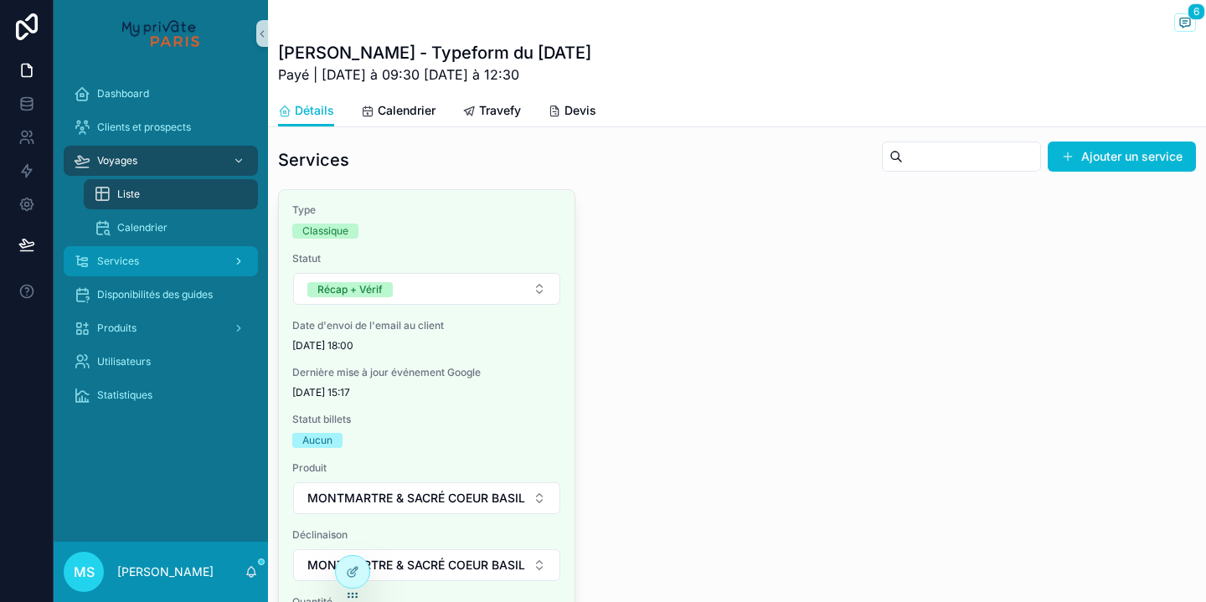
click at [131, 260] on span "Services" at bounding box center [118, 261] width 42 height 13
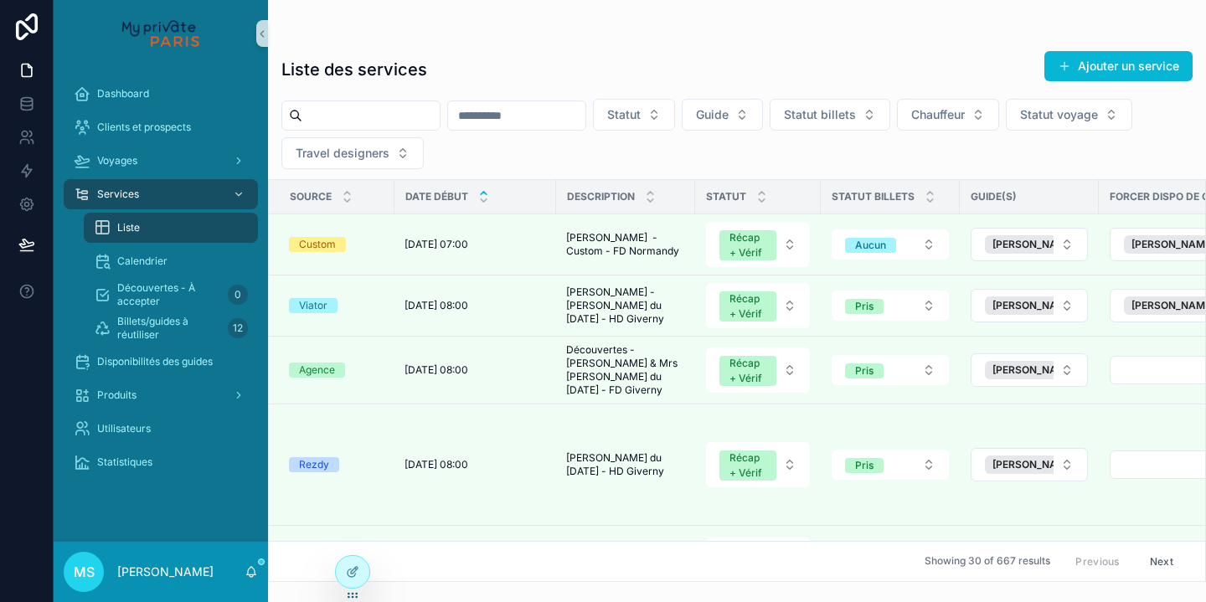
click at [129, 229] on span "Liste" at bounding box center [128, 227] width 23 height 13
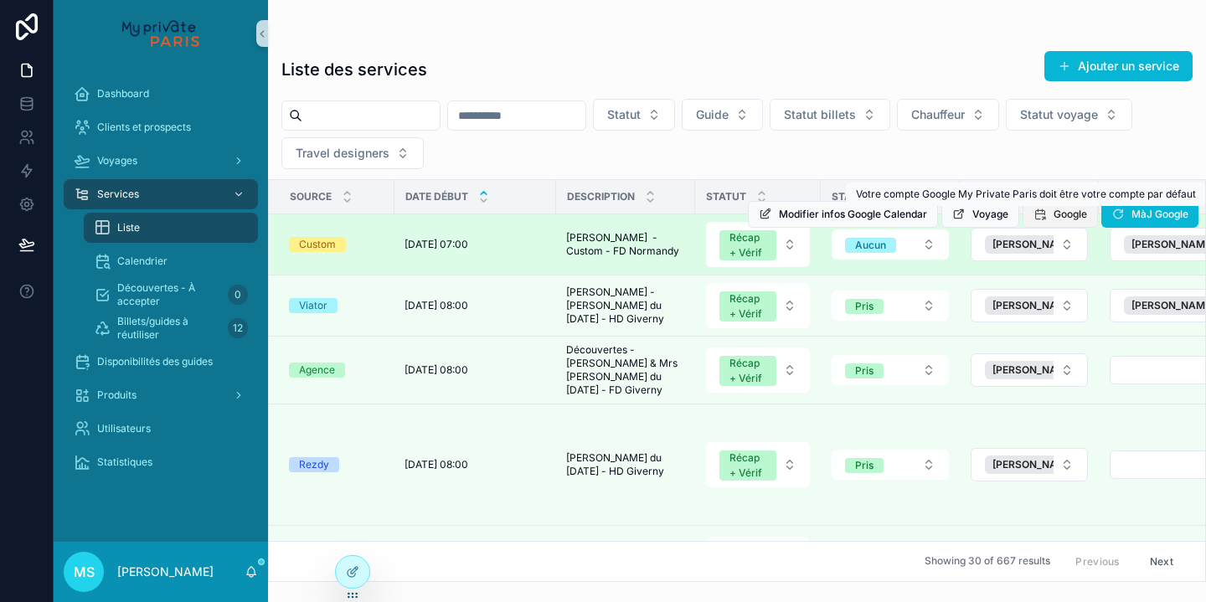
click at [1054, 216] on span "Google" at bounding box center [1069, 214] width 33 height 13
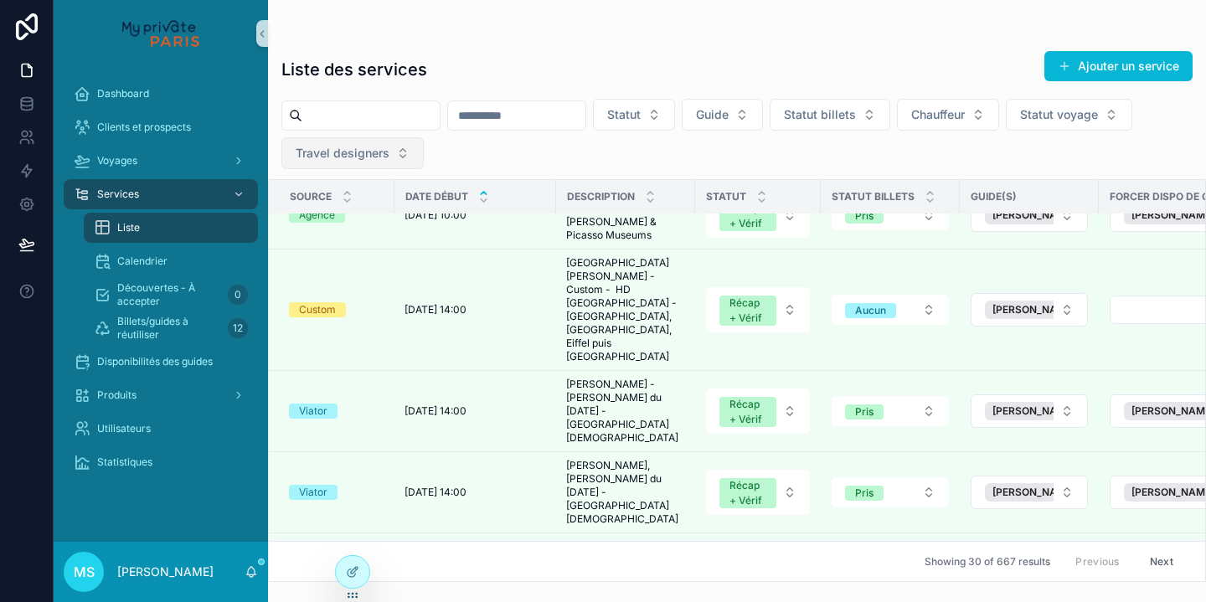
scroll to position [1701, 0]
click at [675, 114] on button "Statut" at bounding box center [634, 115] width 82 height 32
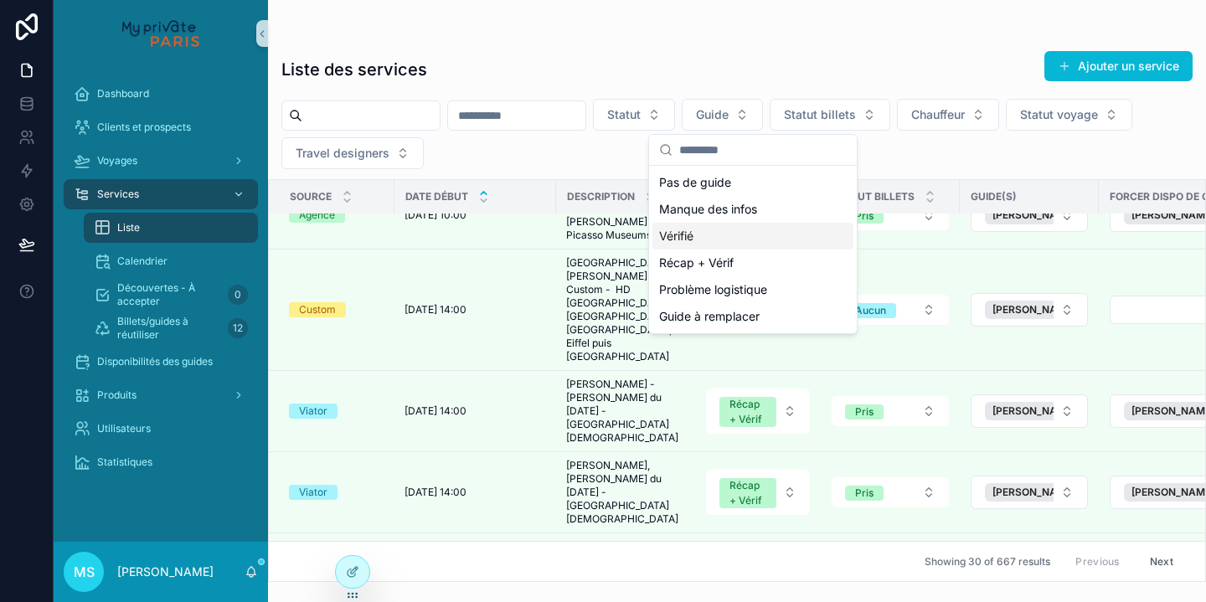
click at [725, 245] on div "Vérifié" at bounding box center [752, 236] width 201 height 27
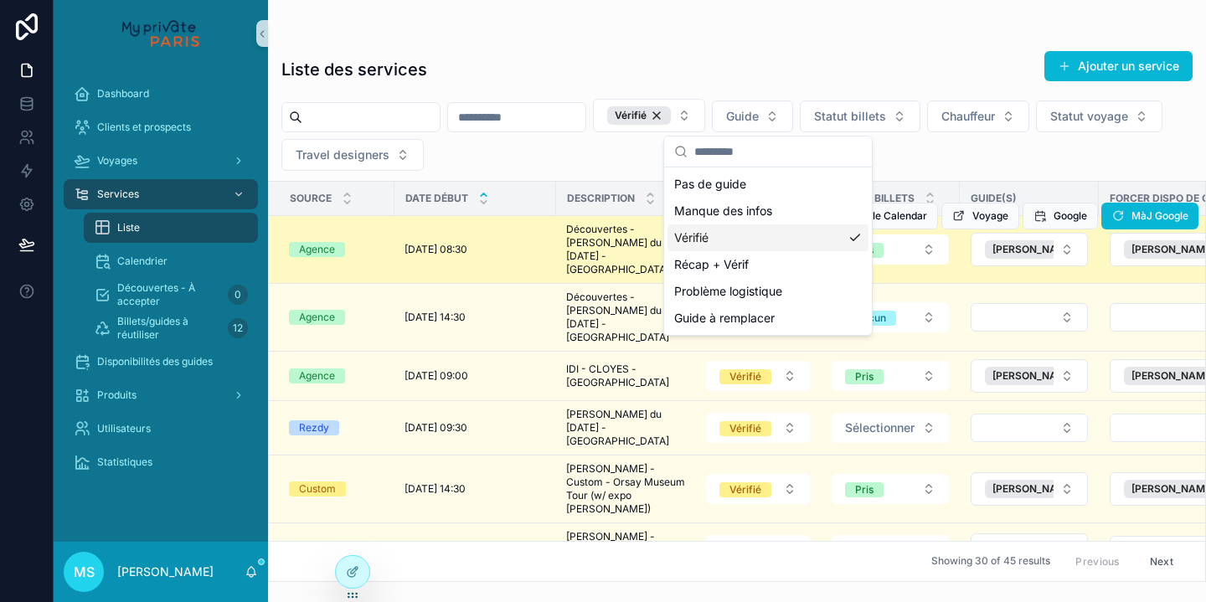
click at [584, 240] on span "Découvertes - [PERSON_NAME] du [DATE] - [GEOGRAPHIC_DATA]" at bounding box center [625, 250] width 119 height 54
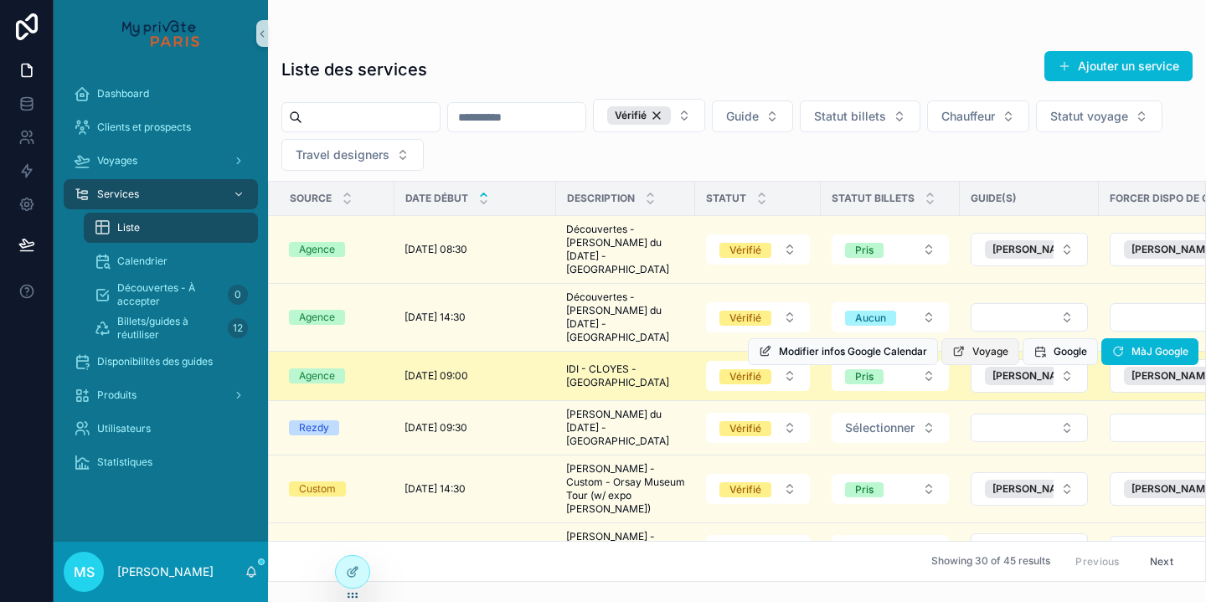
click at [990, 345] on span "Voyage" at bounding box center [990, 351] width 36 height 13
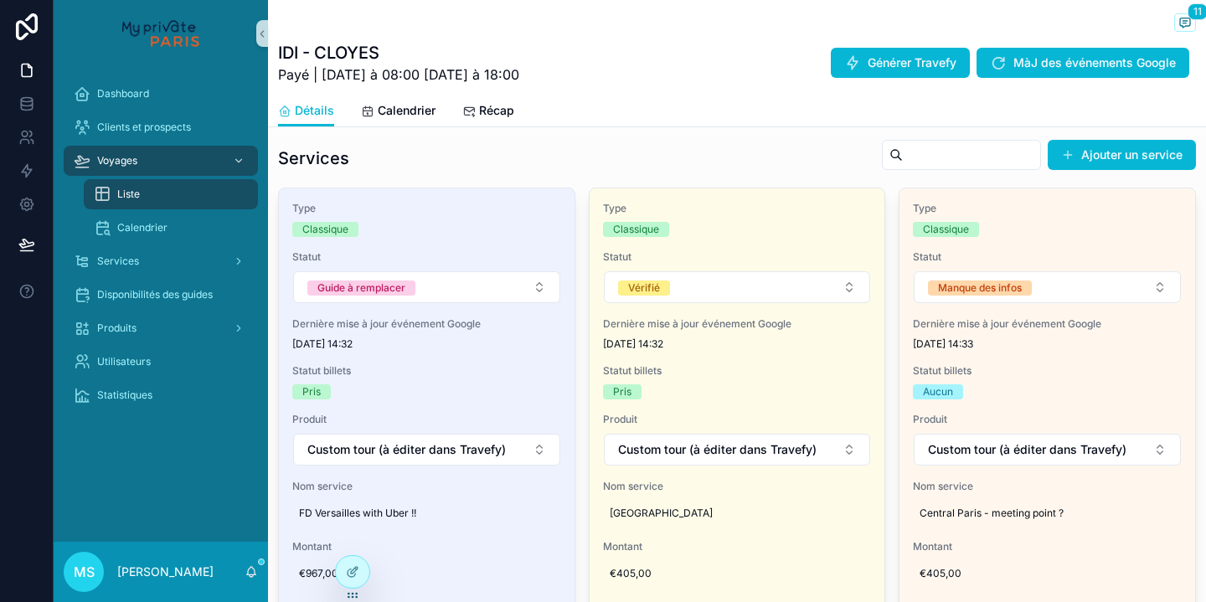
scroll to position [674, 0]
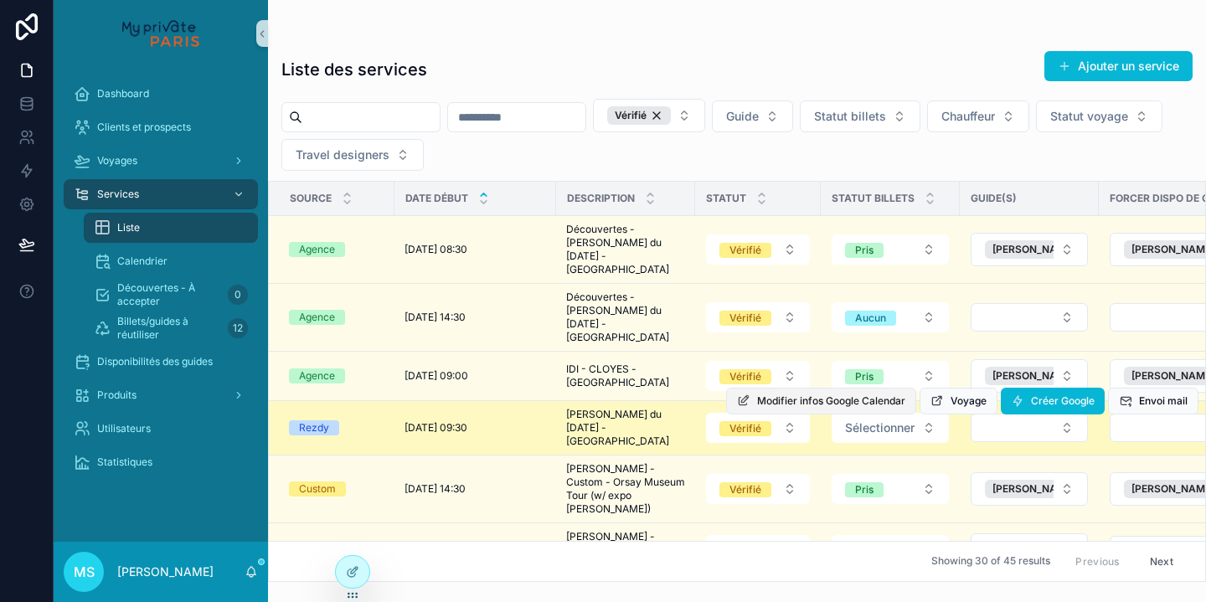
click at [812, 394] on span "Modifier infos Google Calendar" at bounding box center [831, 400] width 148 height 13
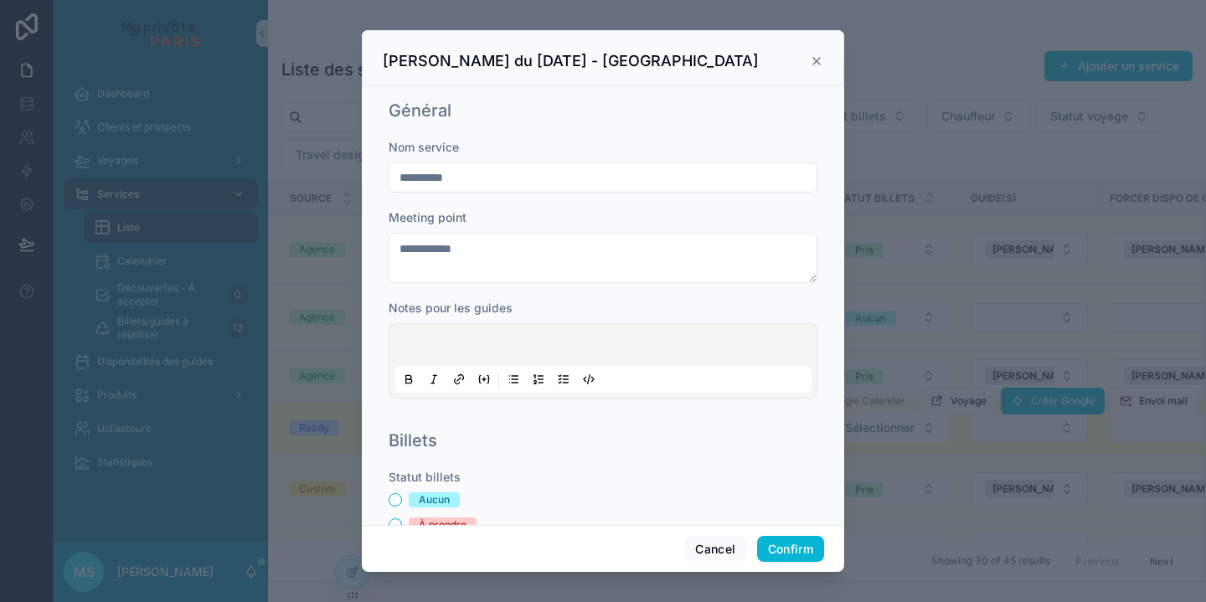
click at [817, 58] on icon at bounding box center [816, 60] width 13 height 13
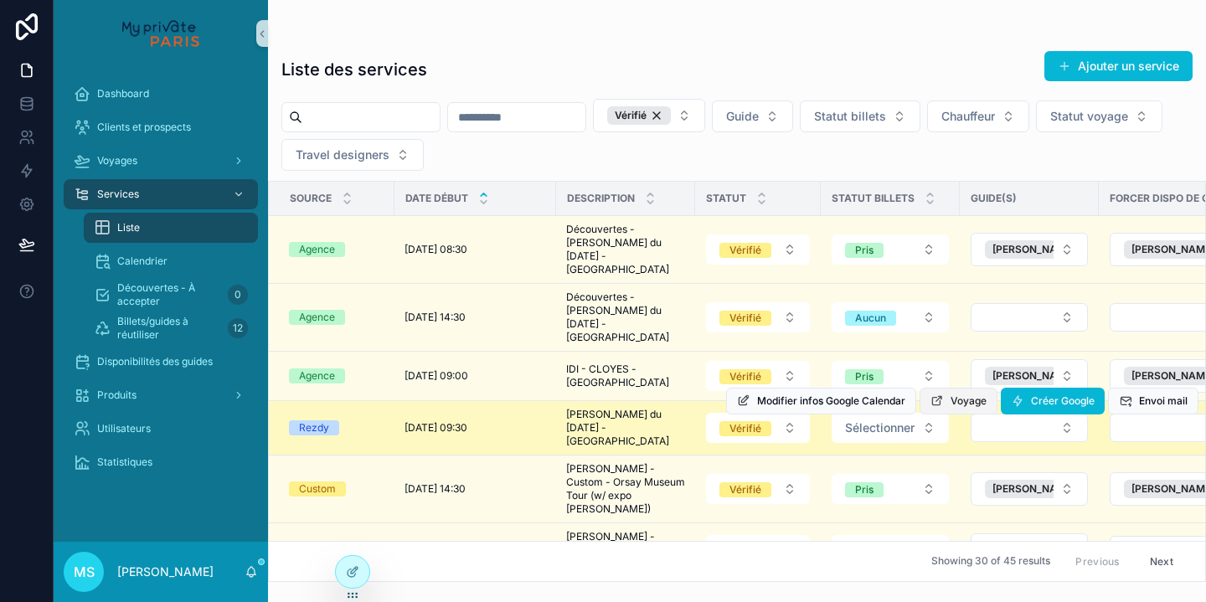
click at [946, 388] on button "Voyage" at bounding box center [958, 401] width 78 height 27
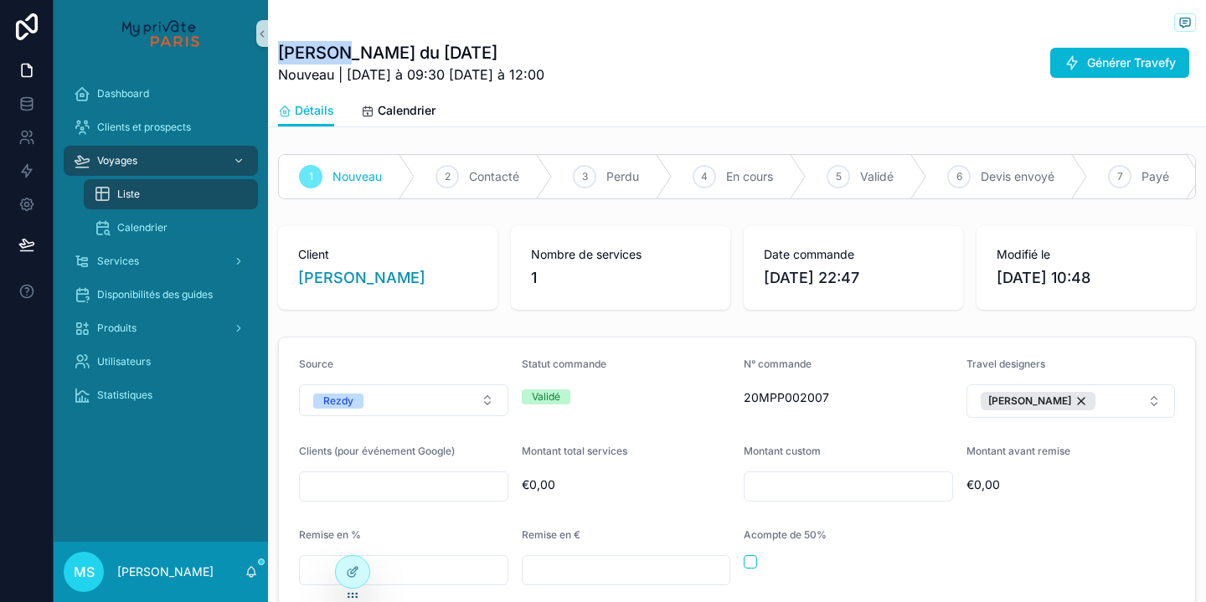
drag, startPoint x: 345, startPoint y: 50, endPoint x: 274, endPoint y: 52, distance: 71.2
click at [274, 52] on div "[PERSON_NAME] du [DATE] Nouveau | [DATE] à 09:30 [DATE] à 12:00 Générer Travefy…" at bounding box center [737, 63] width 938 height 127
copy h1 "[PERSON_NAME]"
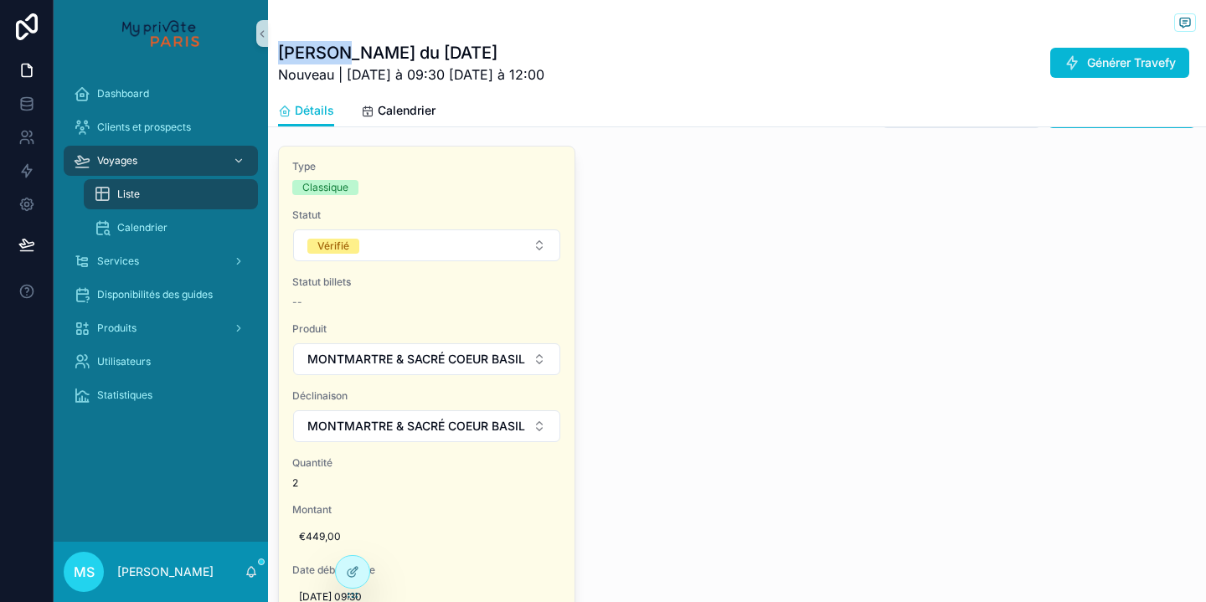
scroll to position [1205, 0]
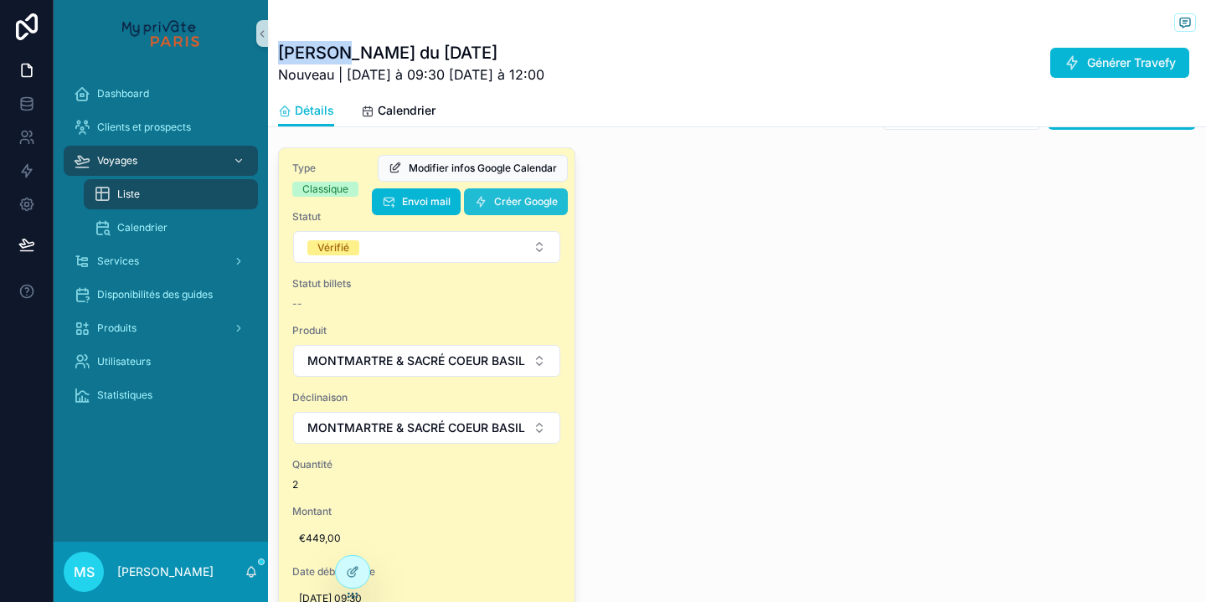
click at [551, 215] on button "Créer Google" at bounding box center [516, 201] width 104 height 27
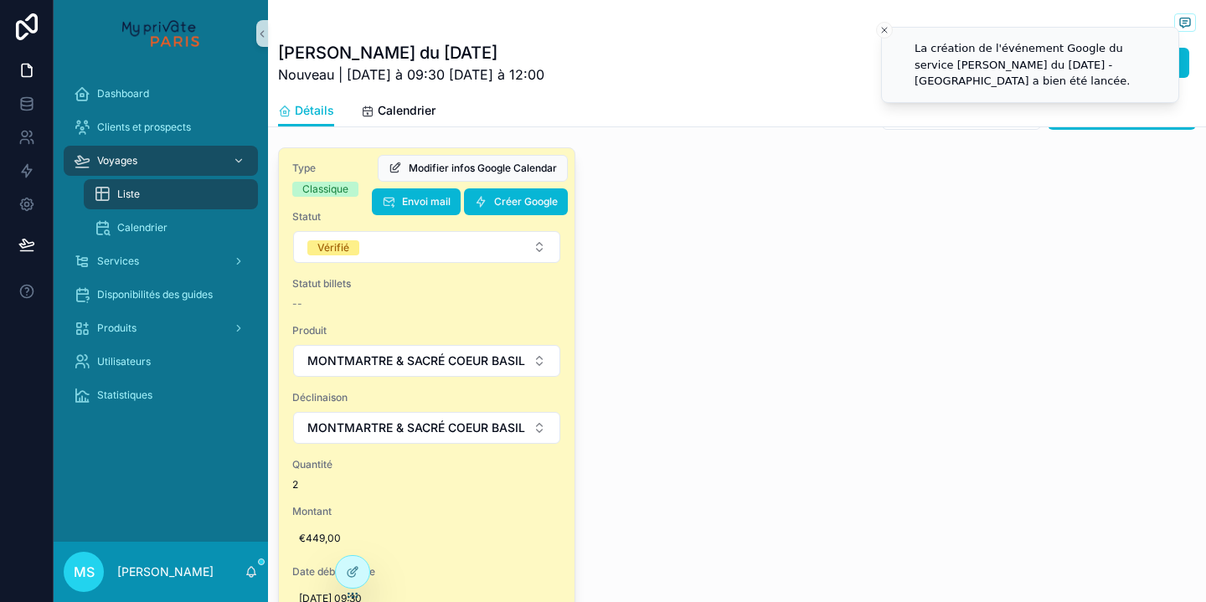
click at [892, 27] on li "La création de l'événement Google du service [PERSON_NAME] du [DATE] - [GEOGRAP…" at bounding box center [1030, 65] width 298 height 76
click at [885, 27] on icon "Close toast" at bounding box center [884, 30] width 10 height 10
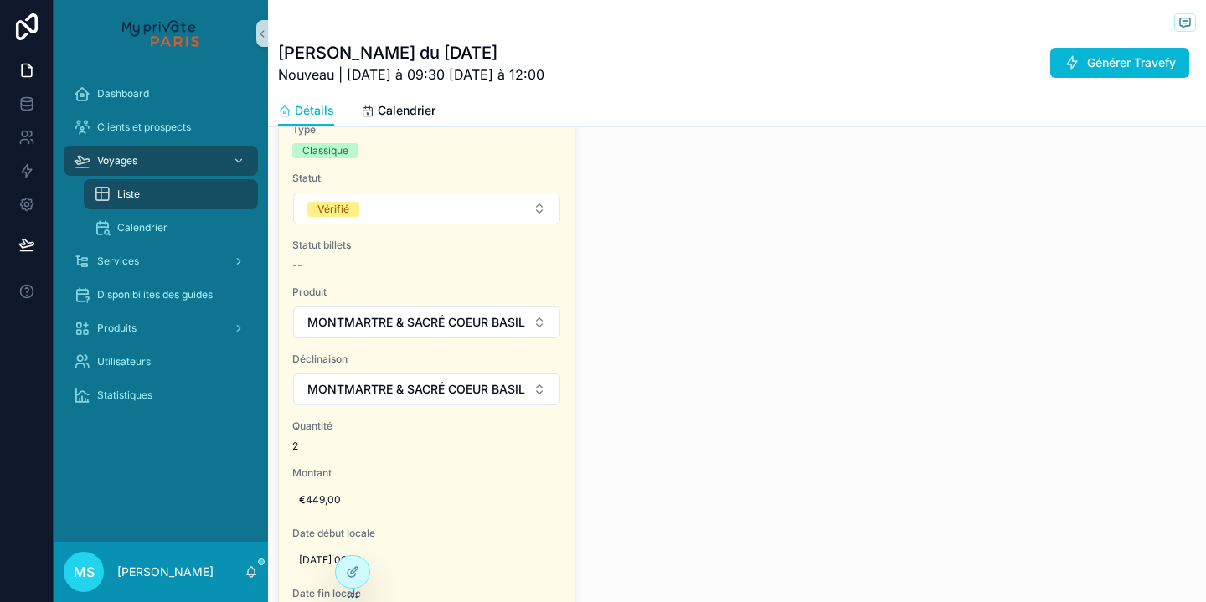
scroll to position [1211, 0]
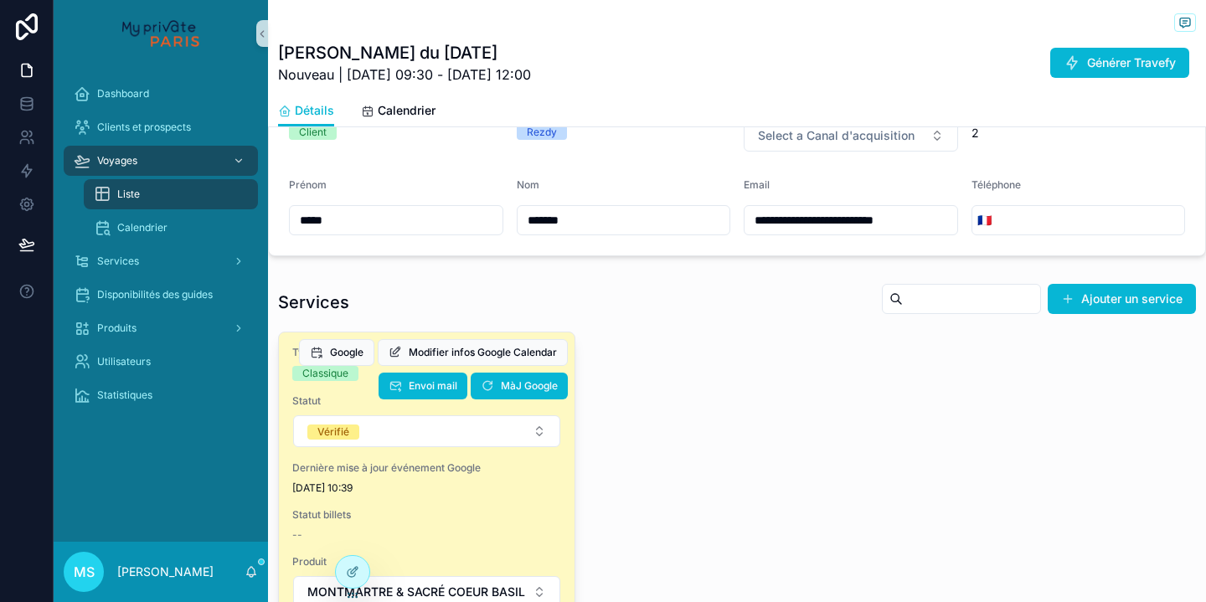
scroll to position [1021, 0]
click at [383, 445] on button "Vérifié" at bounding box center [426, 430] width 267 height 32
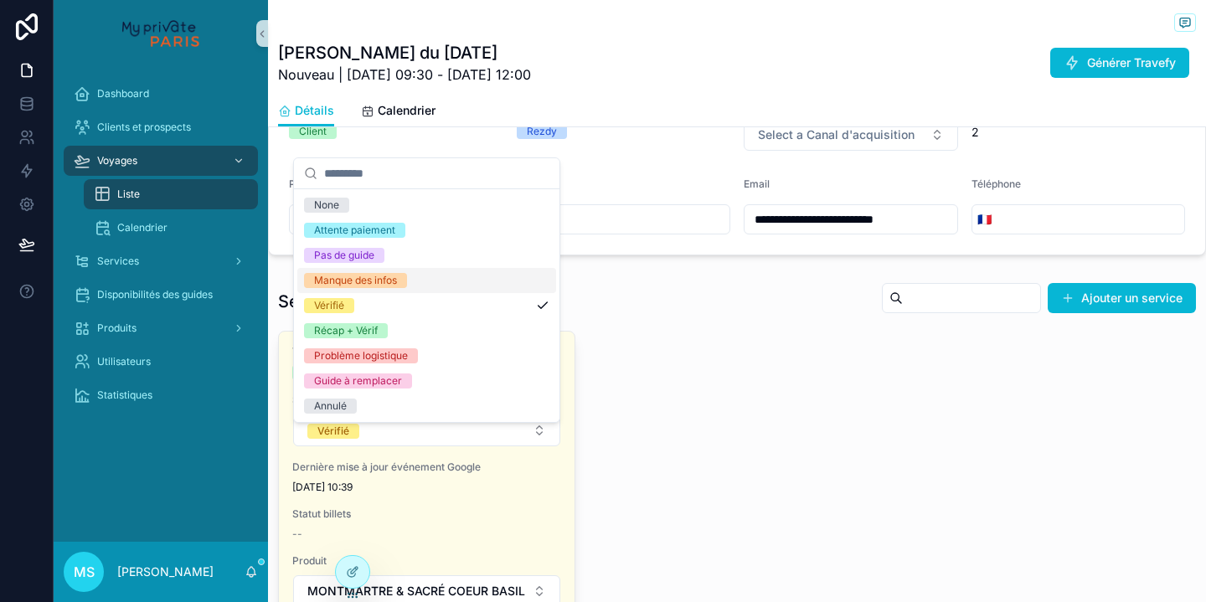
click at [358, 274] on div "Manque des infos" at bounding box center [355, 280] width 83 height 15
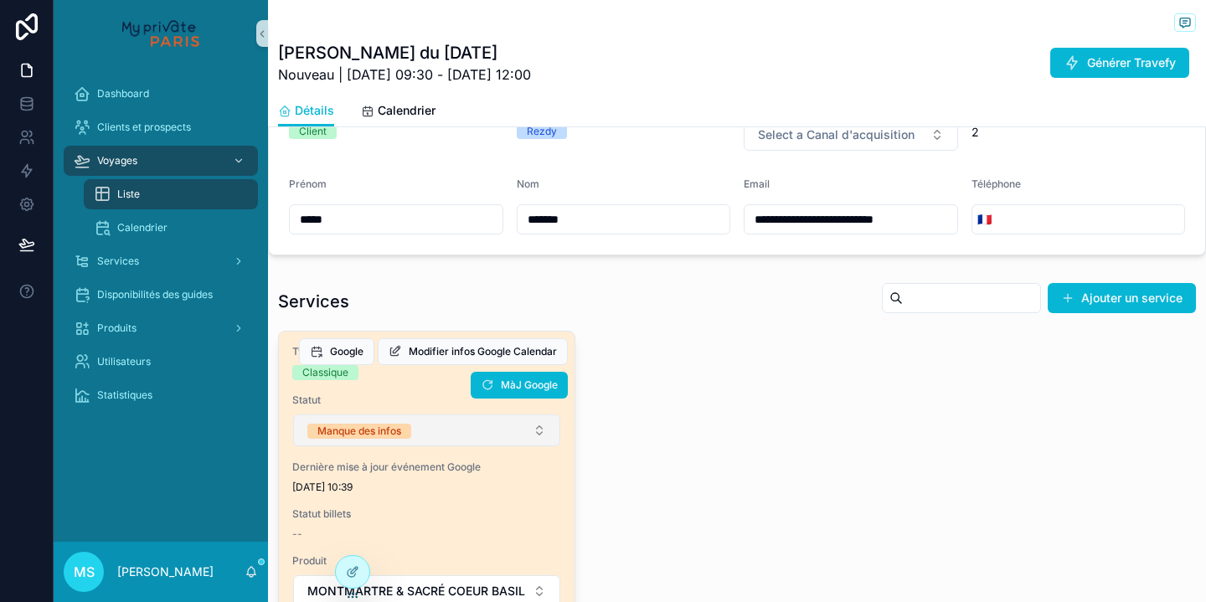
click at [411, 439] on span "Manque des infos" at bounding box center [359, 431] width 104 height 15
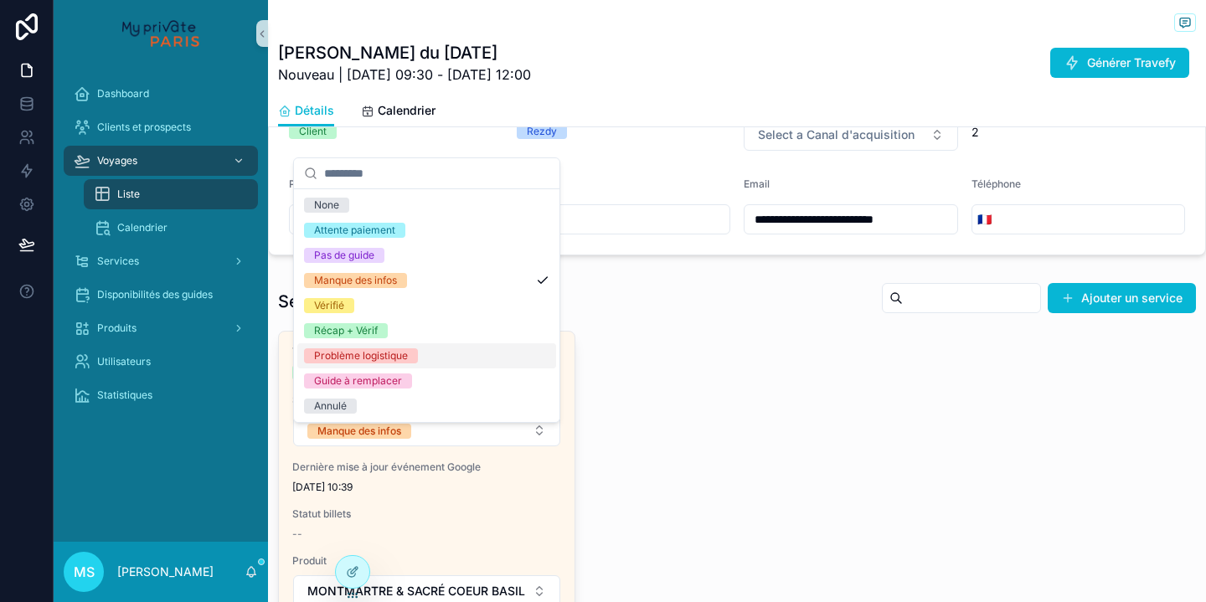
click at [383, 362] on div "Problème logistique" at bounding box center [361, 355] width 94 height 15
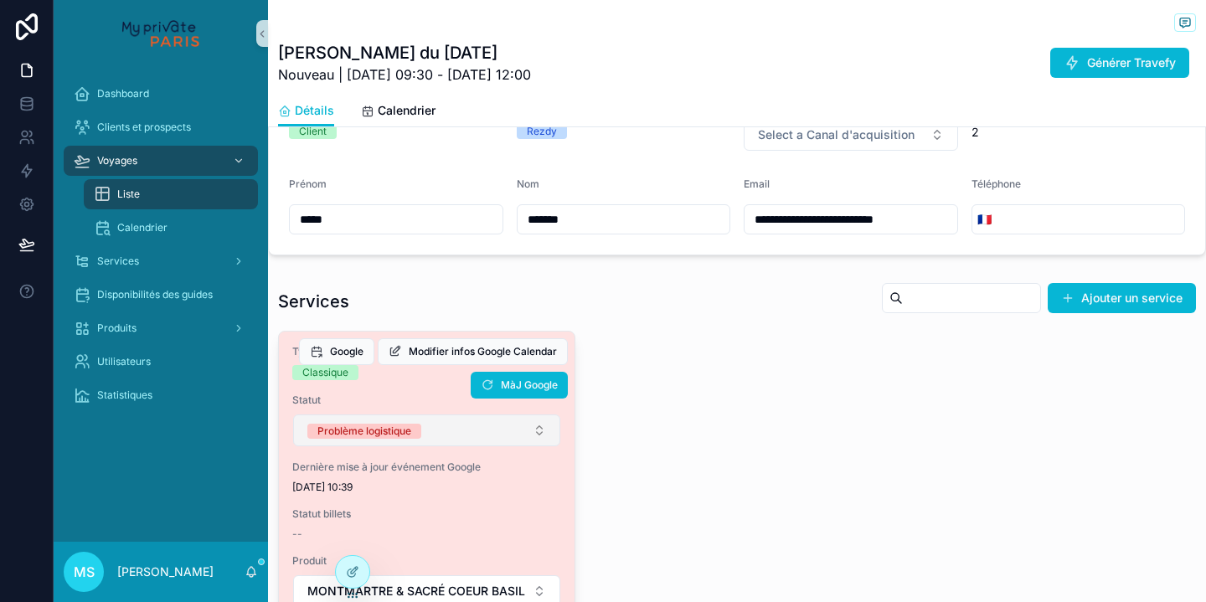
click at [428, 446] on button "Problème logistique" at bounding box center [426, 430] width 267 height 32
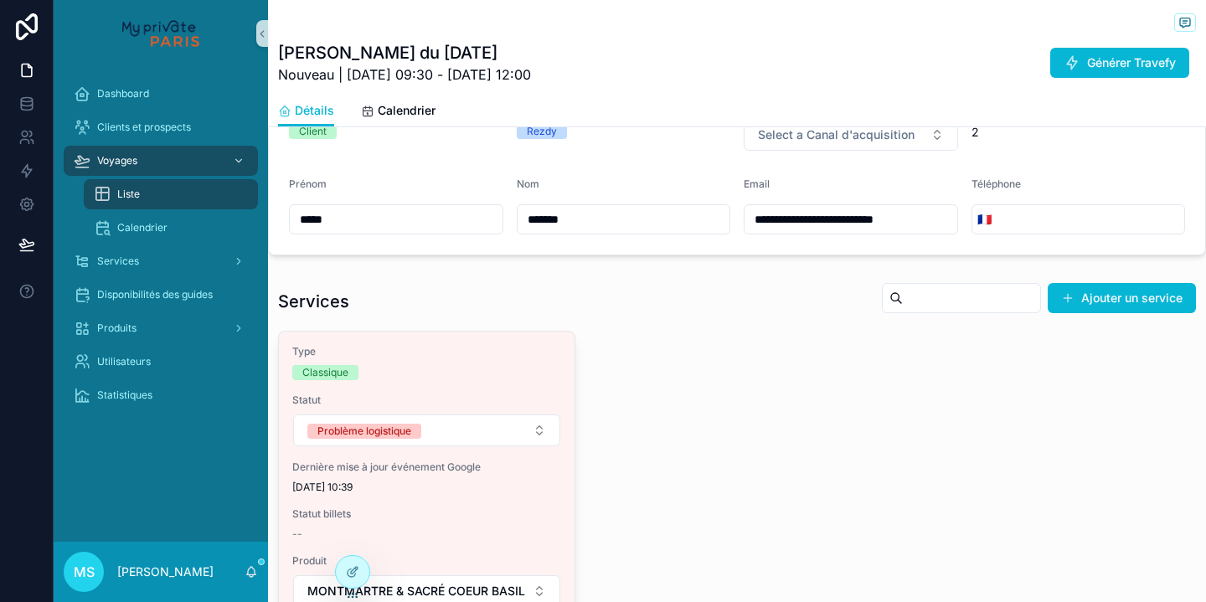
click at [398, 315] on div "Services Ajouter un service" at bounding box center [737, 301] width 918 height 39
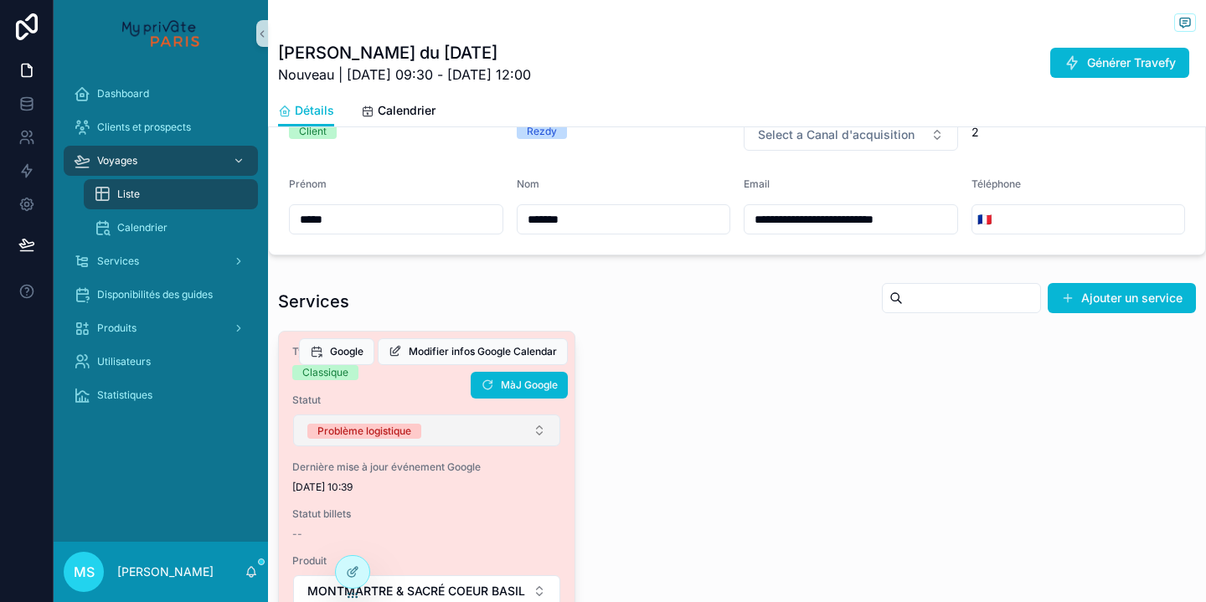
click at [394, 435] on span "Problème logistique" at bounding box center [364, 430] width 114 height 17
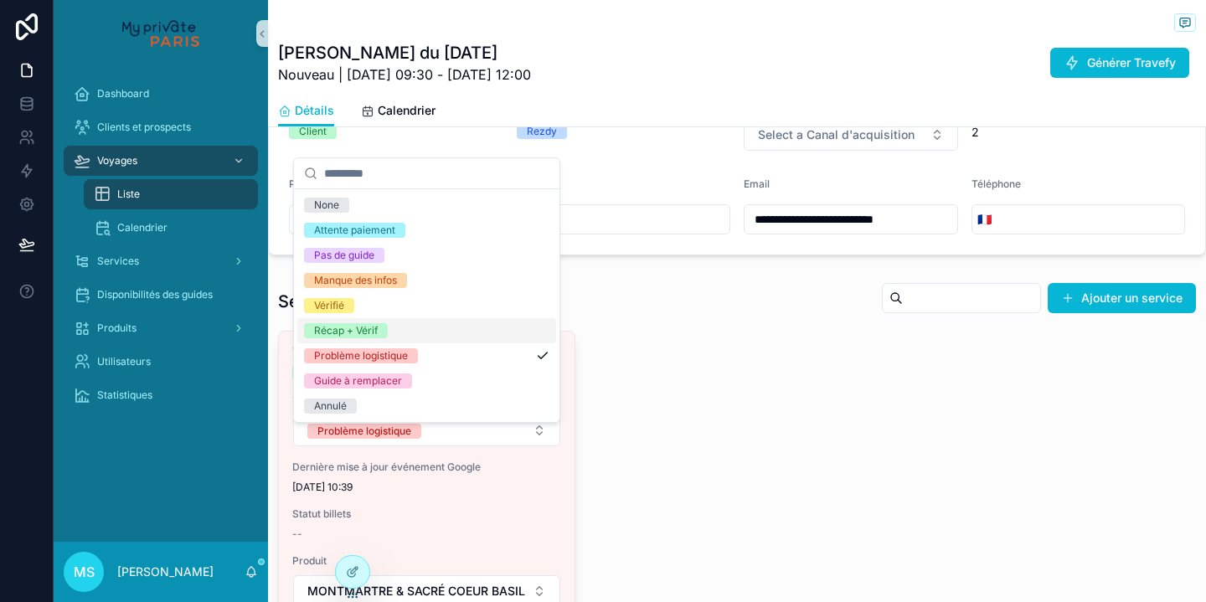
click at [389, 328] on div "Récap + Vérif" at bounding box center [426, 330] width 259 height 25
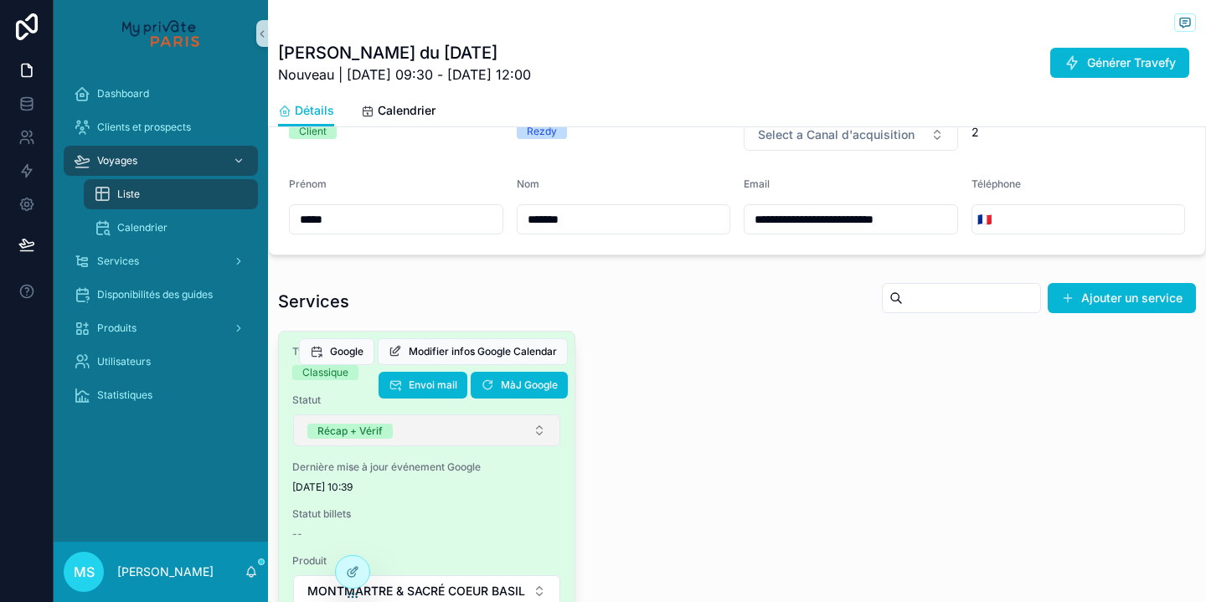
click at [409, 436] on button "Récap + Vérif" at bounding box center [426, 430] width 267 height 32
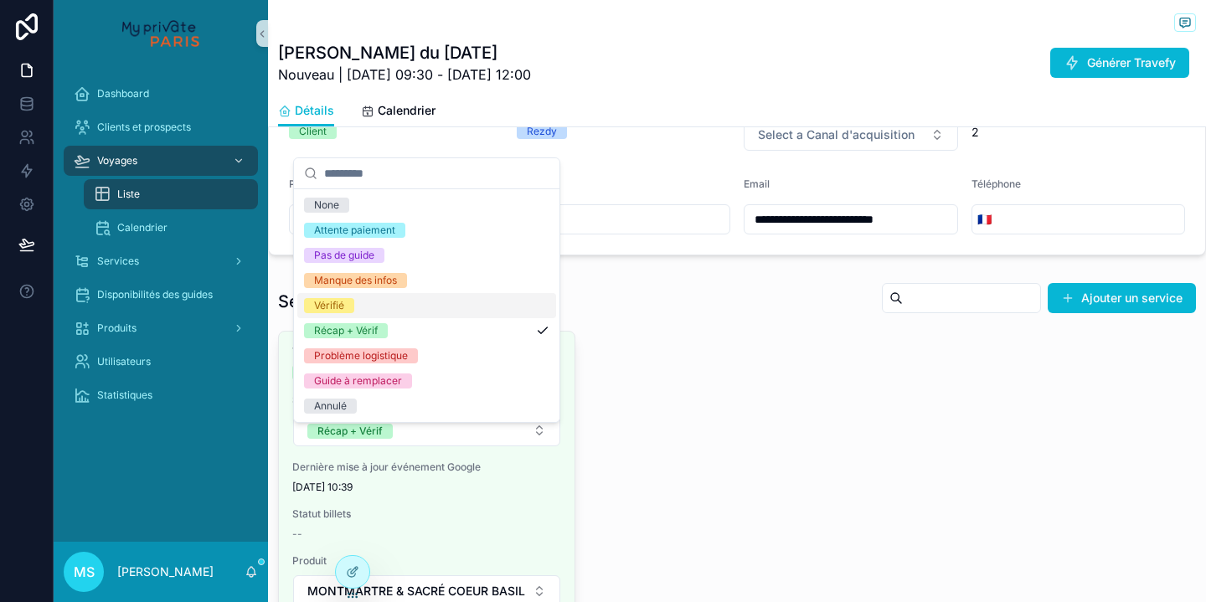
click at [388, 303] on div "Vérifié" at bounding box center [426, 305] width 259 height 25
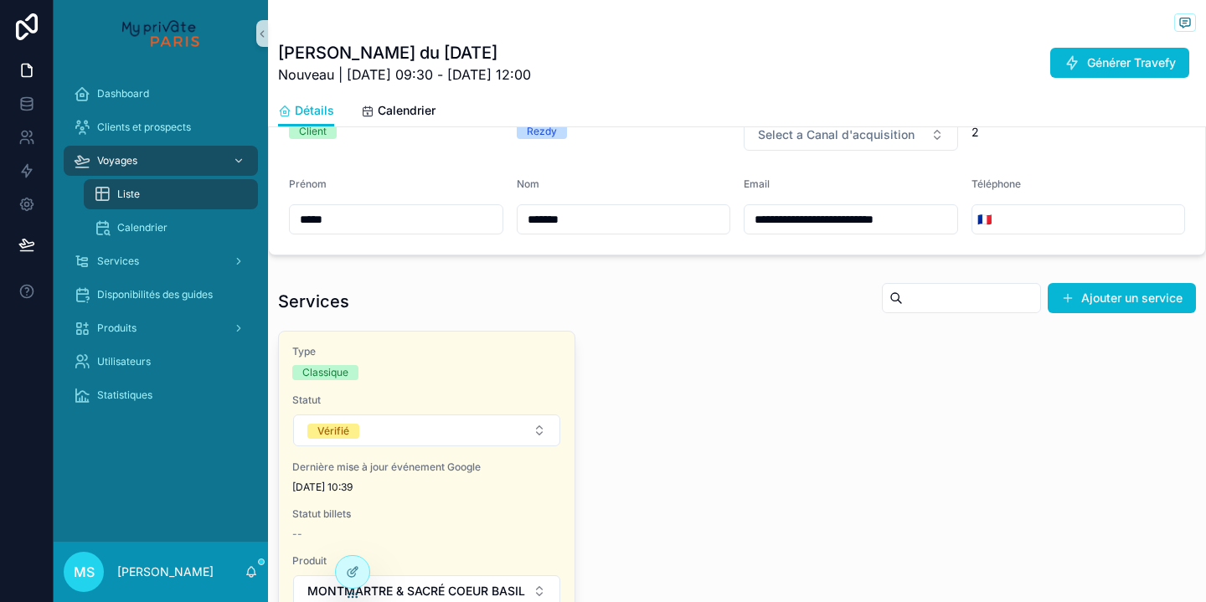
click at [880, 0] on div "Ingeman, Susan - Rezdy du 07/02/2025 Nouveau | 24/09/2025 à 09:30 - 24/09/2025 …" at bounding box center [737, 47] width 918 height 95
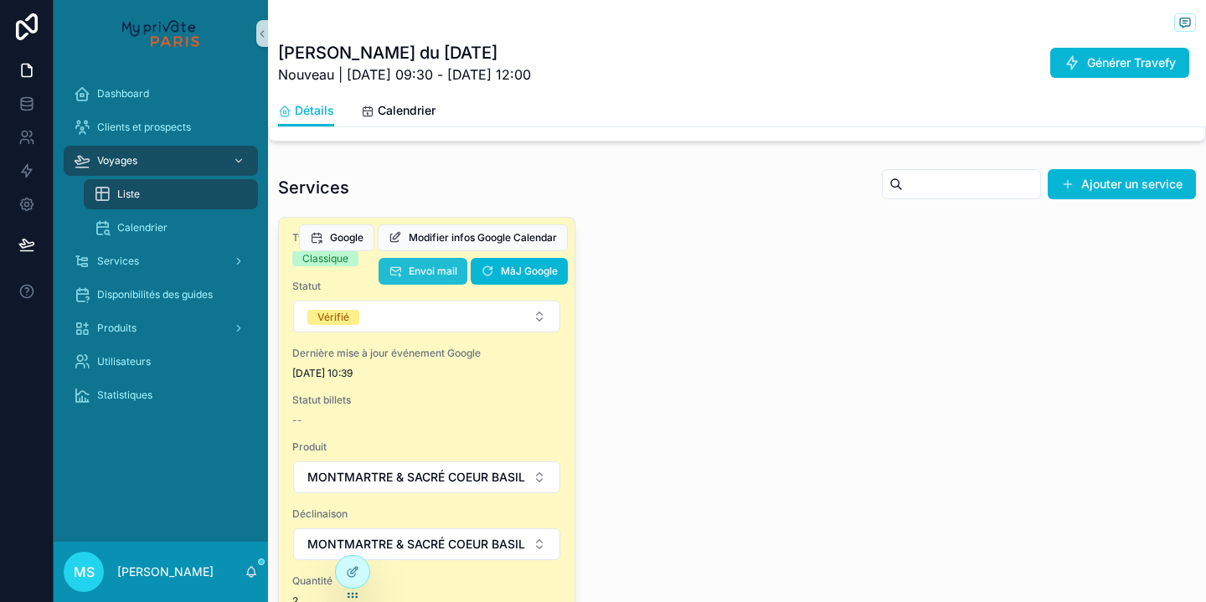
scroll to position [1177, 0]
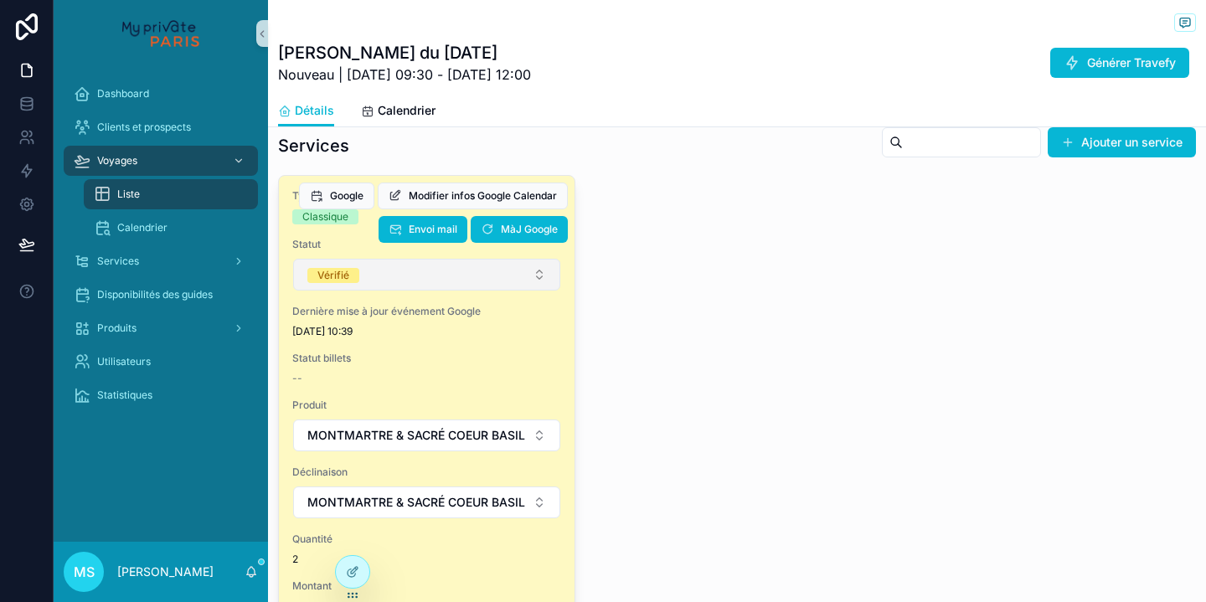
click at [389, 291] on button "Vérifié" at bounding box center [426, 275] width 267 height 32
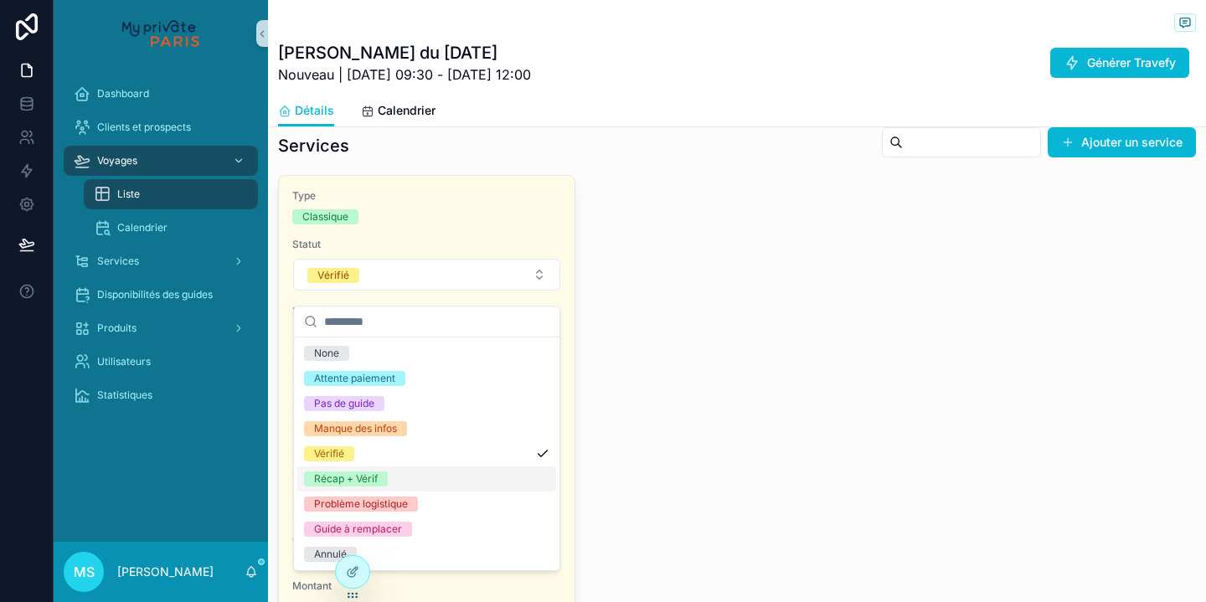
click at [378, 471] on div "Récap + Vérif" at bounding box center [346, 478] width 64 height 15
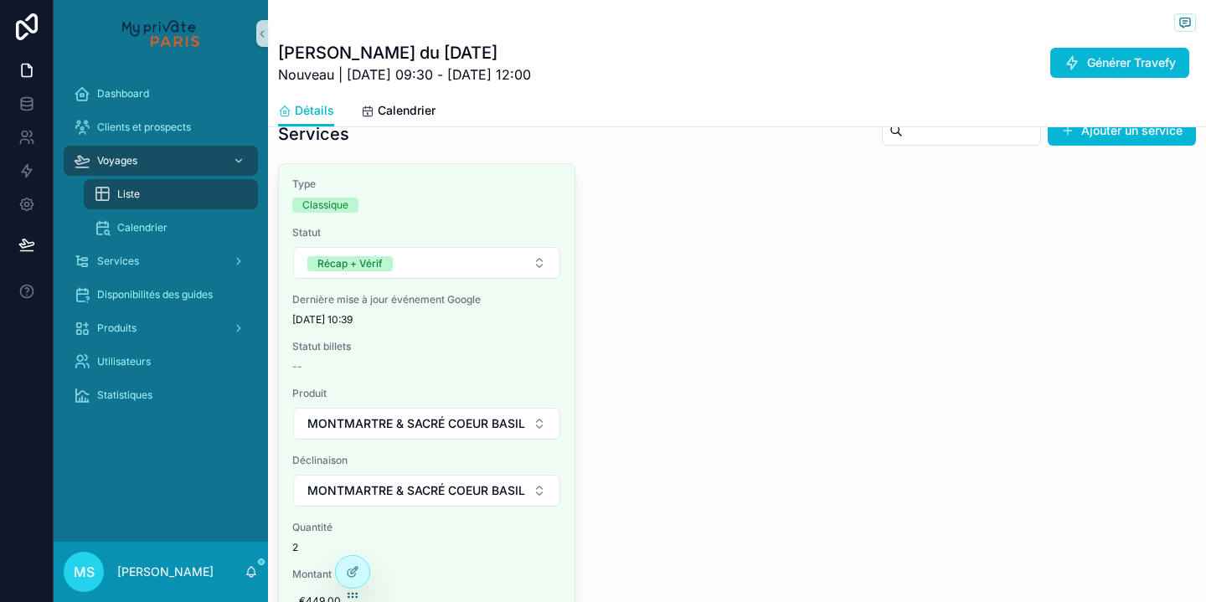
scroll to position [1175, 0]
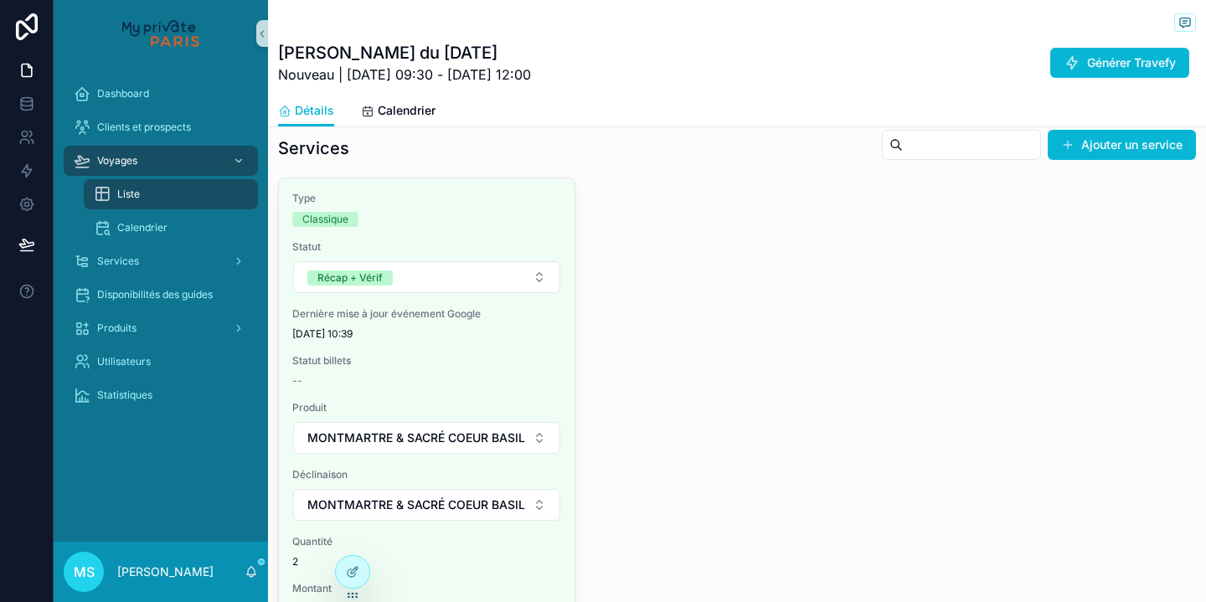
click at [155, 199] on div "Liste" at bounding box center [171, 194] width 154 height 27
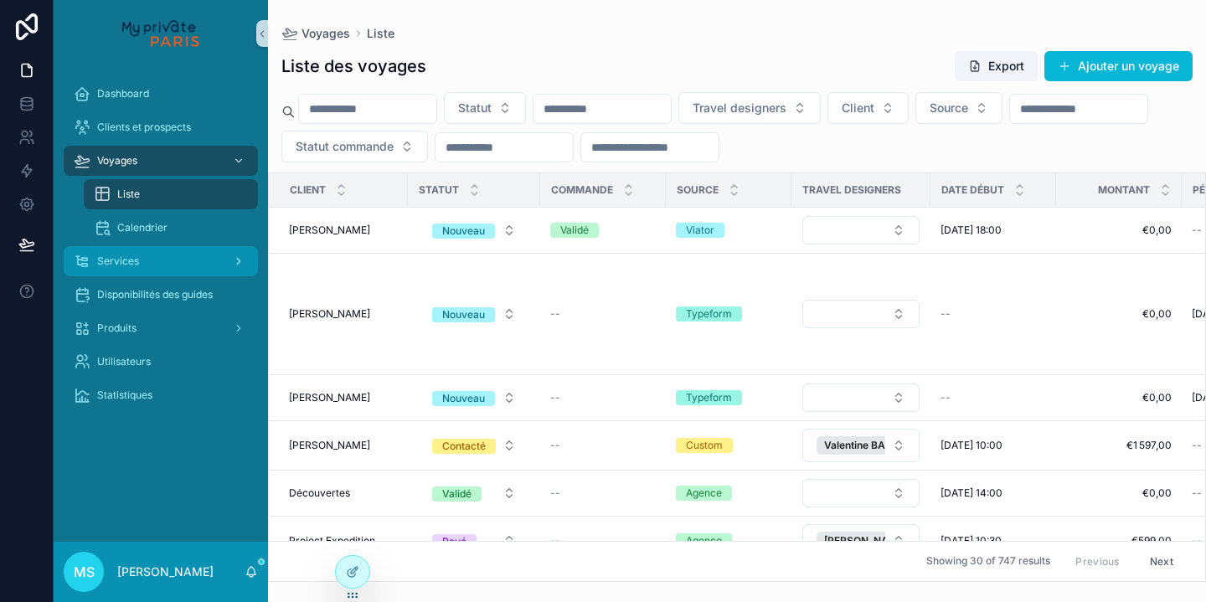
click at [147, 267] on div "Services" at bounding box center [161, 261] width 174 height 27
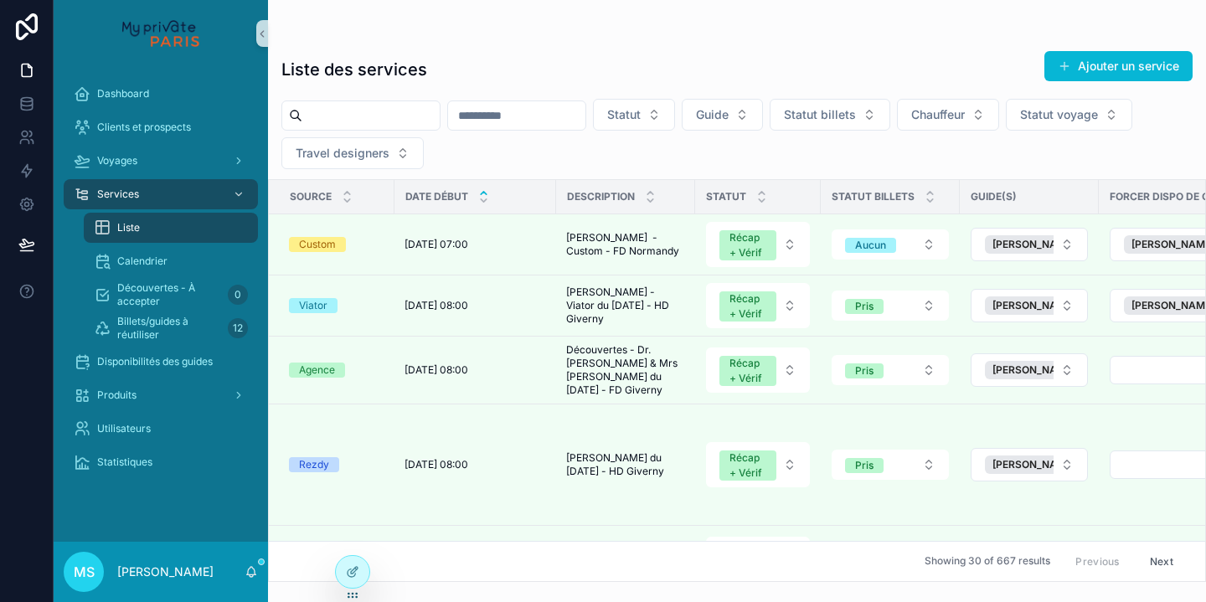
click at [368, 122] on input "scrollable content" at bounding box center [370, 115] width 137 height 23
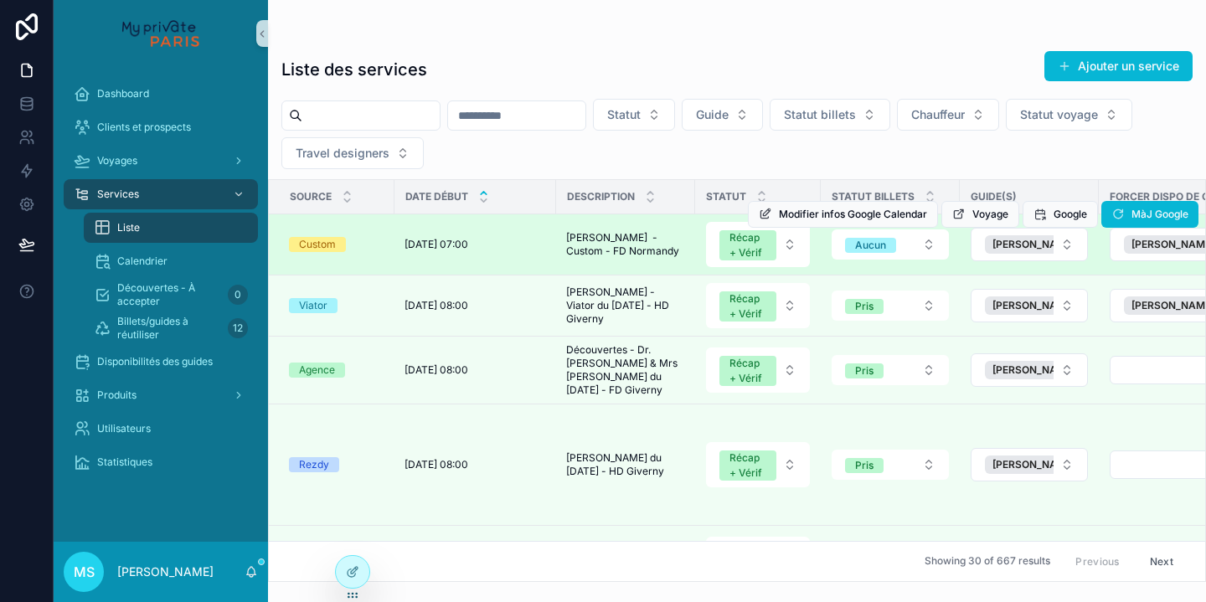
drag, startPoint x: 814, startPoint y: 229, endPoint x: 821, endPoint y: 234, distance: 9.1
click at [816, 231] on div "Modifier infos Google Calendar Voyage Google MàJ Google" at bounding box center [973, 214] width 450 height 60
click at [821, 217] on span "Modifier infos Google Calendar" at bounding box center [853, 214] width 148 height 13
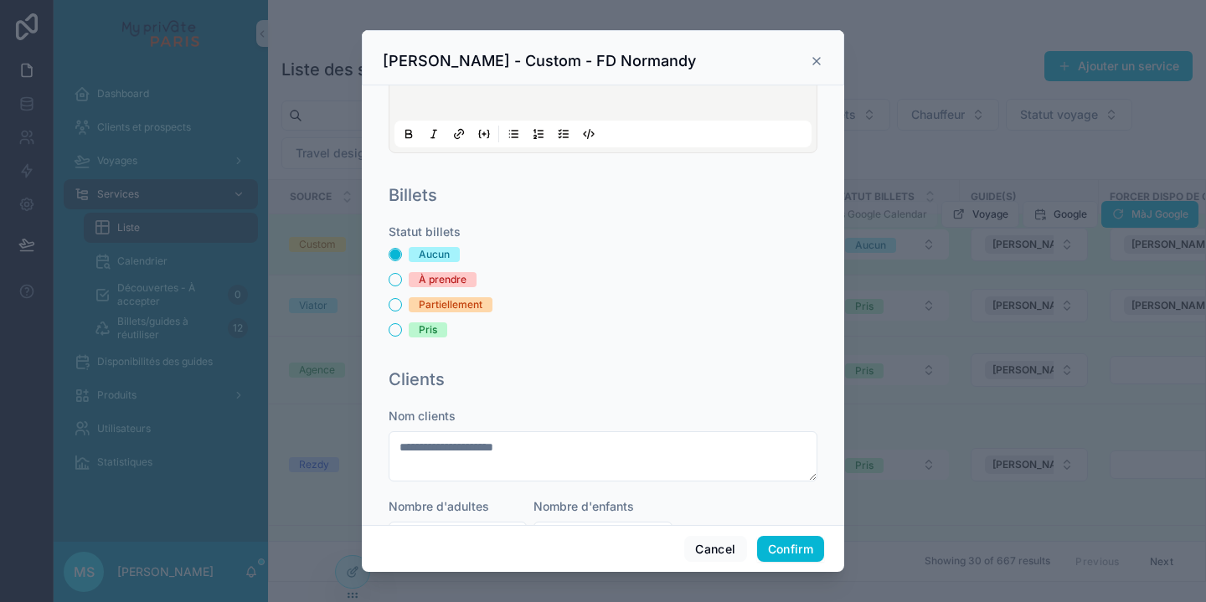
scroll to position [208, 0]
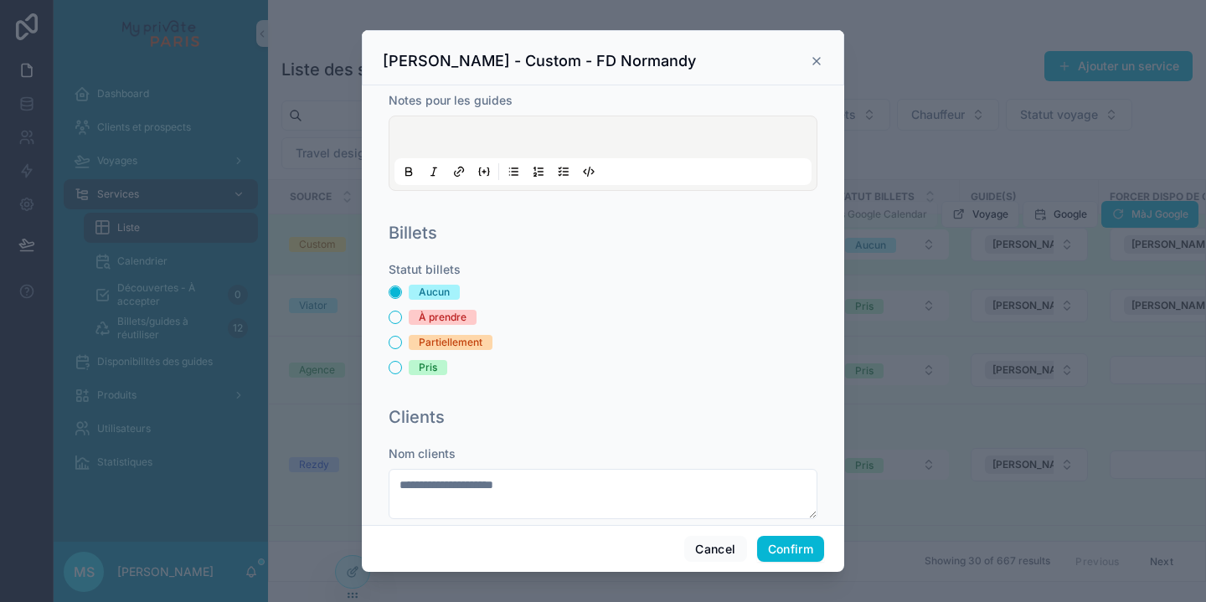
click at [821, 58] on icon at bounding box center [816, 60] width 13 height 13
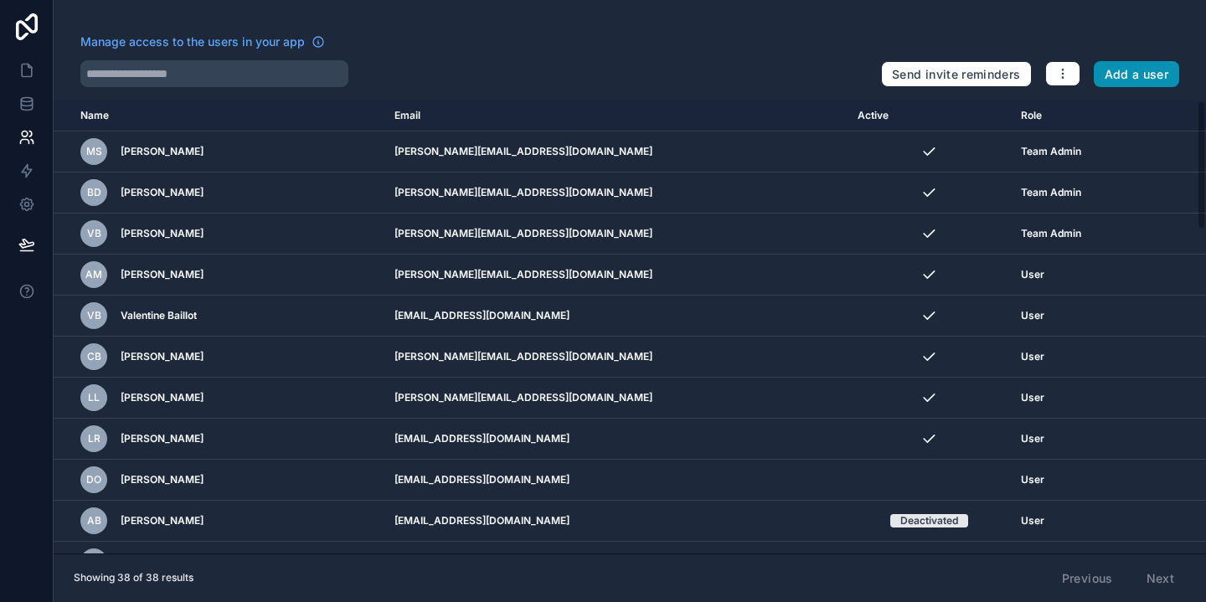
click at [1155, 80] on button "Add a user" at bounding box center [1136, 74] width 86 height 27
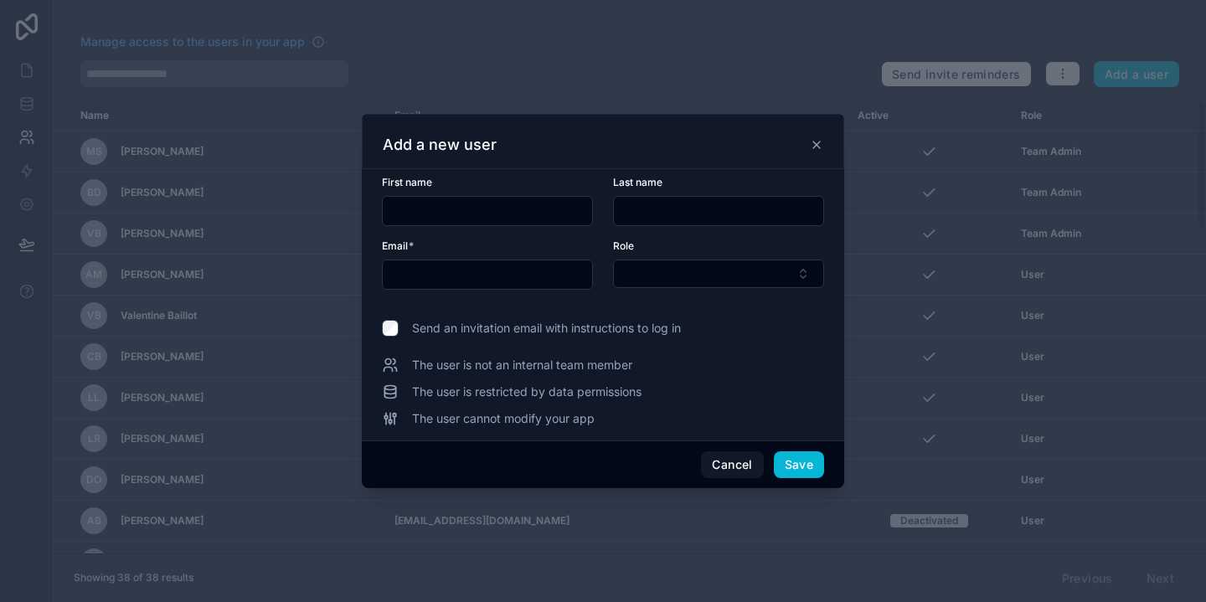
click at [818, 150] on icon at bounding box center [816, 144] width 13 height 13
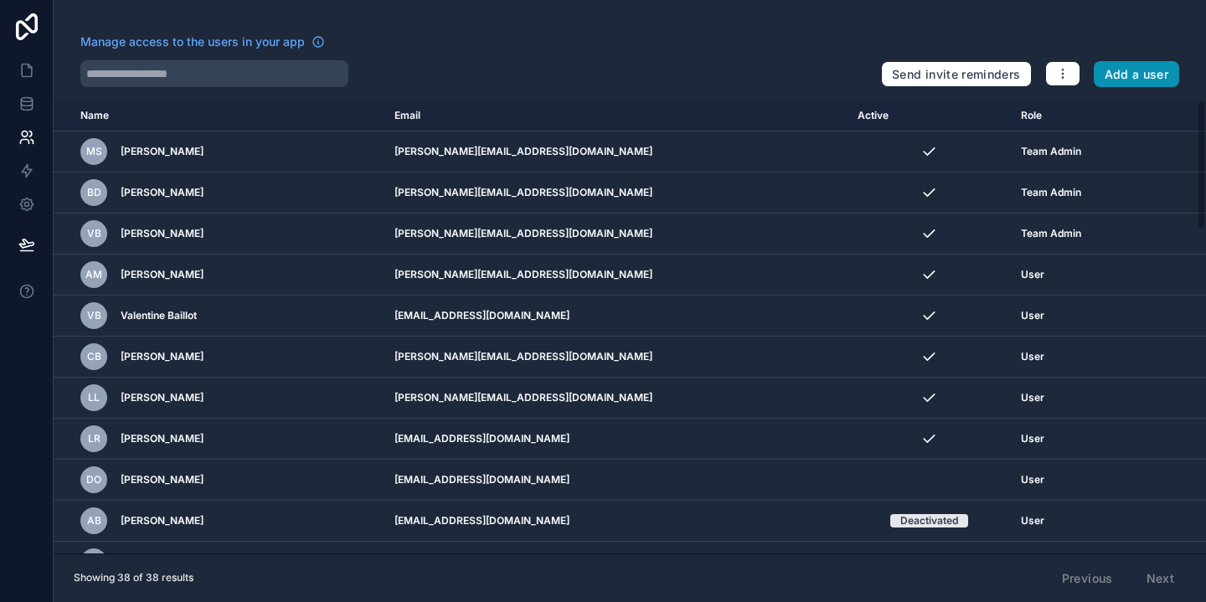
click at [1126, 84] on button "Add a user" at bounding box center [1136, 74] width 86 height 27
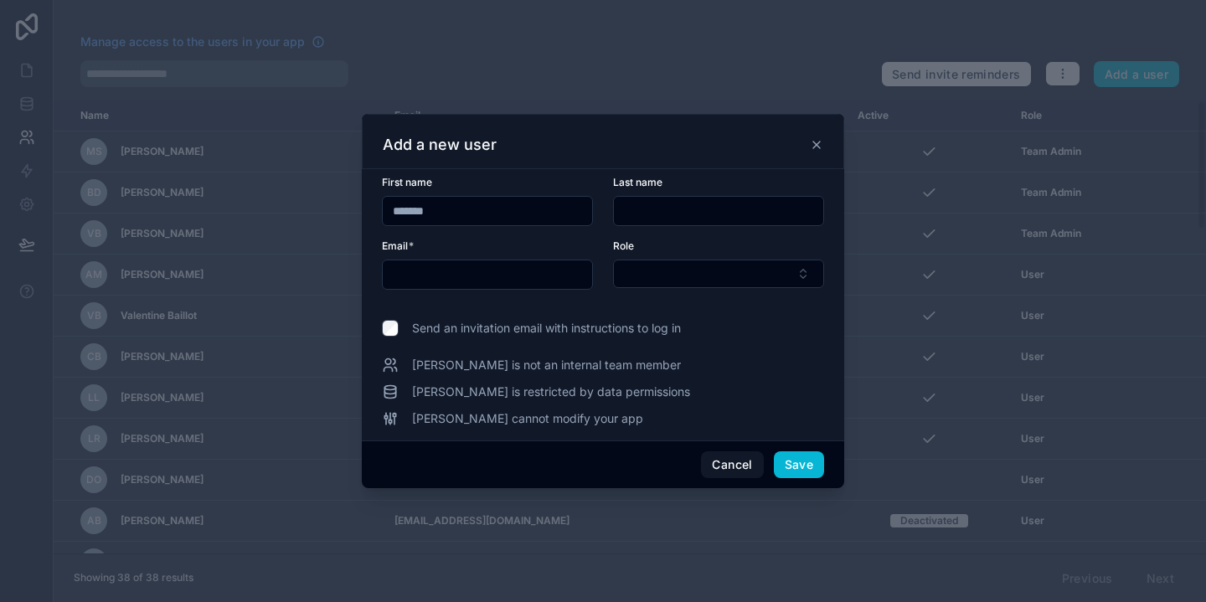
click at [422, 211] on input "*******" at bounding box center [487, 210] width 209 height 23
type input "*******"
type input "******"
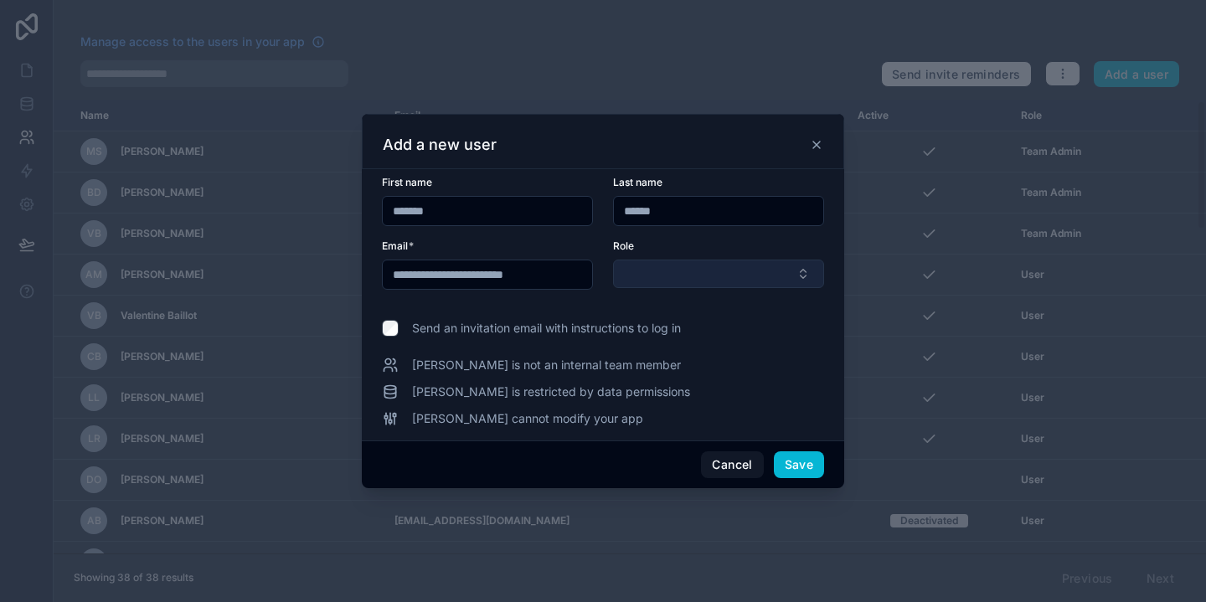
type input "**********"
click at [651, 278] on button "Select Button" at bounding box center [718, 274] width 211 height 28
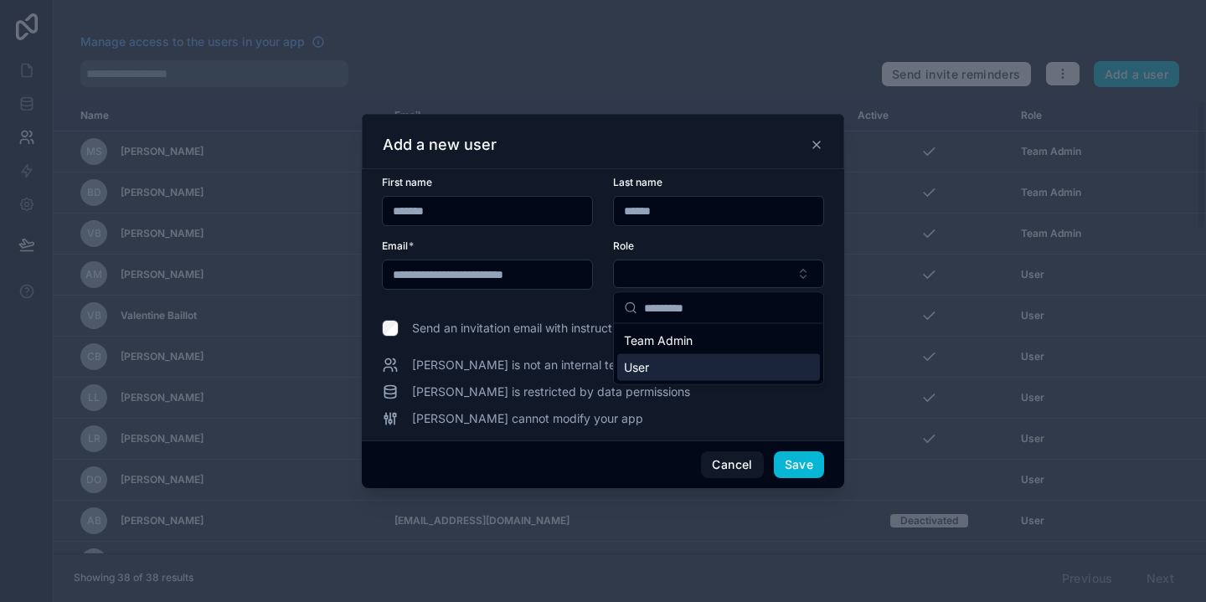
click at [651, 363] on div "User" at bounding box center [718, 367] width 203 height 27
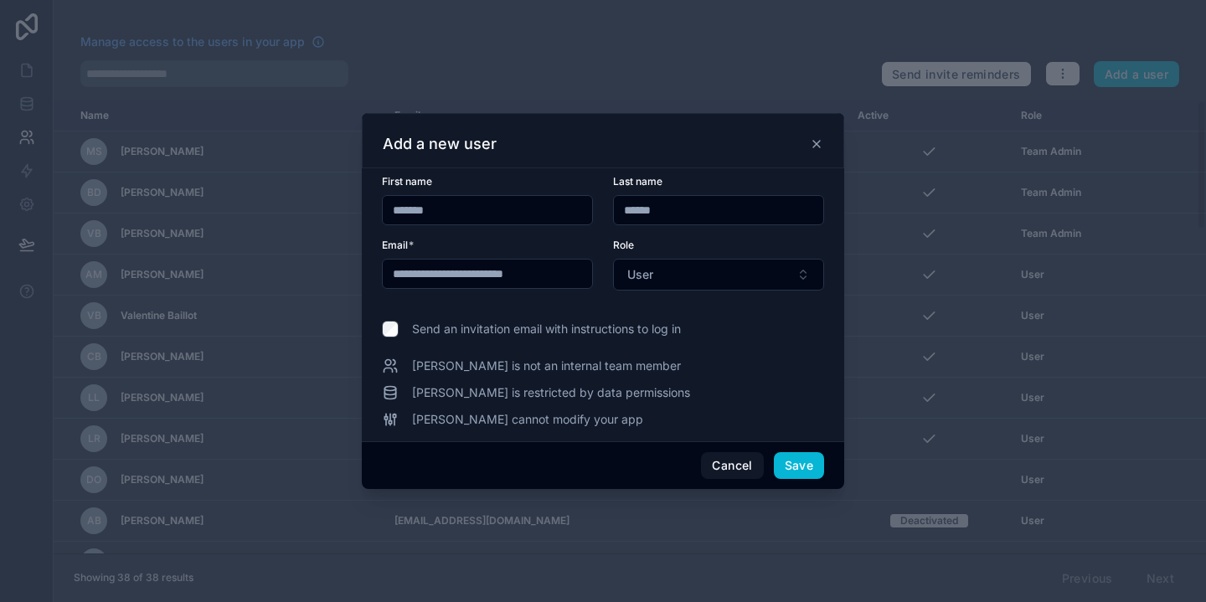
click at [630, 333] on span "Send an invitation email with instructions to log in" at bounding box center [546, 329] width 269 height 17
click at [801, 466] on button "Save" at bounding box center [799, 465] width 50 height 27
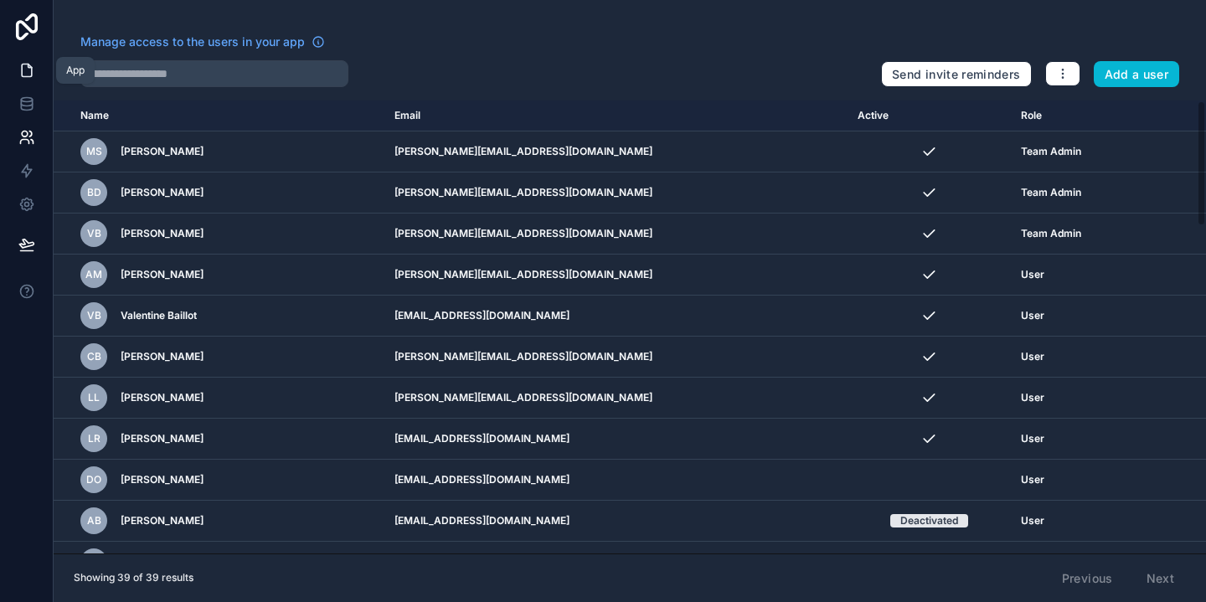
click at [32, 61] on link at bounding box center [26, 70] width 53 height 33
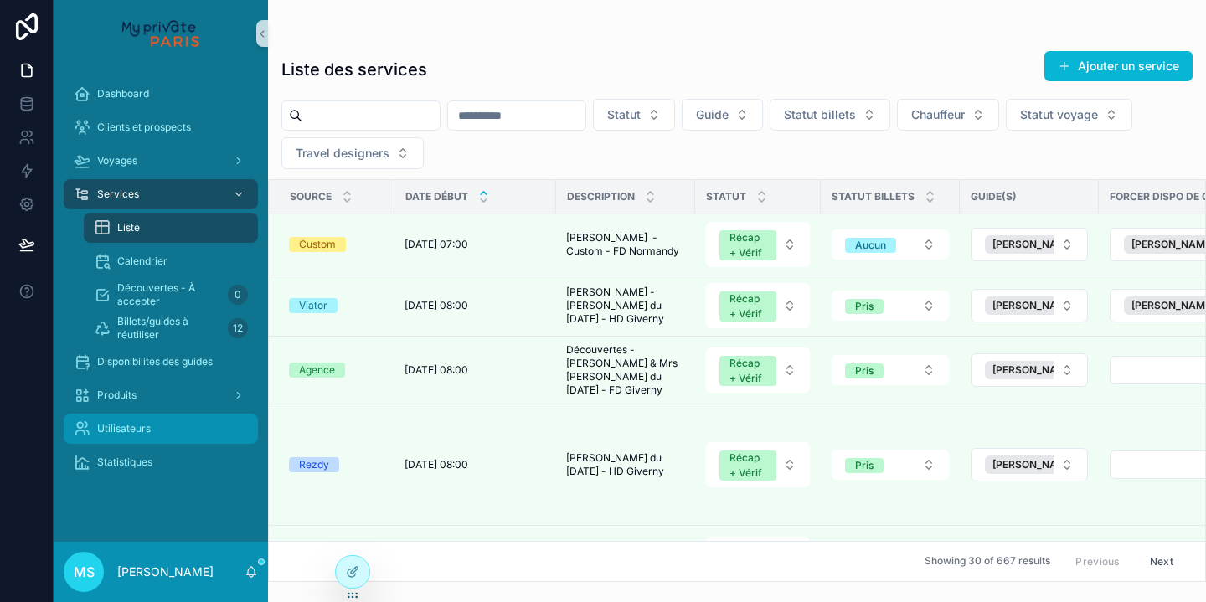
click at [137, 430] on span "Utilisateurs" at bounding box center [124, 428] width 54 height 13
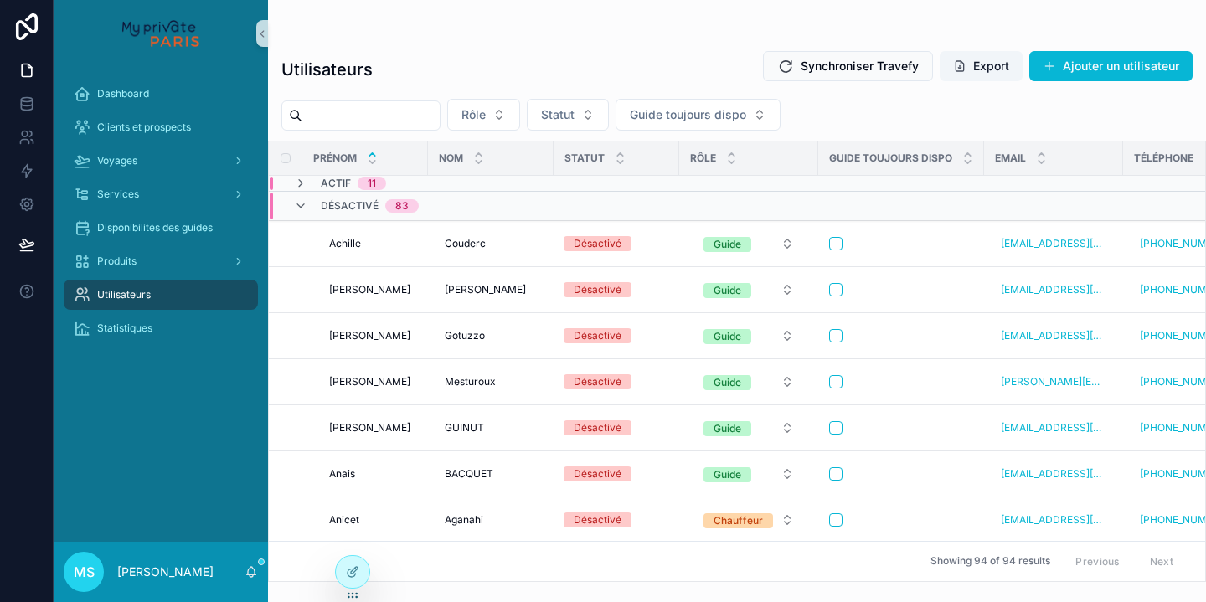
click at [334, 116] on input "scrollable content" at bounding box center [370, 115] width 137 height 23
type input "*******"
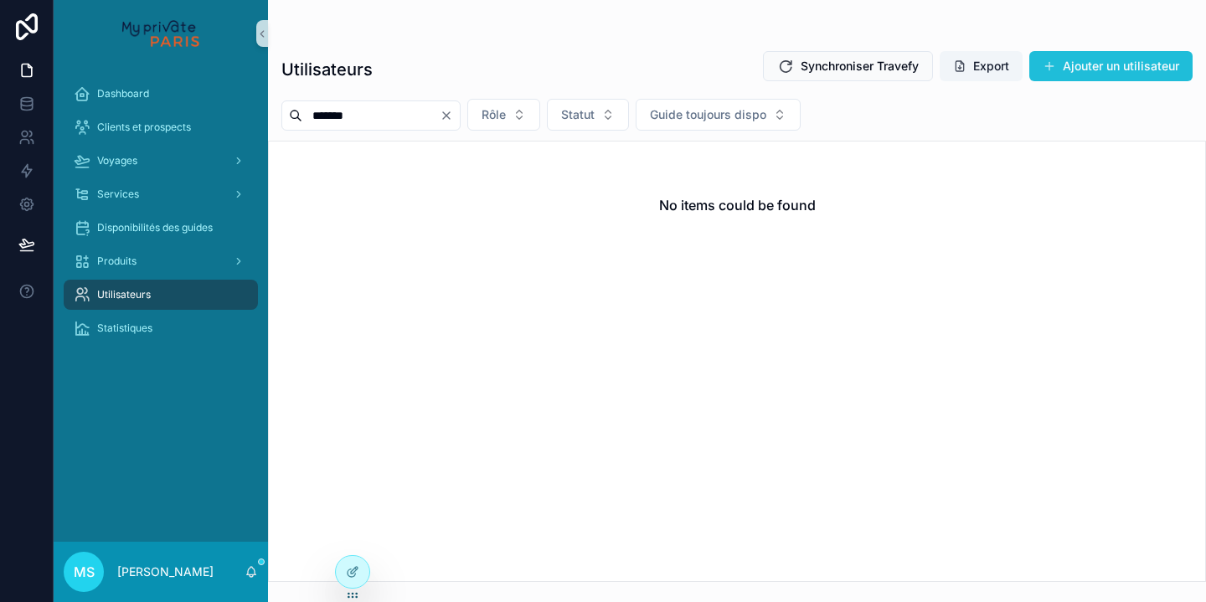
click at [1109, 73] on button "Ajouter un utilisateur" at bounding box center [1110, 66] width 163 height 30
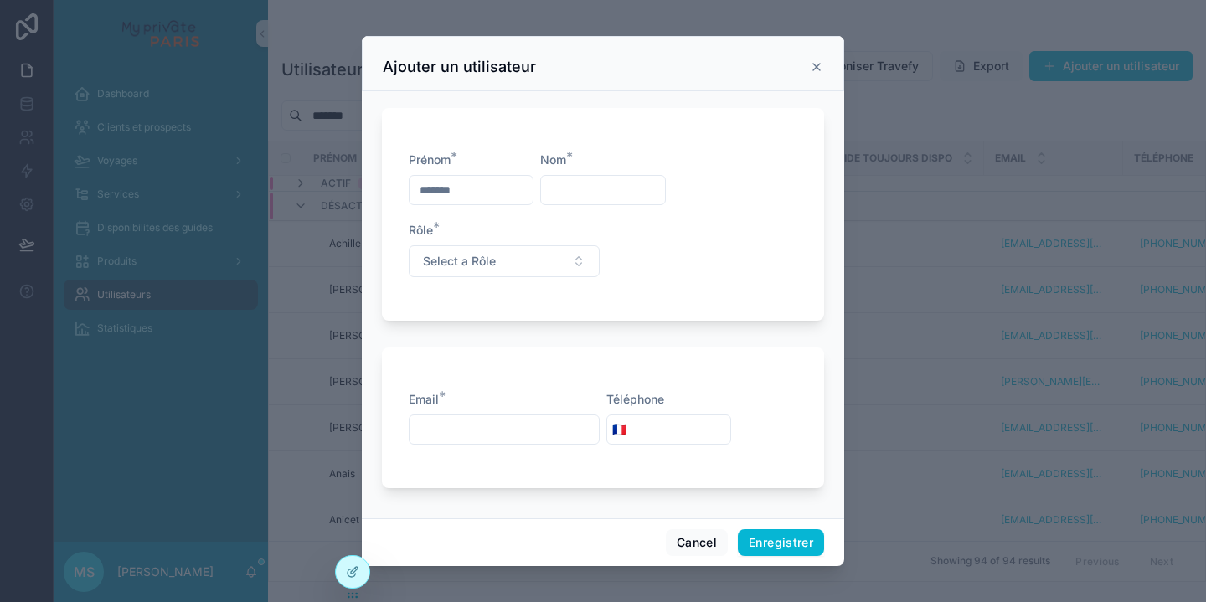
type input "*******"
type input "******"
click at [512, 269] on button "Select a Rôle" at bounding box center [504, 261] width 191 height 32
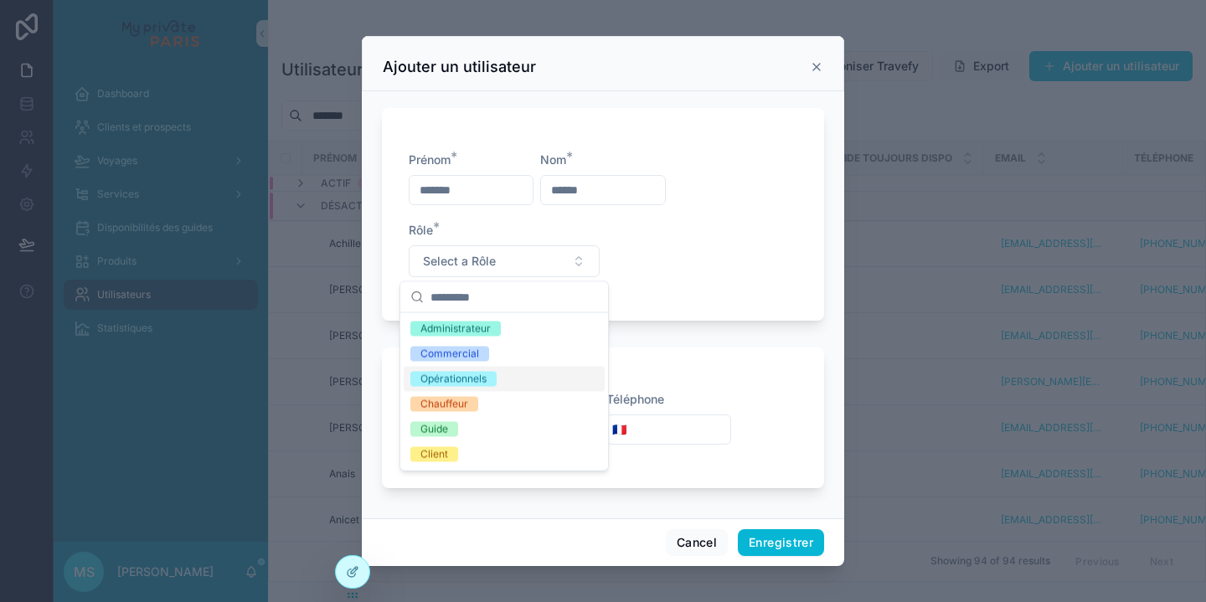
click at [496, 378] on span "Opérationnels" at bounding box center [453, 379] width 86 height 15
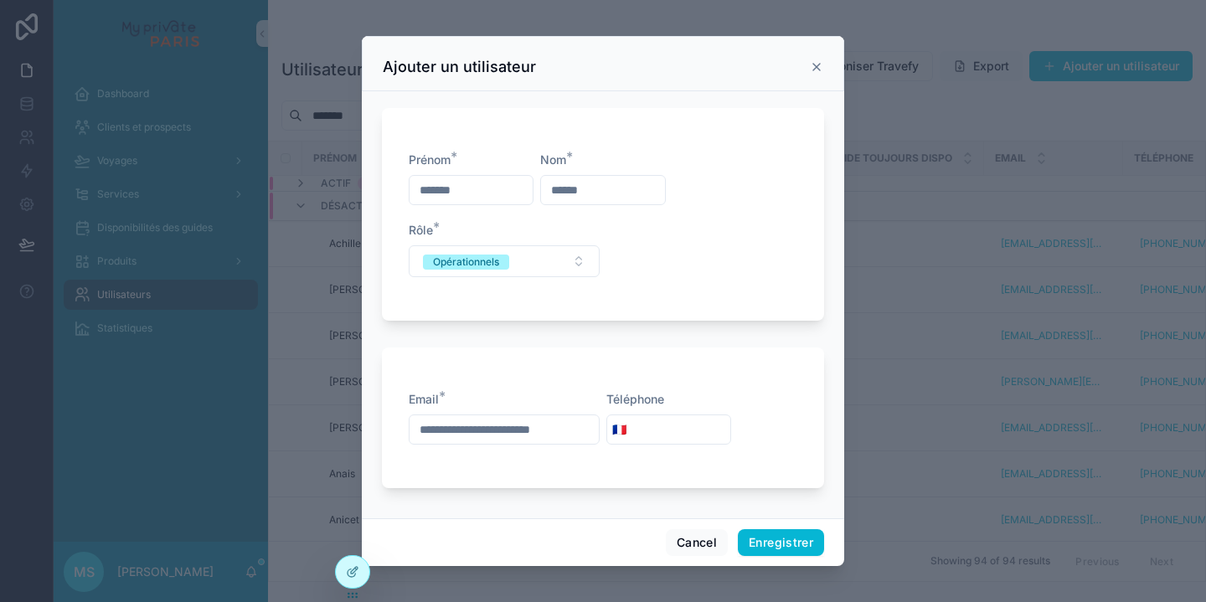
type input "**********"
click at [771, 538] on button "Enregistrer" at bounding box center [781, 542] width 86 height 27
